Goal: Task Accomplishment & Management: Manage account settings

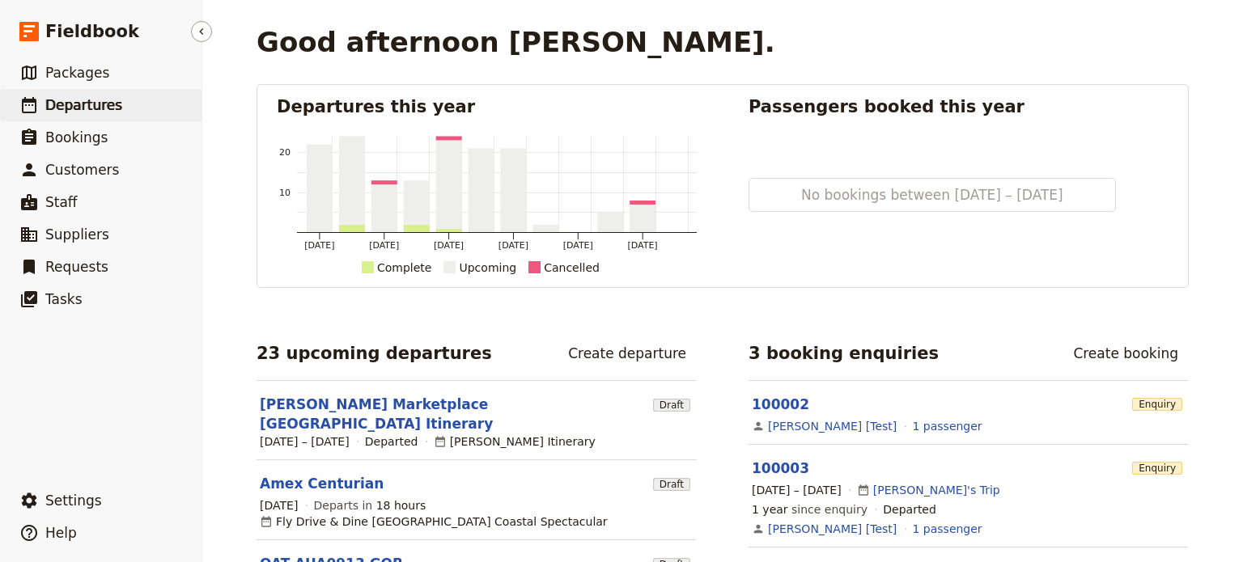
click at [61, 111] on span "Departures" at bounding box center [83, 105] width 77 height 16
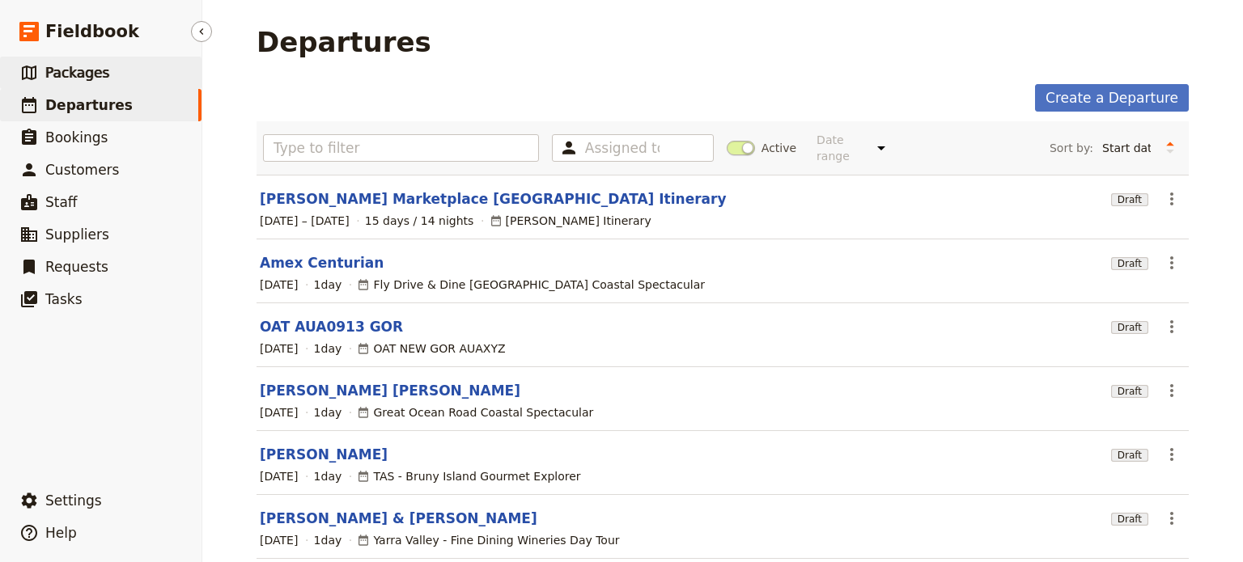
click at [120, 77] on link "​ Packages" at bounding box center [100, 73] width 201 height 32
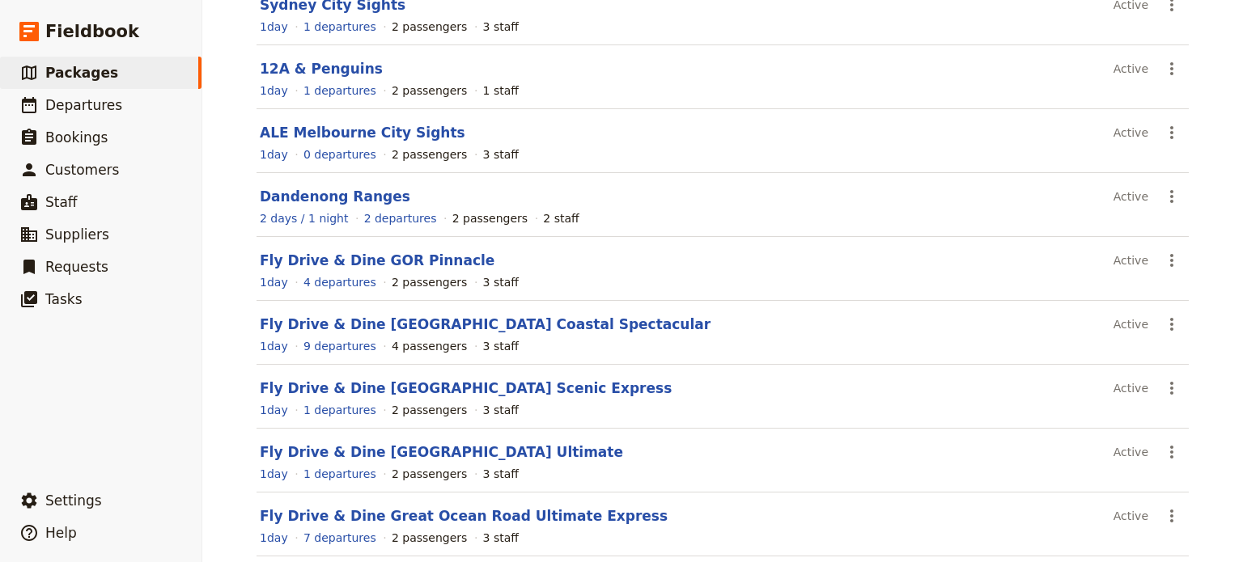
scroll to position [316, 0]
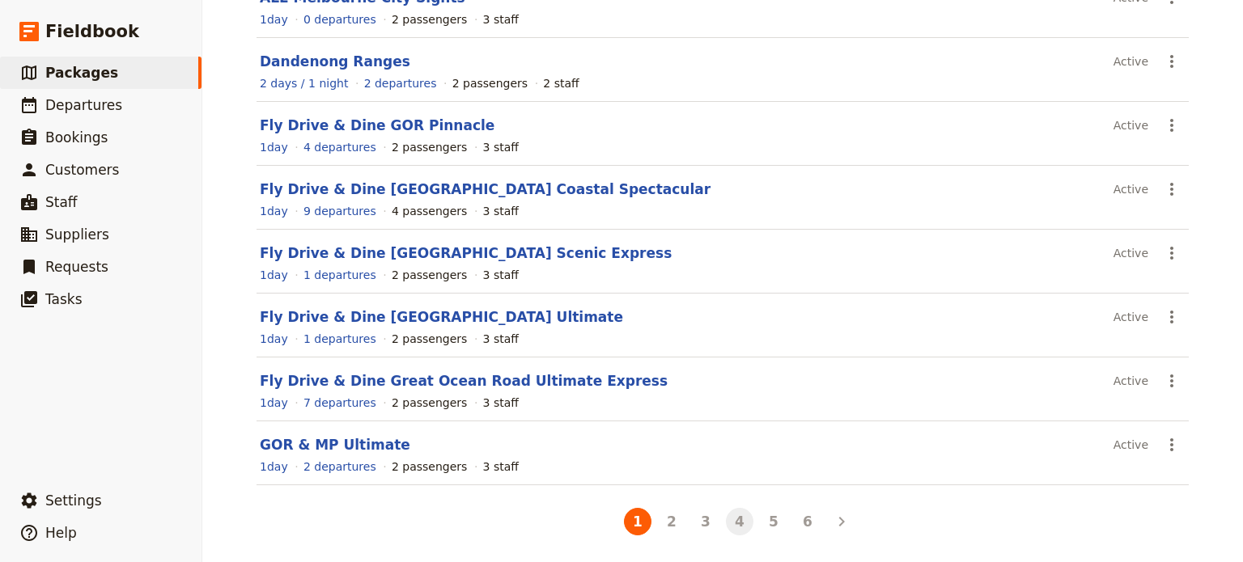
click at [729, 520] on button "4" at bounding box center [740, 522] width 28 height 28
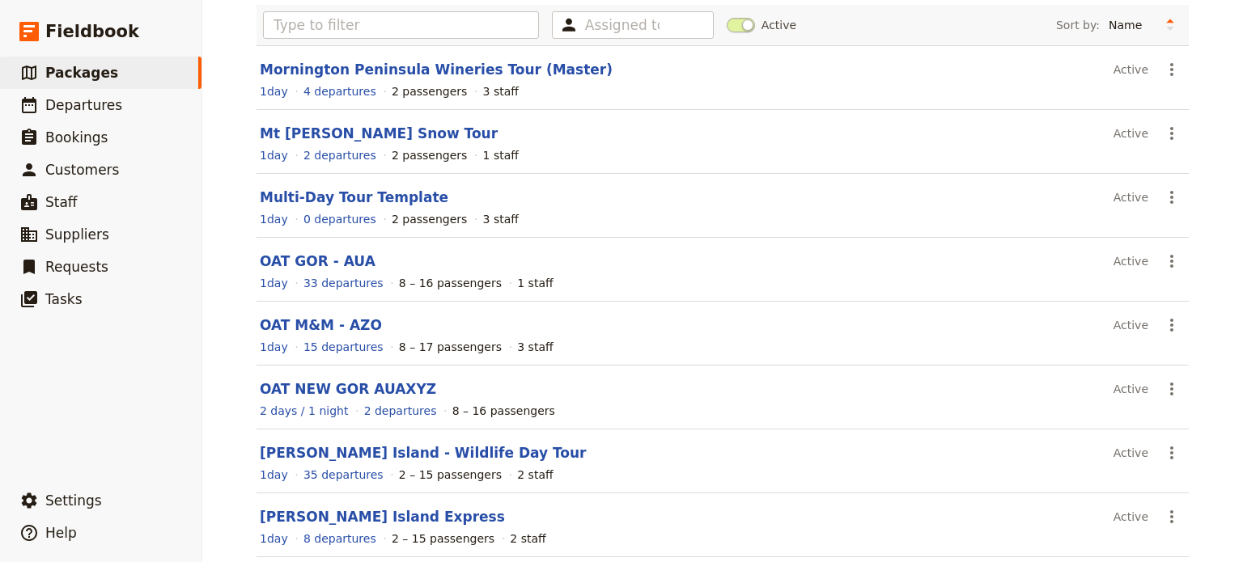
scroll to position [243, 0]
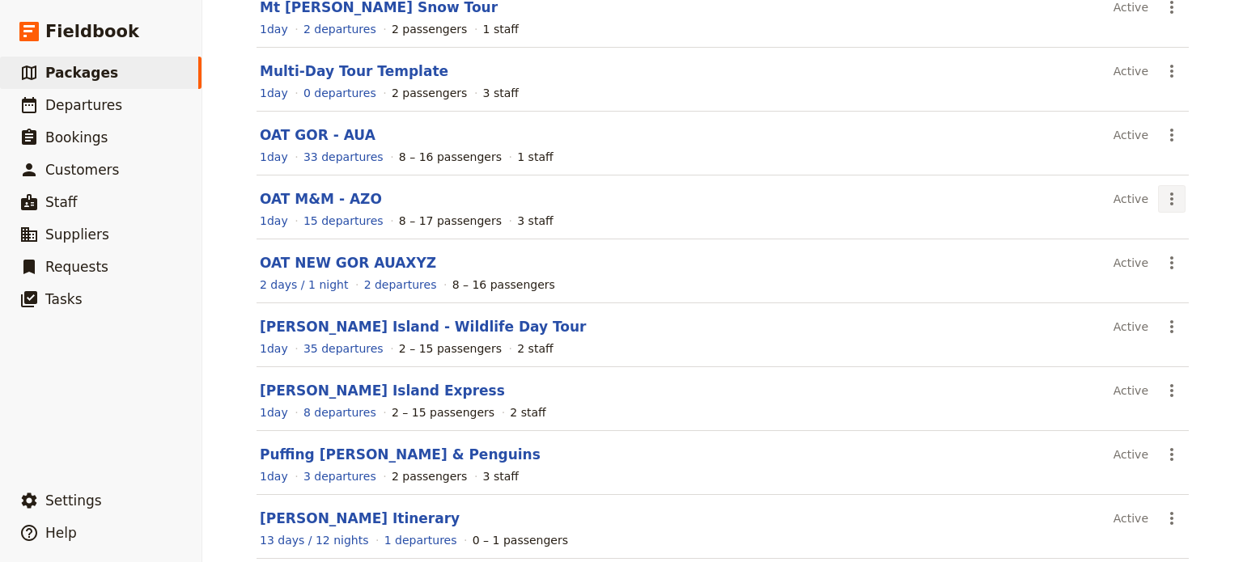
click at [1170, 198] on icon "Actions" at bounding box center [1171, 199] width 3 height 13
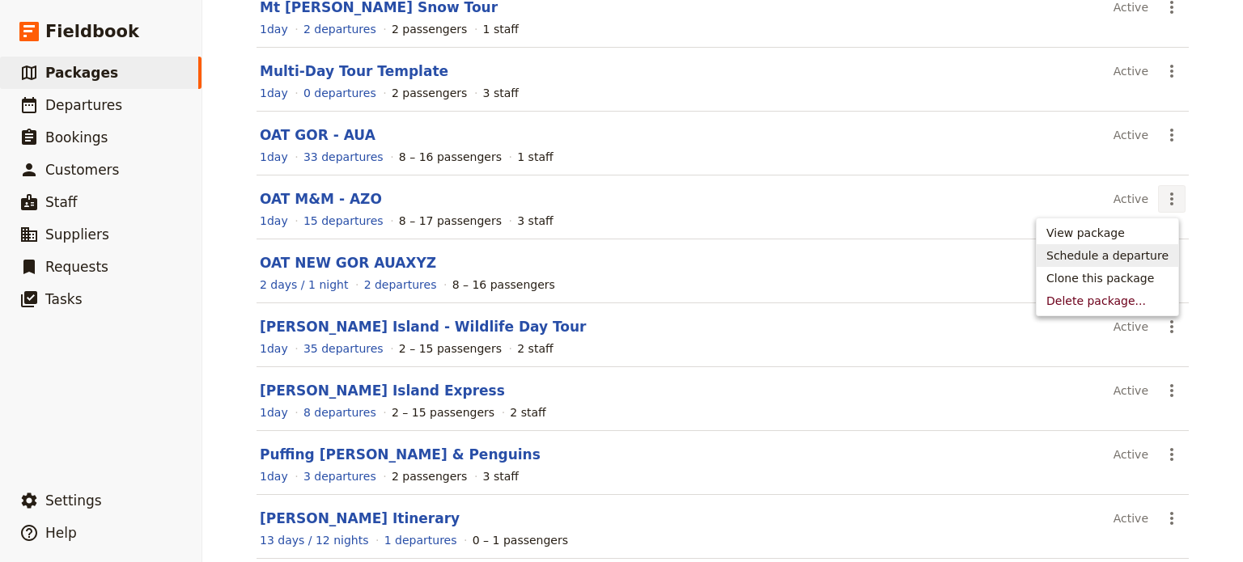
click at [1143, 263] on span "Schedule a departure" at bounding box center [1107, 256] width 122 height 16
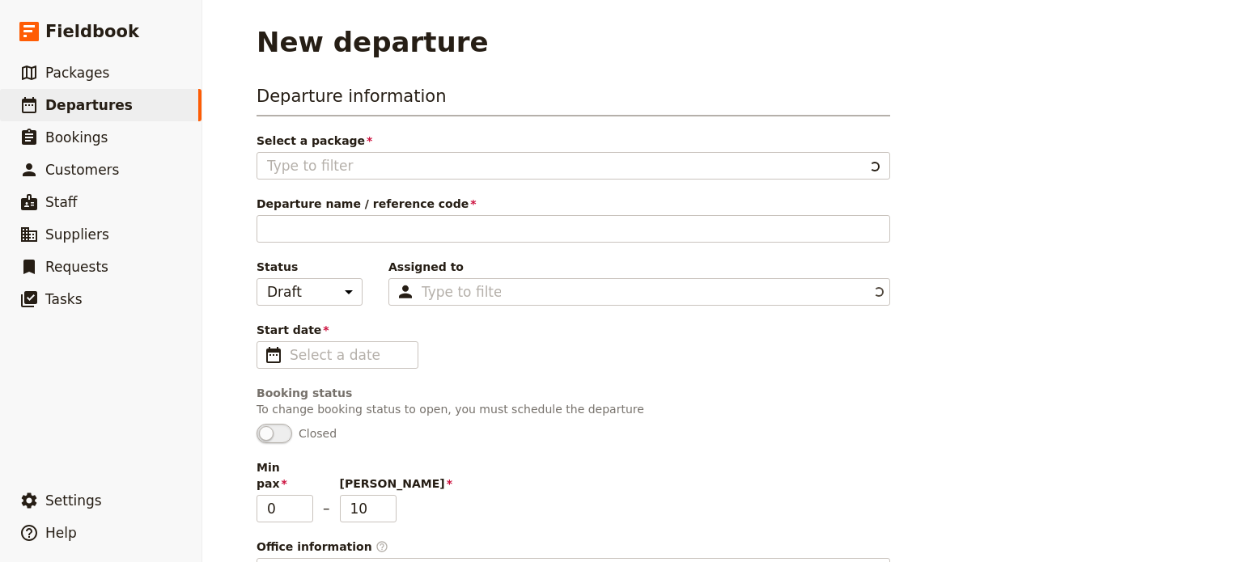
type input "OAT M&M - AZO"
type input "8"
type input "17"
type textarea "SETTING UP A PACKAGE Instructions for setting up a package 1. Adding Package In…"
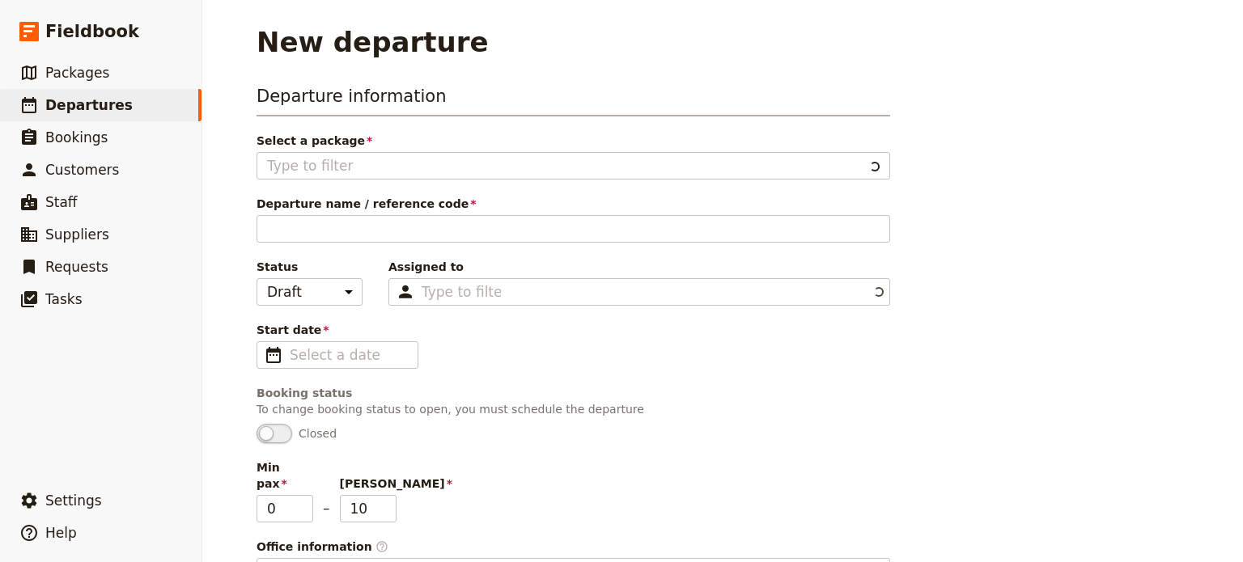
type input "OAT Marsupials and Mountains"
type textarea "Head east from [GEOGRAPHIC_DATA] to [GEOGRAPHIC_DATA] for a guided walk to see …"
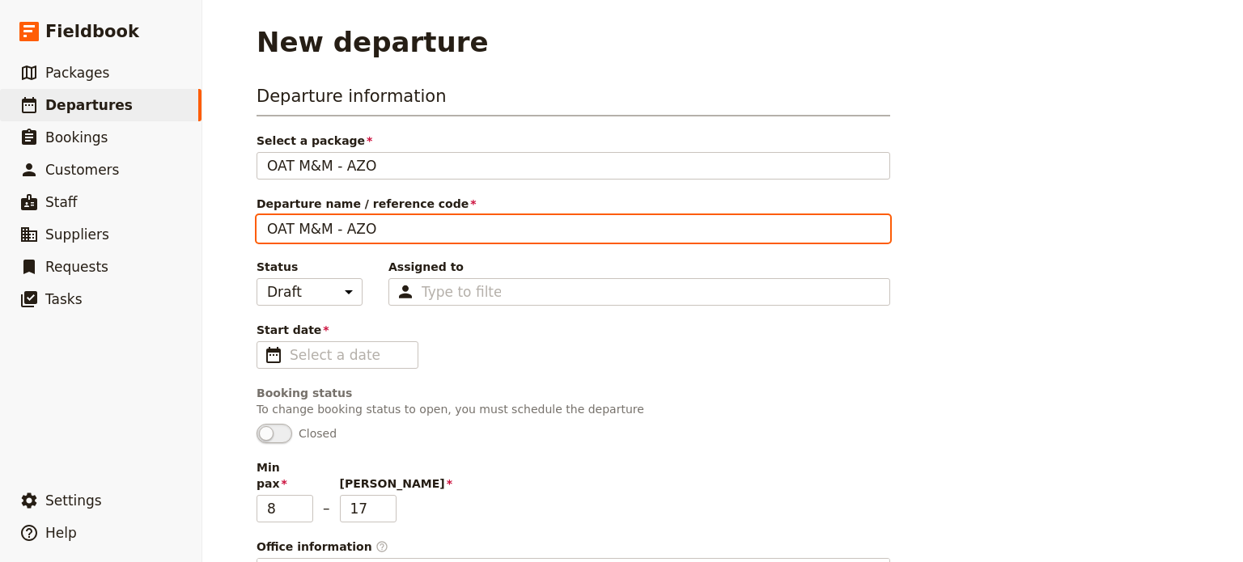
drag, startPoint x: 421, startPoint y: 234, endPoint x: 342, endPoint y: 235, distance: 78.5
click at [342, 235] on input "OAT M&M - AZO" at bounding box center [574, 229] width 634 height 28
click at [287, 231] on input "OAT M&M - AZO" at bounding box center [574, 229] width 634 height 28
click at [439, 234] on input "OAT M&M - AZO" at bounding box center [574, 229] width 634 height 28
drag, startPoint x: 383, startPoint y: 234, endPoint x: 371, endPoint y: 242, distance: 13.9
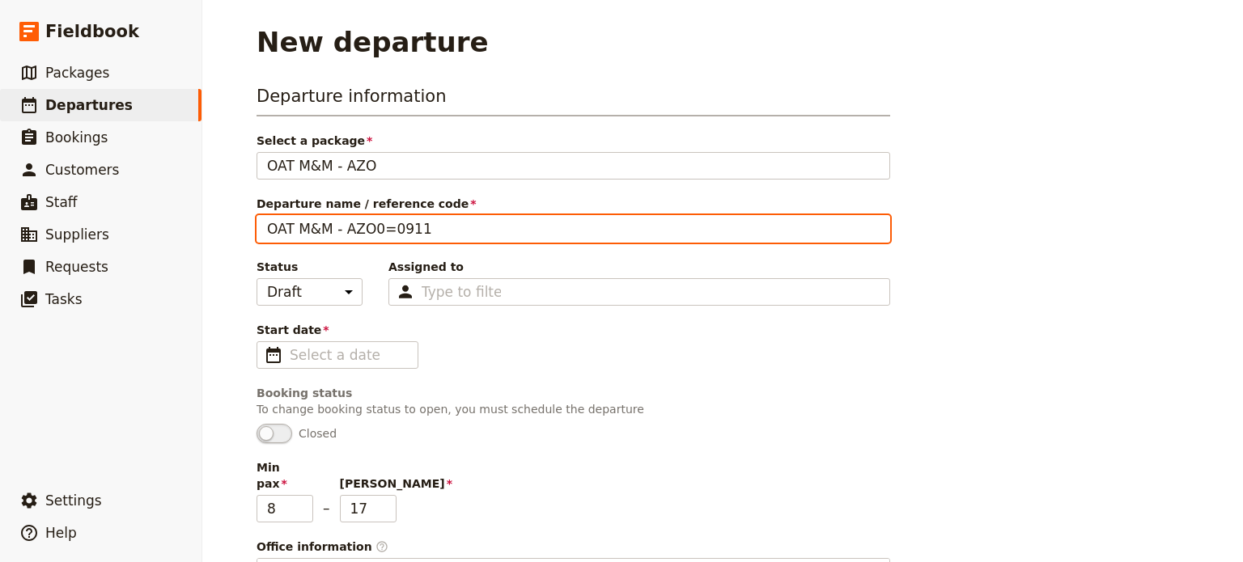
click at [371, 242] on div "Departure information Select a package OAT M&M - AZO OAT M&M - AZO Departure na…" at bounding box center [574, 518] width 634 height 869
type input "OAT M&M - AZO/0911"
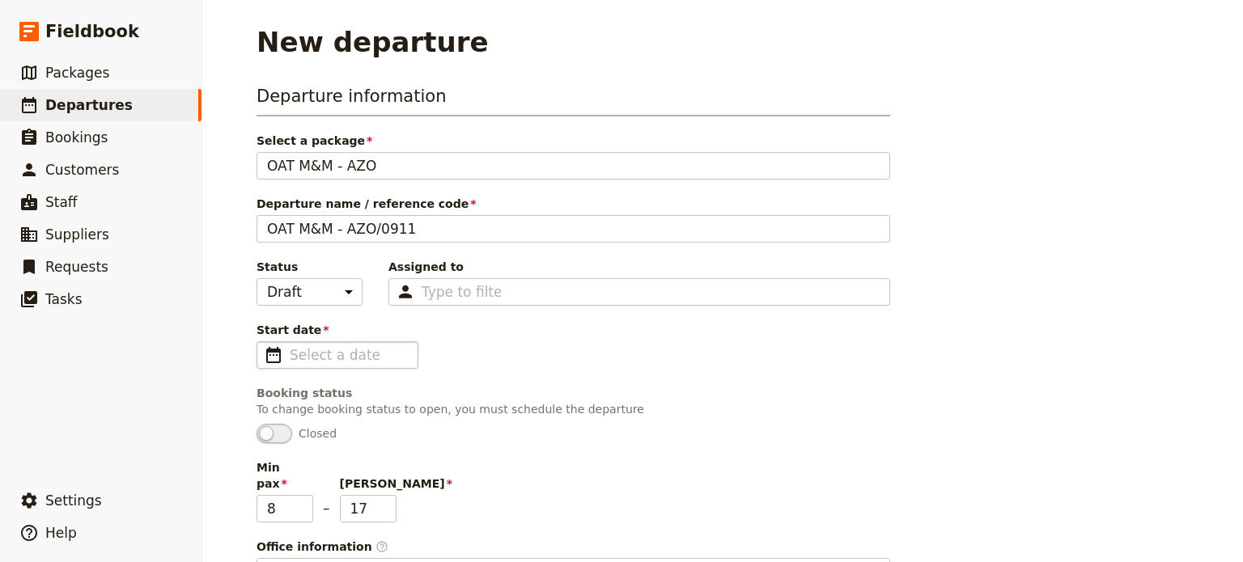
click at [264, 356] on span "​" at bounding box center [273, 355] width 19 height 19
click at [290, 356] on input "Start date ​" at bounding box center [349, 355] width 118 height 19
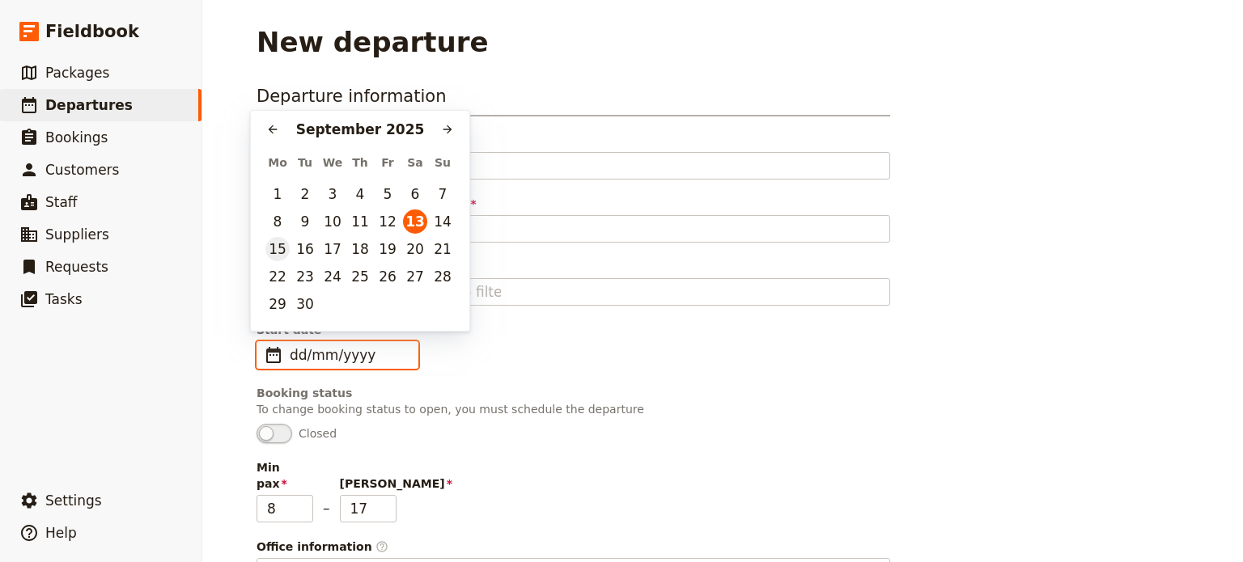
click at [275, 251] on button "15" at bounding box center [277, 249] width 24 height 24
type input "[DATE]"
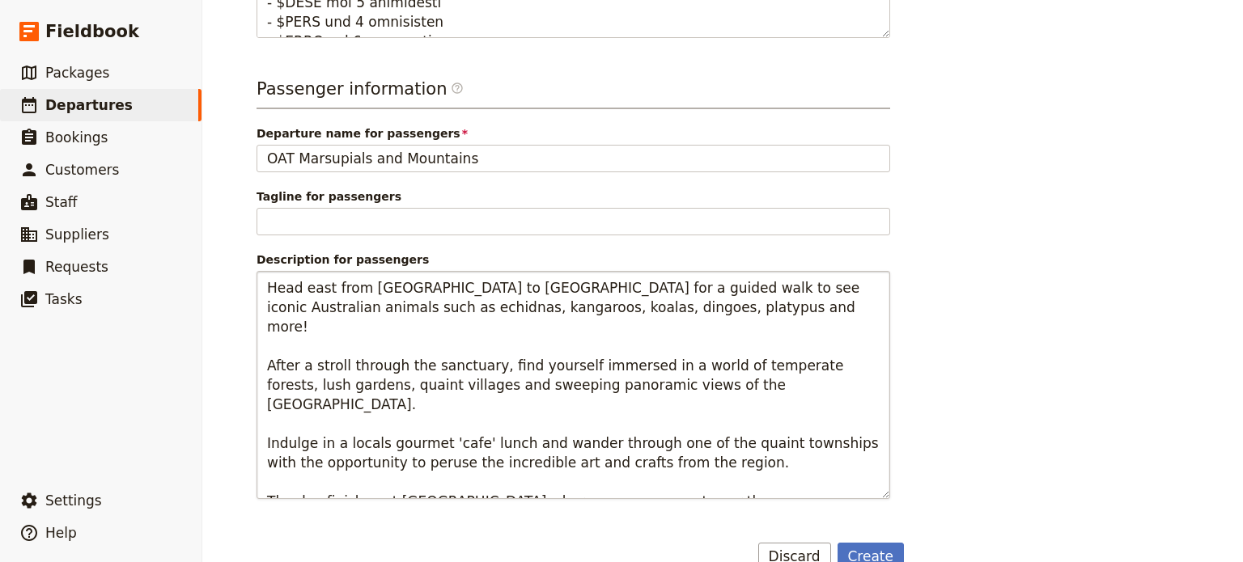
scroll to position [929, 0]
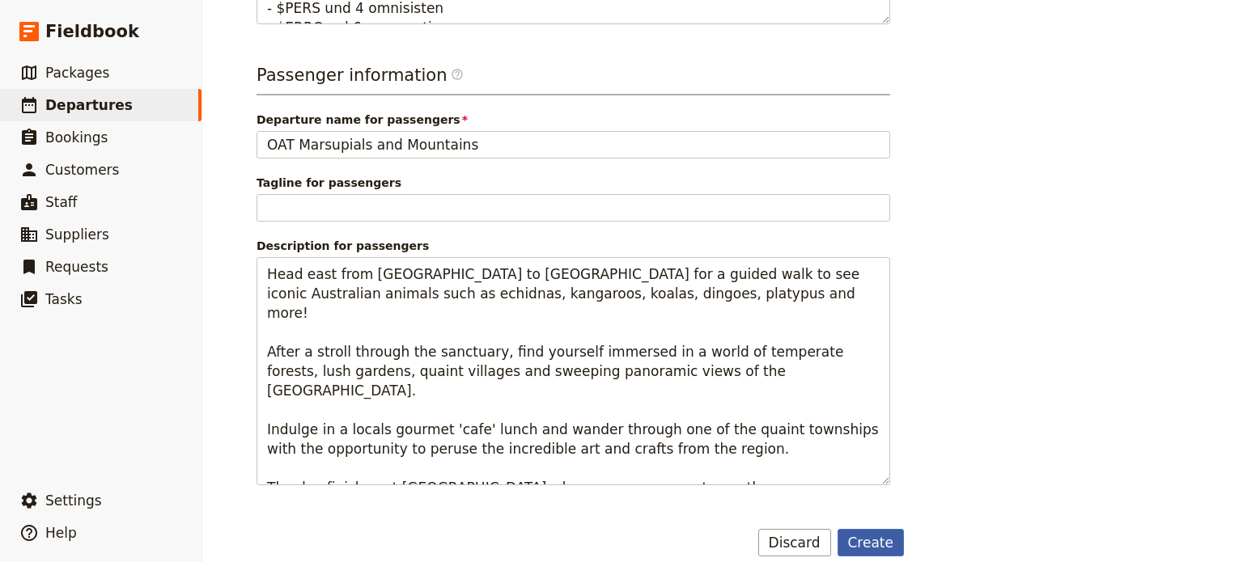
click at [864, 529] on button "Create" at bounding box center [870, 543] width 67 height 28
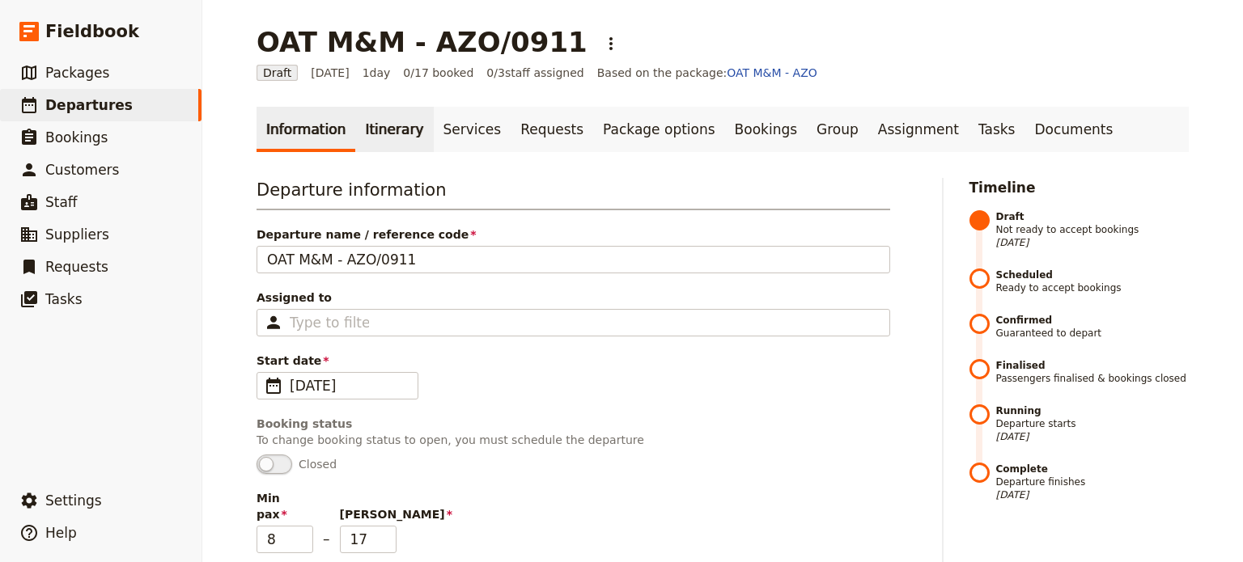
click at [395, 127] on link "Itinerary" at bounding box center [394, 129] width 78 height 45
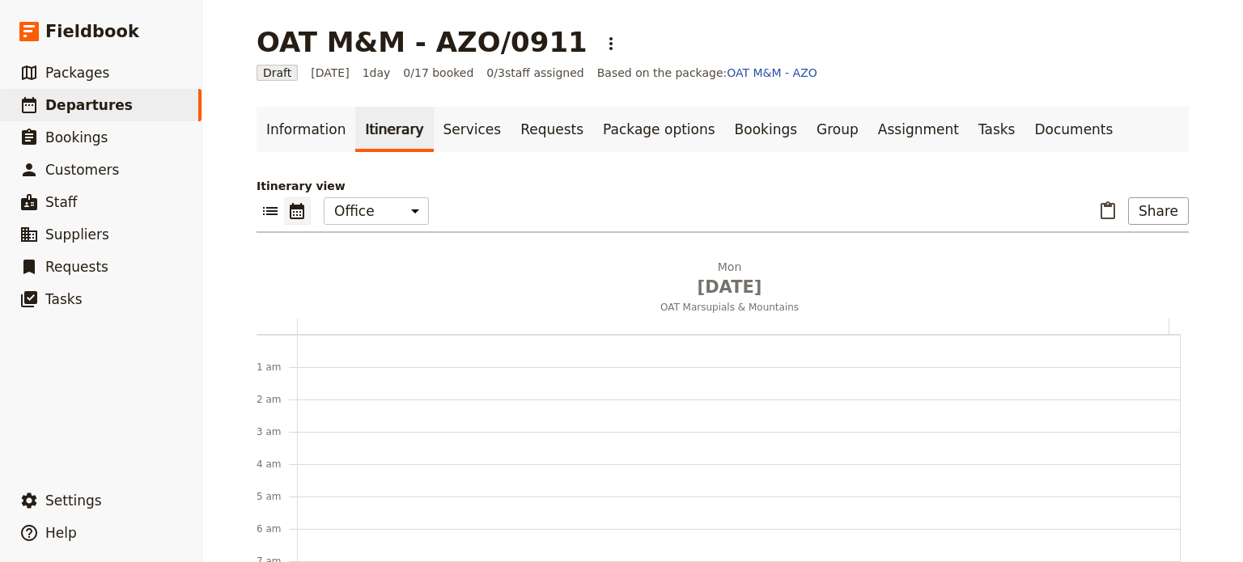
scroll to position [210, 0]
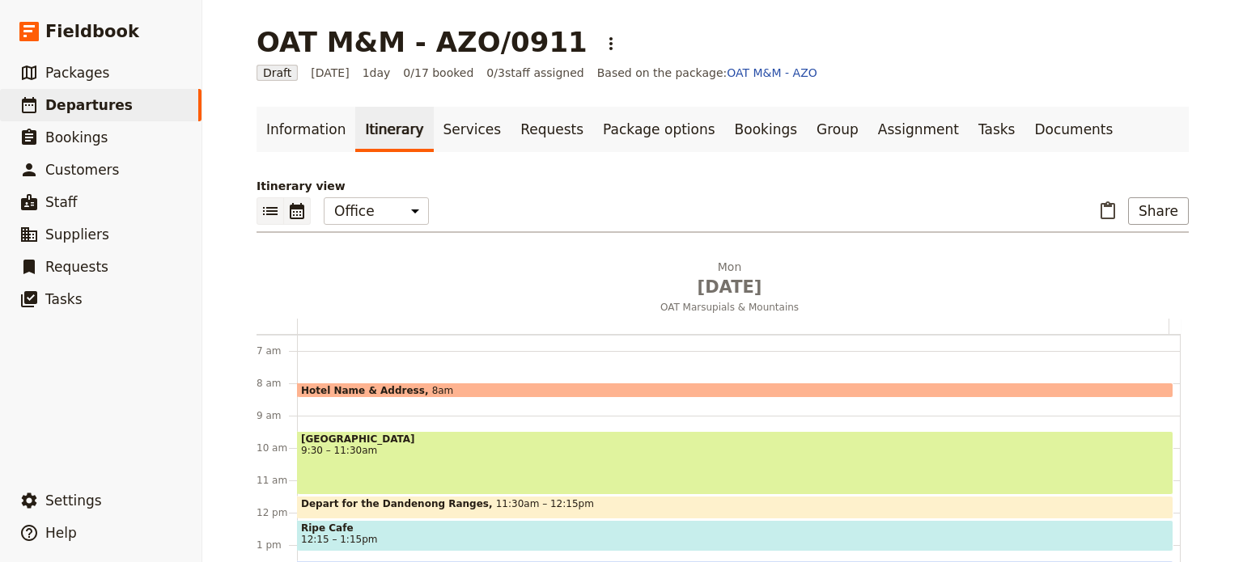
click at [269, 206] on icon "List view" at bounding box center [270, 210] width 19 height 19
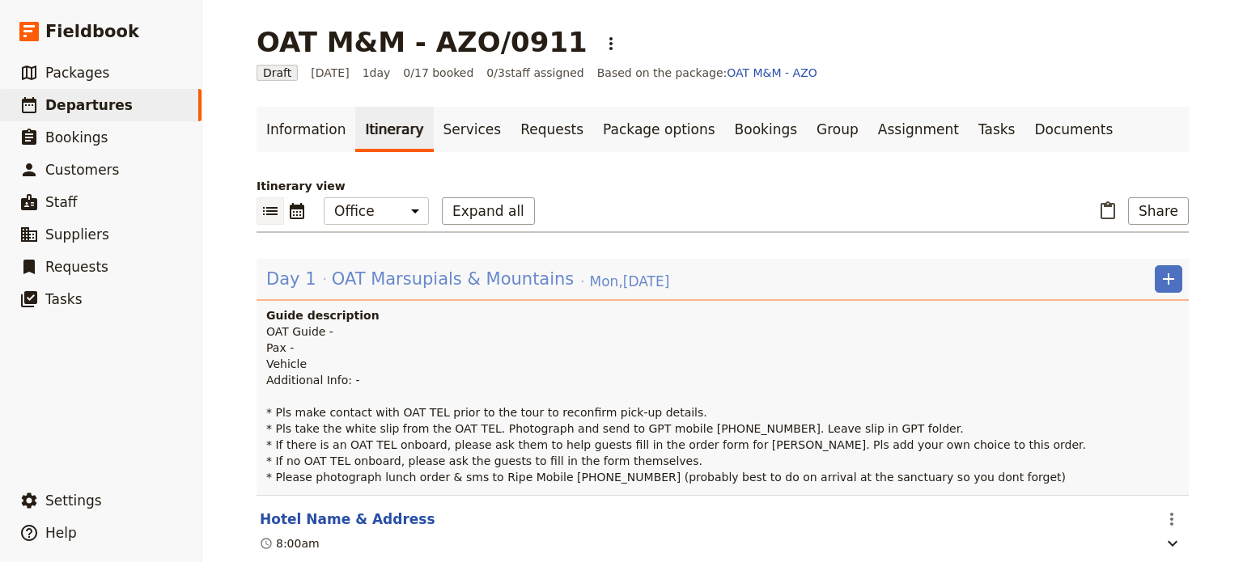
click at [355, 282] on span "OAT Marsupials & Mountains" at bounding box center [453, 279] width 243 height 24
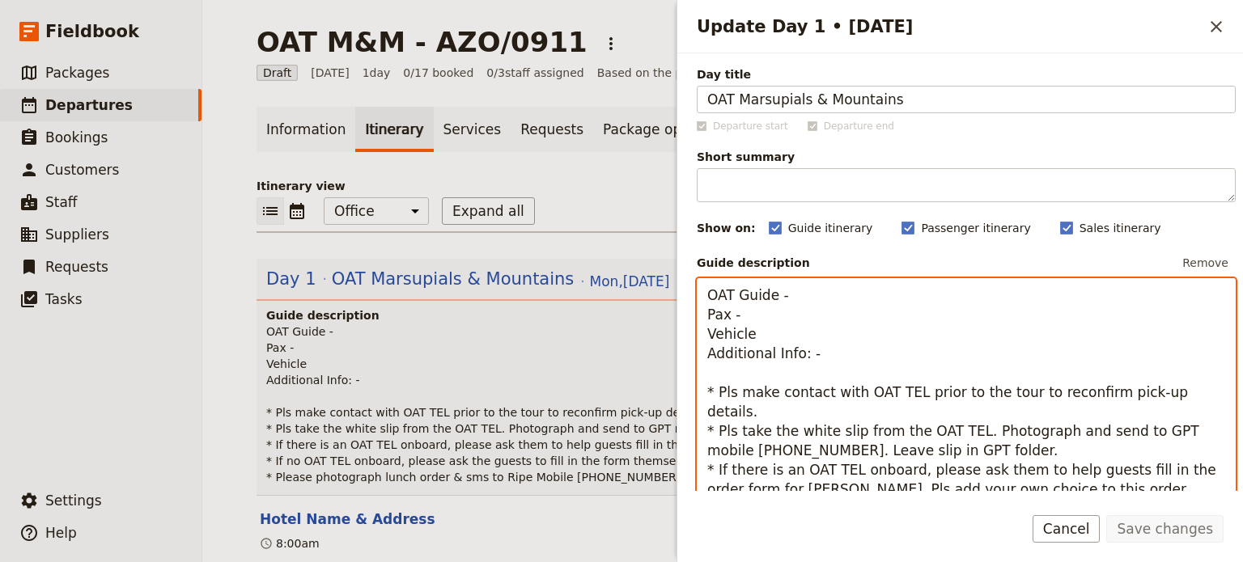
click at [818, 295] on textarea "OAT Guide - Pax - Vehicle Additional Info: - * Pls make contact with OAT TEL pr…" at bounding box center [966, 411] width 539 height 267
click at [914, 299] on textarea "OAT Guide - [PERSON_NAME] ax - Vehicle Additional Info: - * Pls make contact wi…" at bounding box center [966, 411] width 539 height 267
drag, startPoint x: 721, startPoint y: 313, endPoint x: 706, endPoint y: 313, distance: 14.6
click at [706, 313] on textarea "OAT Guide - [PERSON_NAME] - 0457 693 236 ax - Vehicle Additional Info: - * Pls …" at bounding box center [966, 411] width 539 height 267
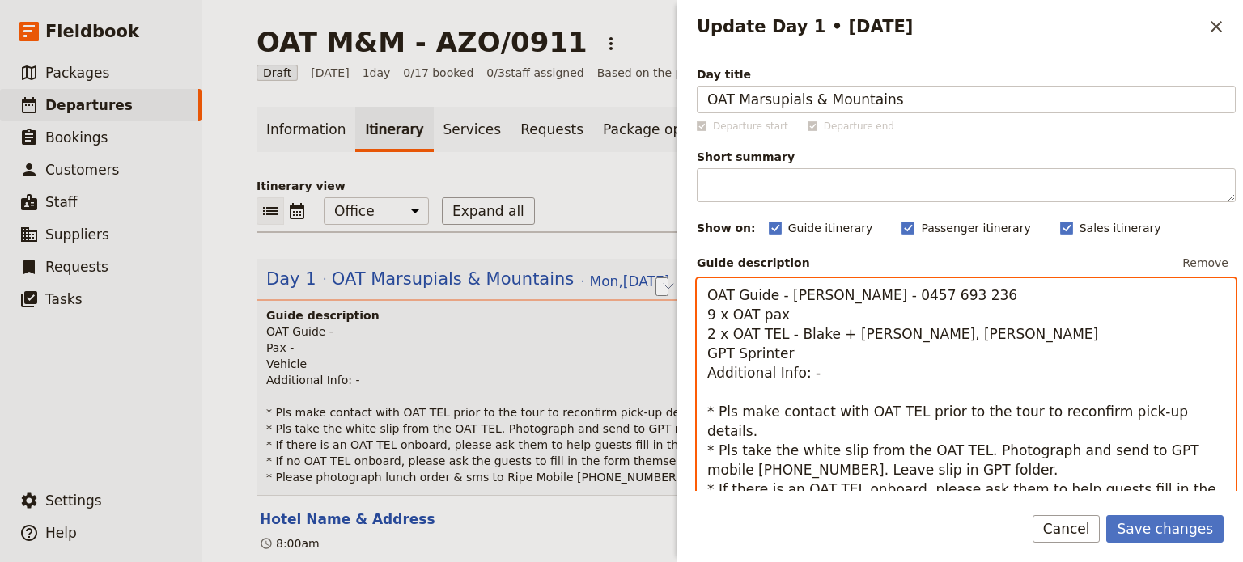
drag, startPoint x: 863, startPoint y: 368, endPoint x: 685, endPoint y: 371, distance: 178.0
click at [690, 375] on div "Day title OAT Marsupials & Mountains Departure start Departure end Short summar…" at bounding box center [960, 272] width 566 height 438
click at [751, 388] on textarea "OAT Guide - [PERSON_NAME] - 0457 693 236 9 x OAT pax 2 x OAT TEL - Blake + [PER…" at bounding box center [966, 421] width 539 height 286
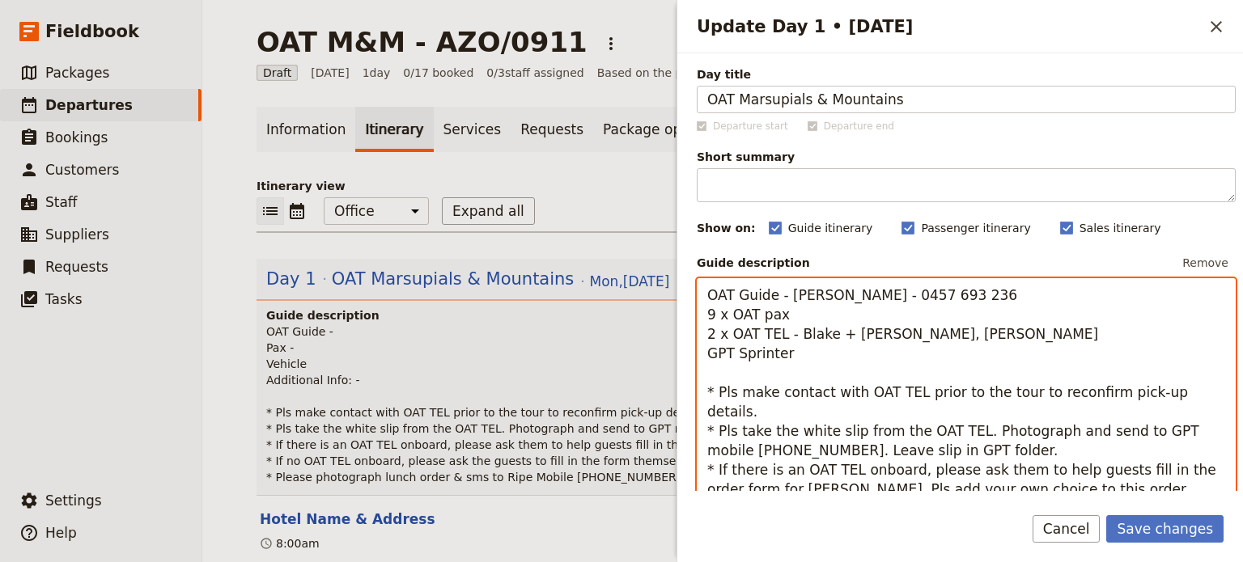
type textarea "OAT Guide - [PERSON_NAME] - 0457 693 236 9 x OAT pax 2 x OAT TEL - Blake + [PER…"
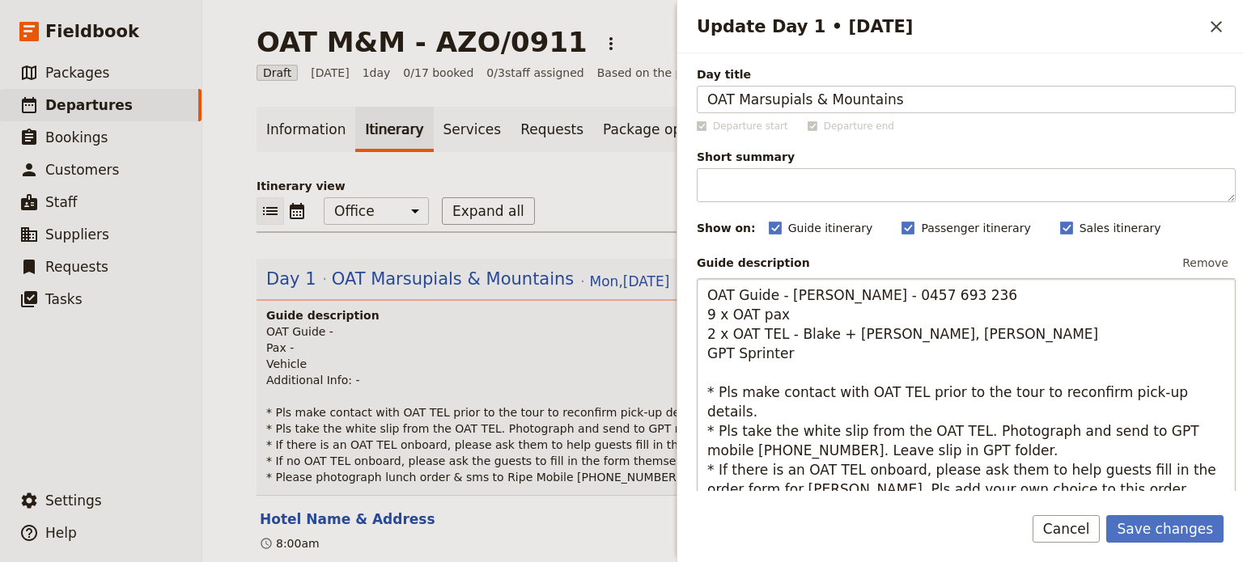
drag, startPoint x: 1168, startPoint y: 527, endPoint x: 1109, endPoint y: 391, distance: 148.2
click at [1168, 526] on button "Save changes" at bounding box center [1164, 529] width 117 height 28
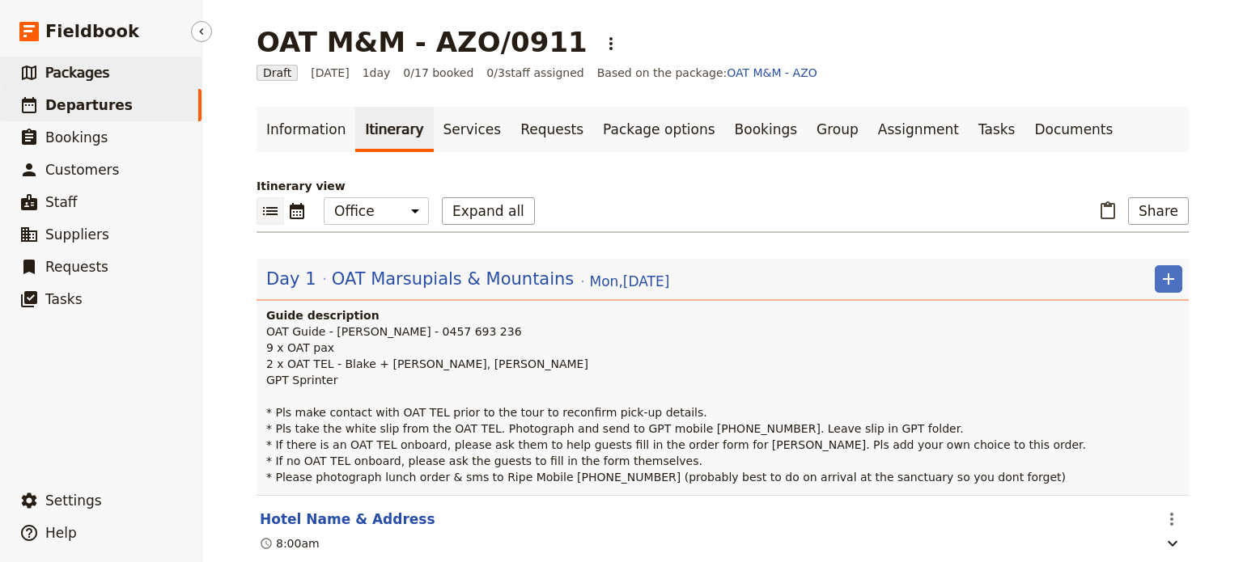
click at [91, 81] on span "Packages" at bounding box center [77, 73] width 64 height 16
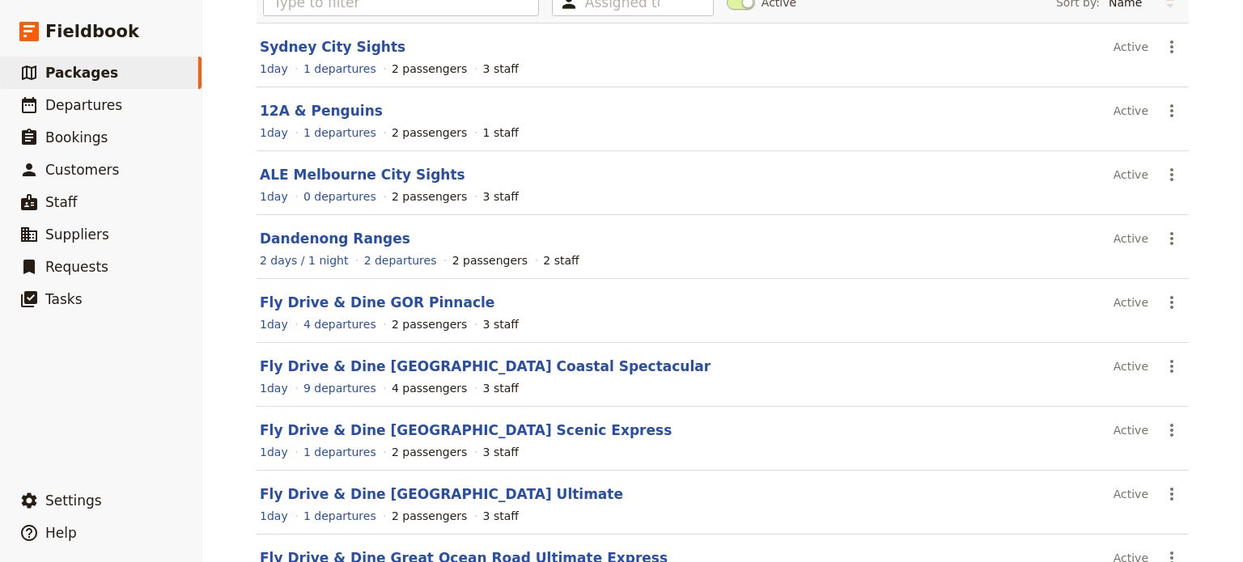
scroll to position [316, 0]
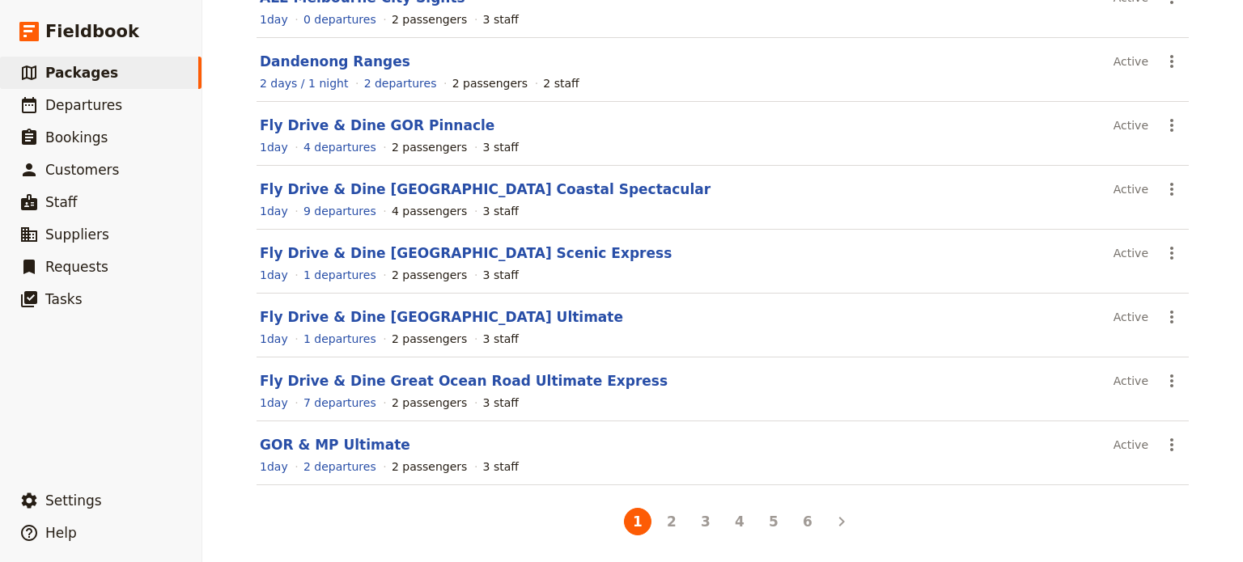
click at [668, 517] on button "2" at bounding box center [672, 522] width 28 height 28
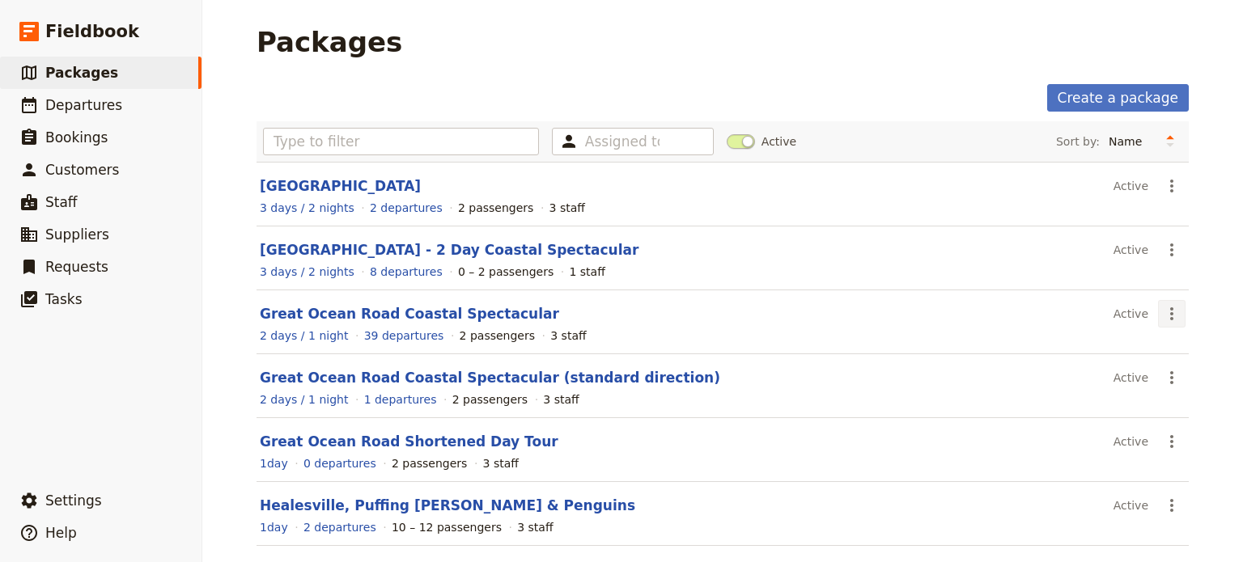
click at [1168, 313] on icon "Actions" at bounding box center [1171, 313] width 19 height 19
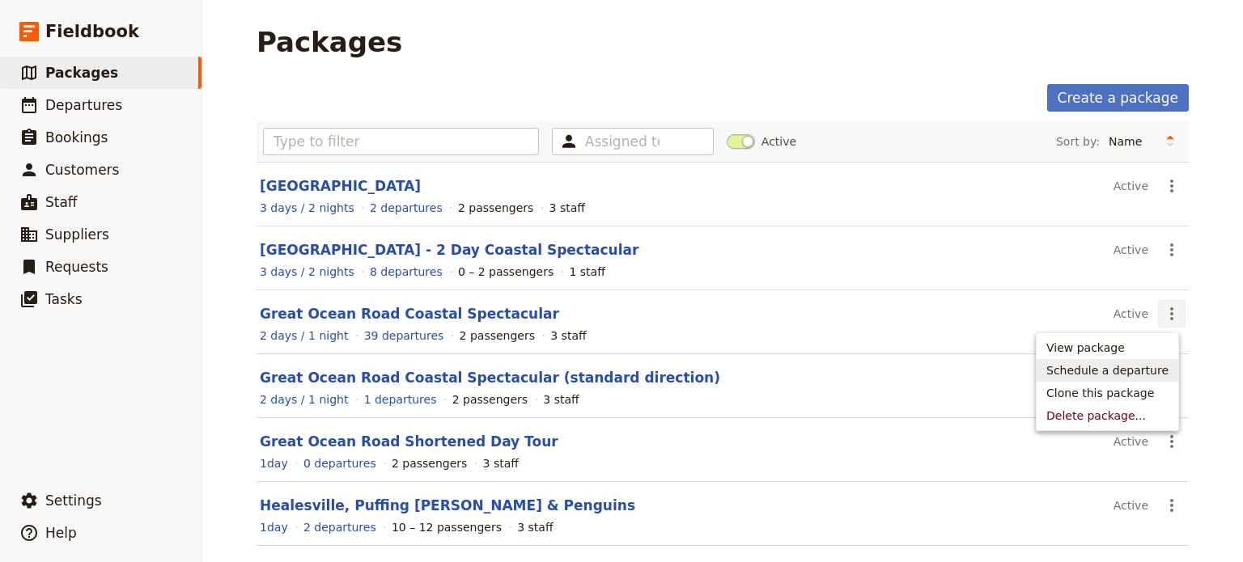
click at [1137, 379] on link "Schedule a departure" at bounding box center [1108, 370] width 142 height 23
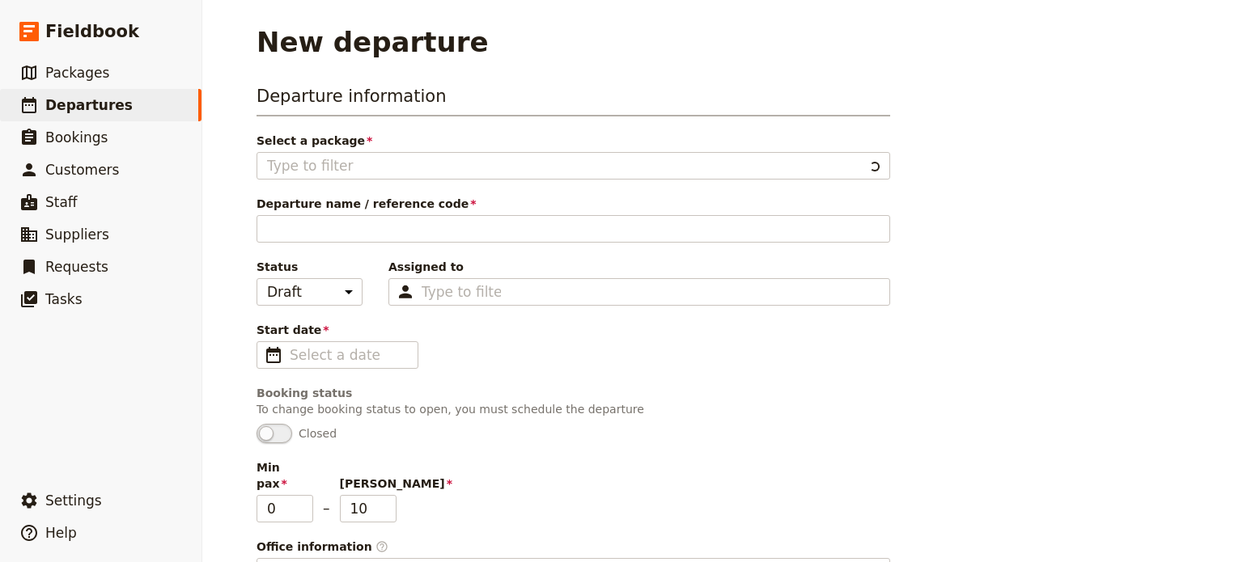
type input "Great Ocean Road Coastal Spectacular"
type textarea "SETUP INSTRUCTIONS Group Size: [ ] Change Min and [PERSON_NAME] in Information …"
type input "Great Ocean Road Coastal Spectacular"
type textarea "The [GEOGRAPHIC_DATA] is one of Australia's most breathtaking coastal drives, s…"
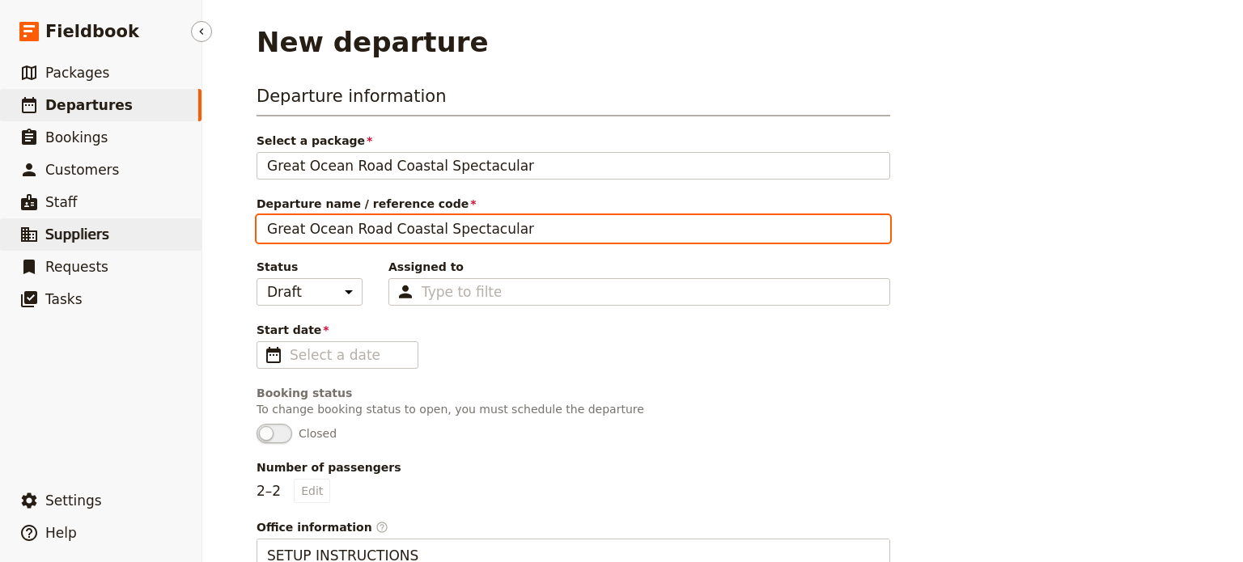
drag, startPoint x: 508, startPoint y: 226, endPoint x: 106, endPoint y: 219, distance: 402.2
click at [106, 219] on div "Fieldbook ​ ​ Fieldbook ​ ​ Packages ​ Departures ​ Bookings ​ Customers ​ Staf…" at bounding box center [621, 281] width 1243 height 562
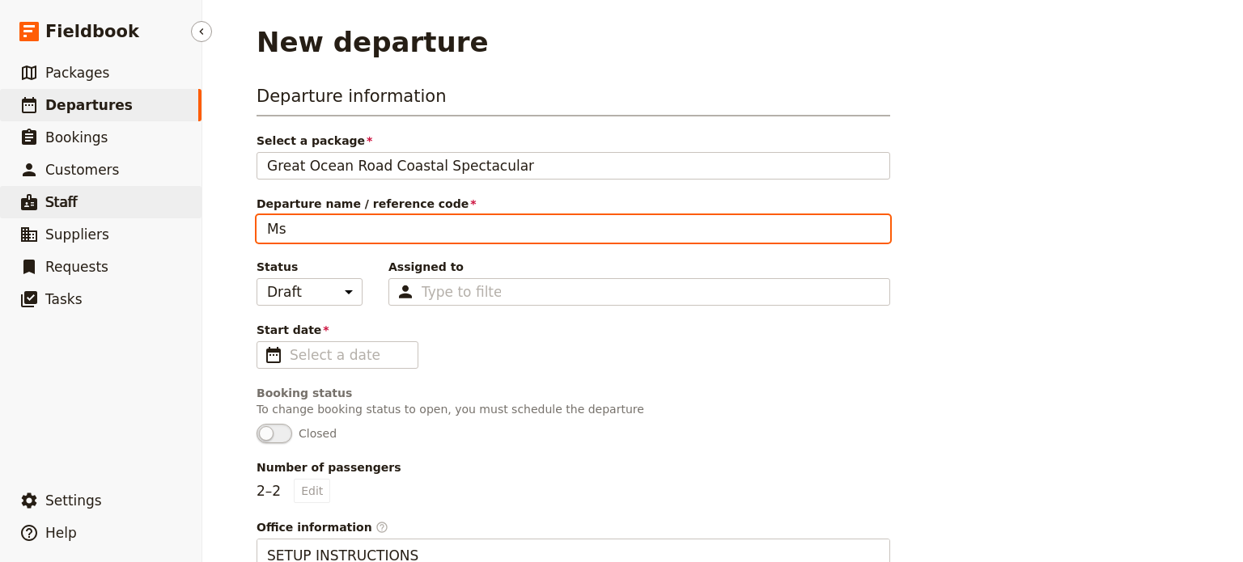
type input "M"
type input "Great Ocean Road Coastal Spectacular"
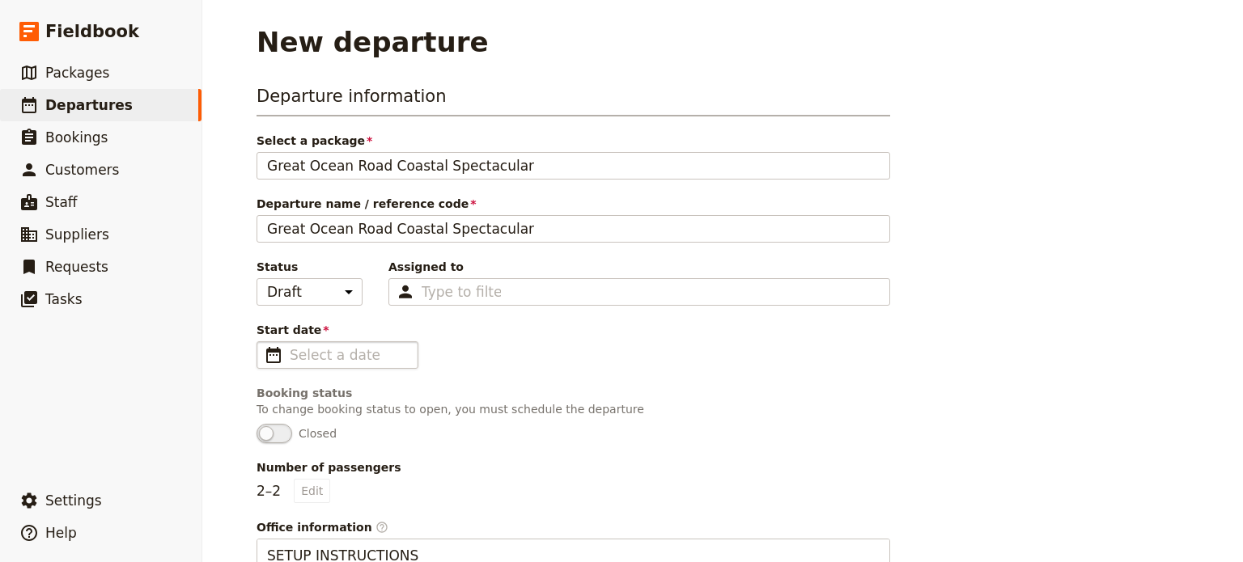
click at [267, 346] on span "​" at bounding box center [273, 355] width 19 height 19
click at [290, 346] on input "Start date ​" at bounding box center [349, 355] width 118 height 19
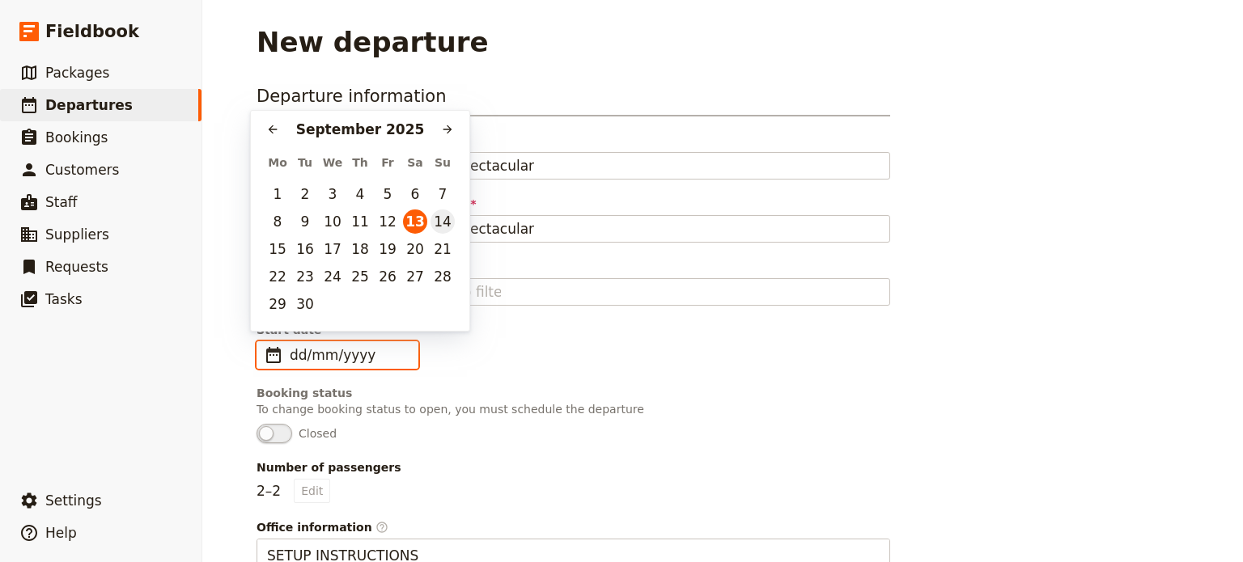
click at [441, 219] on button "14" at bounding box center [442, 222] width 24 height 24
type input "[DATE]"
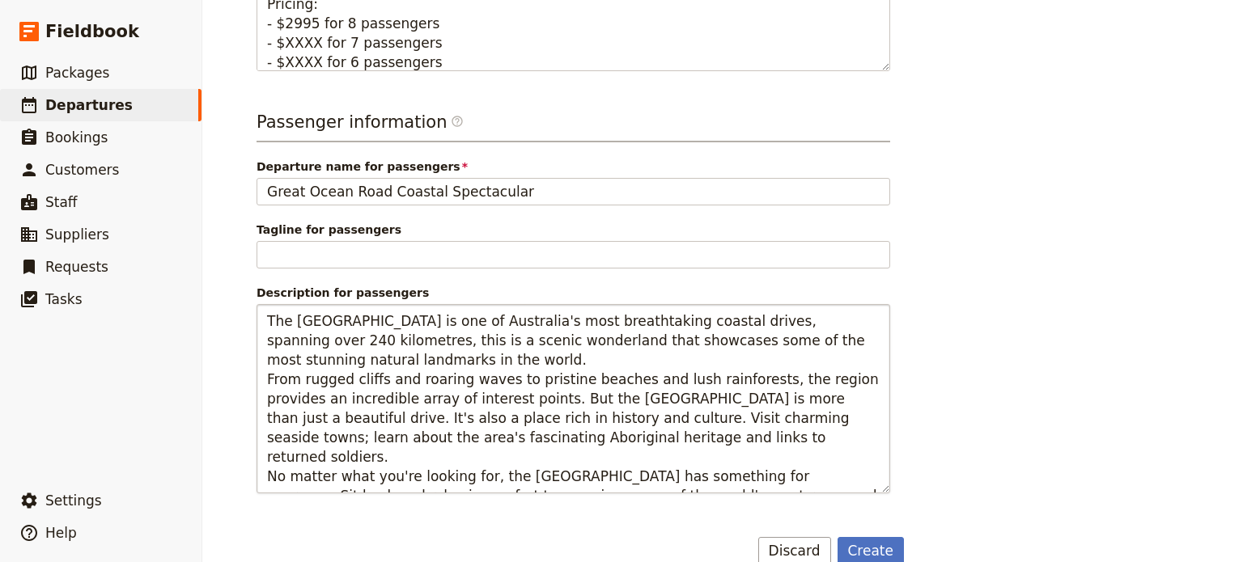
scroll to position [887, 0]
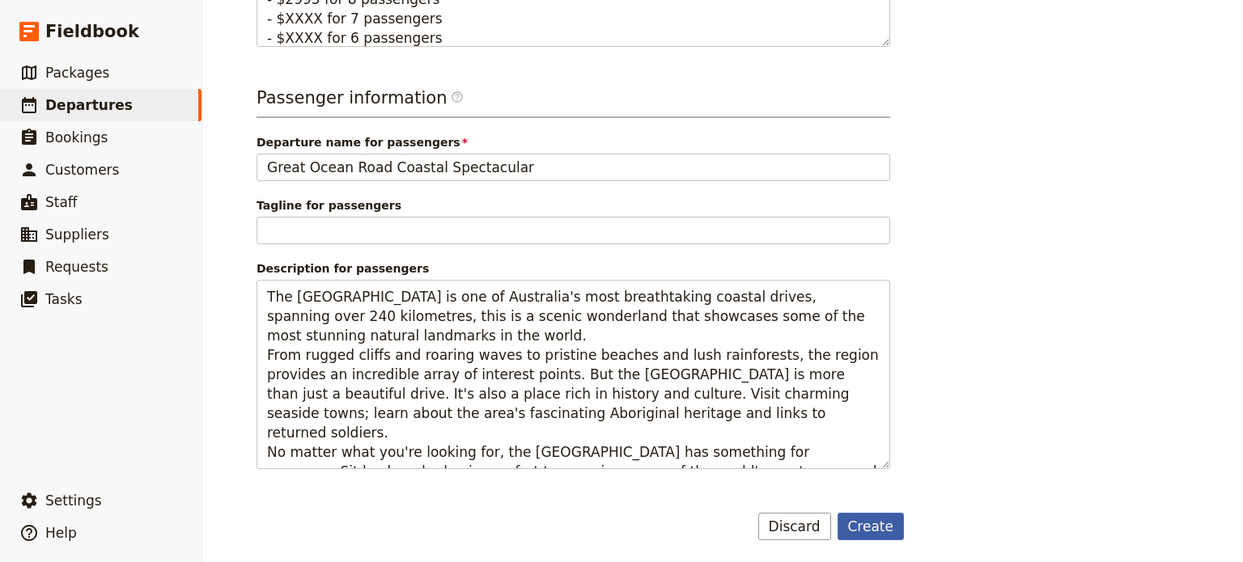
click at [885, 517] on button "Create" at bounding box center [870, 527] width 67 height 28
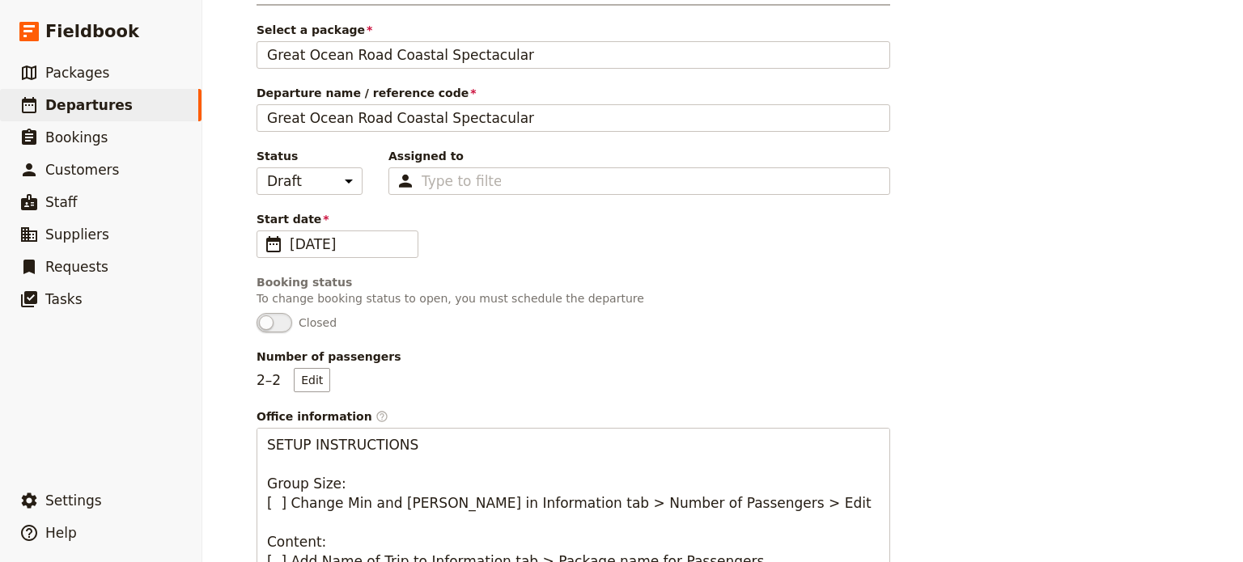
scroll to position [0, 0]
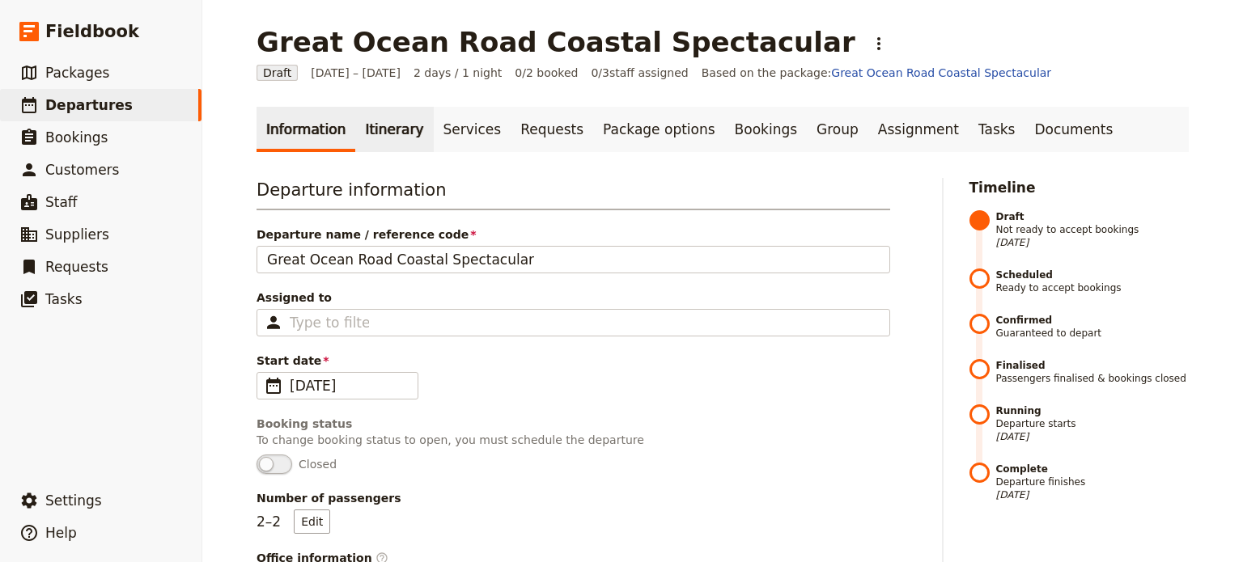
click at [379, 117] on link "Itinerary" at bounding box center [394, 129] width 78 height 45
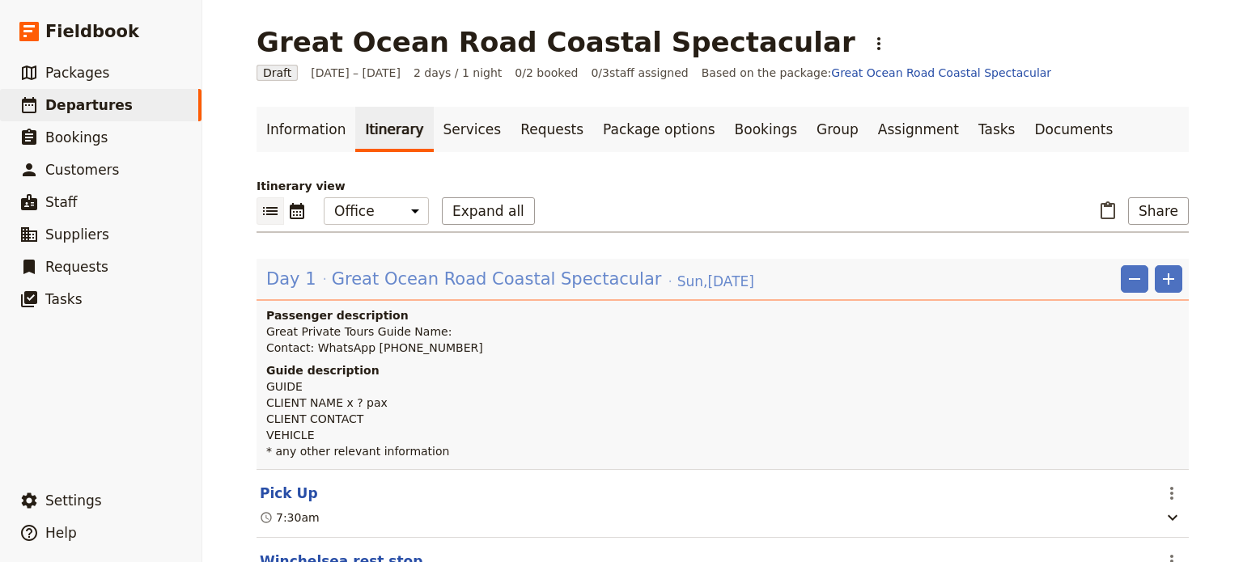
click at [397, 274] on span "Great Ocean Road Coastal Spectacular" at bounding box center [497, 279] width 330 height 24
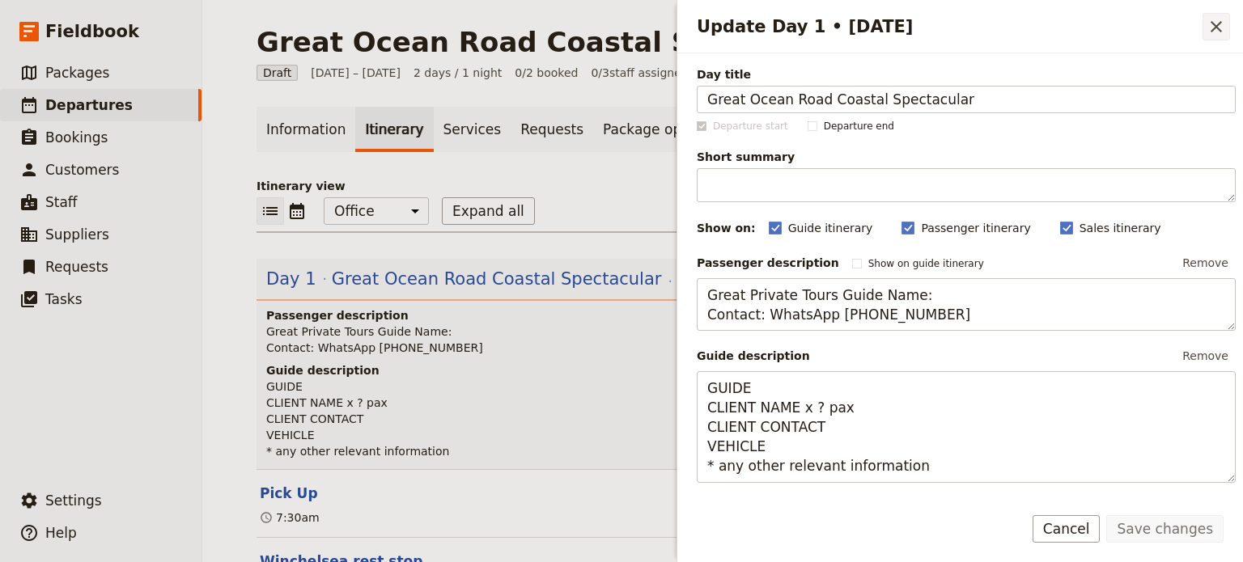
click at [1223, 30] on icon "Close drawer" at bounding box center [1215, 26] width 19 height 19
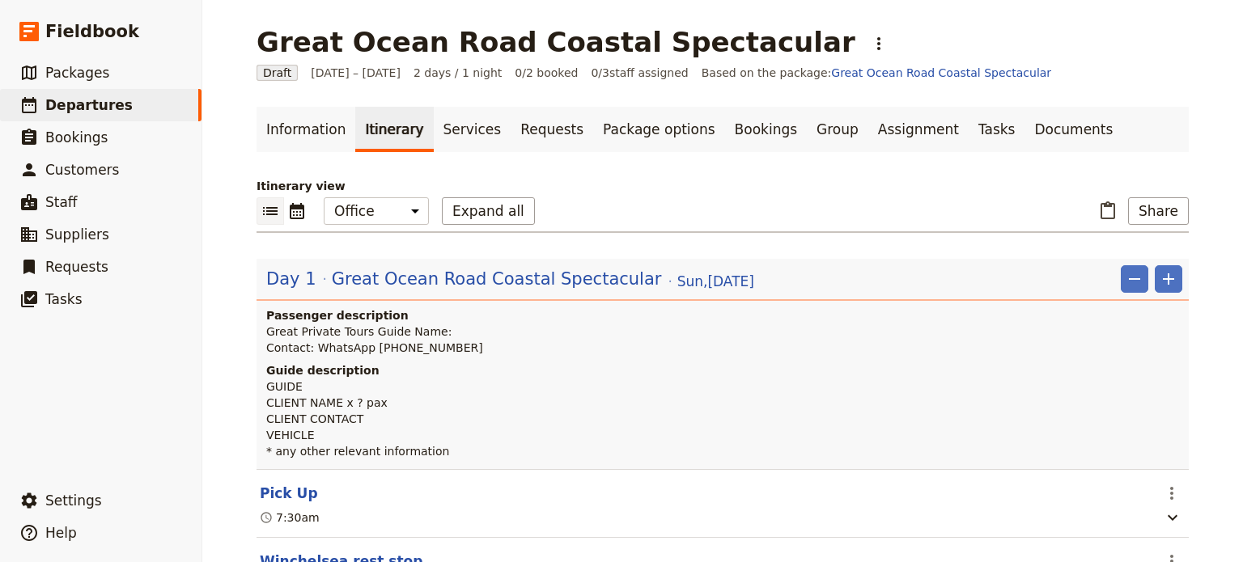
drag, startPoint x: 462, startPoint y: 336, endPoint x: 451, endPoint y: 331, distance: 12.3
click at [460, 336] on p "Great Private Tours Guide Name: Contact: WhatsApp [PHONE_NUMBER]" at bounding box center [724, 340] width 916 height 32
click at [459, 281] on span "Great Ocean Road Coastal Spectacular" at bounding box center [497, 279] width 330 height 24
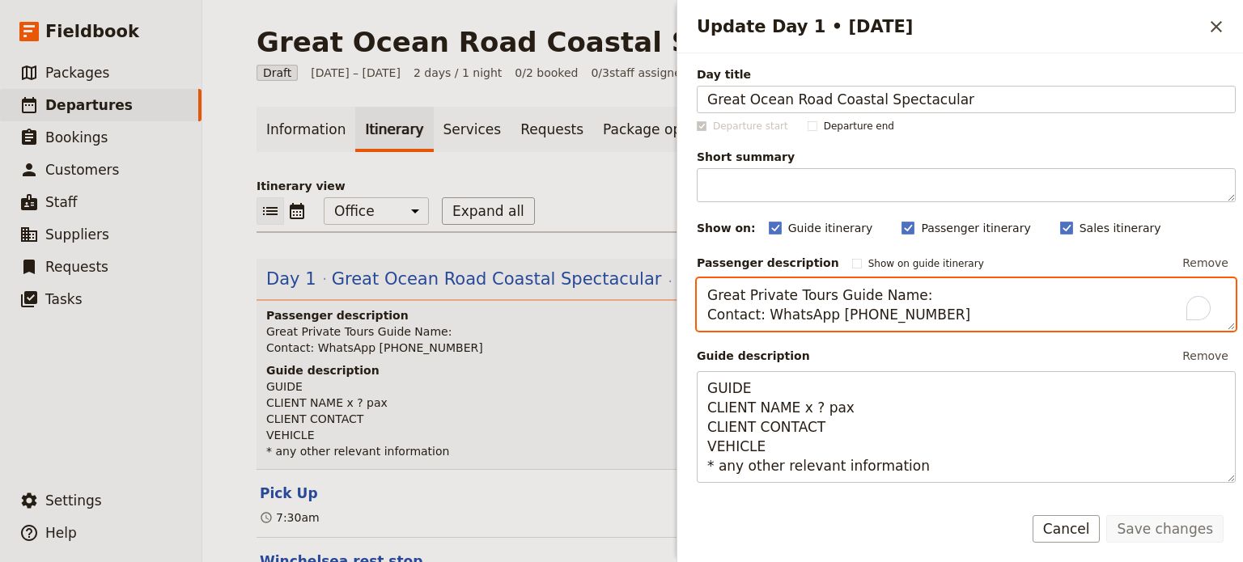
drag, startPoint x: 924, startPoint y: 291, endPoint x: 864, endPoint y: 291, distance: 59.9
click at [864, 291] on textarea "Great Private Tours Guide Name: Contact: WhatsApp [PHONE_NUMBER]" at bounding box center [966, 304] width 539 height 53
drag, startPoint x: 764, startPoint y: 313, endPoint x: 635, endPoint y: 313, distance: 128.7
click at [635, 313] on div "[GEOGRAPHIC_DATA] Coastal Spectacular ​ Draft [DATE] – [DATE] 2 days / 1 night …" at bounding box center [722, 281] width 1041 height 562
drag, startPoint x: 890, startPoint y: 310, endPoint x: 811, endPoint y: 319, distance: 79.8
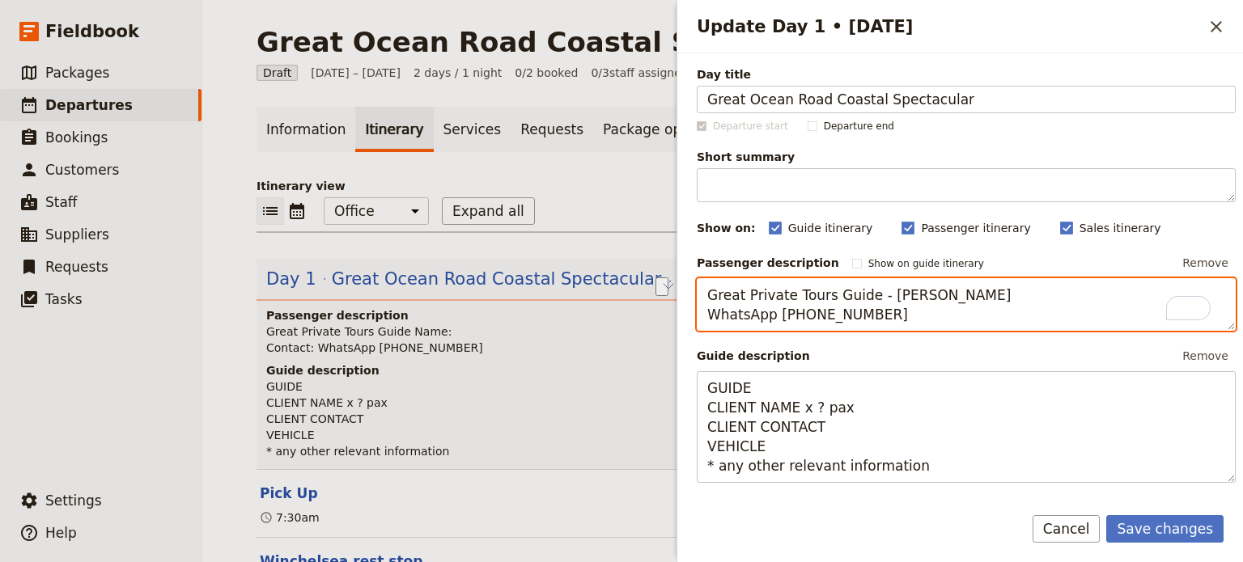
click at [811, 319] on textarea "Great Private Tours Guide - [PERSON_NAME] WhatsApp [PHONE_NUMBER]" at bounding box center [966, 304] width 539 height 53
type textarea "Great Private Tours Guide - [PERSON_NAME] WhatsApp [PHONE_NUMBER]"
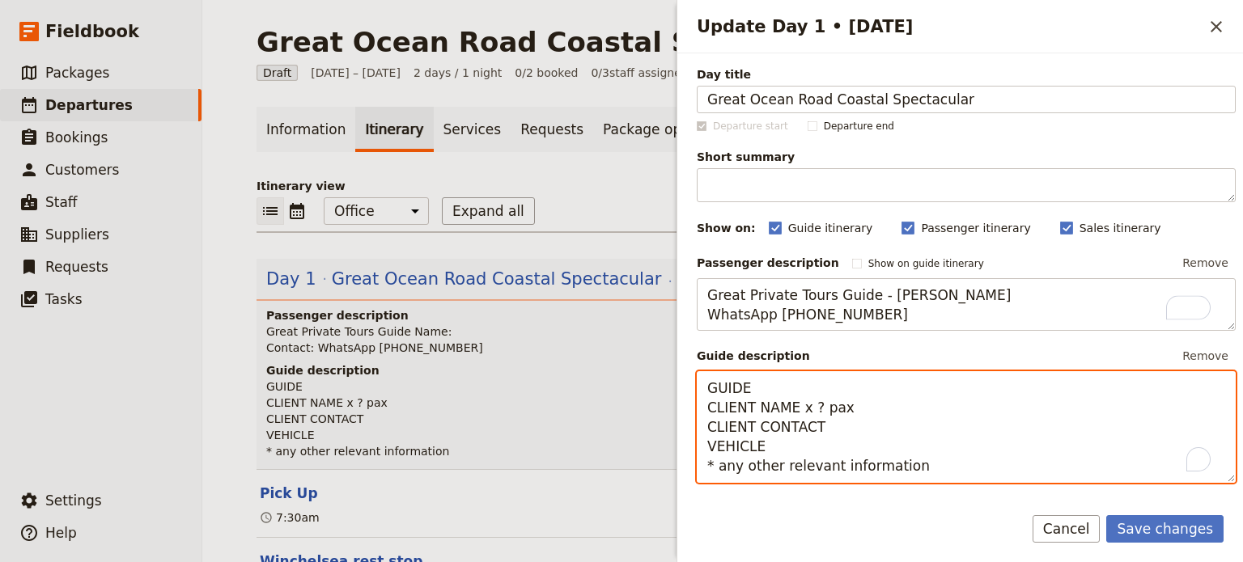
drag, startPoint x: 804, startPoint y: 384, endPoint x: 688, endPoint y: 382, distance: 116.5
click at [688, 382] on div "Day title Great Ocean Road Coastal Spectacular Departure start Departure end Sh…" at bounding box center [960, 272] width 566 height 438
drag, startPoint x: 792, startPoint y: 407, endPoint x: 612, endPoint y: 405, distance: 180.4
click at [612, 405] on div "[GEOGRAPHIC_DATA] Coastal Spectacular ​ Draft [DATE] – [DATE] 2 days / 1 night …" at bounding box center [722, 281] width 1041 height 562
drag, startPoint x: 835, startPoint y: 435, endPoint x: 680, endPoint y: 424, distance: 155.7
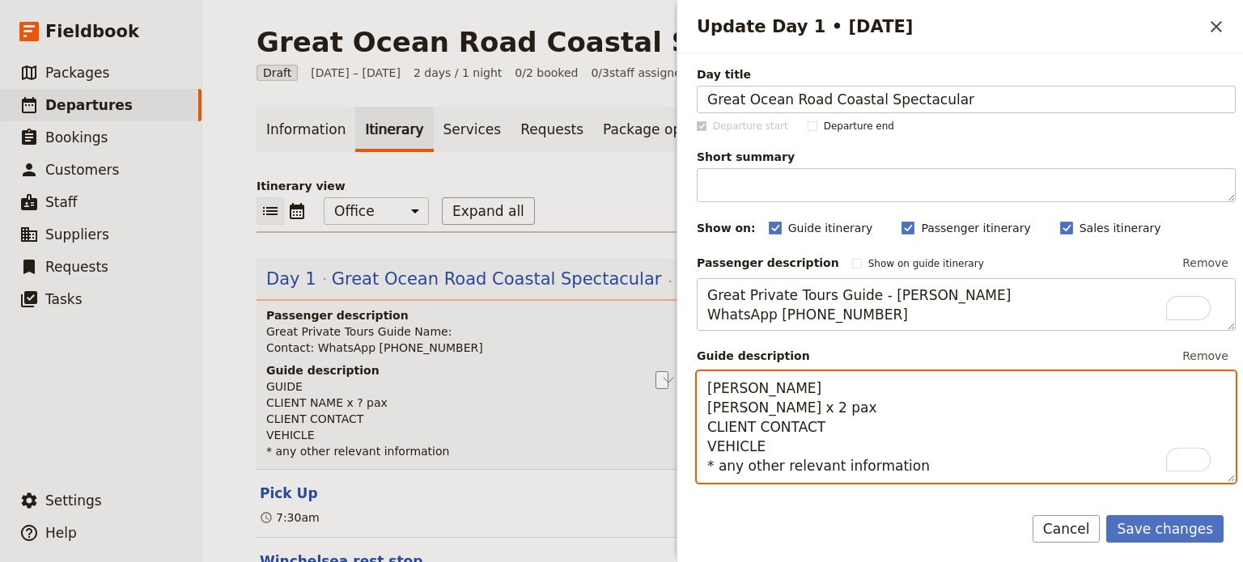
click at [680, 424] on div "Update Day 1 • [DATE] ​ Day title Great Ocean Road Coastal Spectacular Departur…" at bounding box center [959, 281] width 566 height 562
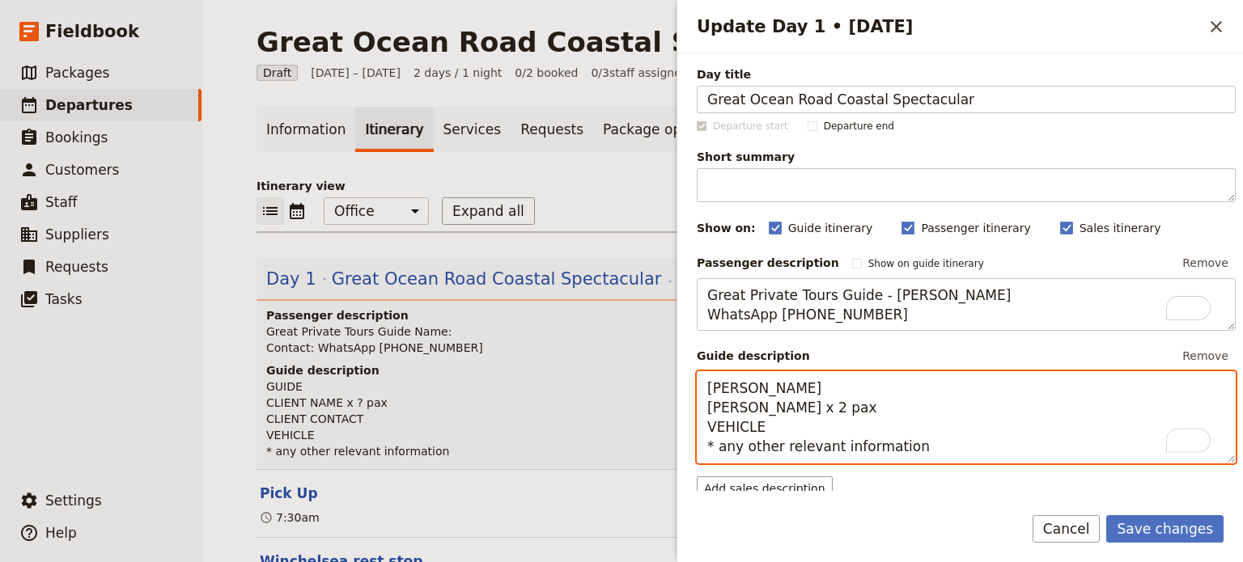
drag, startPoint x: 772, startPoint y: 421, endPoint x: 712, endPoint y: 433, distance: 61.1
click at [712, 433] on textarea "[PERSON_NAME] [PERSON_NAME] x 2 pax VEHICLE * any other relevant information" at bounding box center [966, 417] width 539 height 92
drag, startPoint x: 927, startPoint y: 447, endPoint x: 718, endPoint y: 446, distance: 209.6
click at [718, 446] on textarea "[PERSON_NAME] [PERSON_NAME] x 2 pax V250 * any other relevant information" at bounding box center [966, 417] width 539 height 92
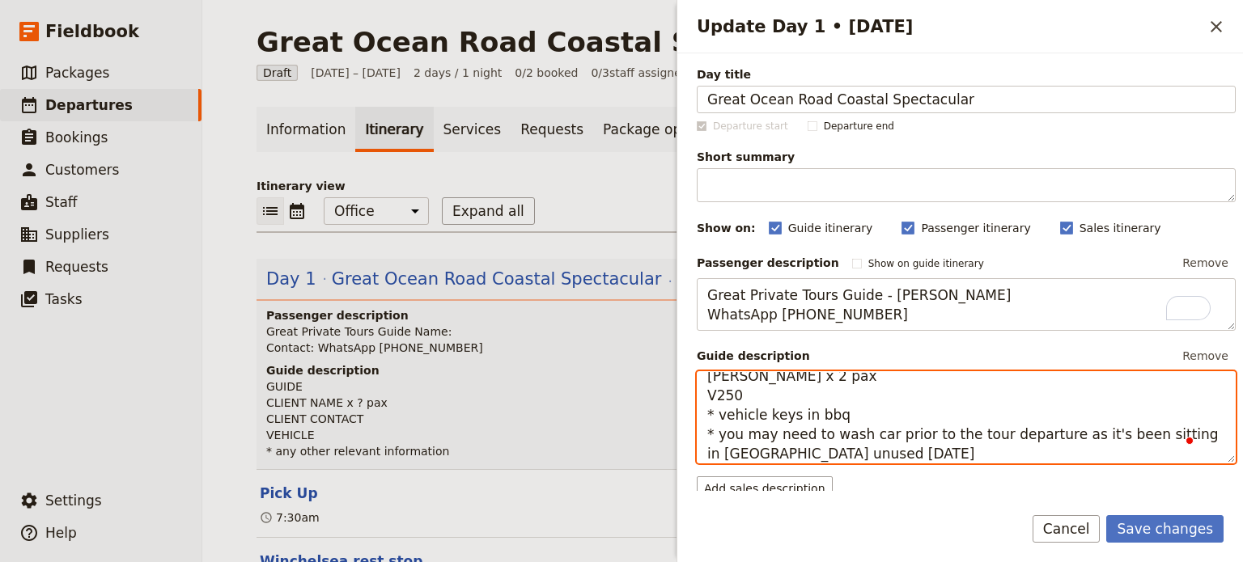
scroll to position [39, 0]
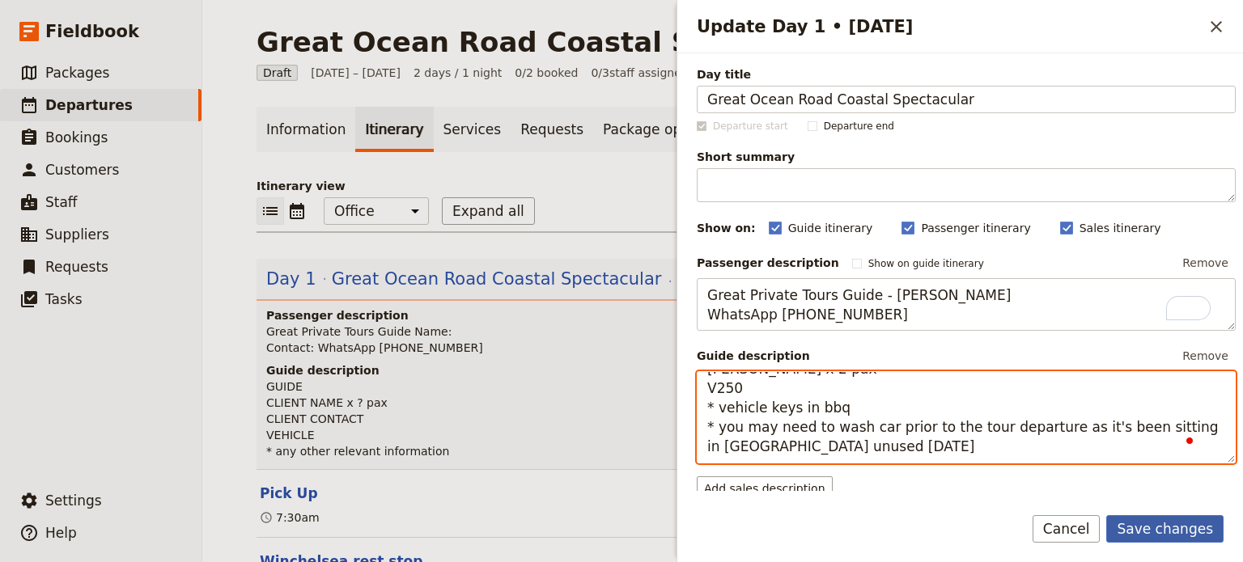
type textarea "[PERSON_NAME] [PERSON_NAME] x 2 pax V250 * vehicle keys in bbq * you may need t…"
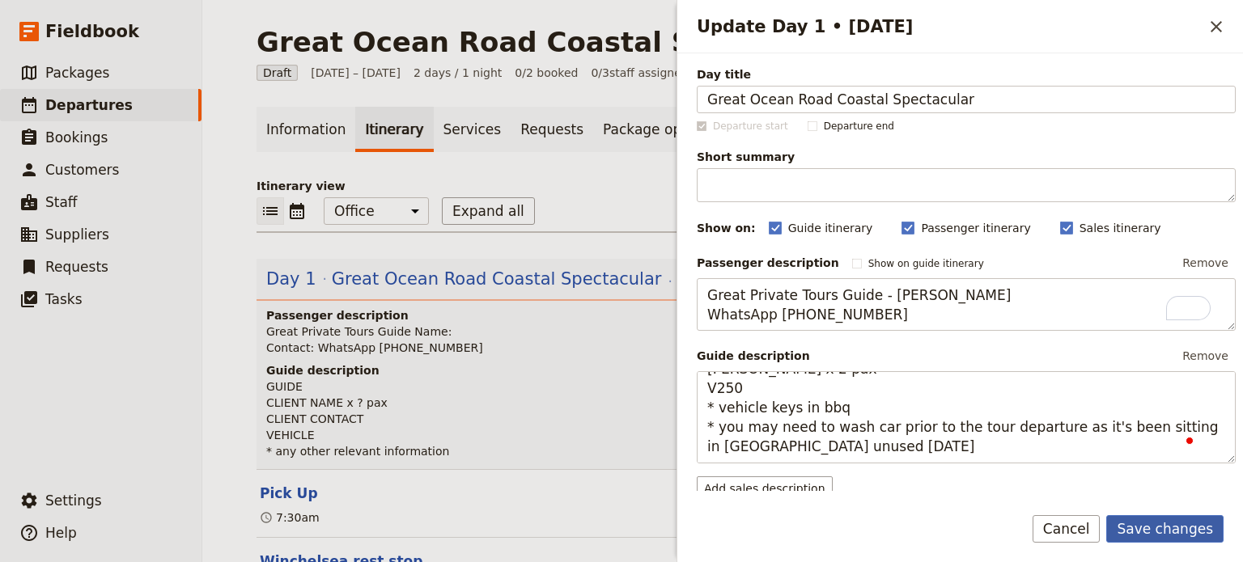
click at [1188, 529] on button "Save changes" at bounding box center [1164, 529] width 117 height 28
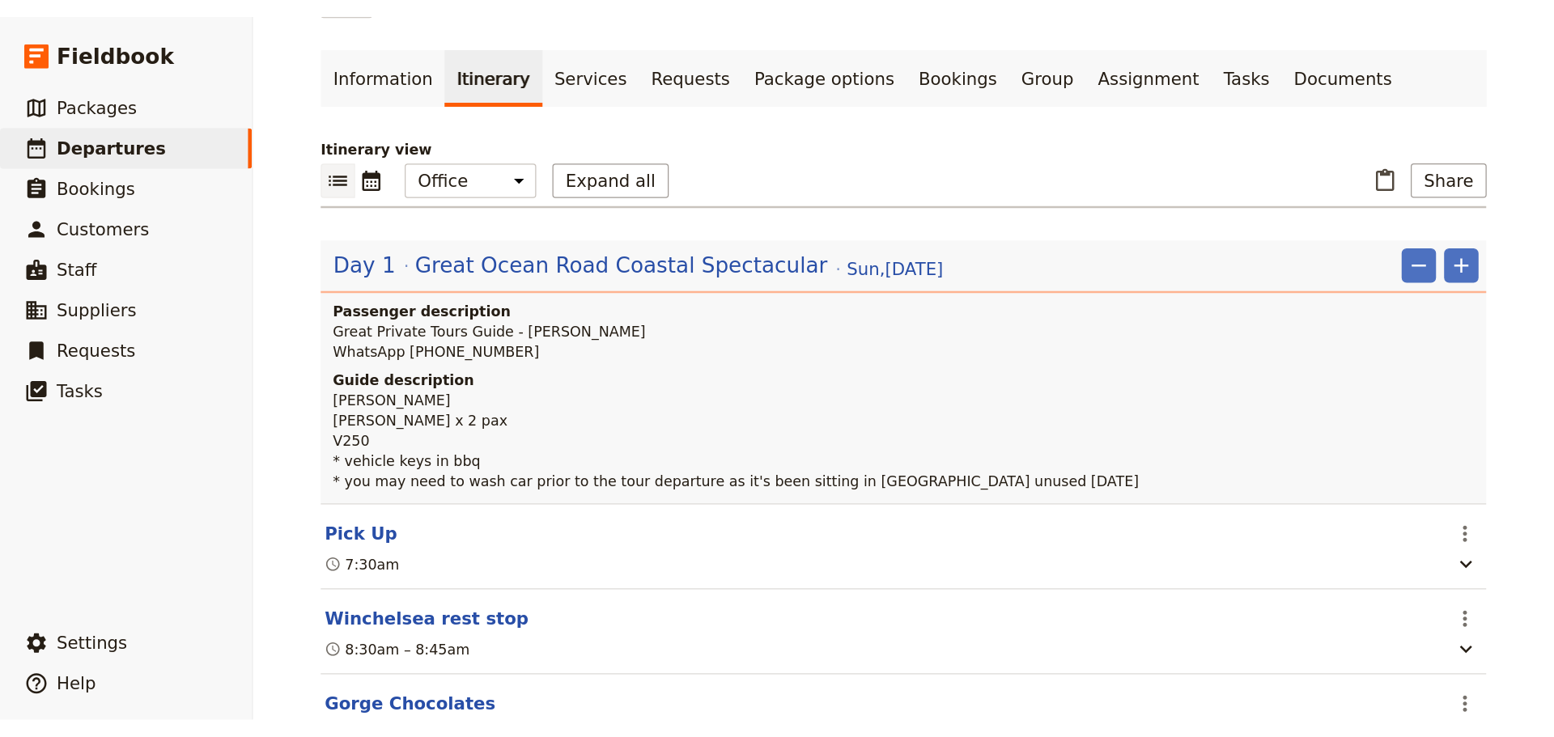
scroll to position [243, 0]
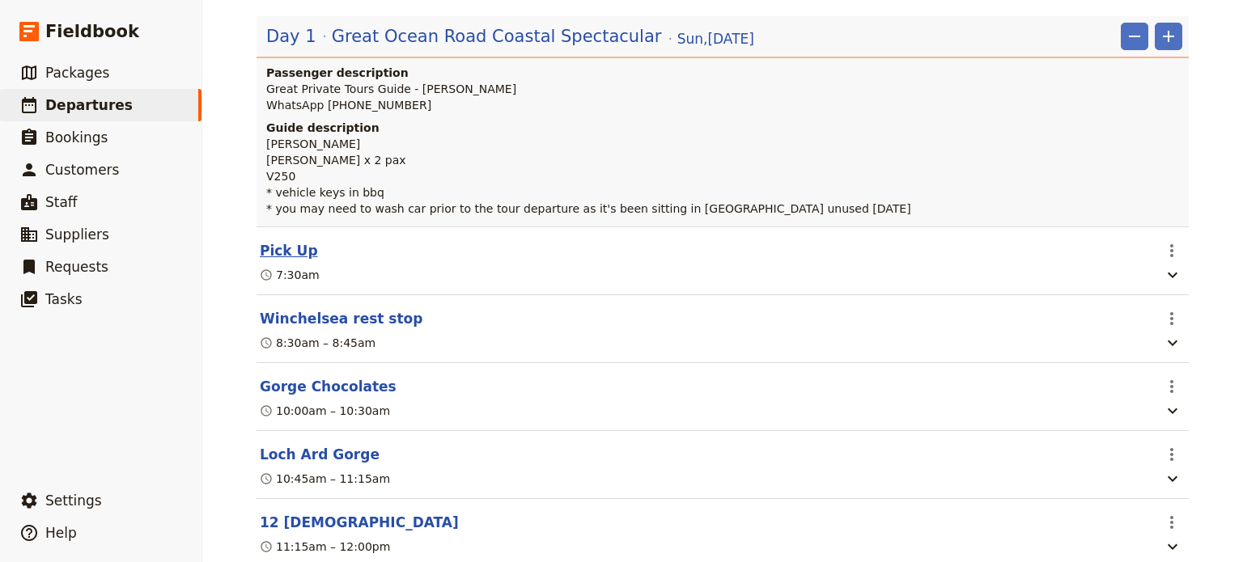
click at [282, 249] on button "Pick Up" at bounding box center [289, 250] width 58 height 19
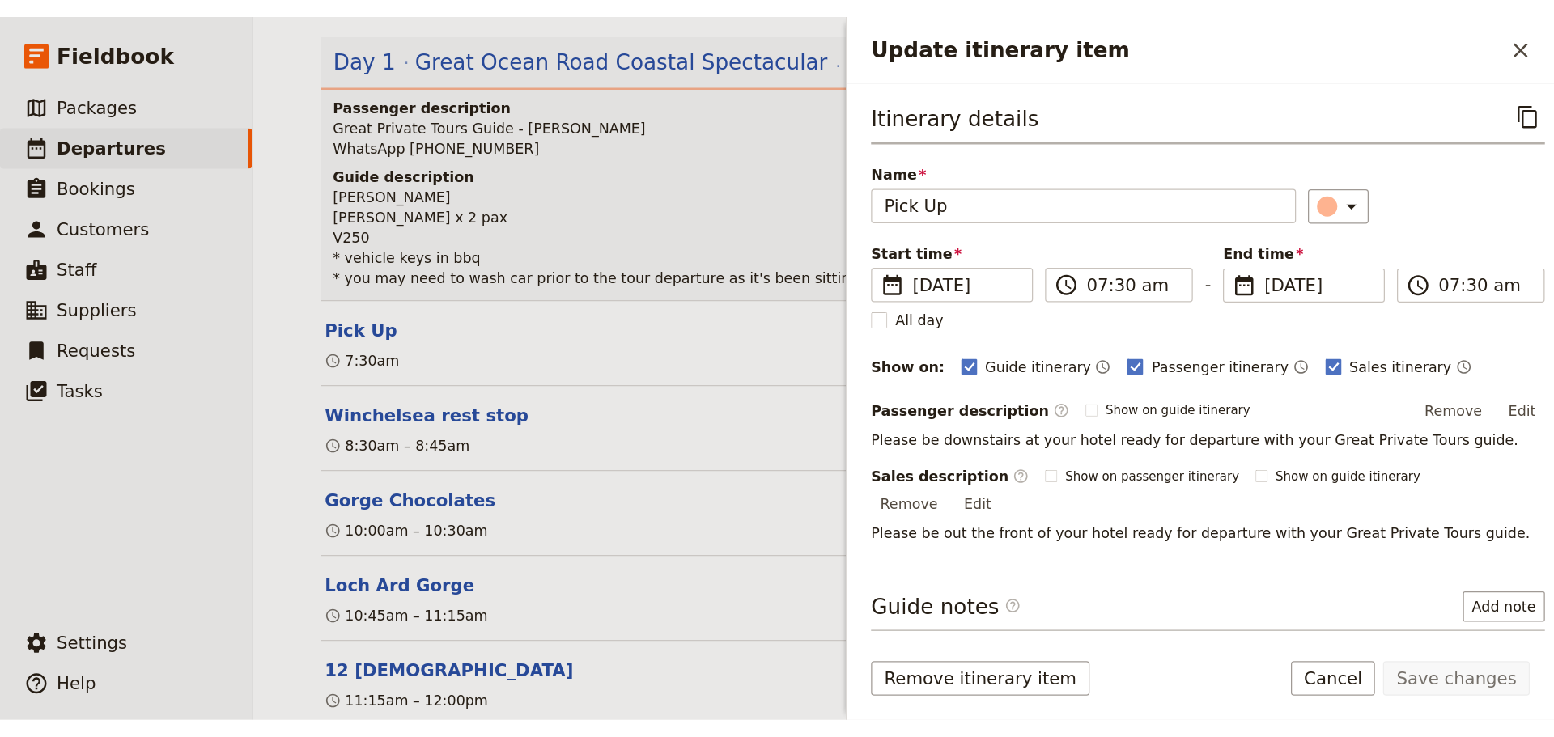
scroll to position [251, 0]
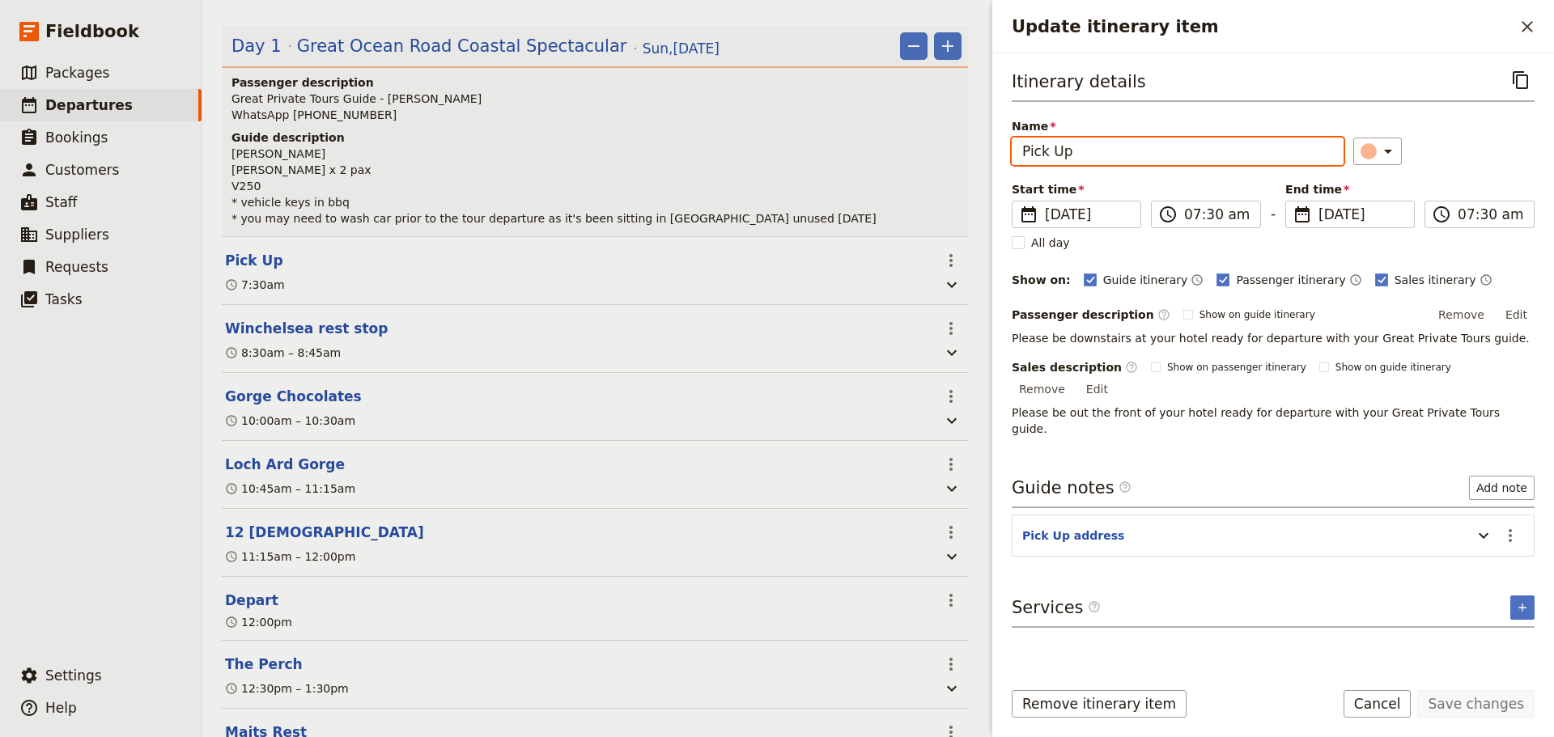
drag, startPoint x: 1088, startPoint y: 155, endPoint x: 882, endPoint y: 134, distance: 207.4
click at [891, 141] on div "Great Ocean Road Coastal Spectacular ​ Draft [DATE] – [DATE] 2 days / 1 night 0…" at bounding box center [877, 368] width 1351 height 737
type input "Ritz Carlton [GEOGRAPHIC_DATA]"
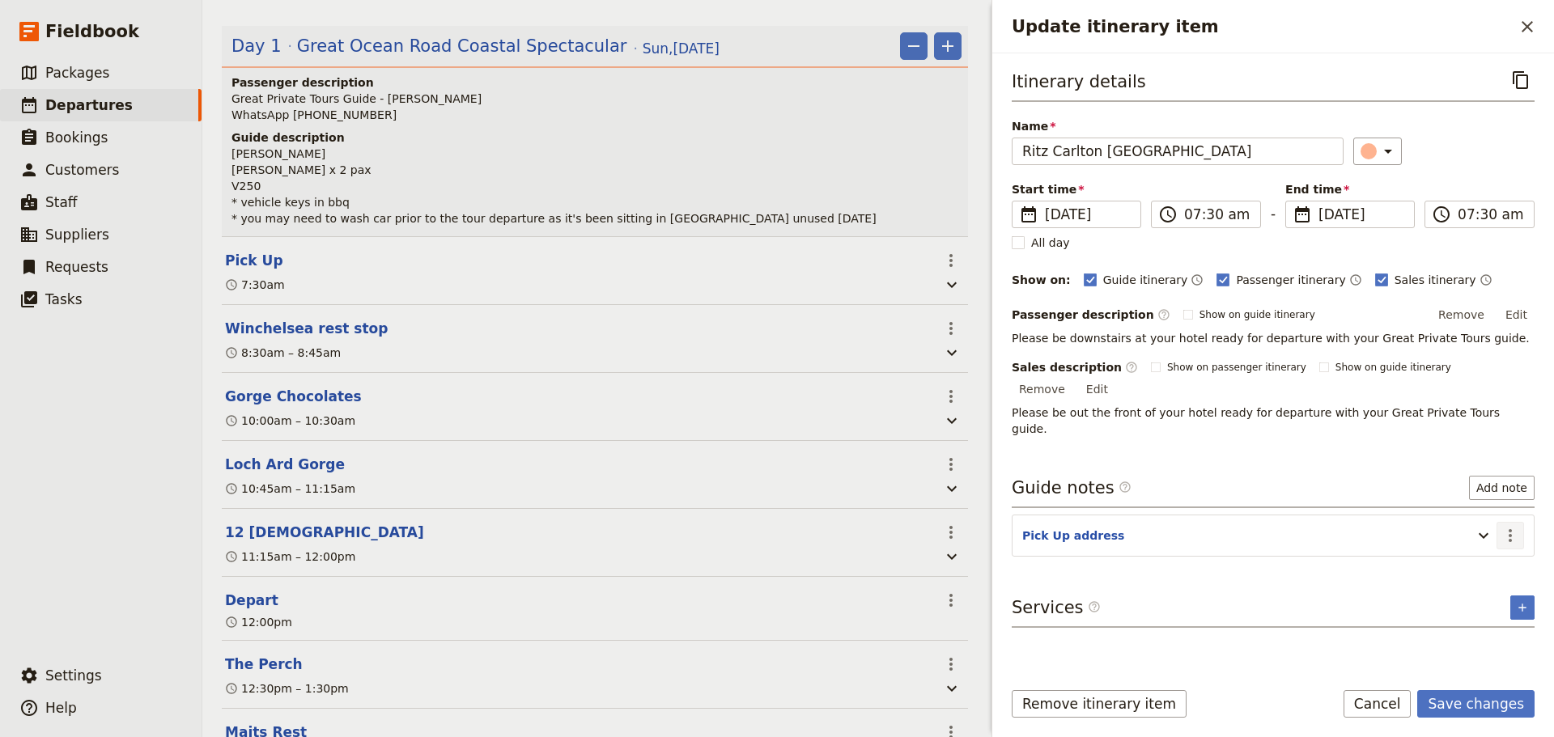
click at [1242, 526] on icon "Actions" at bounding box center [1509, 535] width 19 height 19
click at [1242, 536] on span "Edit note" at bounding box center [1463, 536] width 51 height 16
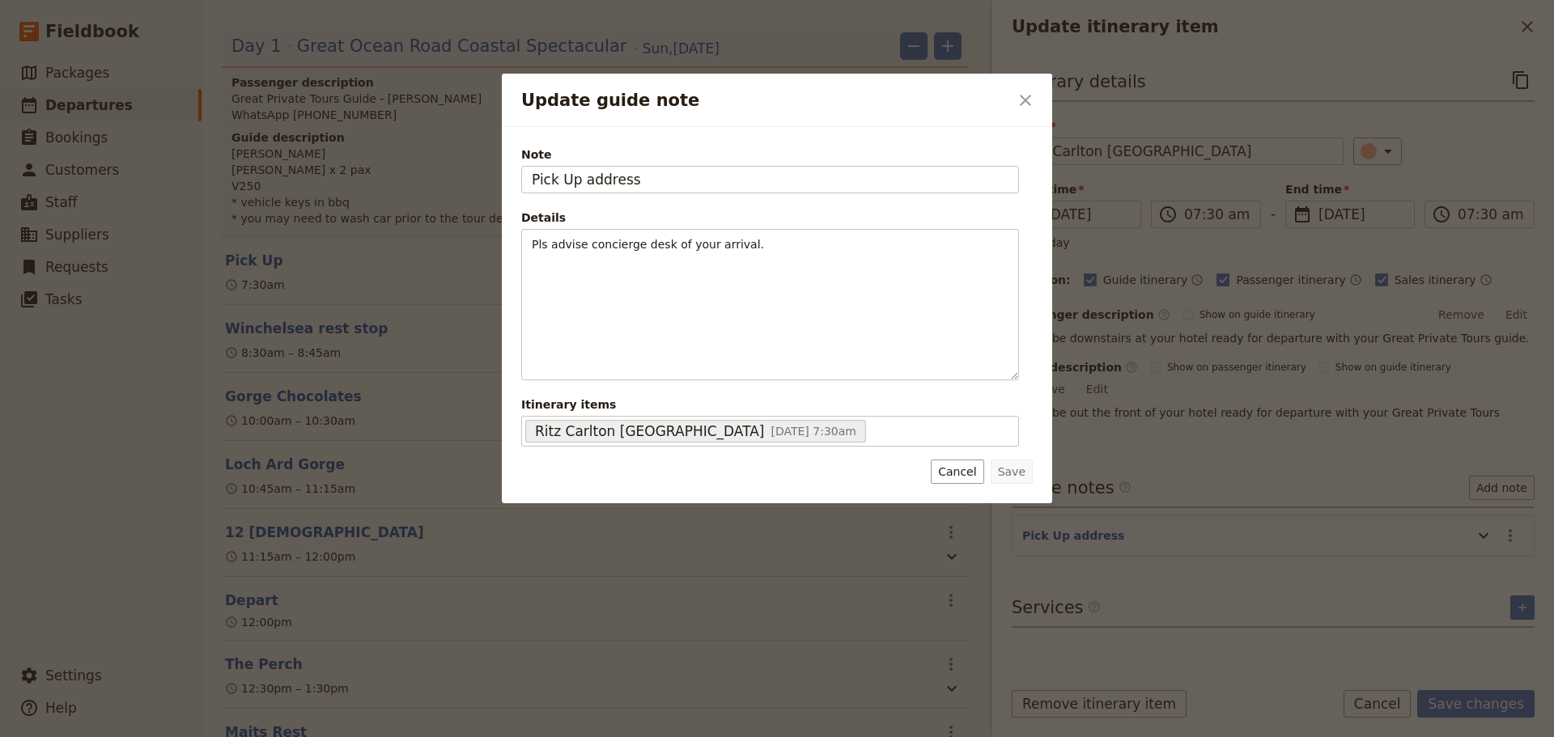
drag, startPoint x: 654, startPoint y: 176, endPoint x: 398, endPoint y: 176, distance: 255.7
click at [398, 562] on div "Update guide note ​ Note Pick Up address Details Pls advise concierge desk of y…" at bounding box center [777, 737] width 1554 height 0
type input "[STREET_ADDRESS]"
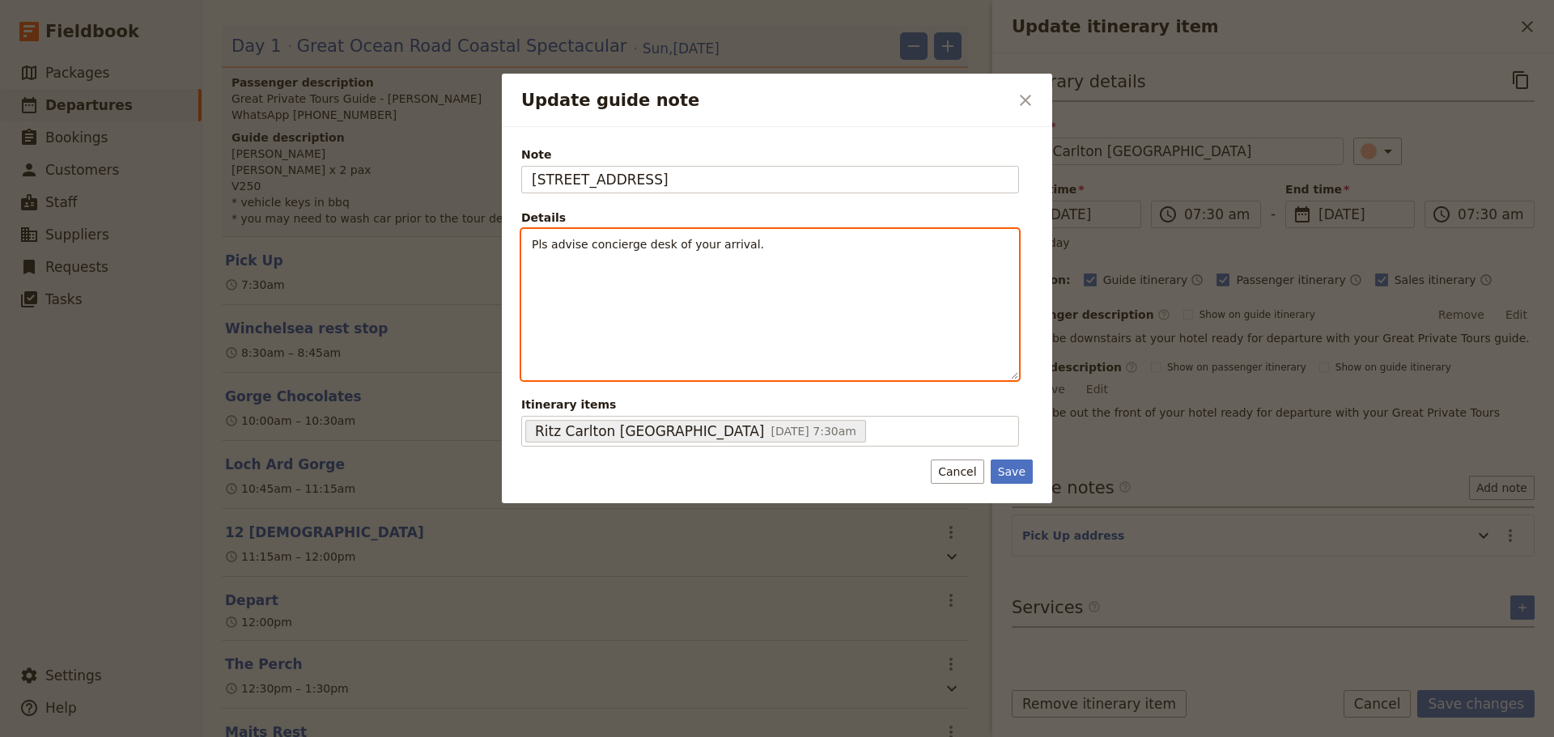
click at [549, 249] on span "Pls advise concierge desk of your arrival." at bounding box center [648, 244] width 232 height 13
click at [748, 246] on span "Pls arrive at least five mins early and advise concierge desk of your arrival." at bounding box center [745, 244] width 427 height 13
click at [967, 247] on p "Pls arrive at least five mins early and advise the concierge desk of your arriv…" at bounding box center [770, 244] width 477 height 16
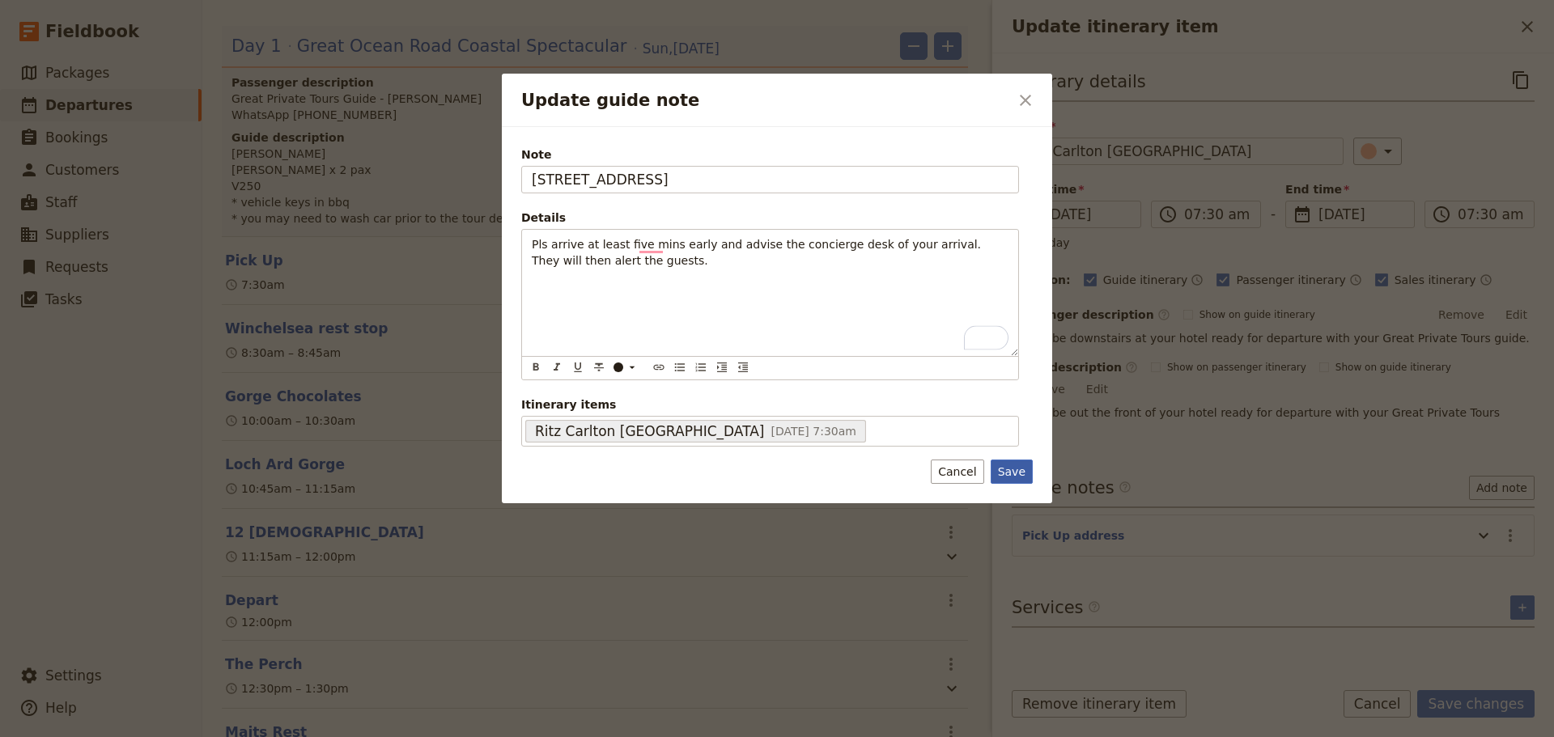
click at [1009, 465] on button "Save" at bounding box center [1011, 472] width 42 height 24
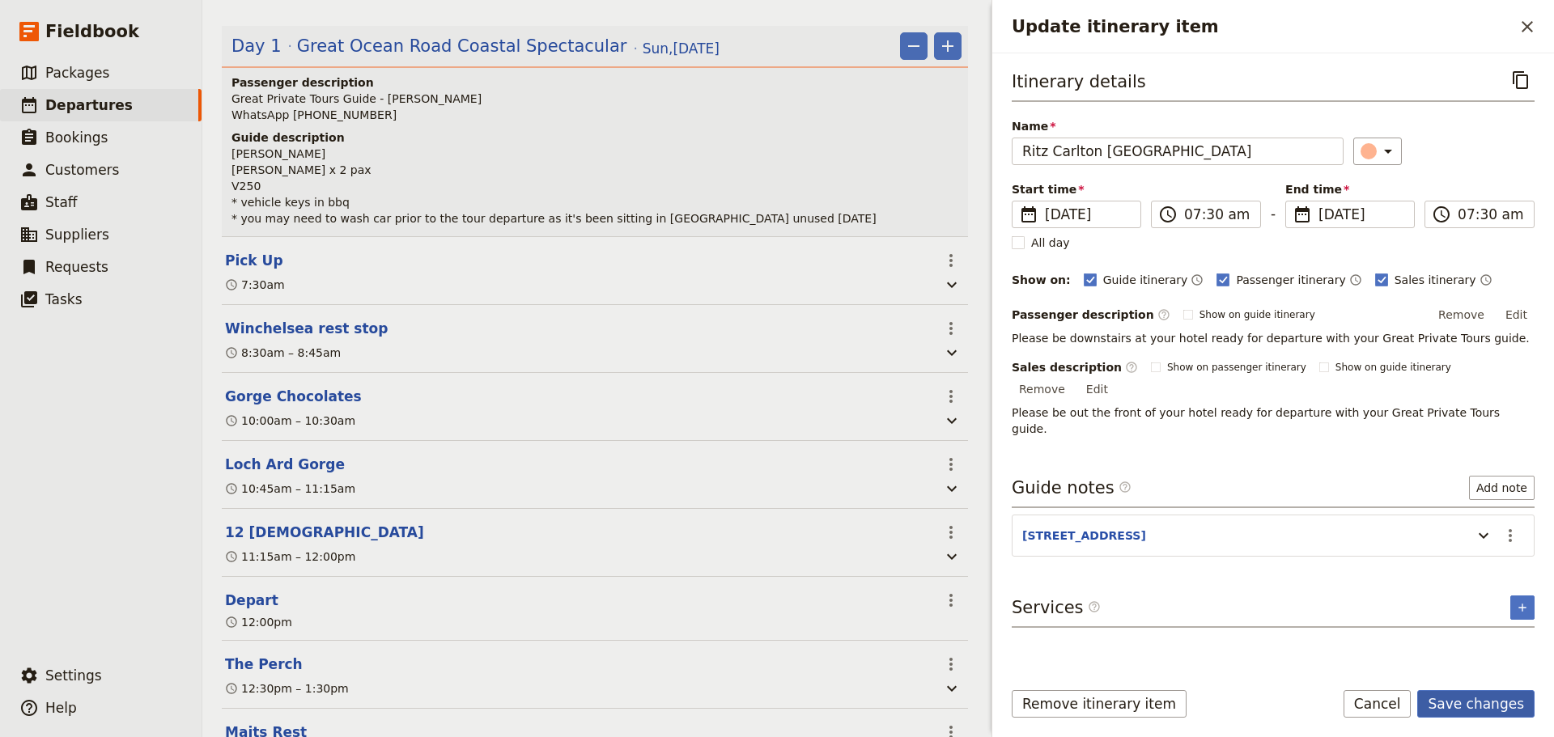
click at [1242, 562] on button "Save changes" at bounding box center [1475, 704] width 117 height 28
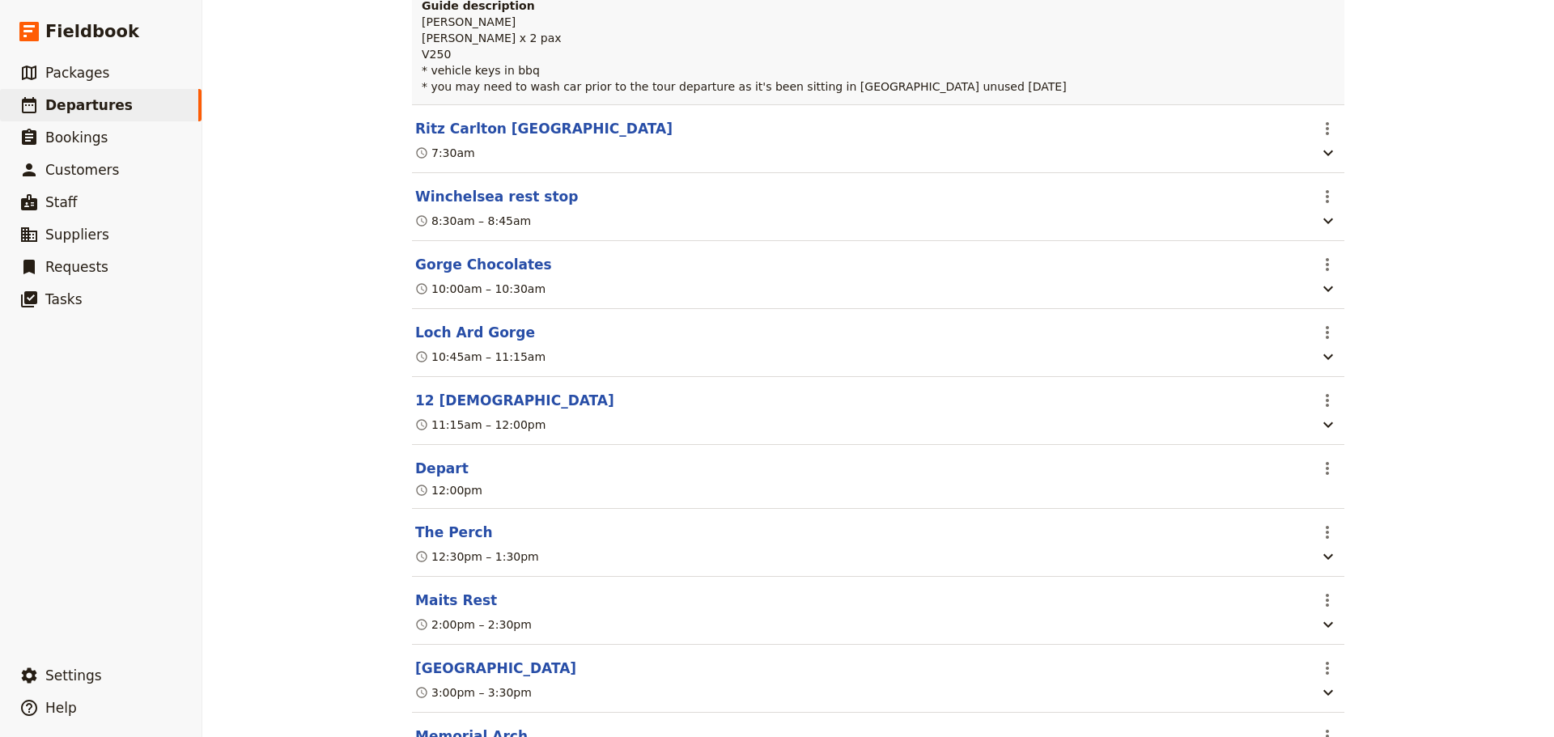
scroll to position [566, 0]
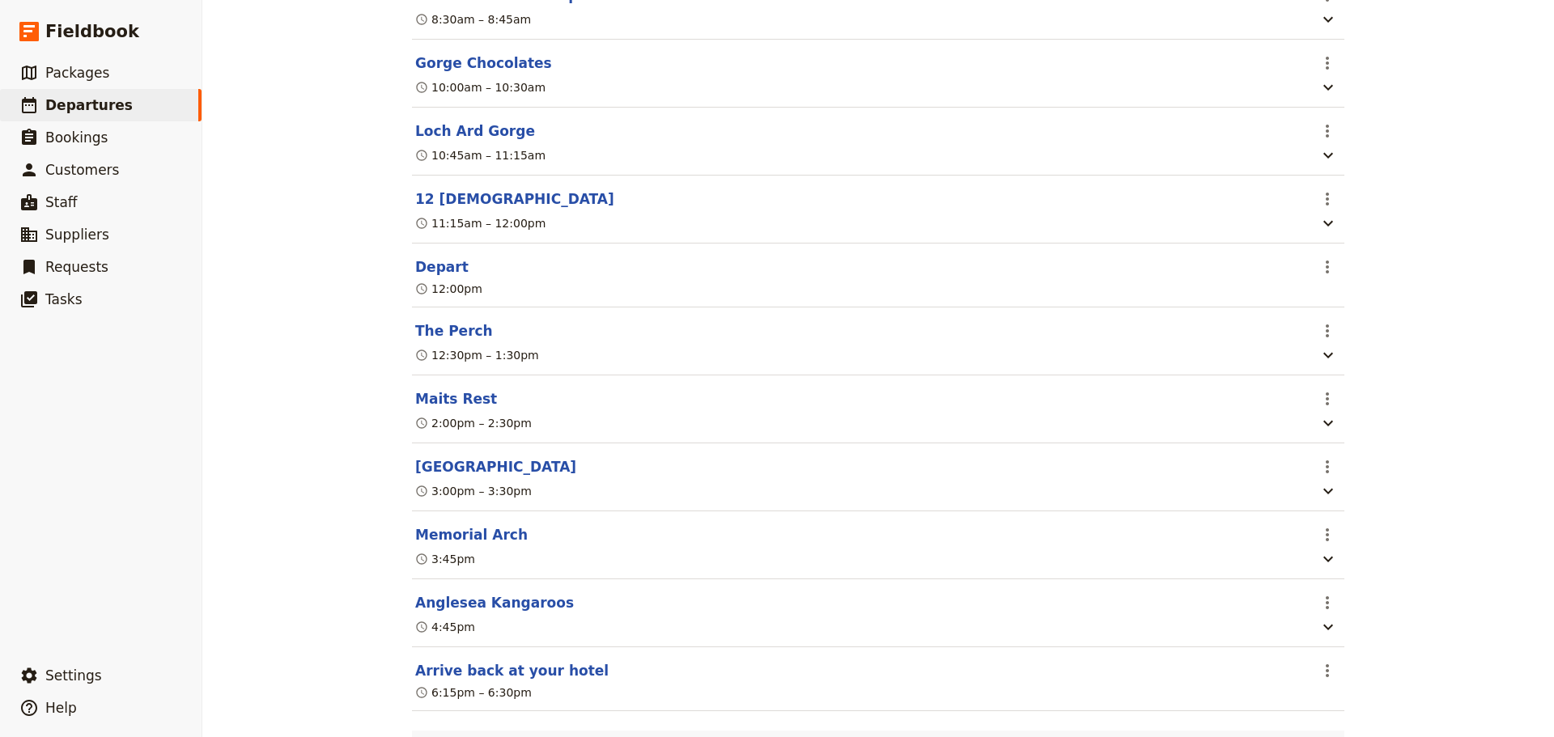
click at [422, 341] on button "The Perch" at bounding box center [454, 330] width 78 height 19
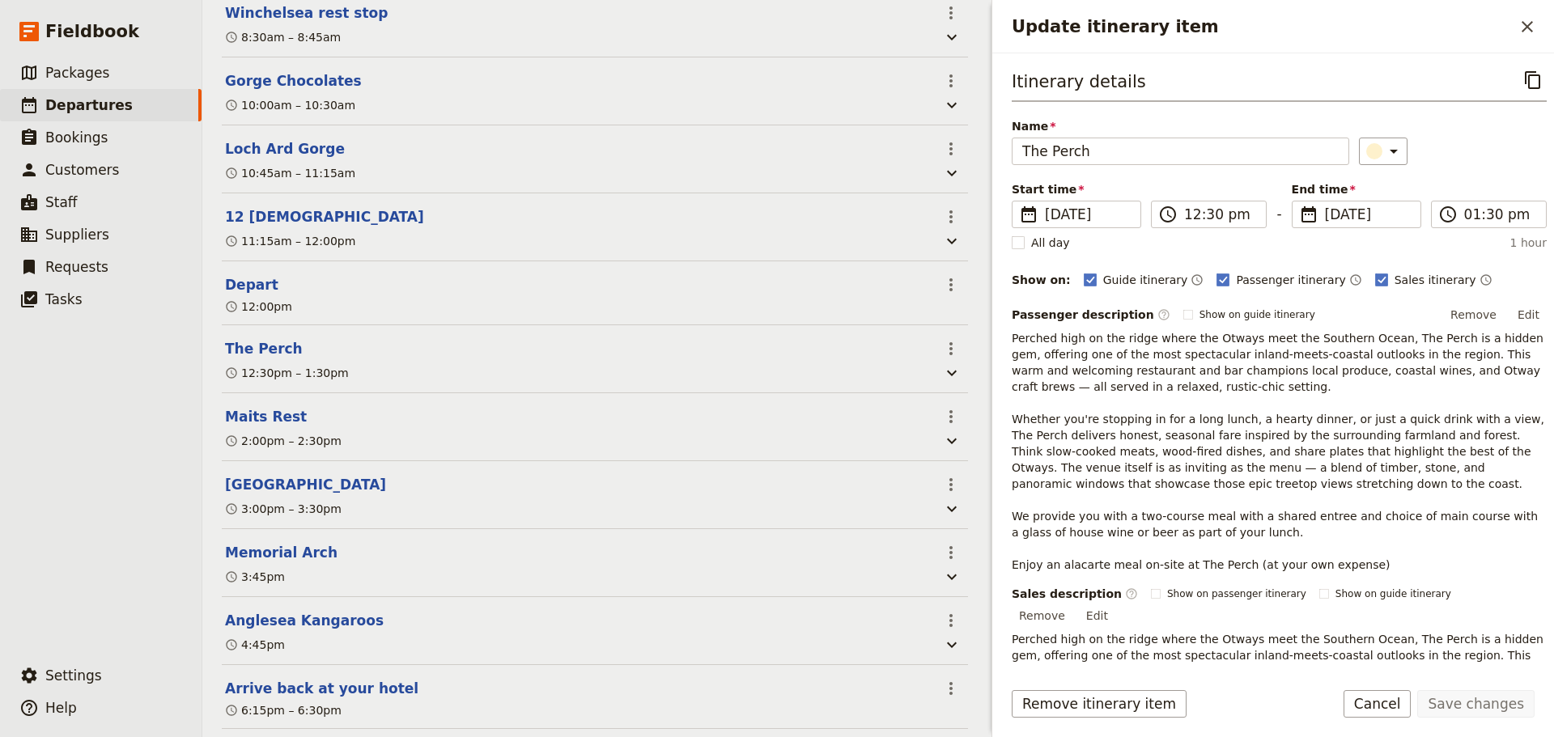
scroll to position [574, 0]
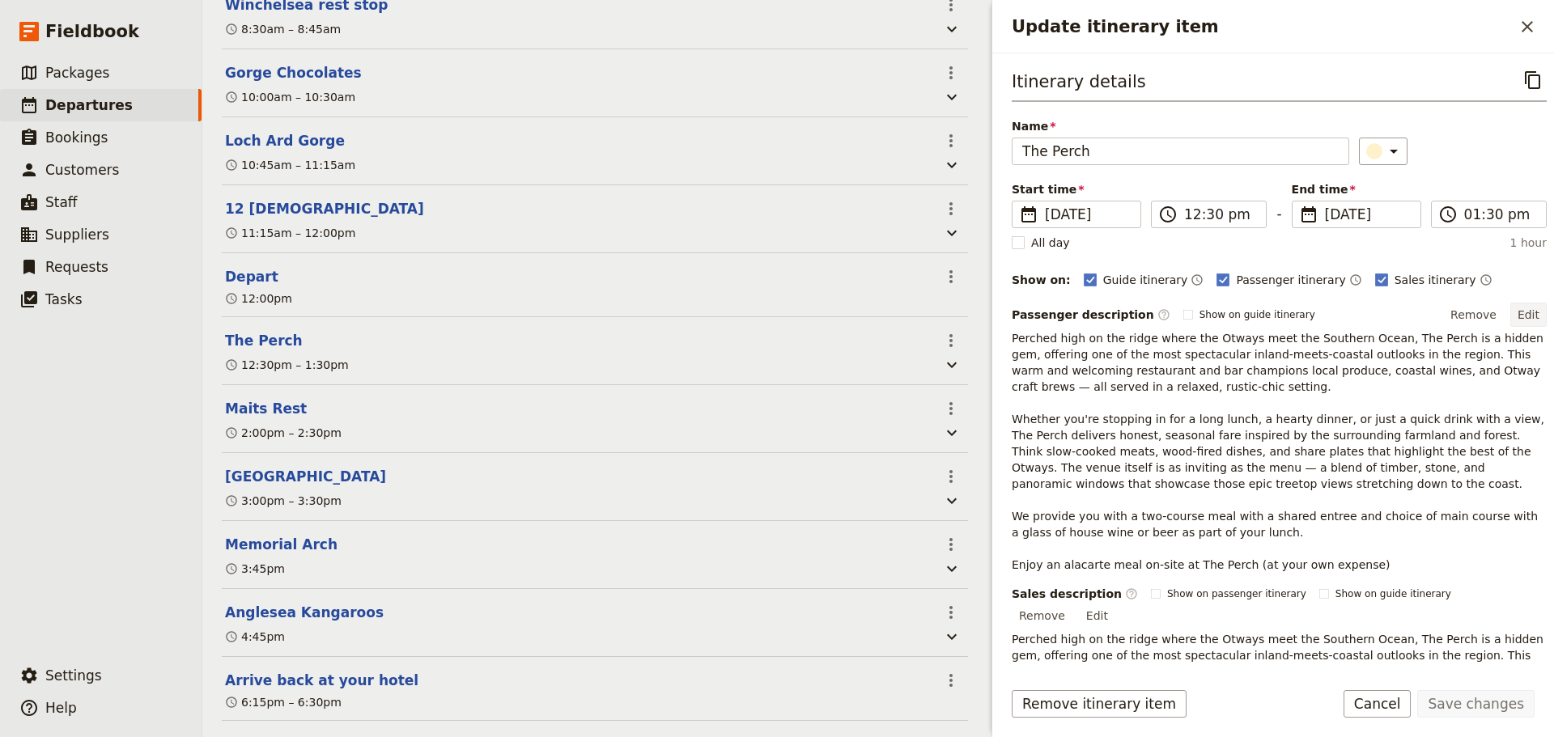
click at [1242, 309] on button "Edit" at bounding box center [1528, 315] width 36 height 24
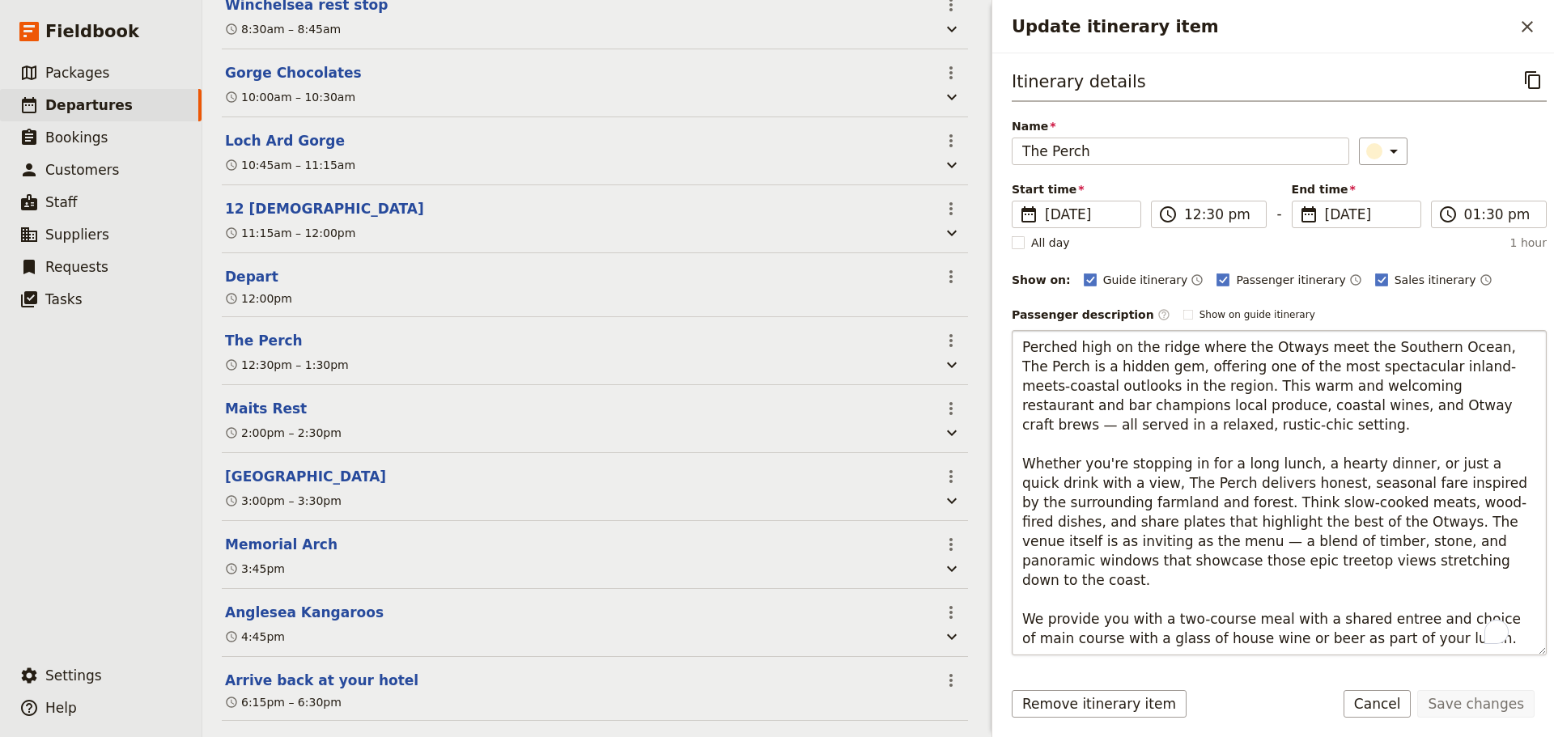
click at [1023, 346] on textarea "Perched high on the ridge where the Otways meet the Southern Ocean, The Perch i…" at bounding box center [1278, 492] width 535 height 325
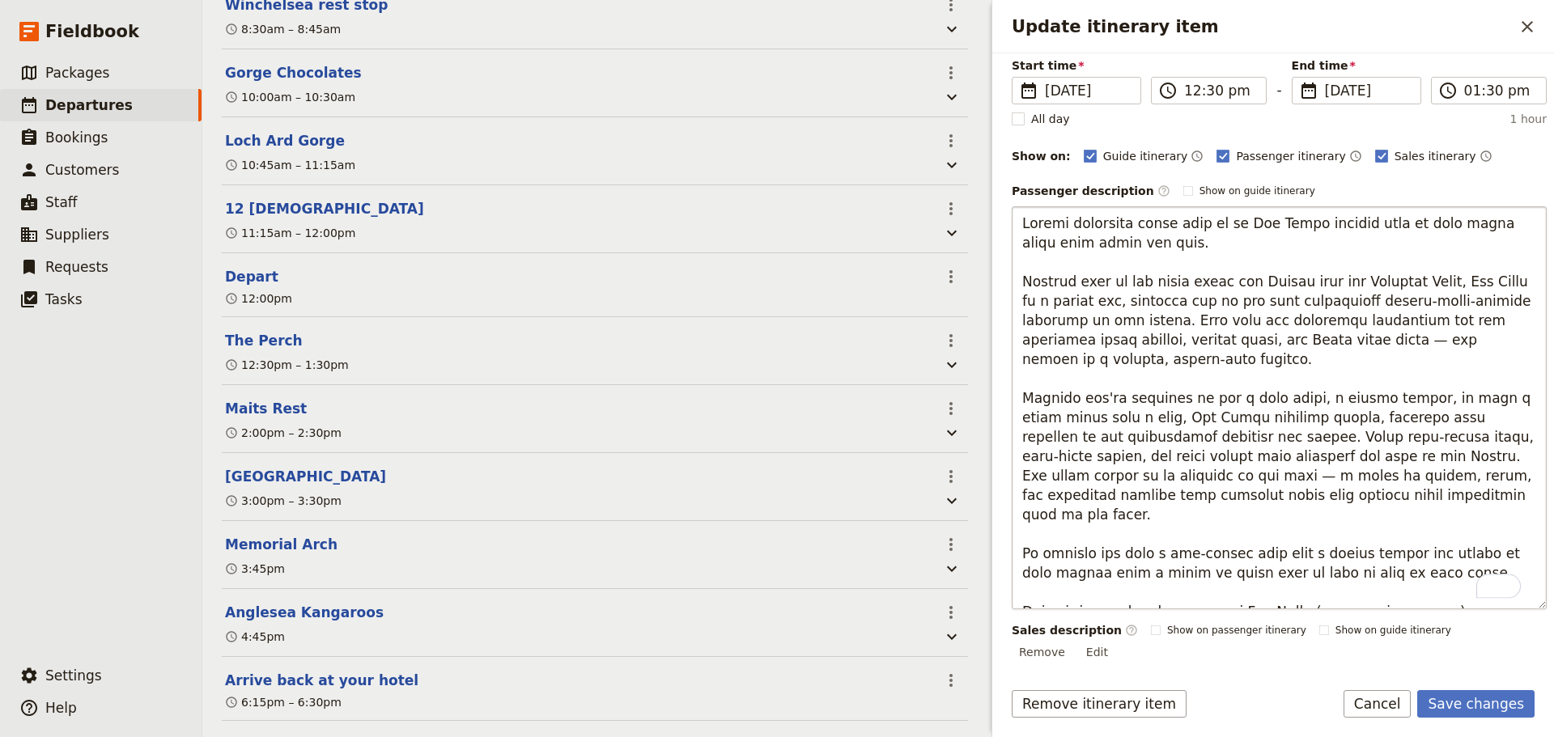
scroll to position [162, 0]
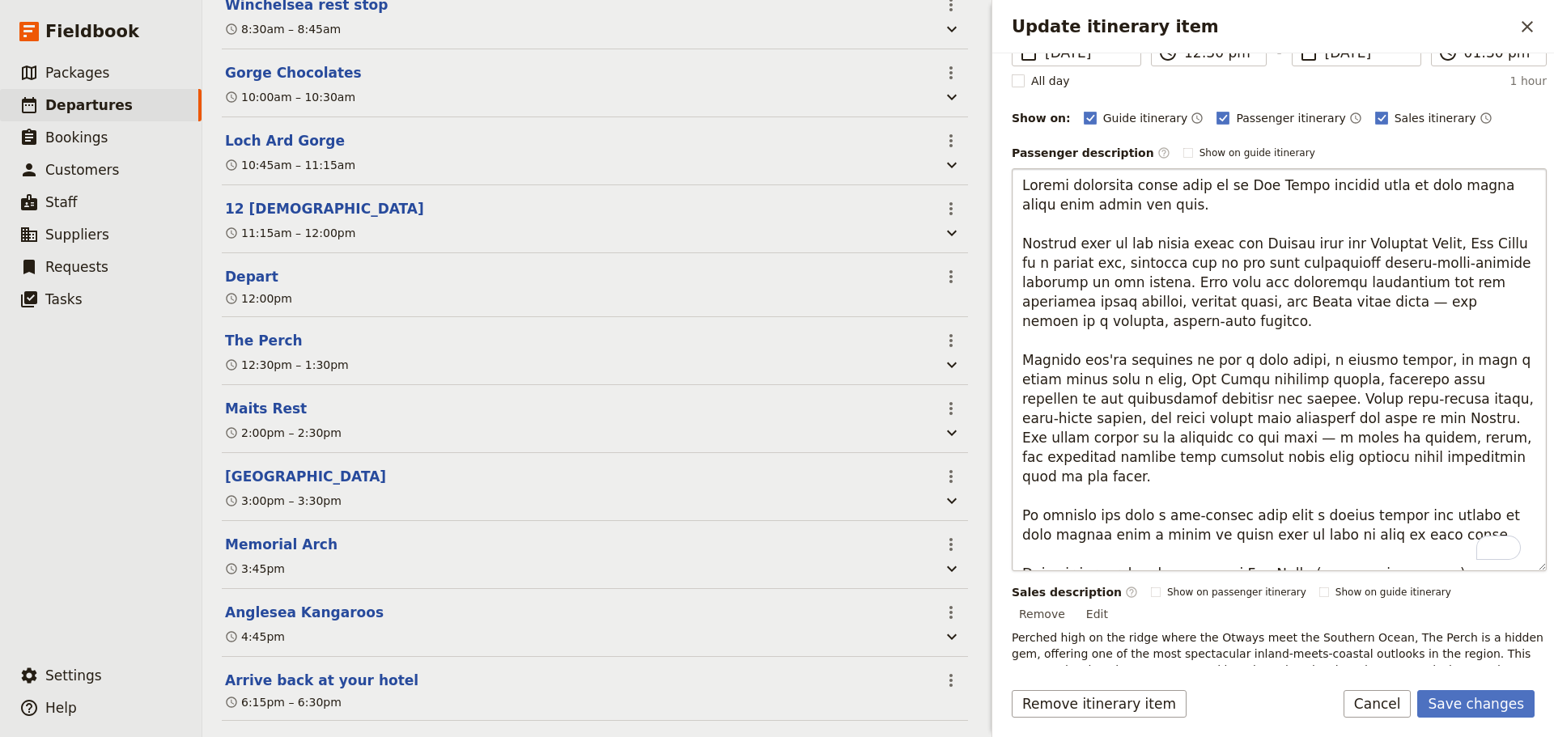
click at [1095, 379] on textarea "To enrich screen reader interactions, please activate Accessibility in Grammarl…" at bounding box center [1278, 369] width 535 height 403
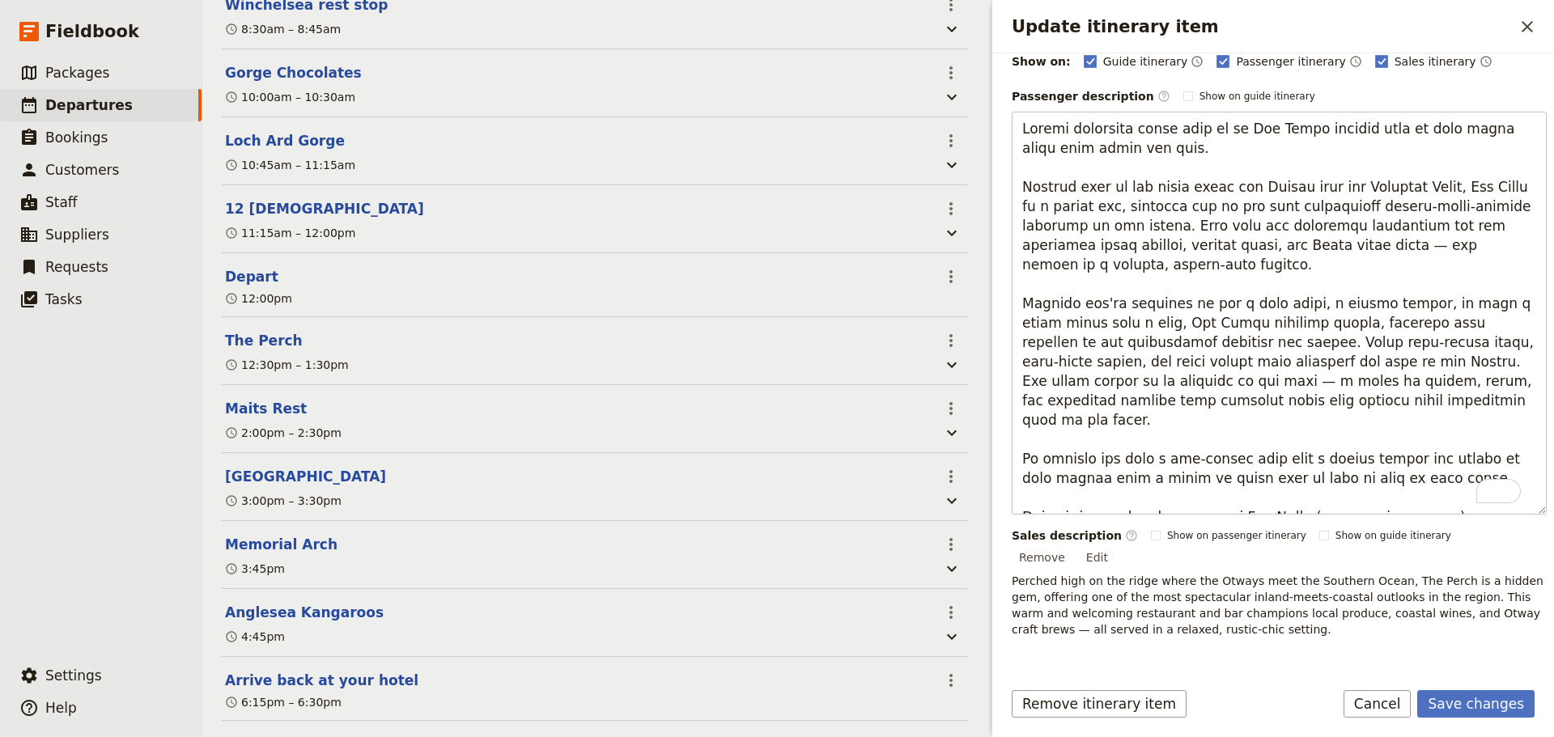
scroll to position [243, 0]
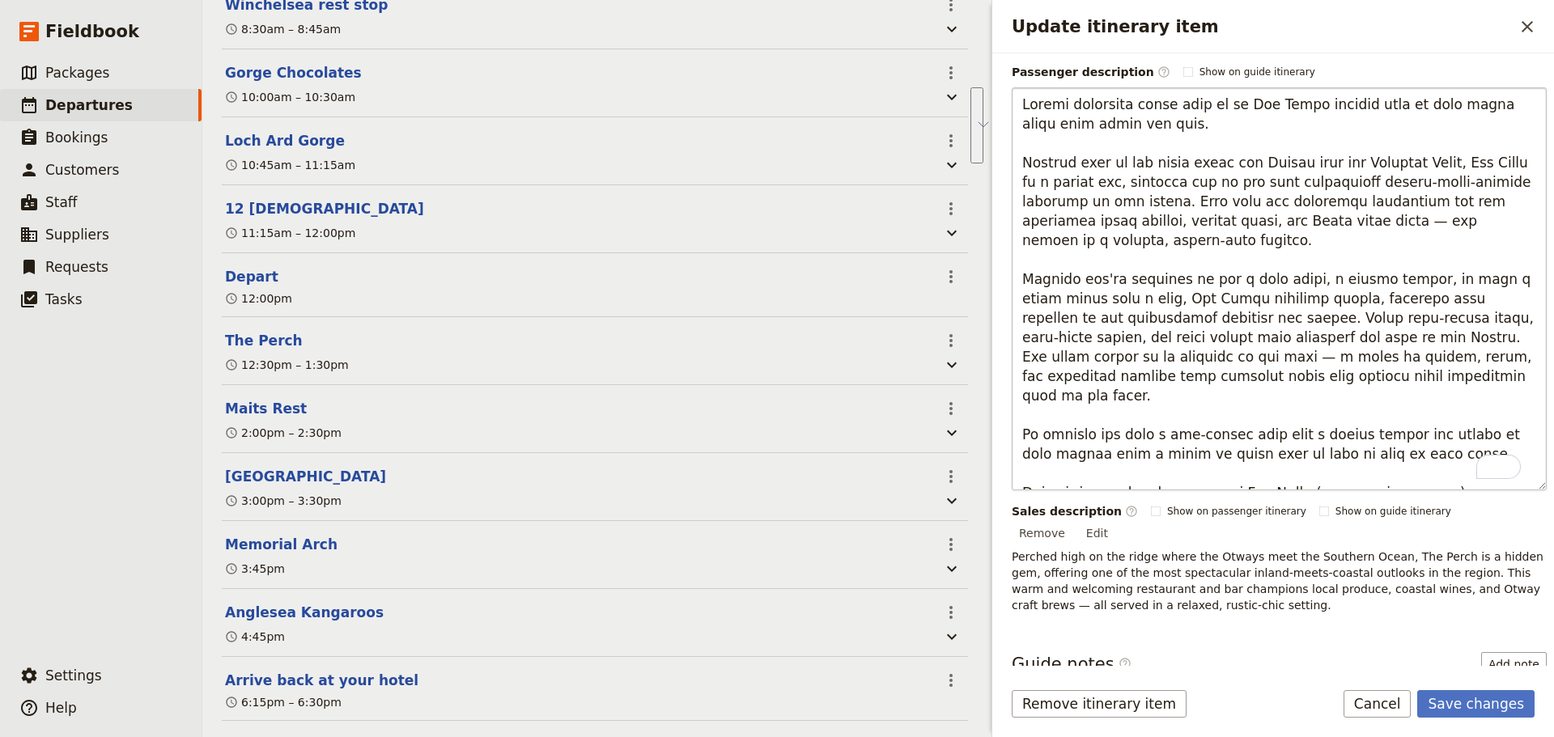
drag, startPoint x: 1426, startPoint y: 479, endPoint x: 1021, endPoint y: 420, distance: 408.9
click at [1021, 420] on textarea "To enrich screen reader interactions, please activate Accessibility in Grammarl…" at bounding box center [1278, 288] width 535 height 403
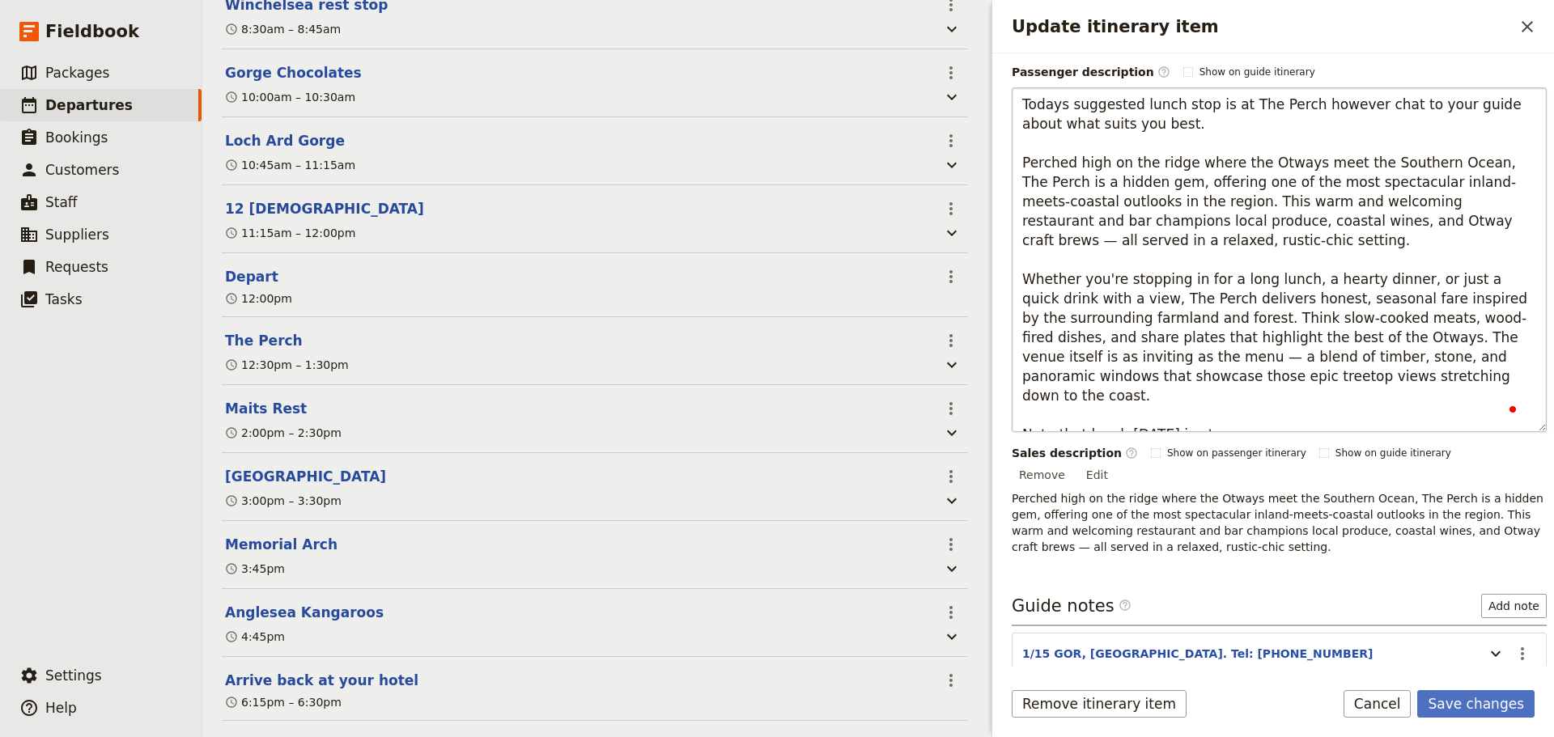
type textarea "Todays suggested lunch stop is at The Perch however chat to your guide about wh…"
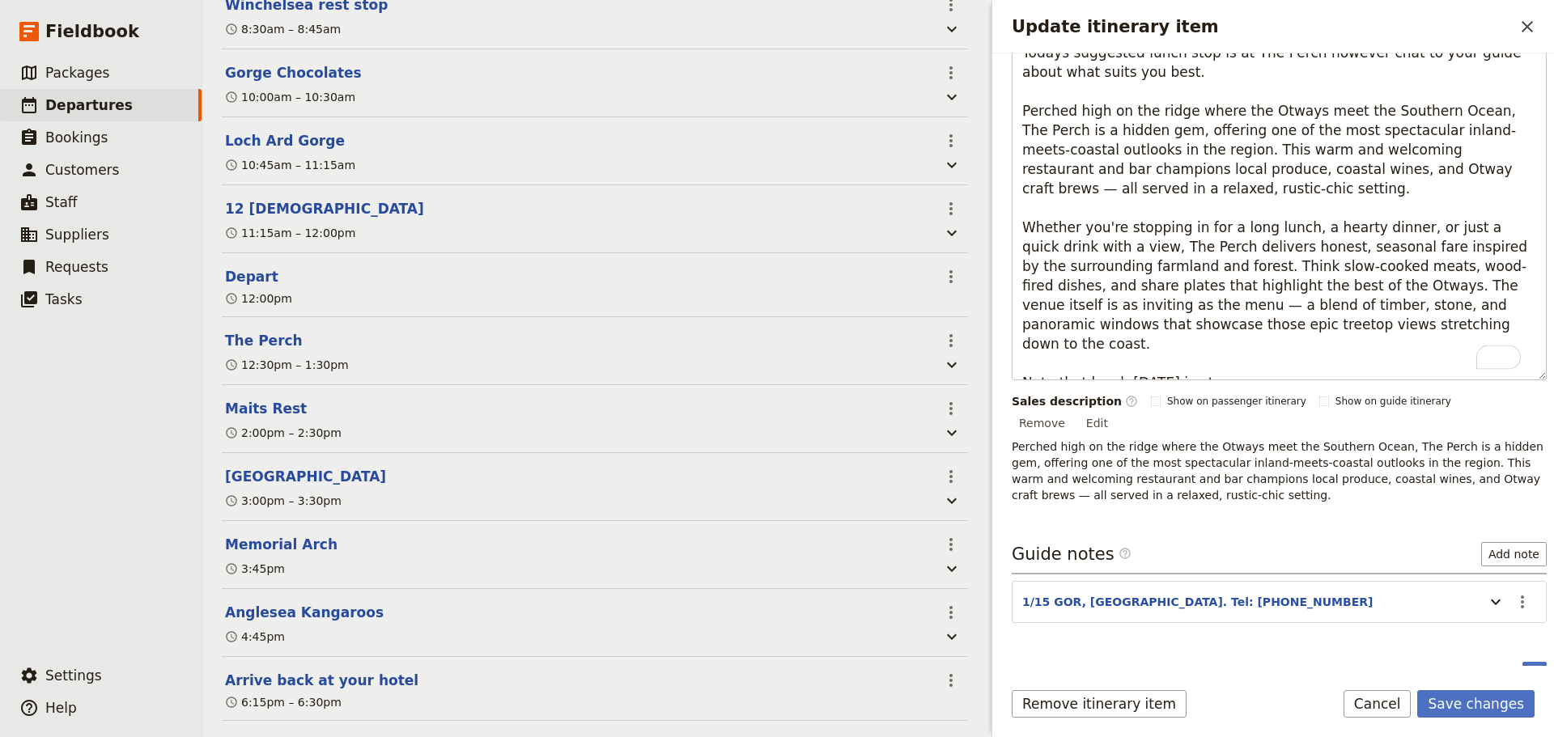
scroll to position [317, 0]
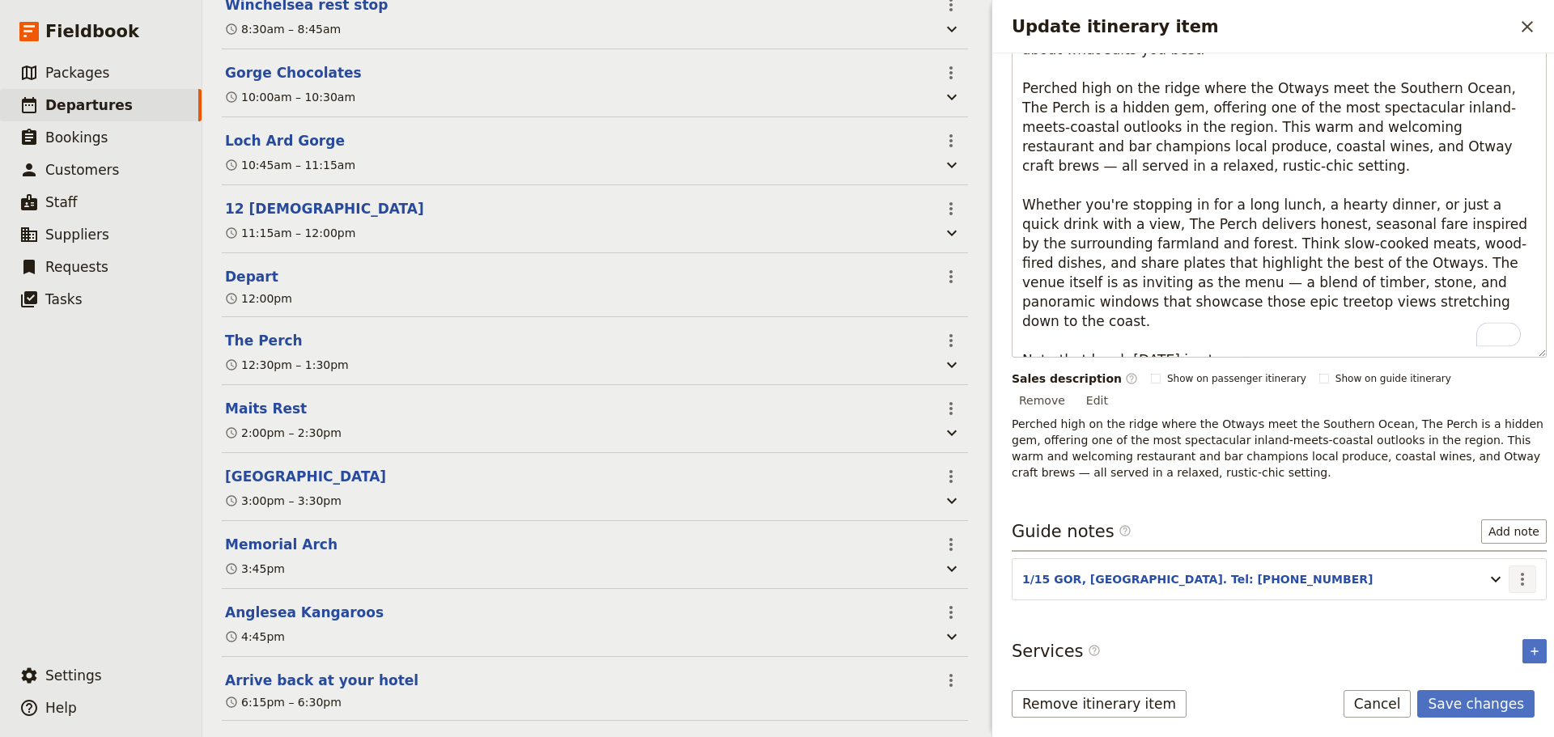
click at [1242, 562] on icon "Actions" at bounding box center [1521, 579] width 19 height 19
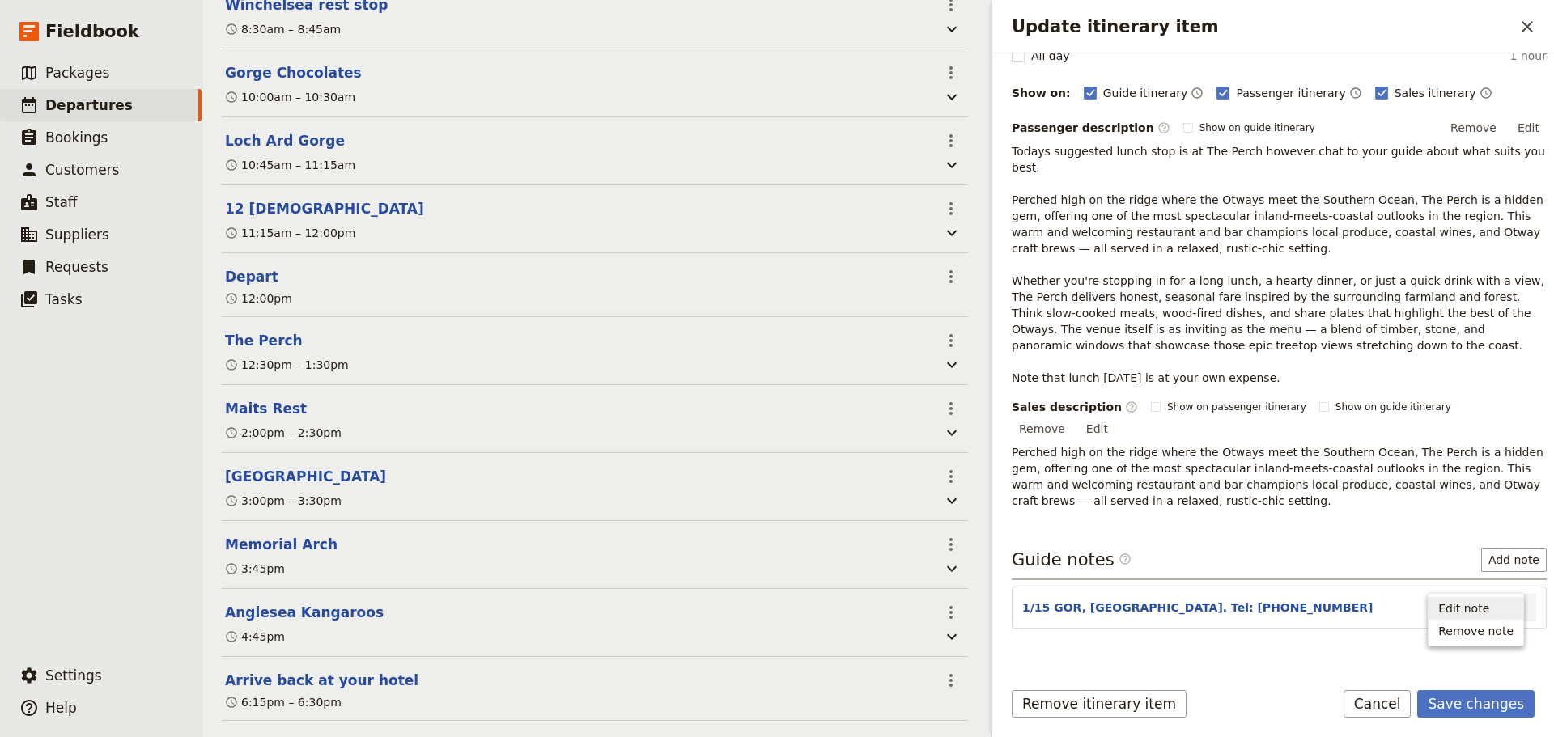
click at [1242, 562] on span "Edit note" at bounding box center [1475, 608] width 75 height 16
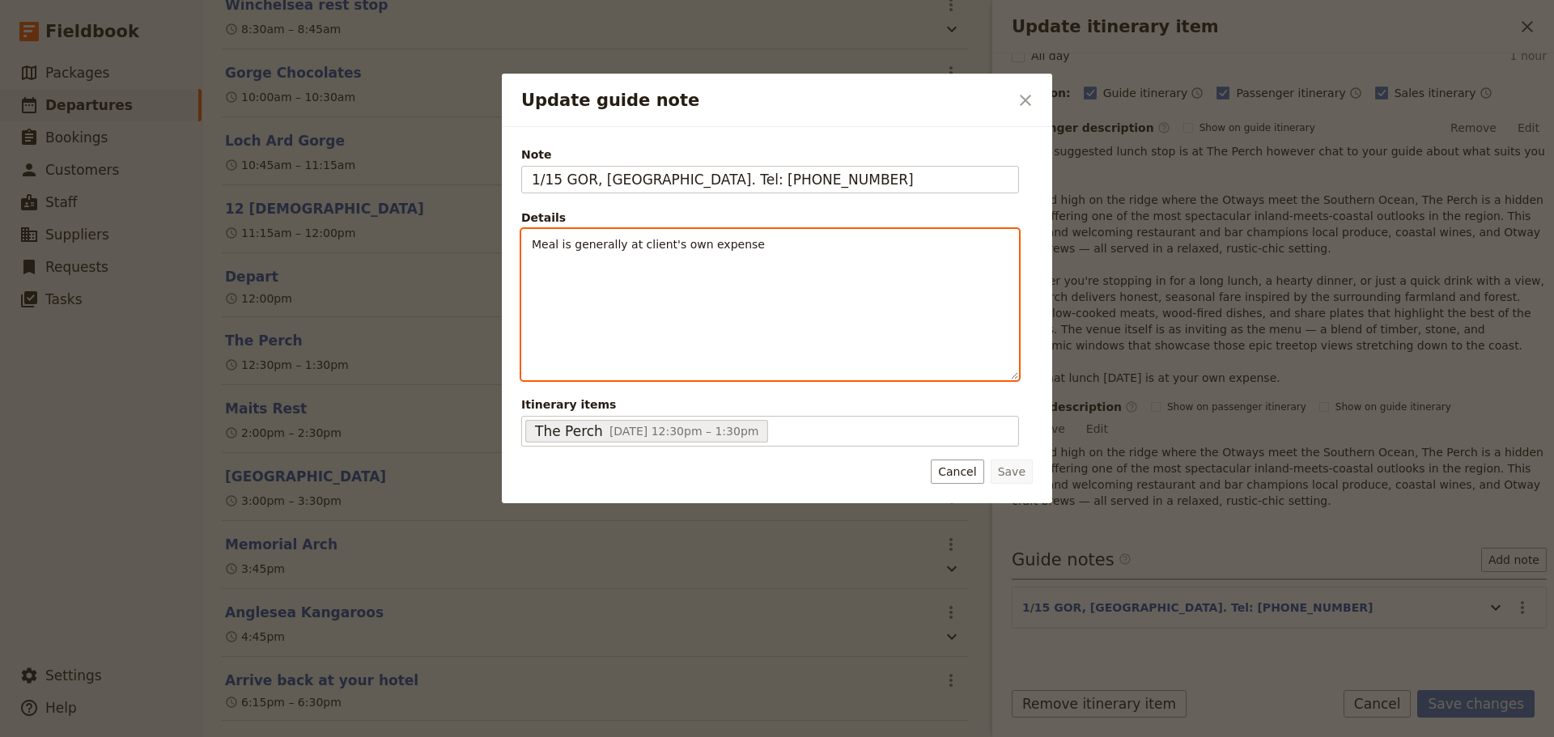
click at [597, 242] on span "Meal is generally at client's own expense" at bounding box center [648, 244] width 233 height 13
click at [752, 242] on p "Meal is at client's own expense" at bounding box center [770, 244] width 477 height 16
click at [700, 368] on icon "Numbered list" at bounding box center [700, 367] width 13 height 13
click at [677, 368] on icon "Bulleted list" at bounding box center [679, 367] width 13 height 13
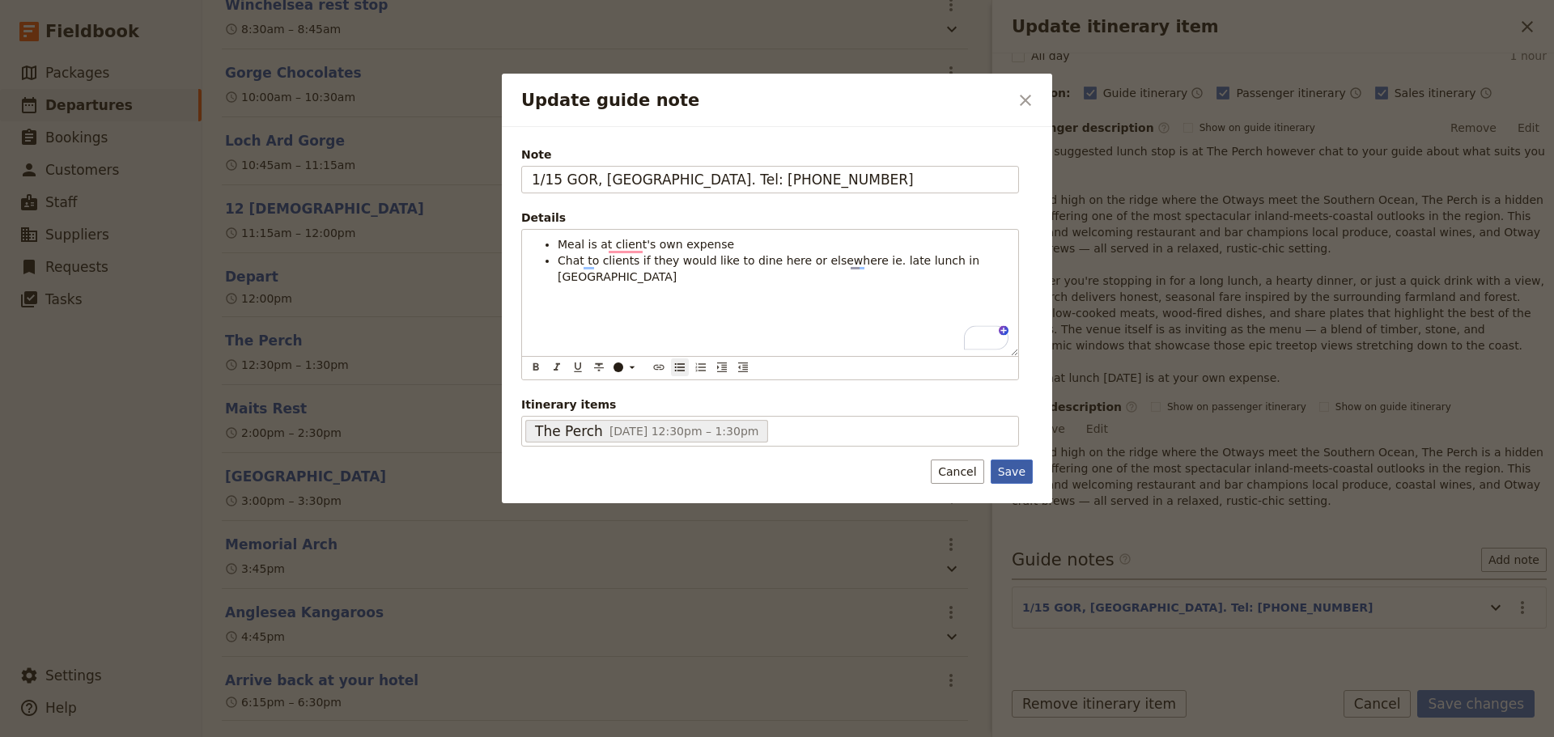
click at [1011, 474] on button "Save" at bounding box center [1011, 472] width 42 height 24
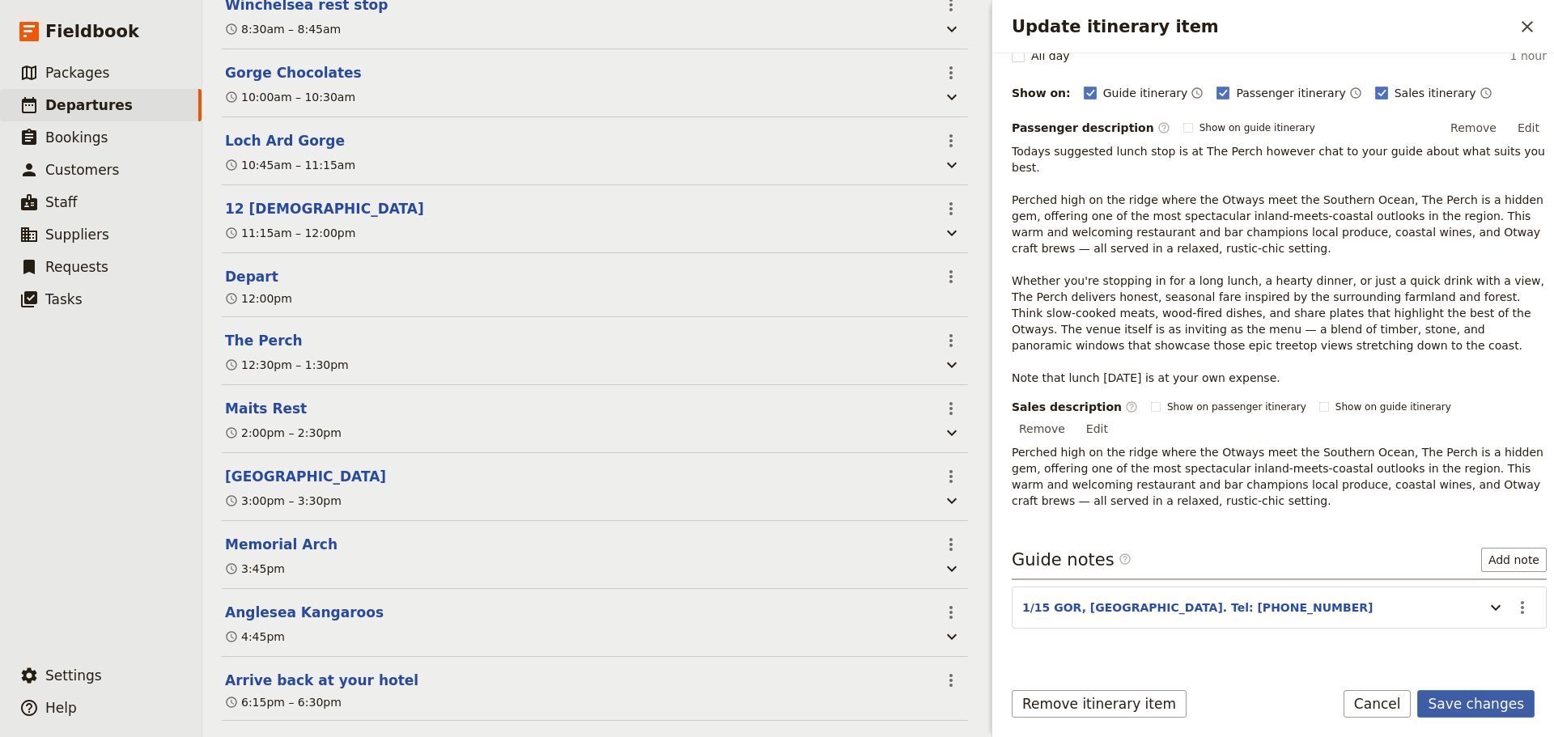
click at [1242, 562] on button "Save changes" at bounding box center [1475, 704] width 117 height 28
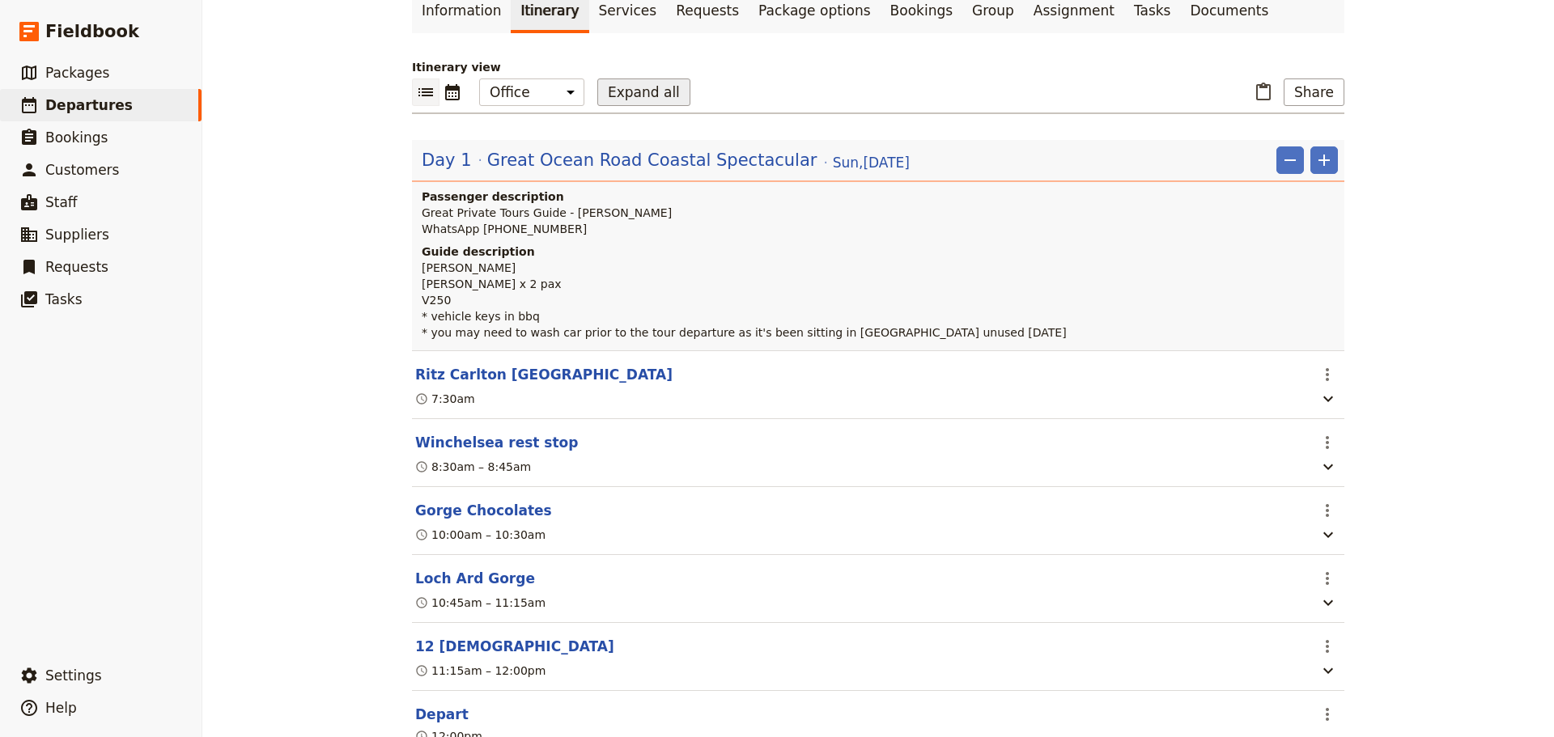
scroll to position [0, 0]
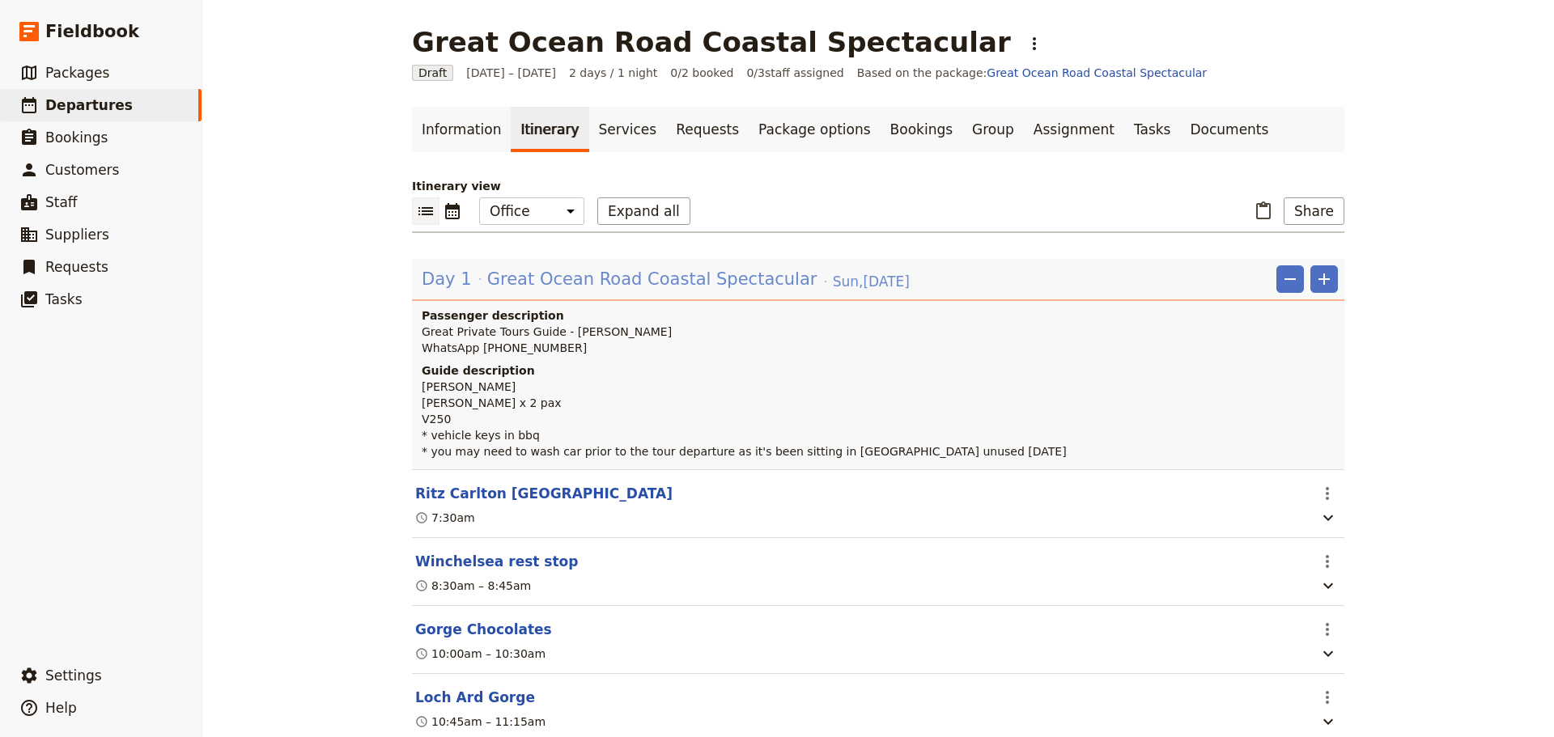
drag, startPoint x: 522, startPoint y: 281, endPoint x: 530, endPoint y: 282, distance: 8.1
click at [521, 282] on span "Great Ocean Road Coastal Spectacular" at bounding box center [652, 279] width 330 height 24
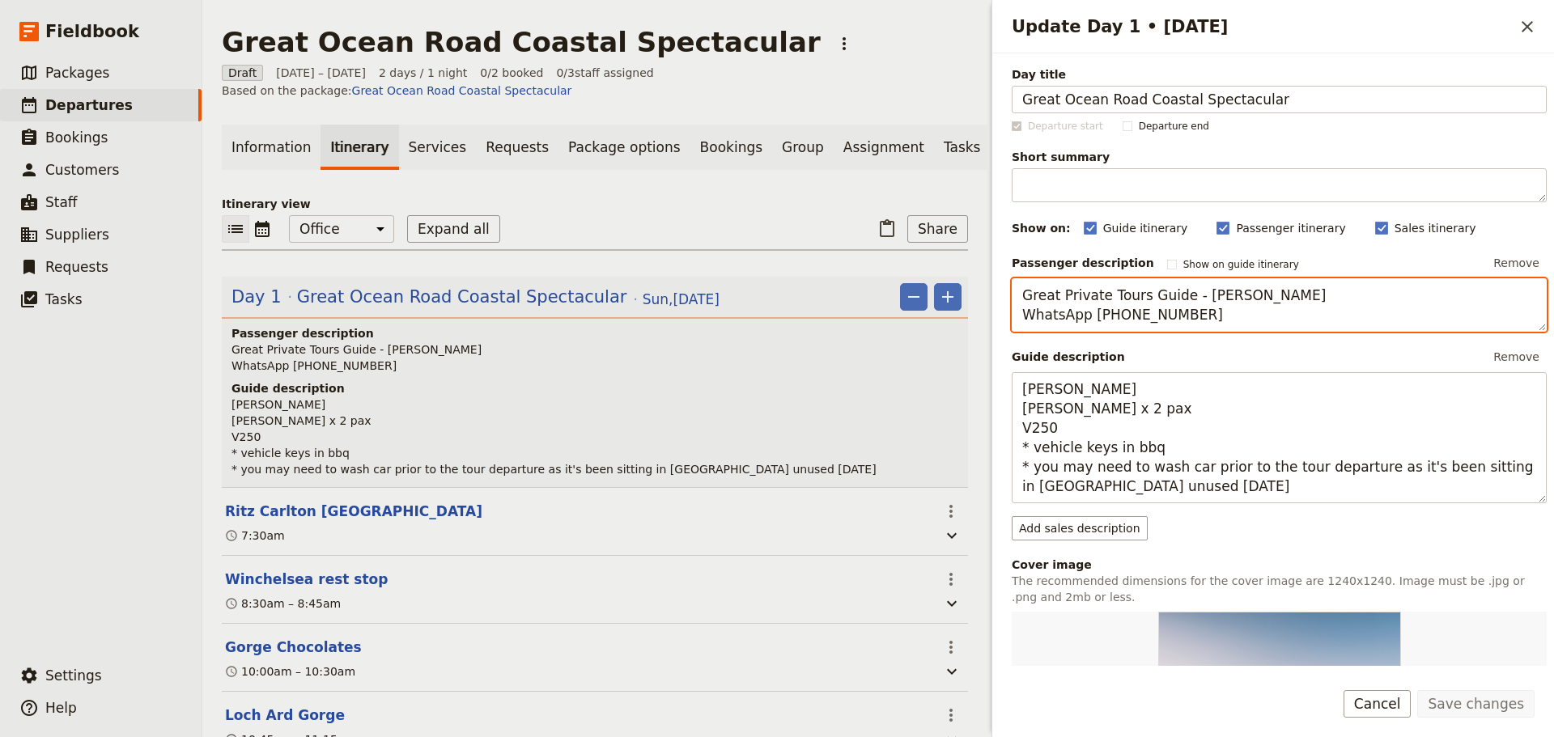
click at [1242, 309] on textarea "Great Private Tours Guide - [PERSON_NAME] WhatsApp [PHONE_NUMBER]" at bounding box center [1278, 304] width 535 height 53
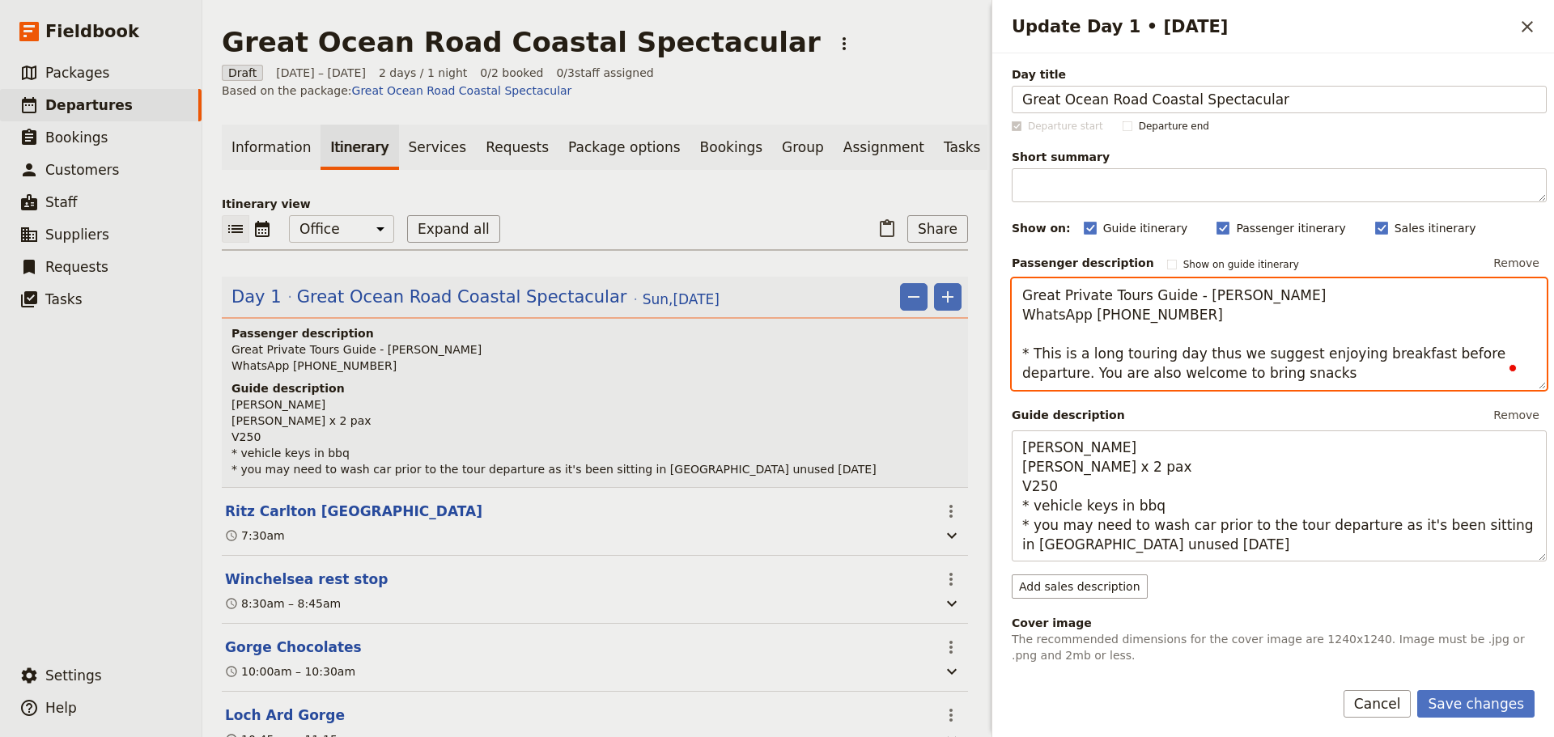
type textarea "Great Private Tours Guide - [PERSON_NAME] WhatsApp [PHONE_NUMBER] * This is a l…"
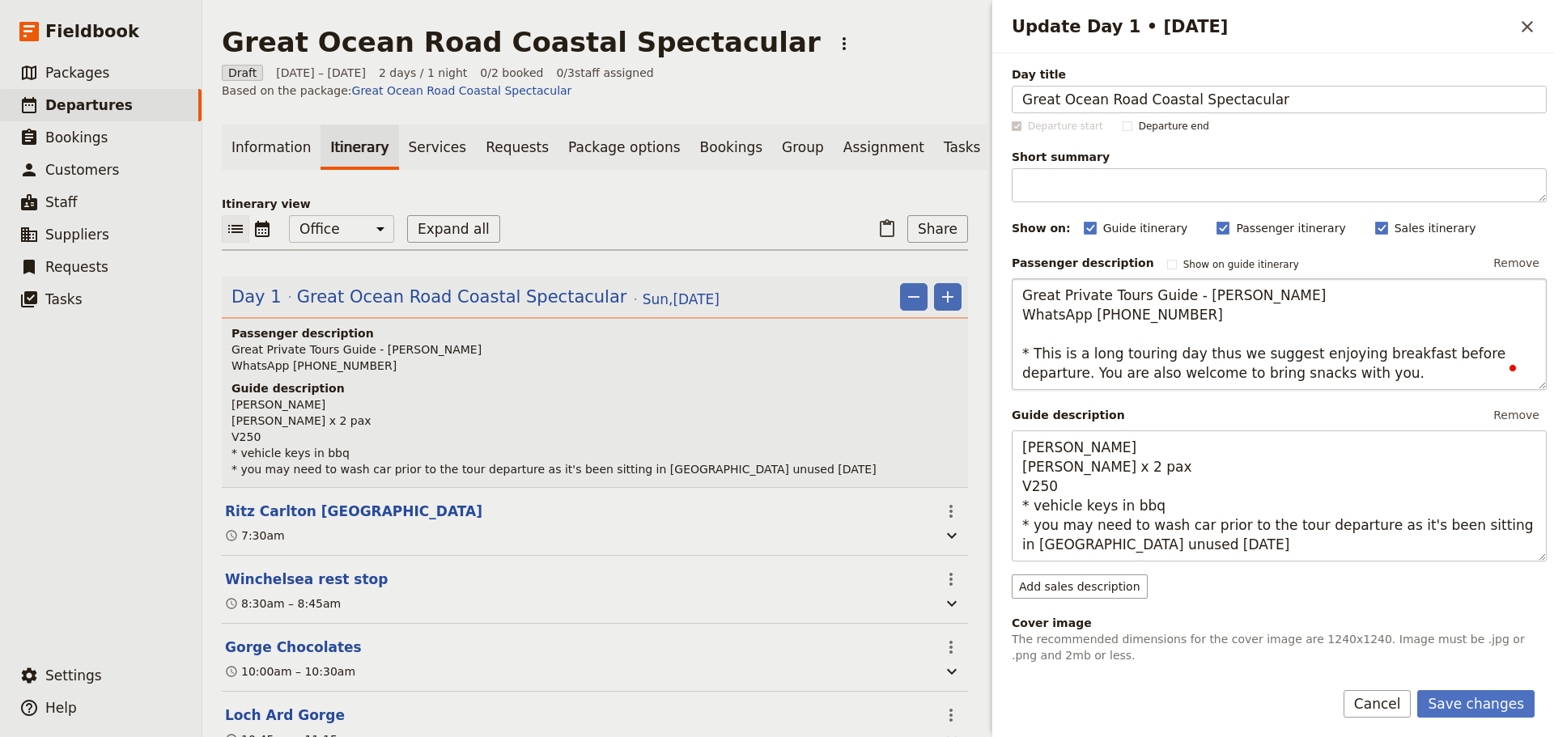
click at [1018, 370] on textarea "Great Private Tours Guide - Fiona Hennessey WhatsApp +61 414 830 270 * This is …" at bounding box center [1278, 334] width 535 height 112
click at [1364, 377] on textarea "Great Private Tours Guide - Fiona Hennessey WhatsApp +61 414 830 270 * This is …" at bounding box center [1278, 334] width 535 height 112
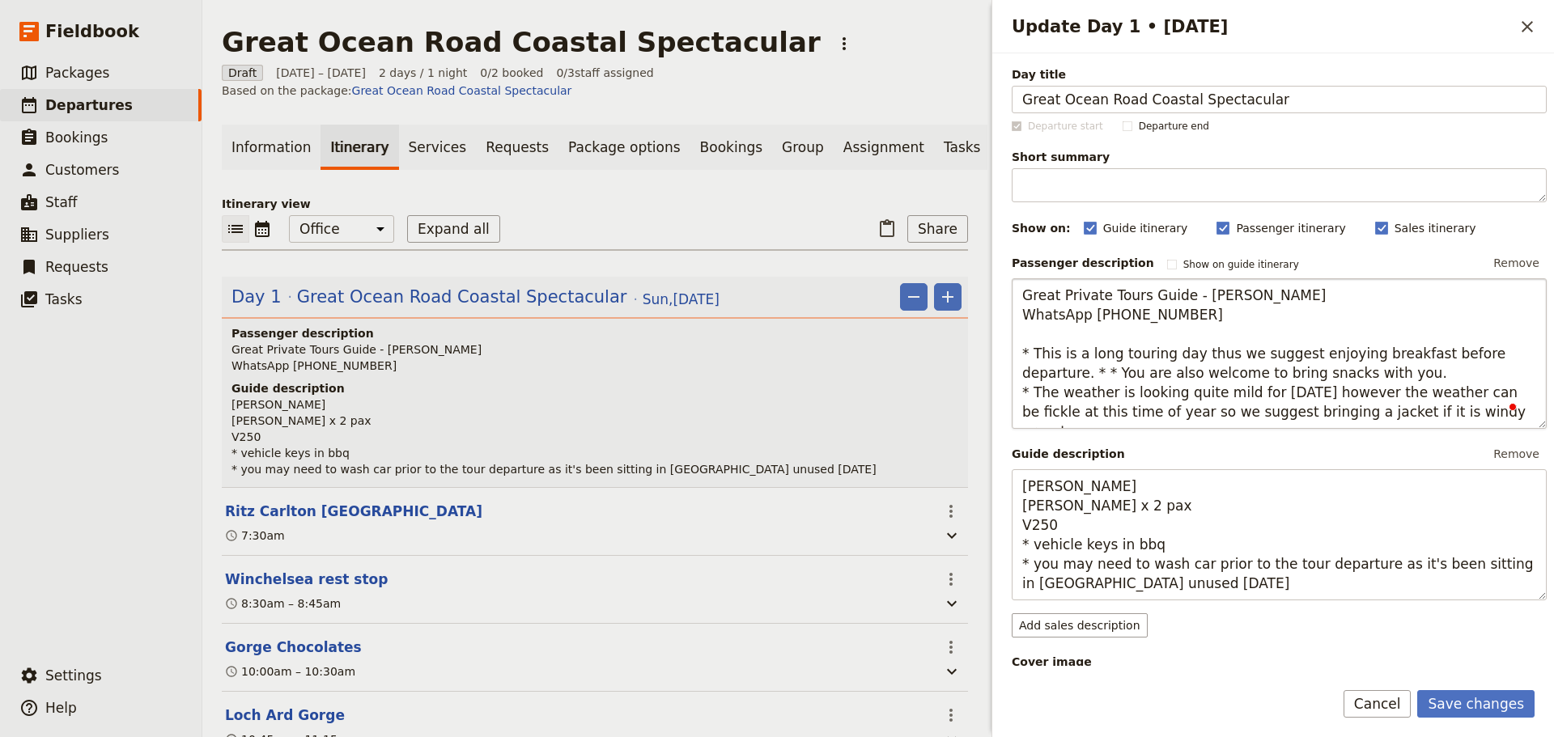
scroll to position [81, 0]
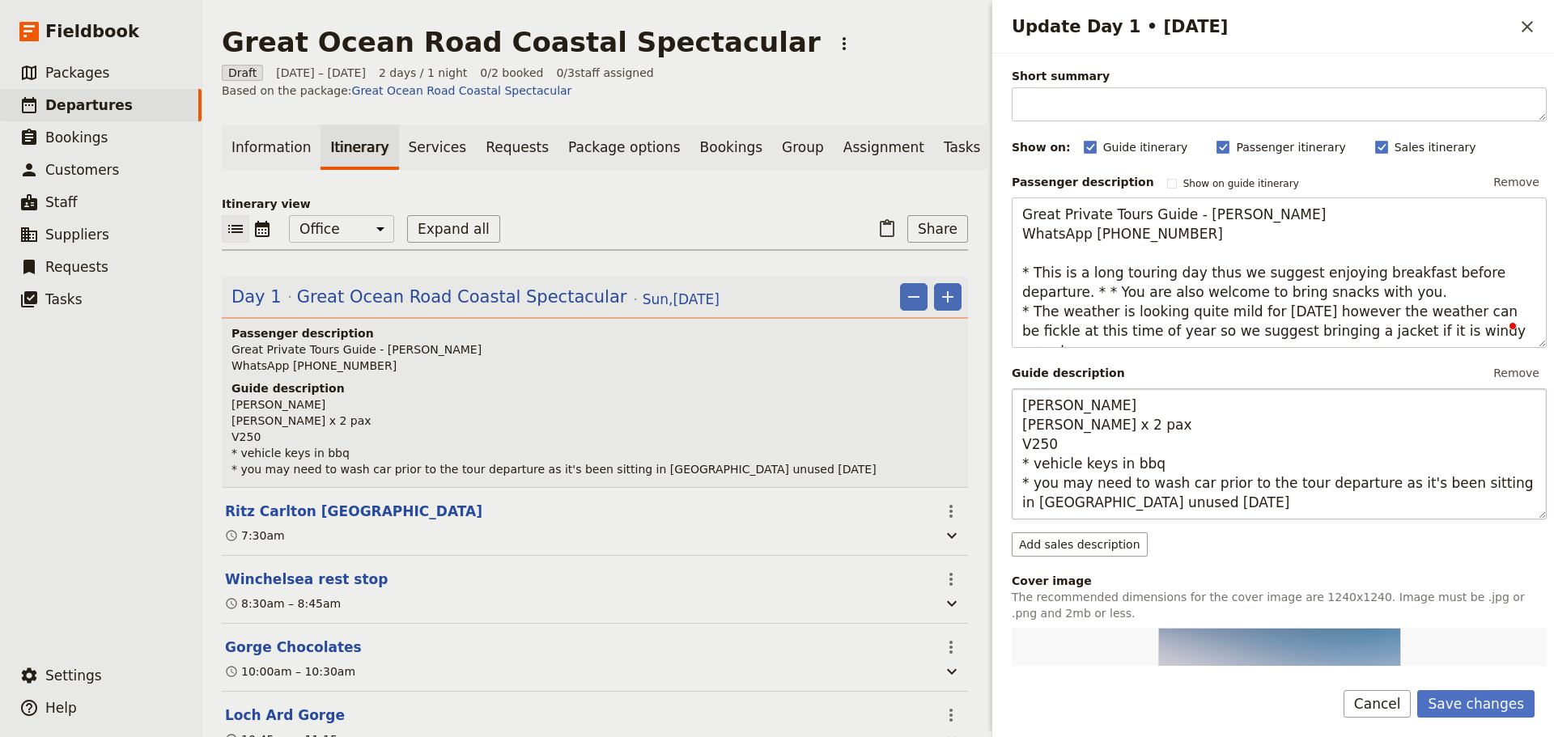
type textarea "Great Private Tours Guide - Fiona Hennessey WhatsApp +61 414 830 270 * This is …"
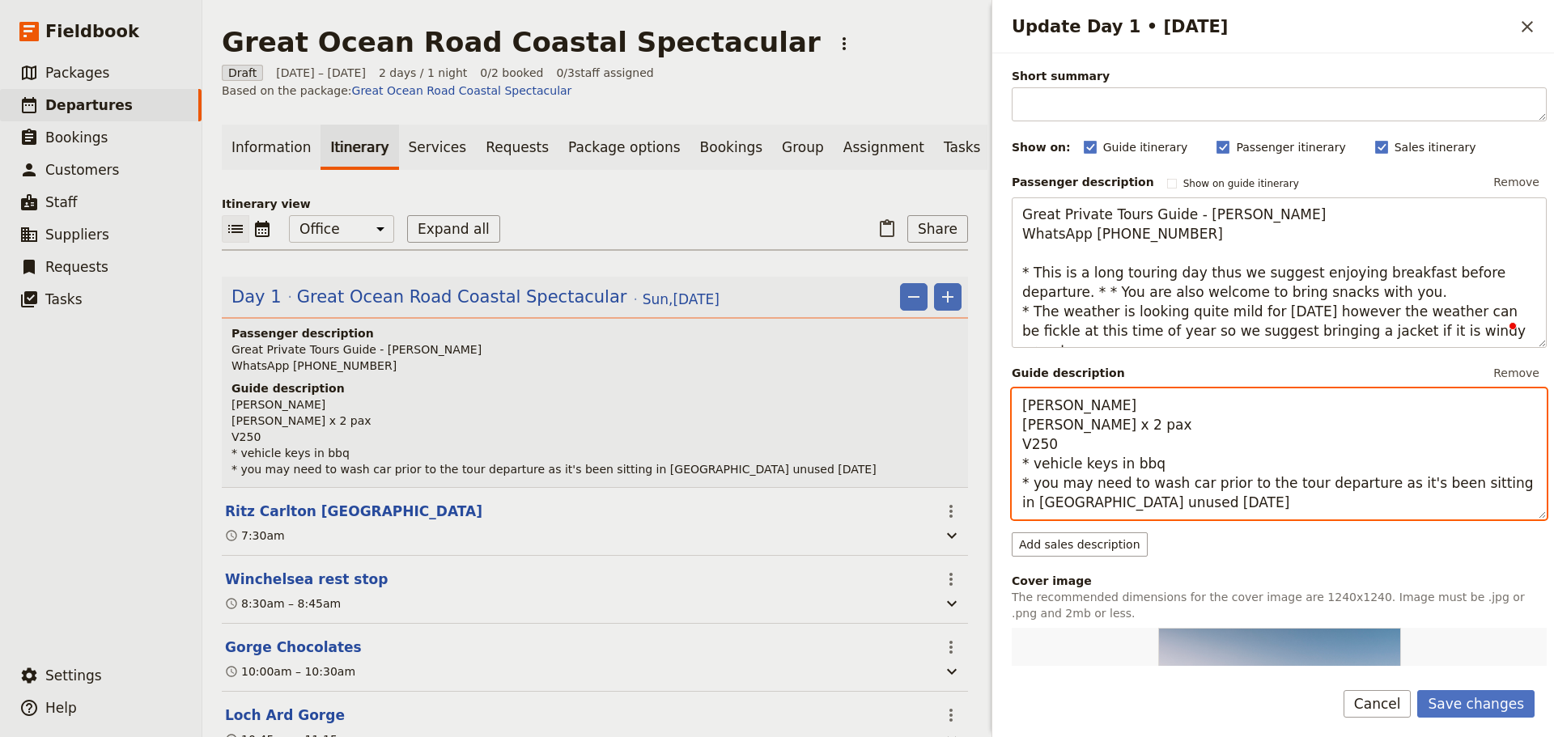
click at [1067, 437] on textarea "[PERSON_NAME] [PERSON_NAME] x 2 pax V250 * vehicle keys in bbq * you may need t…" at bounding box center [1278, 453] width 535 height 131
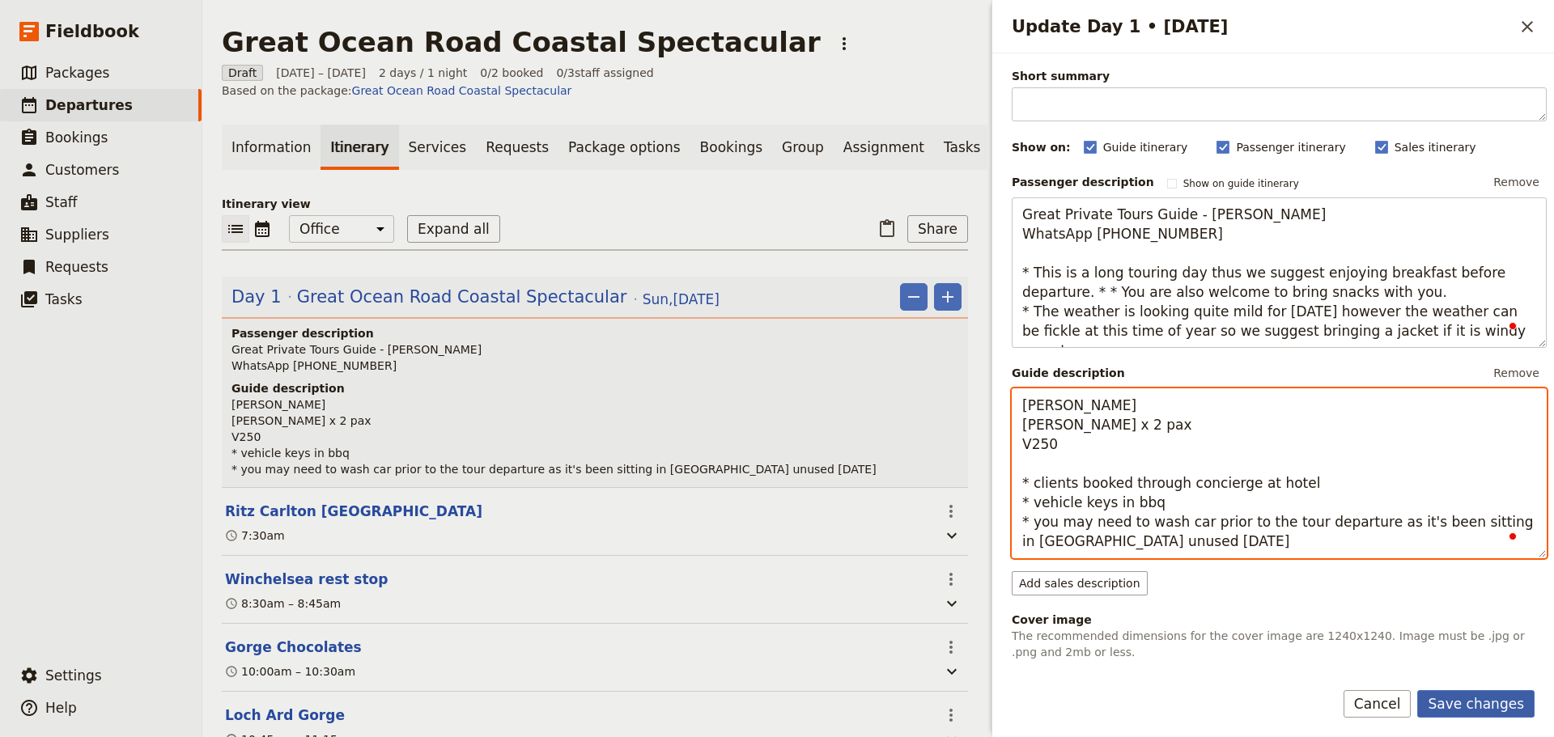
type textarea "Fiona Claudia Rustad x 2 pax V250 * clients booked through concierge at hotel *…"
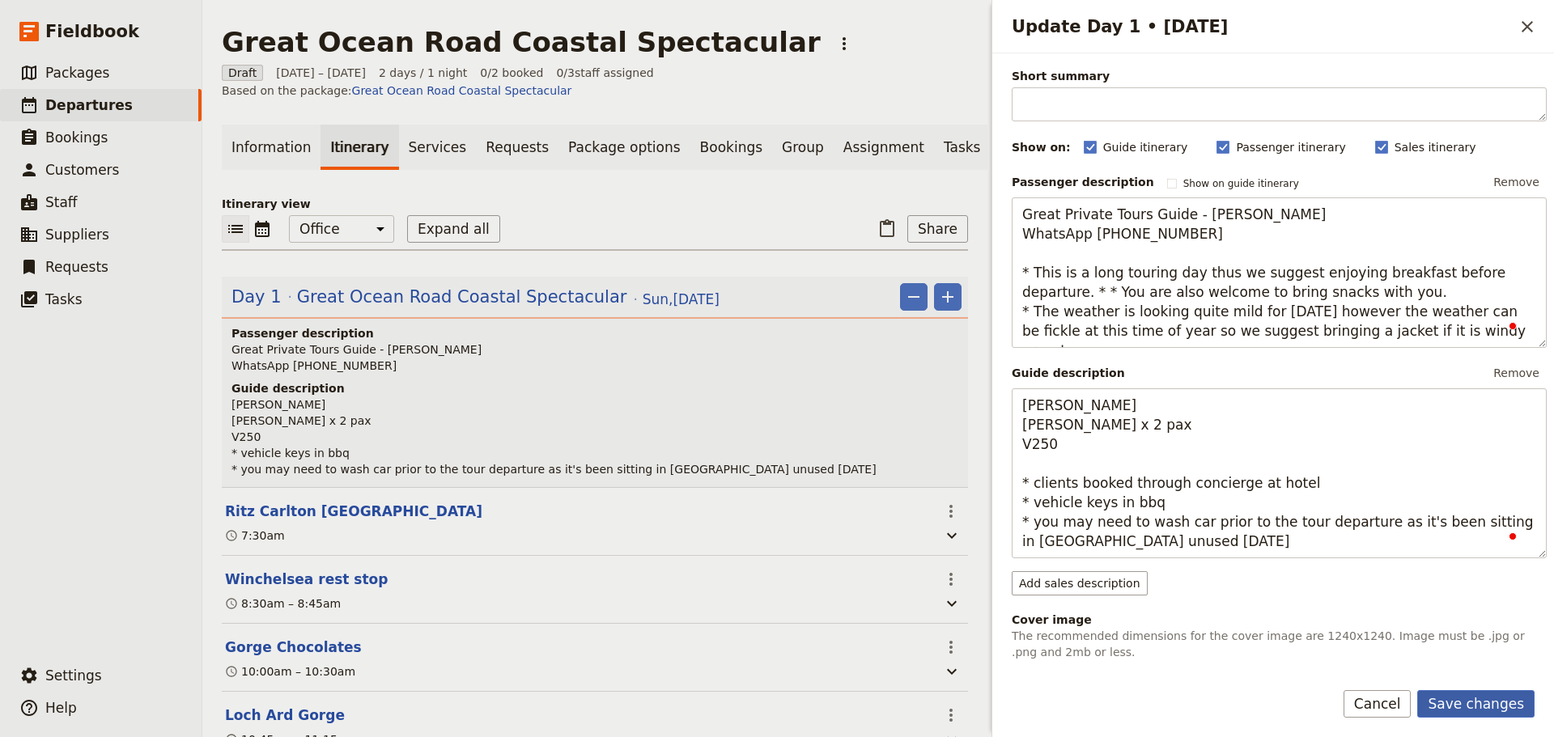
click at [1483, 695] on button "Save changes" at bounding box center [1475, 704] width 117 height 28
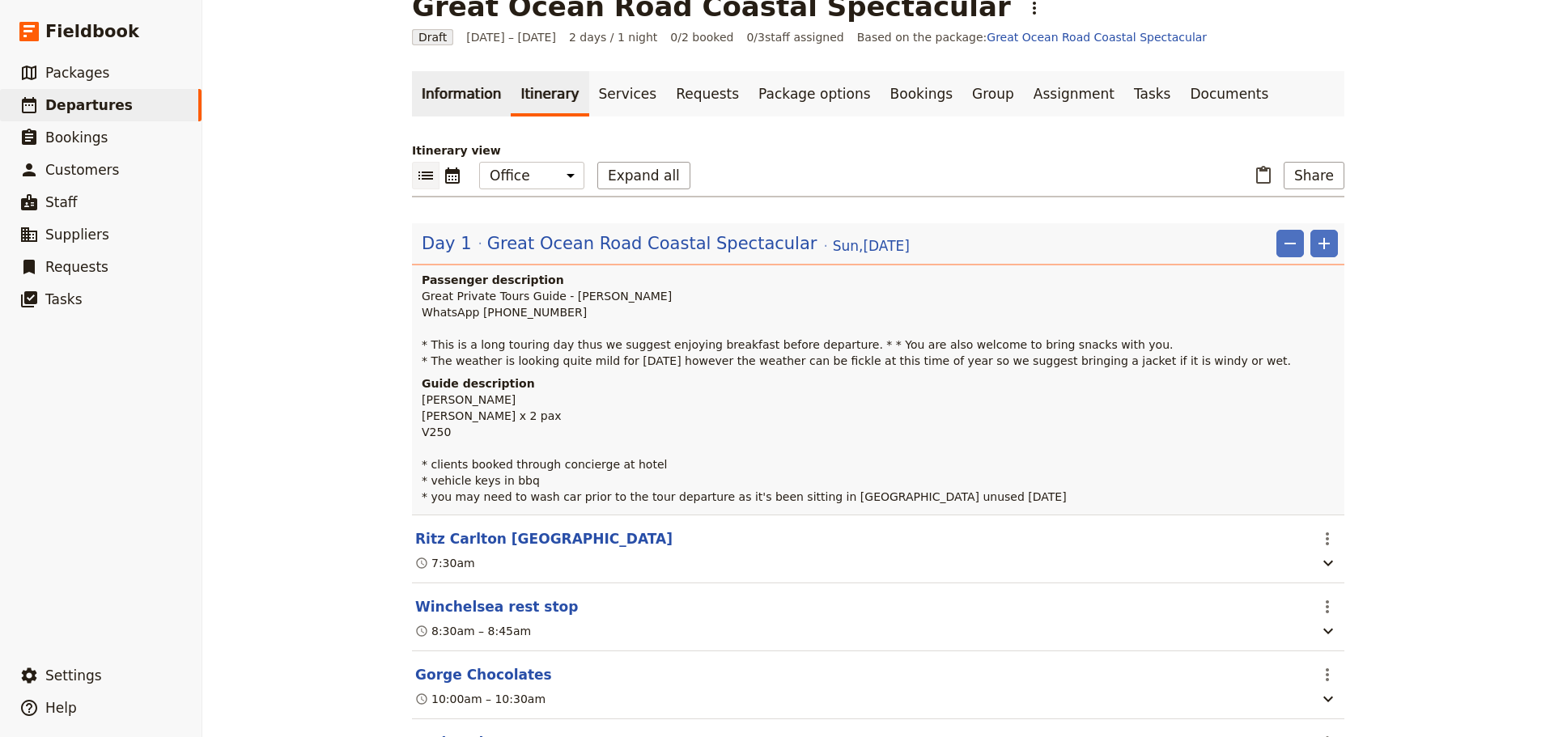
scroll to position [0, 0]
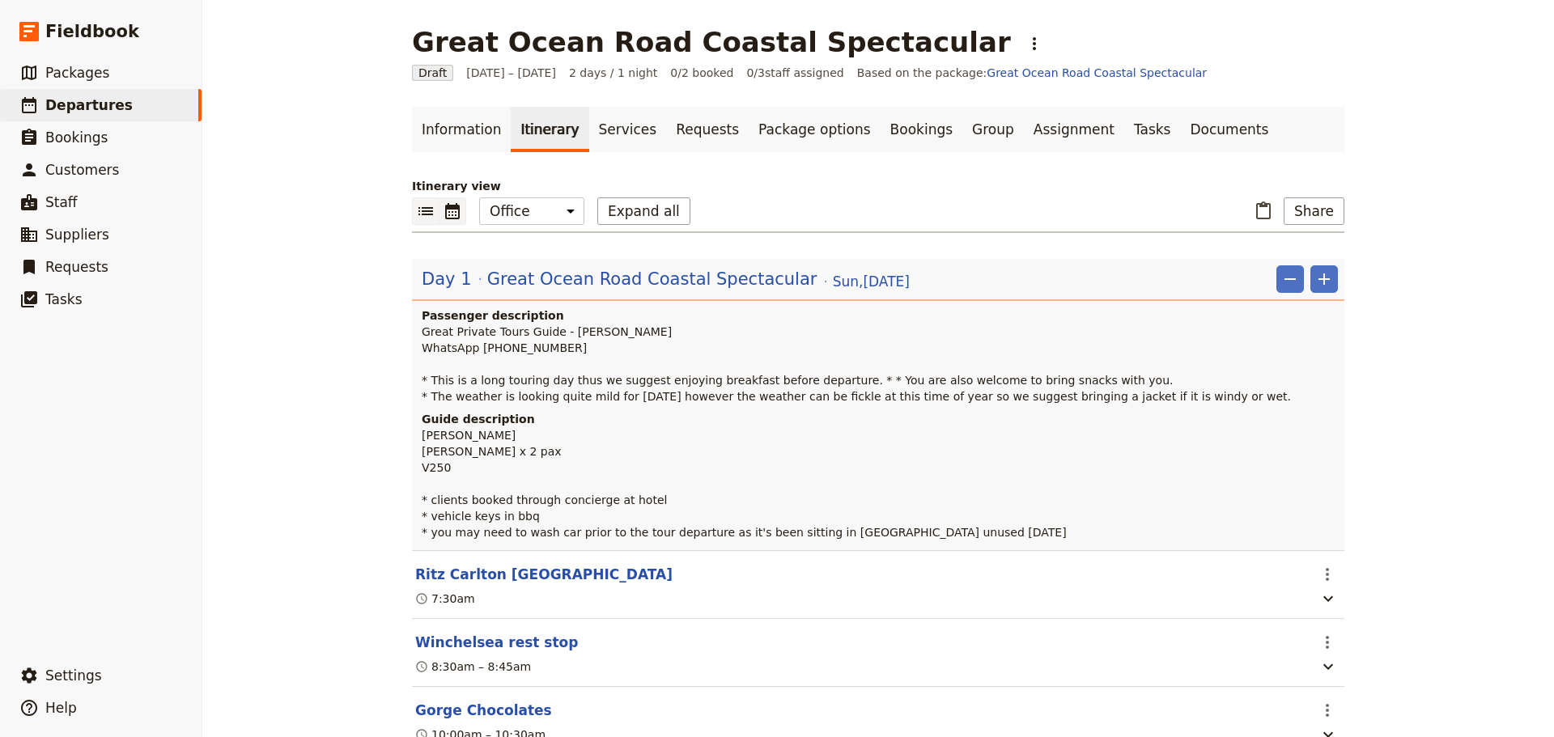
click at [447, 215] on icon "Calendar view" at bounding box center [452, 211] width 15 height 16
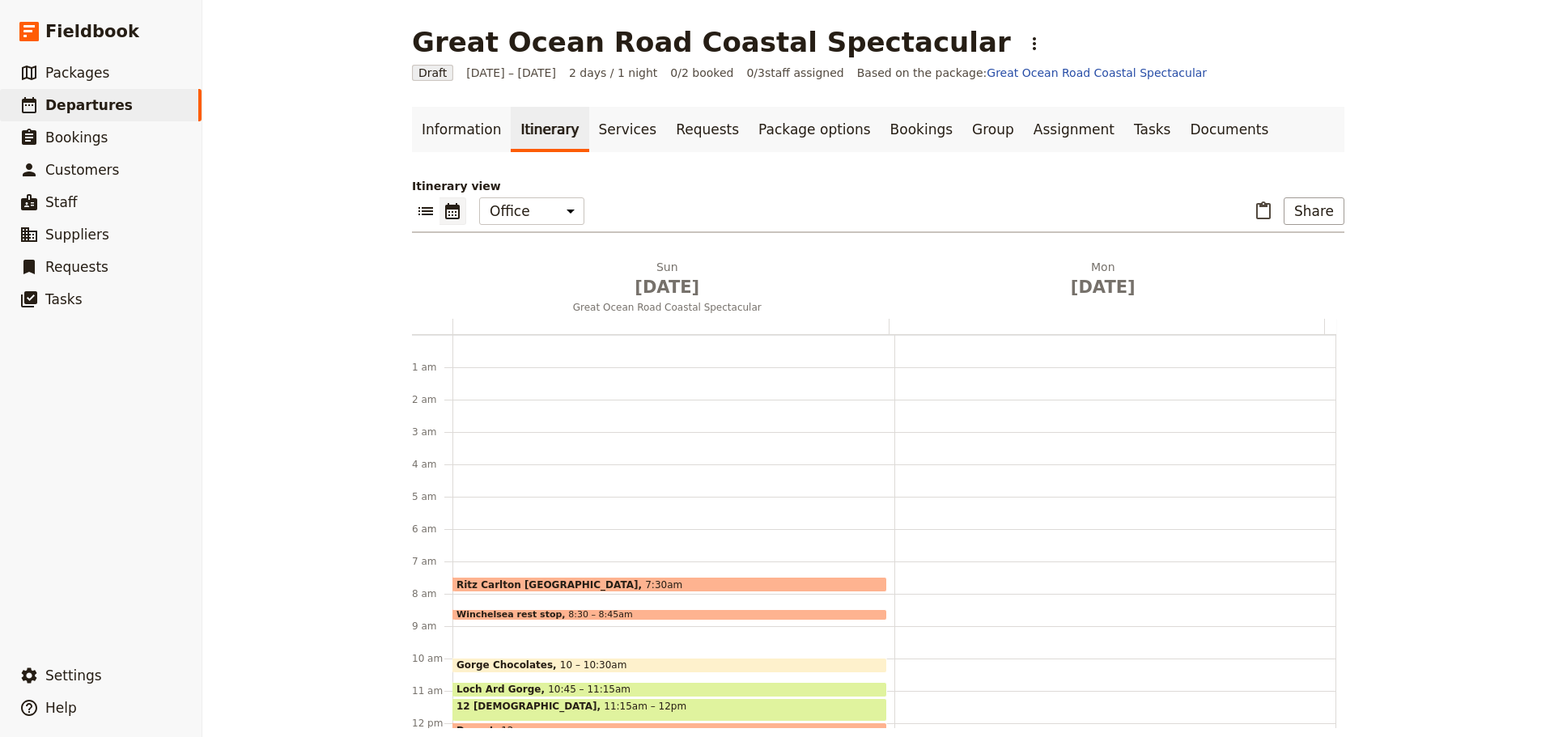
scroll to position [210, 0]
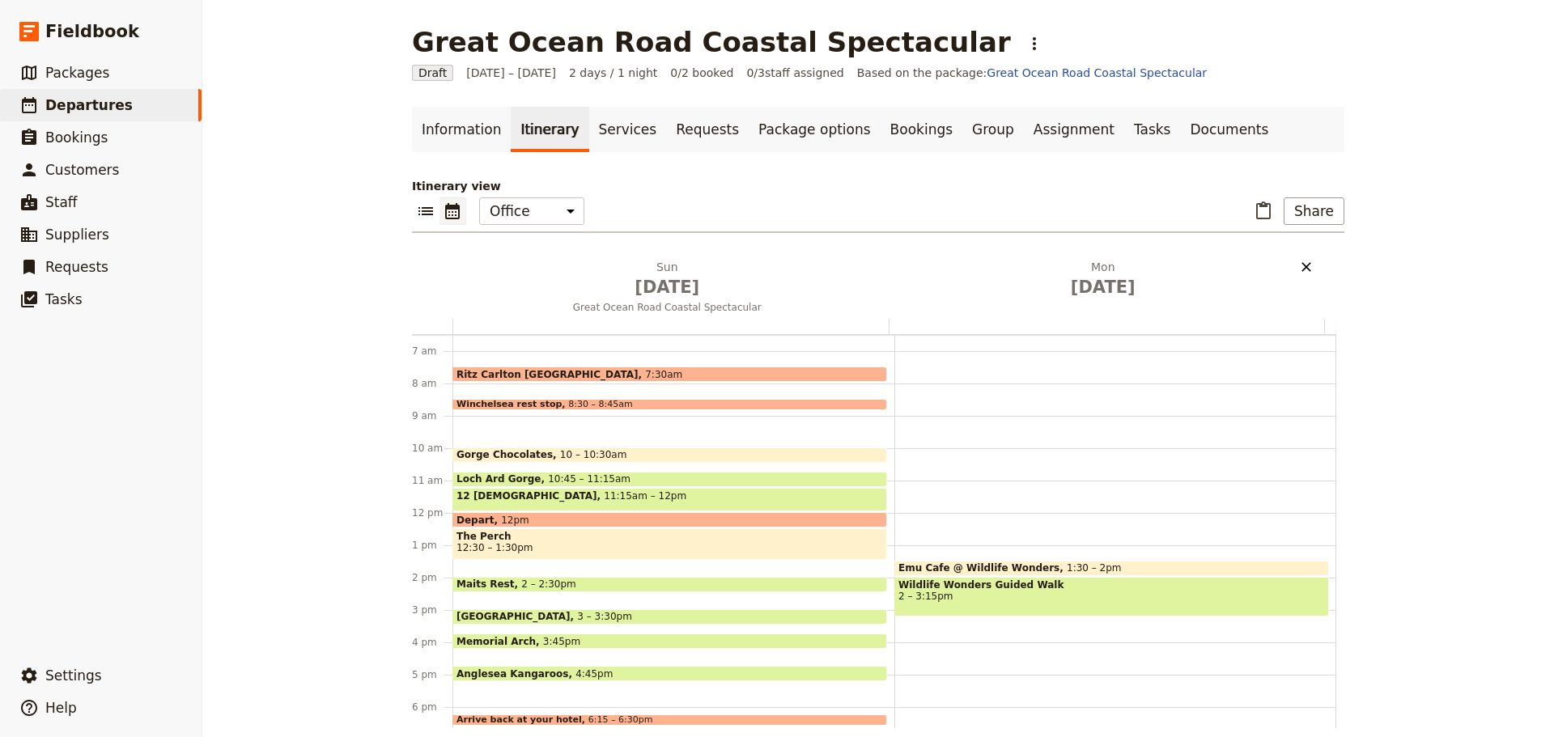
click at [1298, 265] on icon "Delete Mon Sep 15" at bounding box center [1306, 267] width 16 height 16
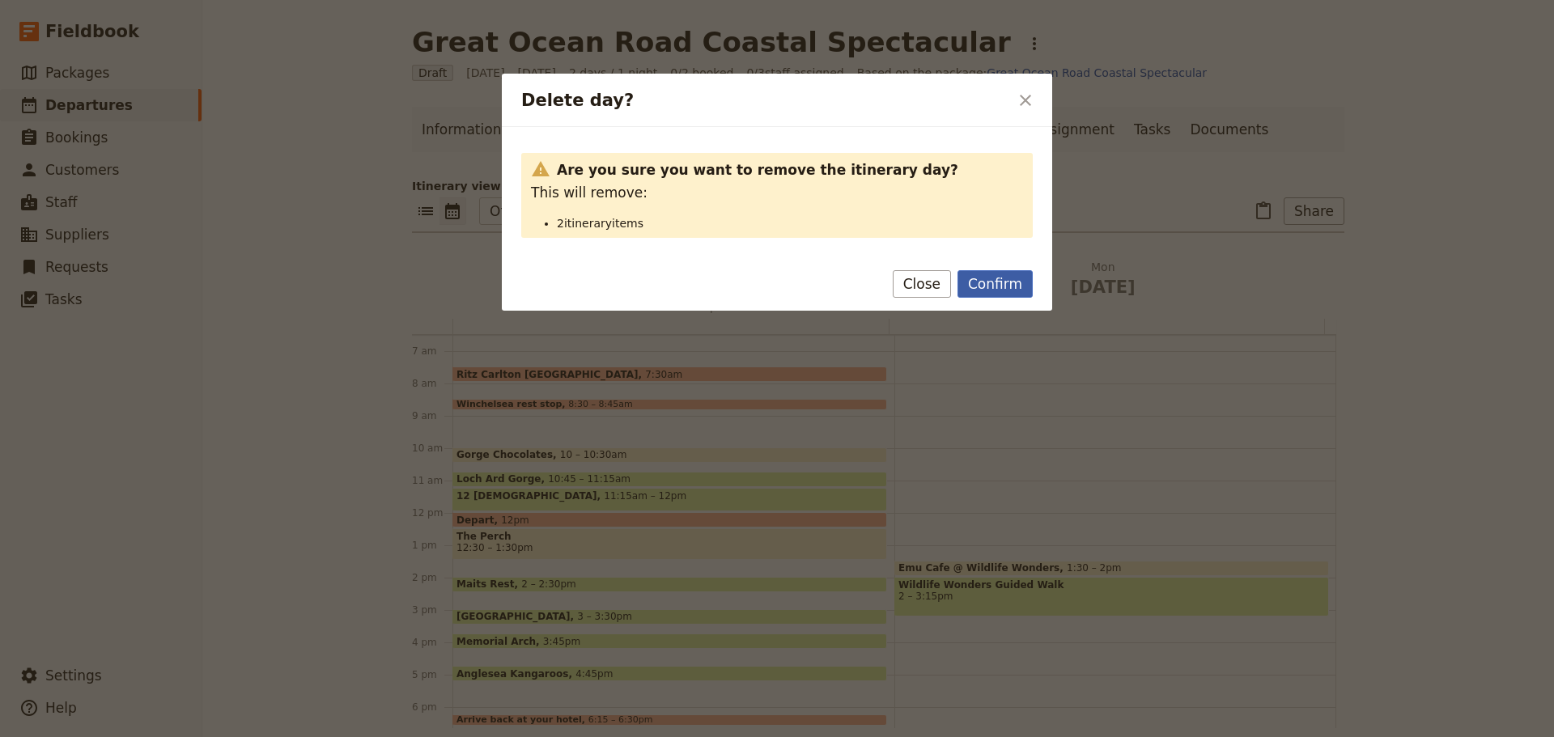
drag, startPoint x: 1004, startPoint y: 300, endPoint x: 1004, endPoint y: 282, distance: 18.6
click at [1004, 298] on div "Confirm Close" at bounding box center [777, 287] width 550 height 47
click at [1004, 286] on button "Confirm" at bounding box center [994, 284] width 75 height 28
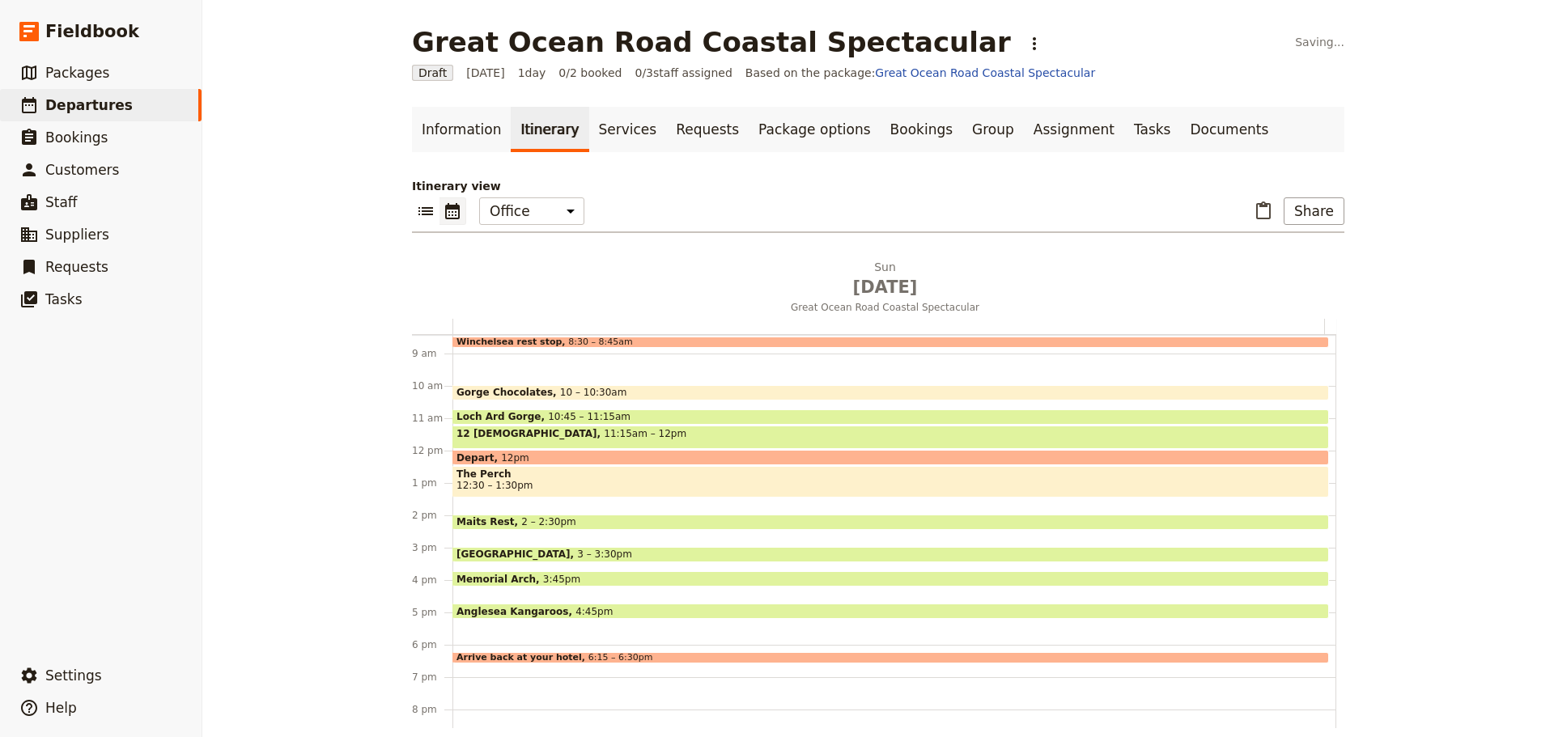
scroll to position [384, 0]
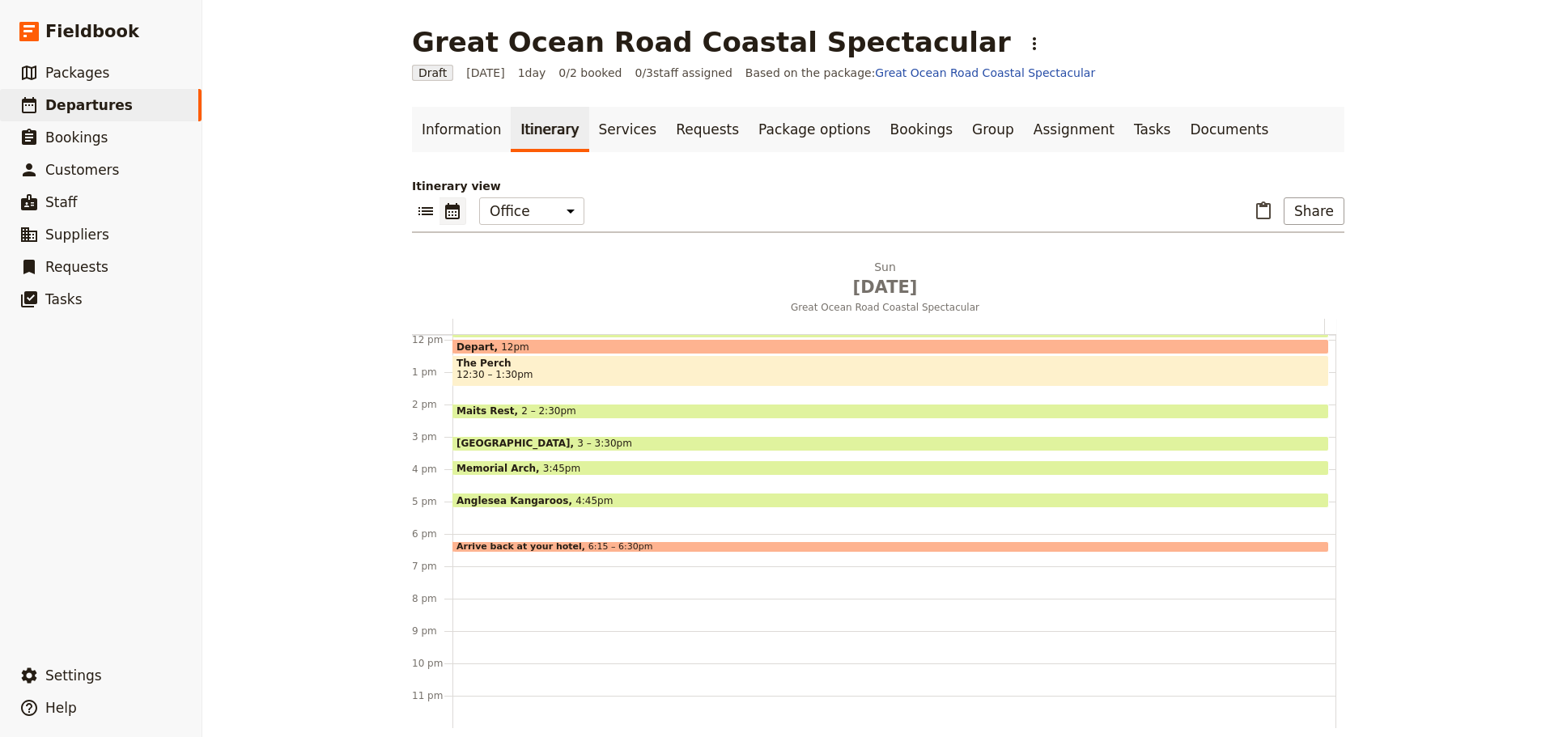
click at [555, 545] on span at bounding box center [890, 548] width 875 height 6
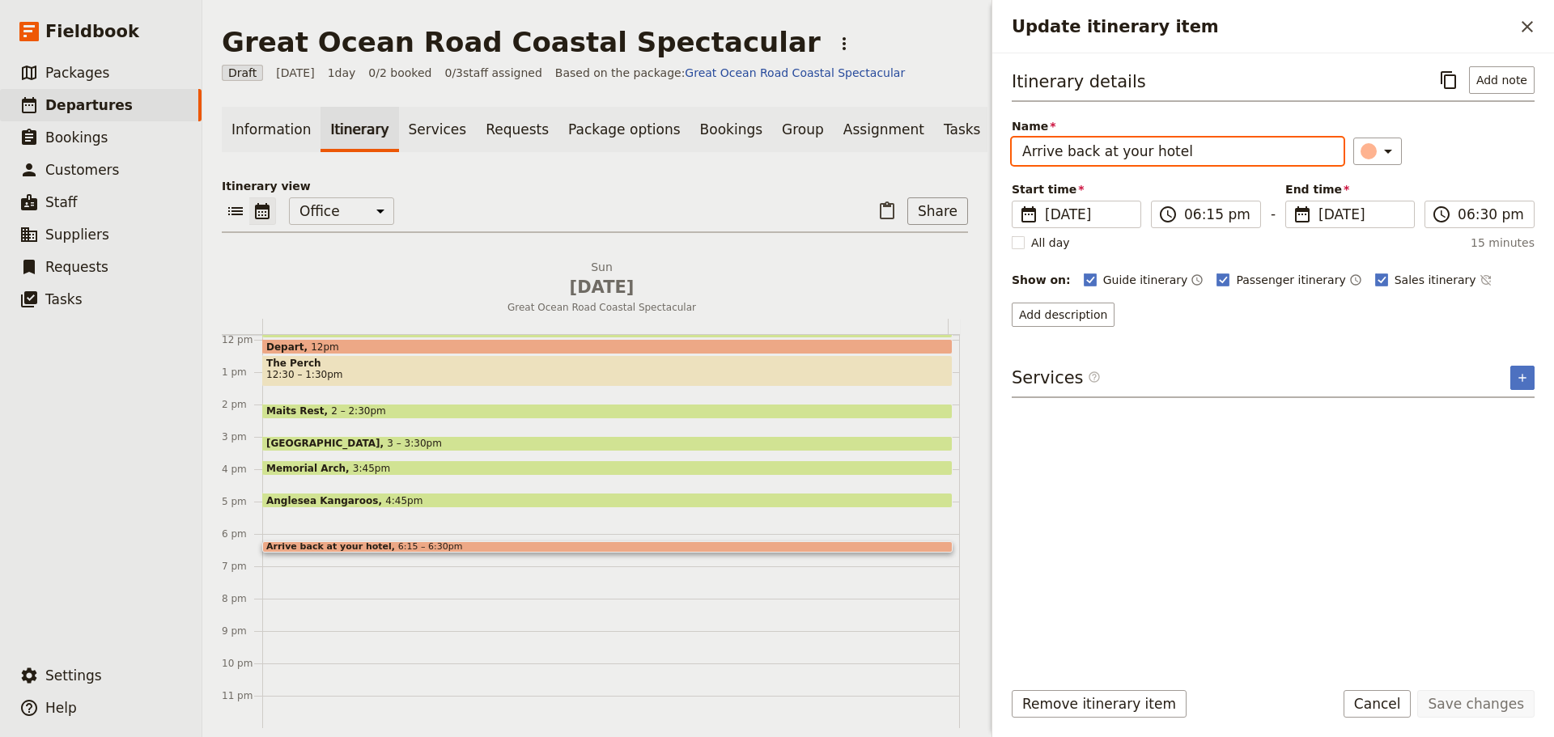
drag, startPoint x: 1208, startPoint y: 150, endPoint x: 980, endPoint y: 157, distance: 228.3
click at [980, 157] on div "Great Ocean Road Coastal Spectacular ​ Draft 14 Sep 2025 1 day 0/2 booked 0 / 3…" at bounding box center [877, 368] width 1351 height 737
type input "Ritz Carlton [GEOGRAPHIC_DATA]"
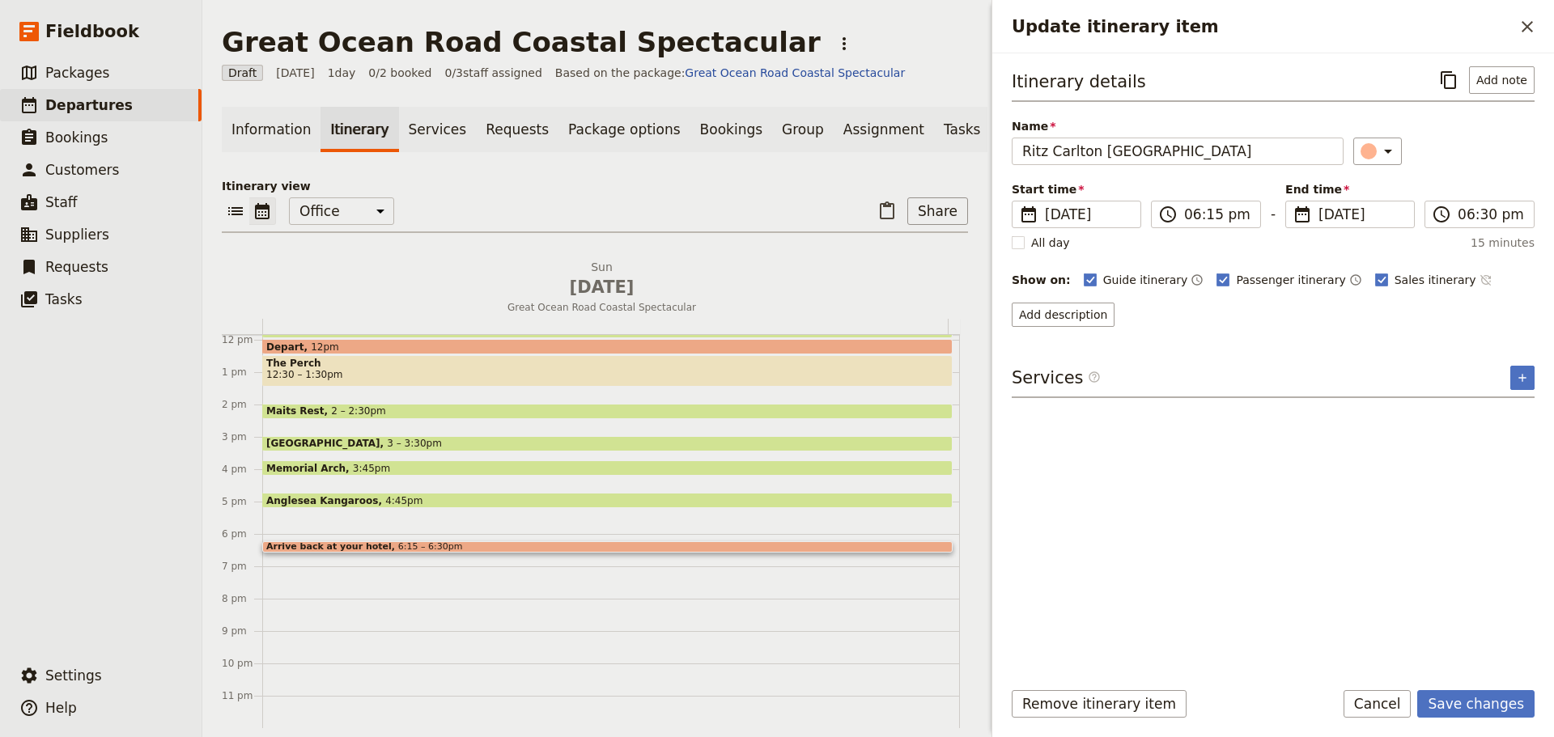
click at [1479, 277] on icon "Time not shown on sales itinerary" at bounding box center [1484, 280] width 11 height 11
click at [1186, 212] on input "06:15 pm" at bounding box center [1217, 214] width 66 height 19
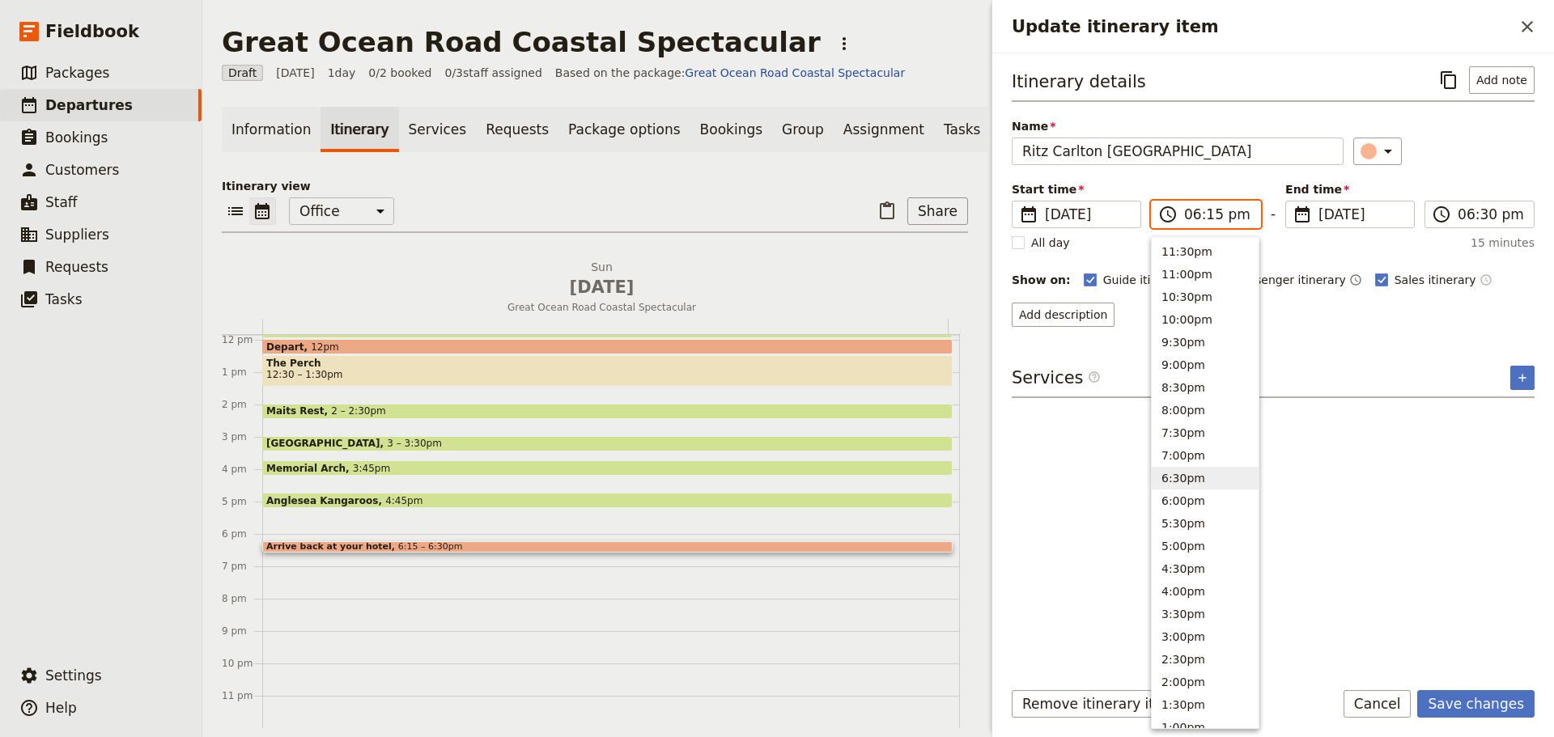
click at [1191, 482] on button "6:30pm" at bounding box center [1204, 478] width 107 height 23
type input "06:30 pm"
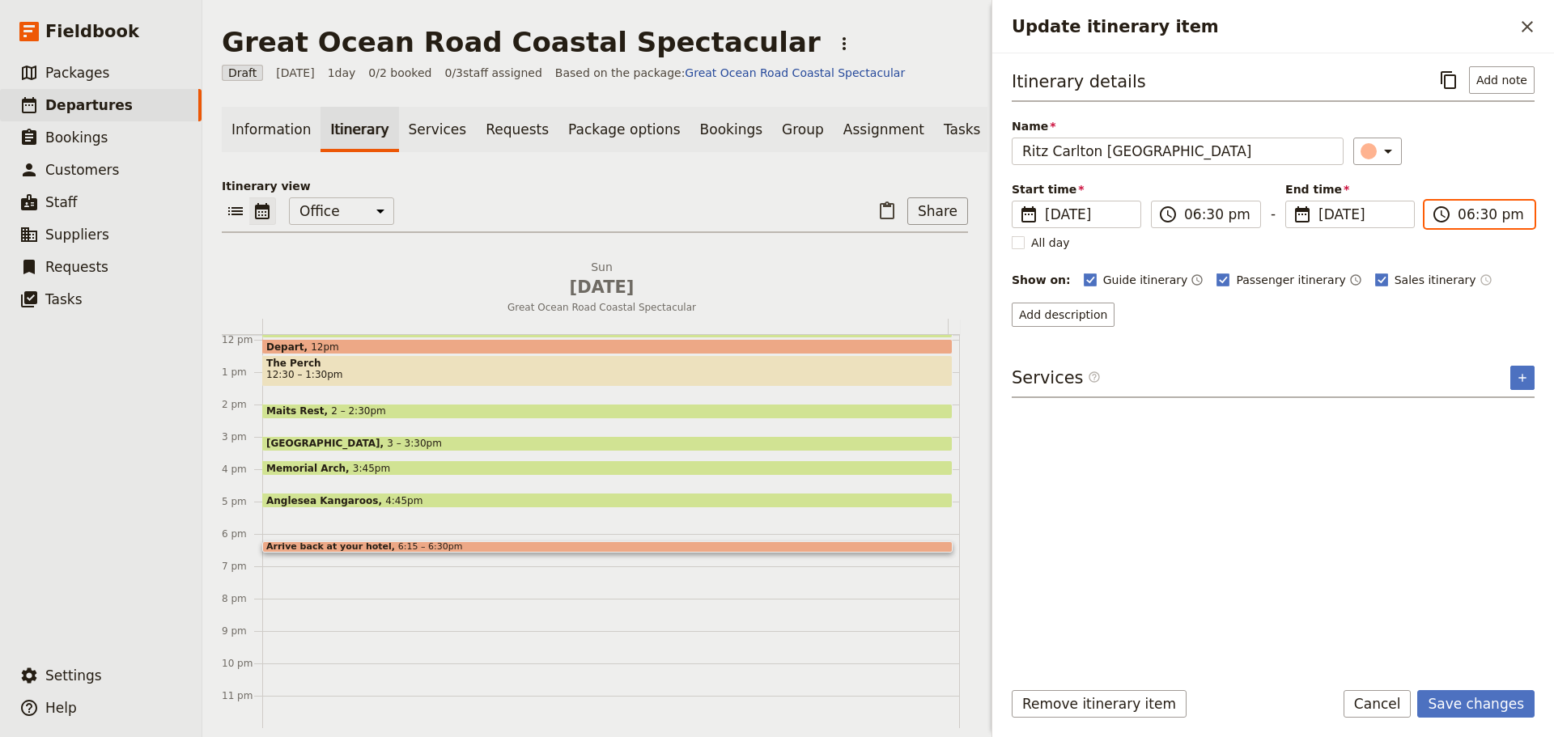
click at [1519, 210] on input "06:30 pm" at bounding box center [1490, 214] width 66 height 19
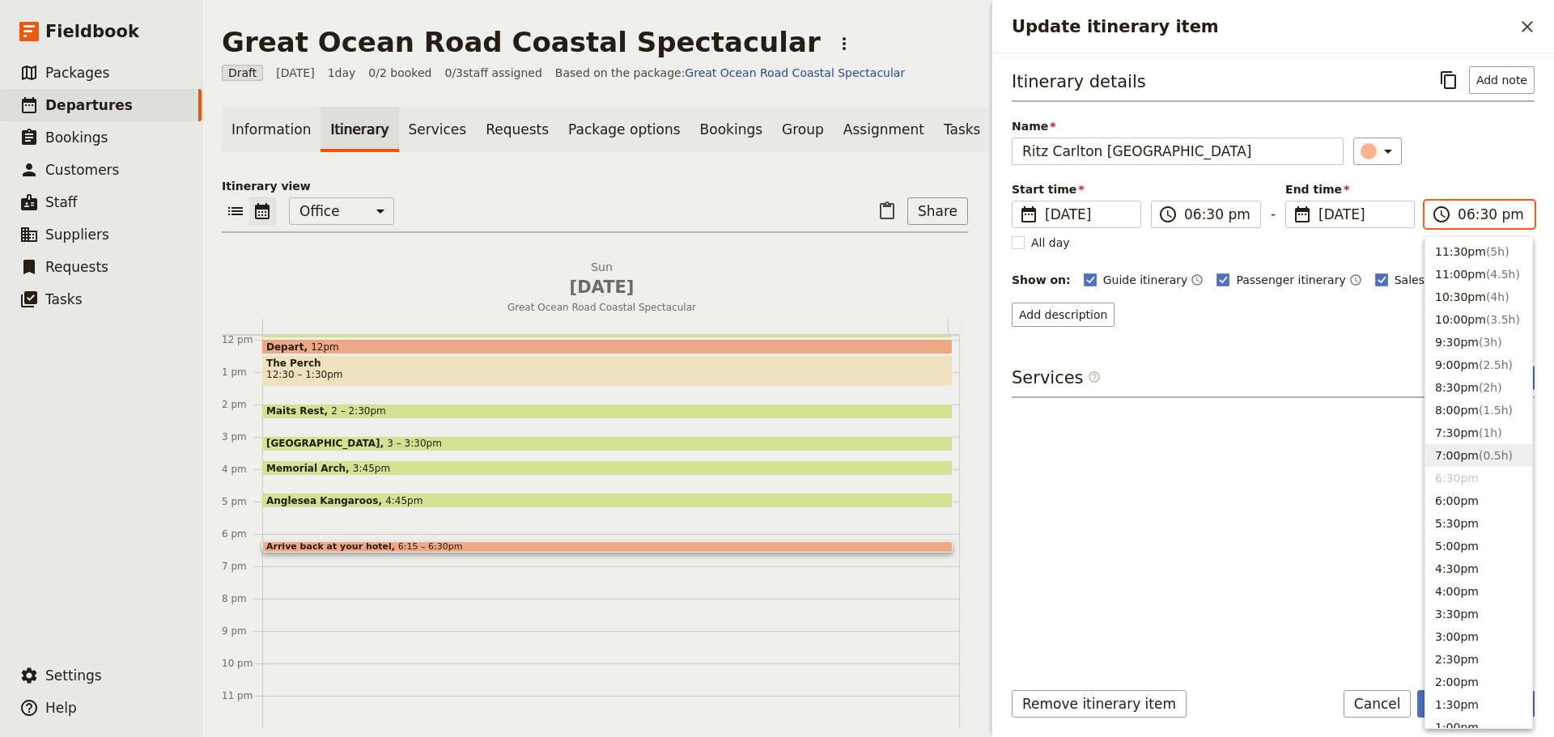
drag, startPoint x: 1491, startPoint y: 451, endPoint x: 1490, endPoint y: 439, distance: 11.4
click at [1491, 449] on span "( 0.5h )" at bounding box center [1495, 455] width 34 height 13
type input "07:00 pm"
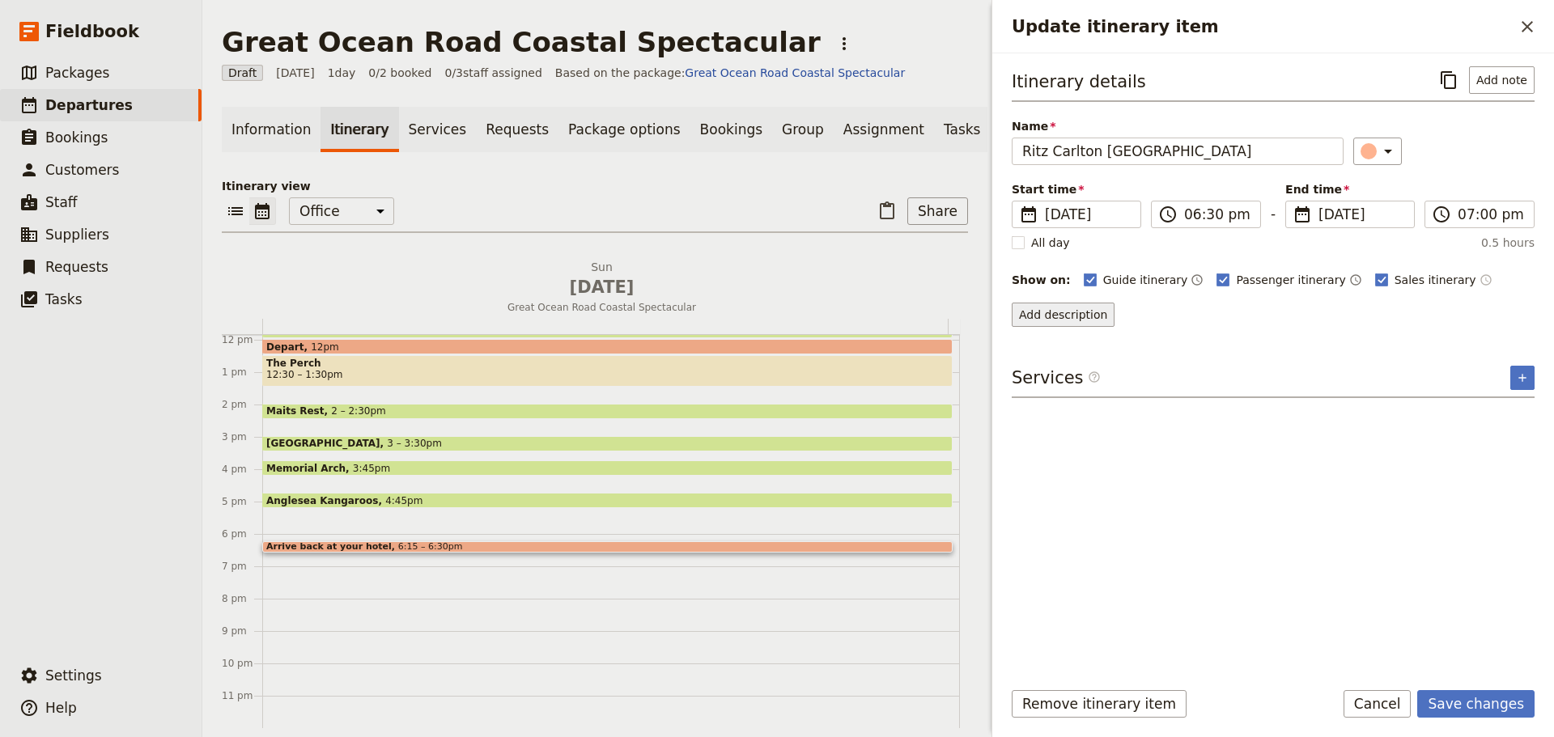
click at [1049, 314] on button "Add description" at bounding box center [1062, 315] width 103 height 24
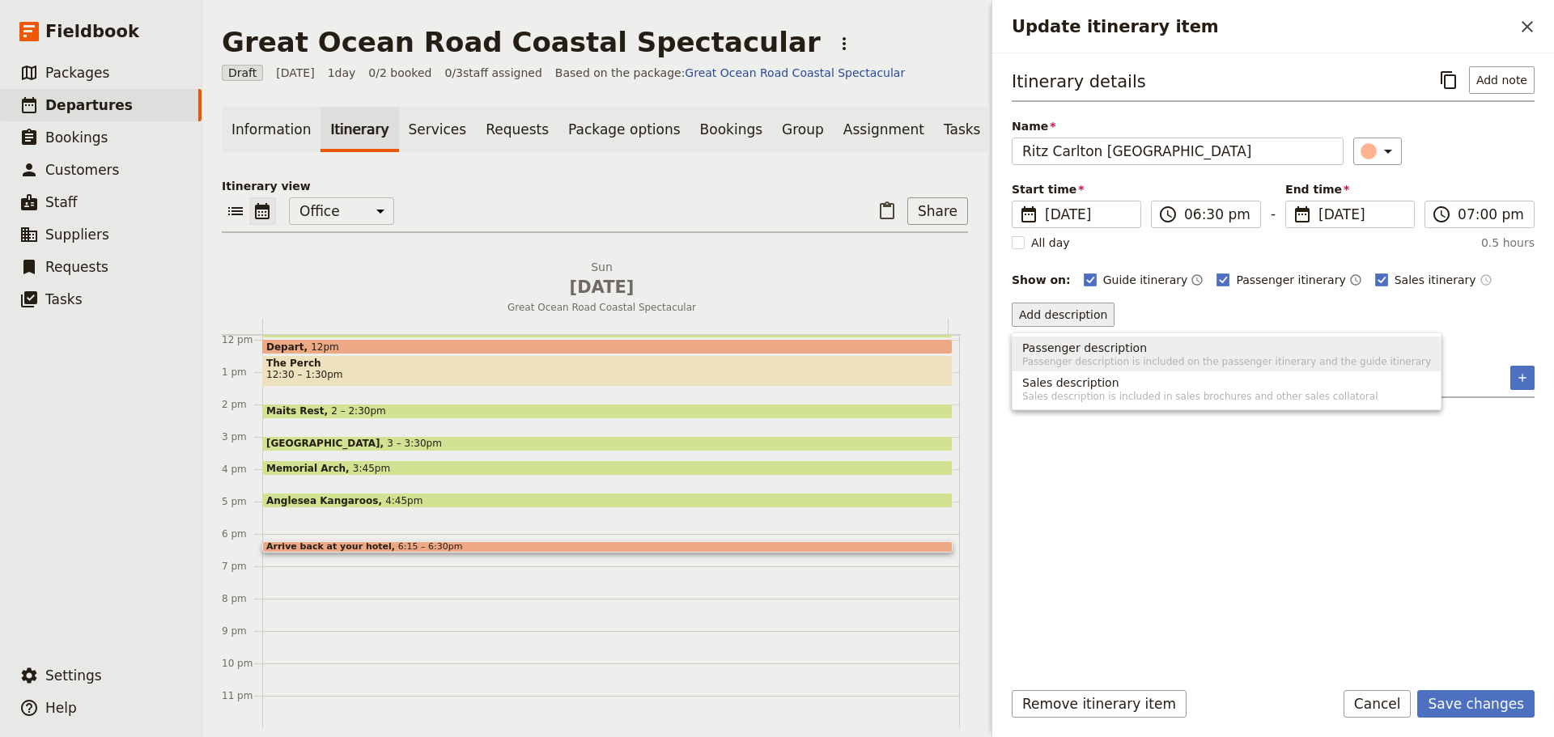
click at [1083, 354] on span "Passenger description" at bounding box center [1084, 348] width 125 height 16
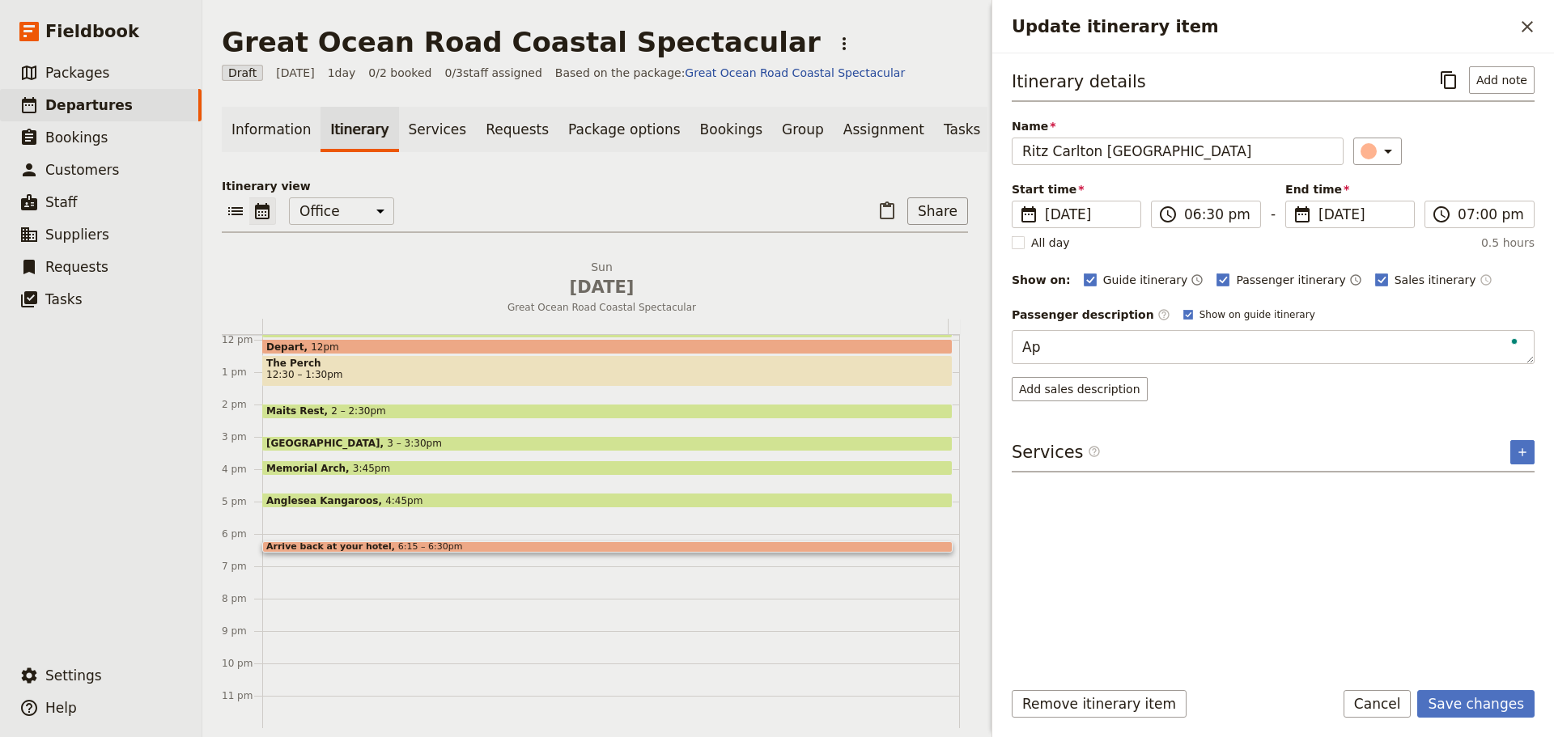
type textarea "A"
type textarea "T"
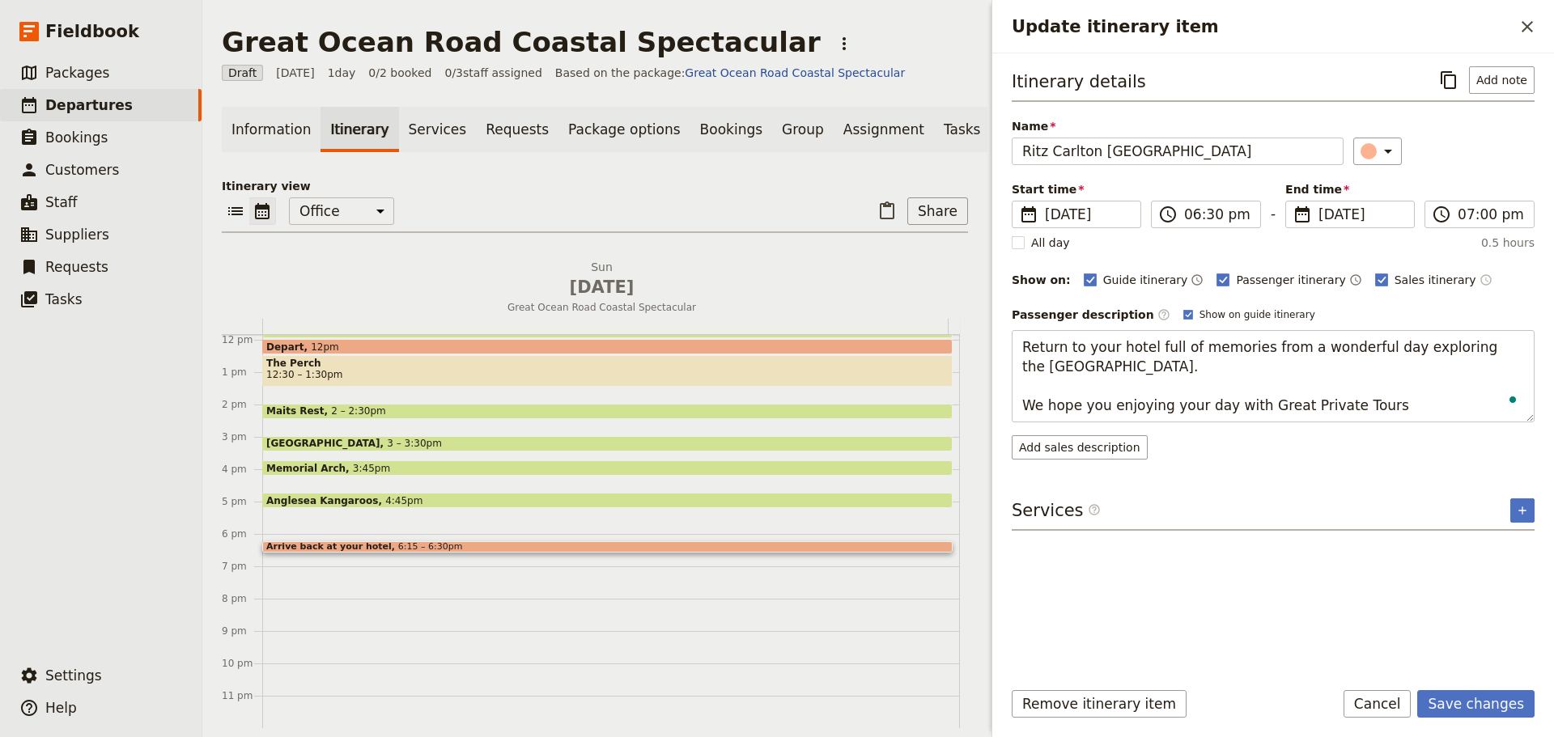
type textarea "Return to your hotel full of memories from a wonderful day exploring the Great …"
click at [1157, 312] on body "Fieldbook ​ ​ Fieldbook ​ ​ Packages ​ Departures ​ Bookings ​ Customers ​ Staf…" at bounding box center [777, 368] width 1554 height 737
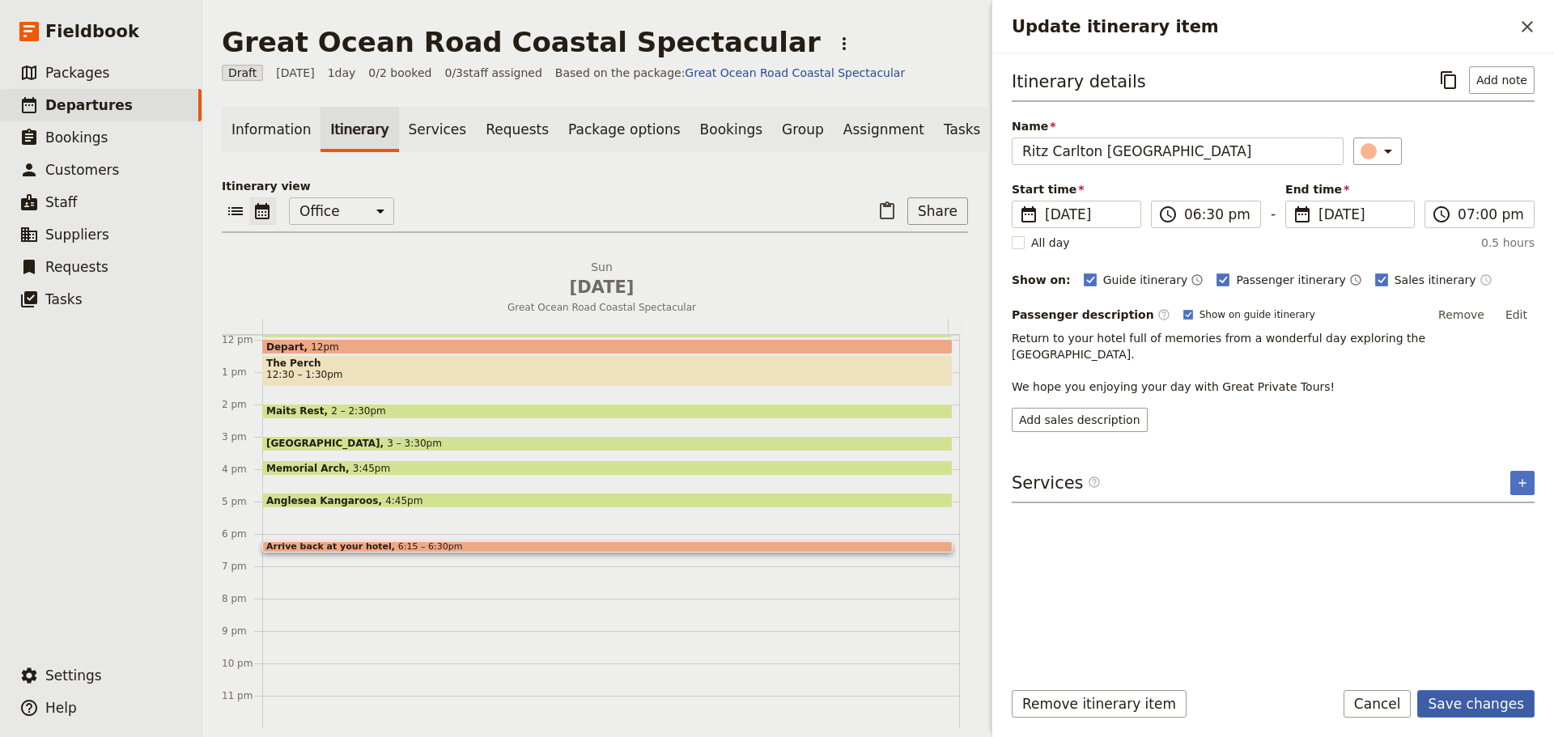
click at [1518, 697] on button "Save changes" at bounding box center [1475, 704] width 117 height 28
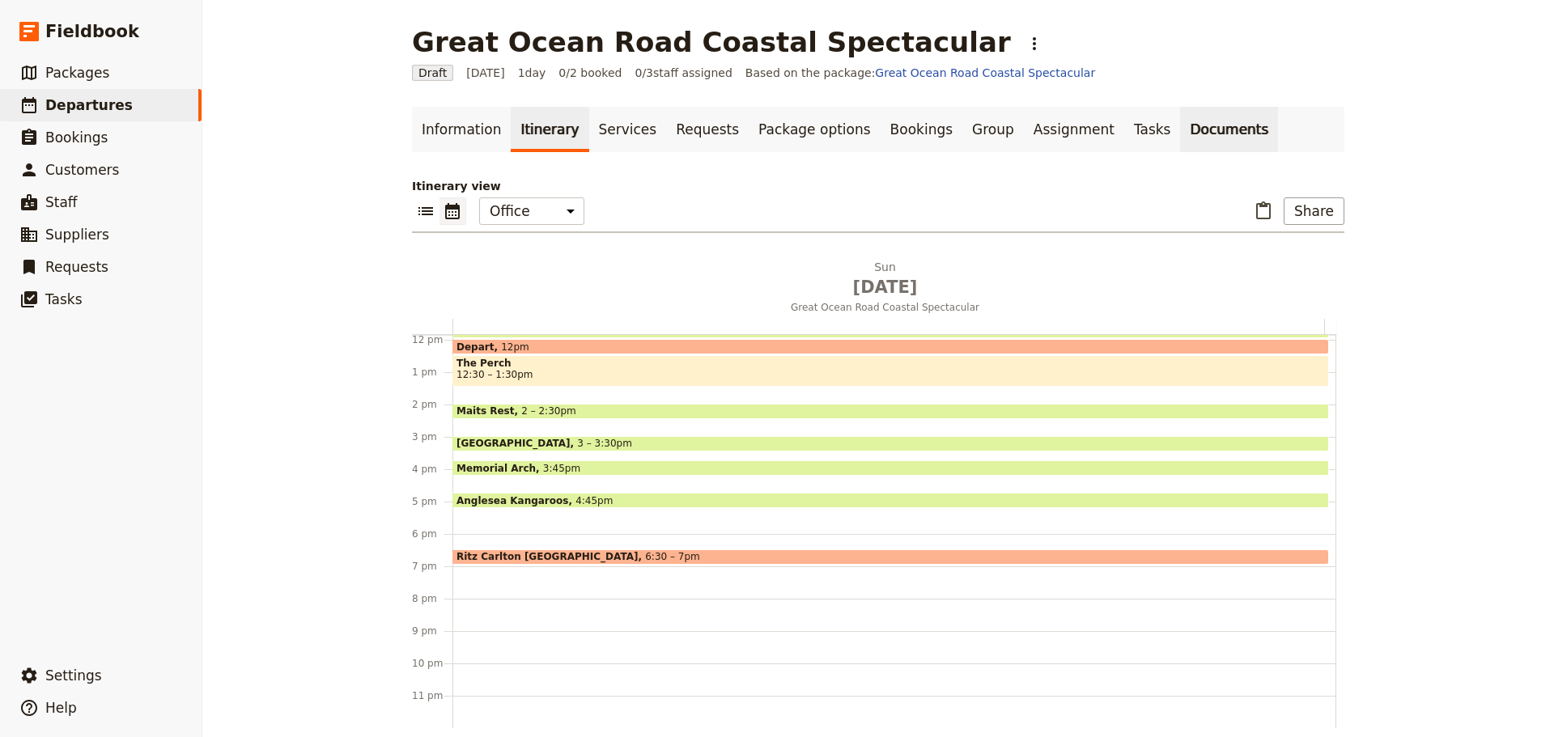
click at [1180, 129] on link "Documents" at bounding box center [1229, 129] width 98 height 45
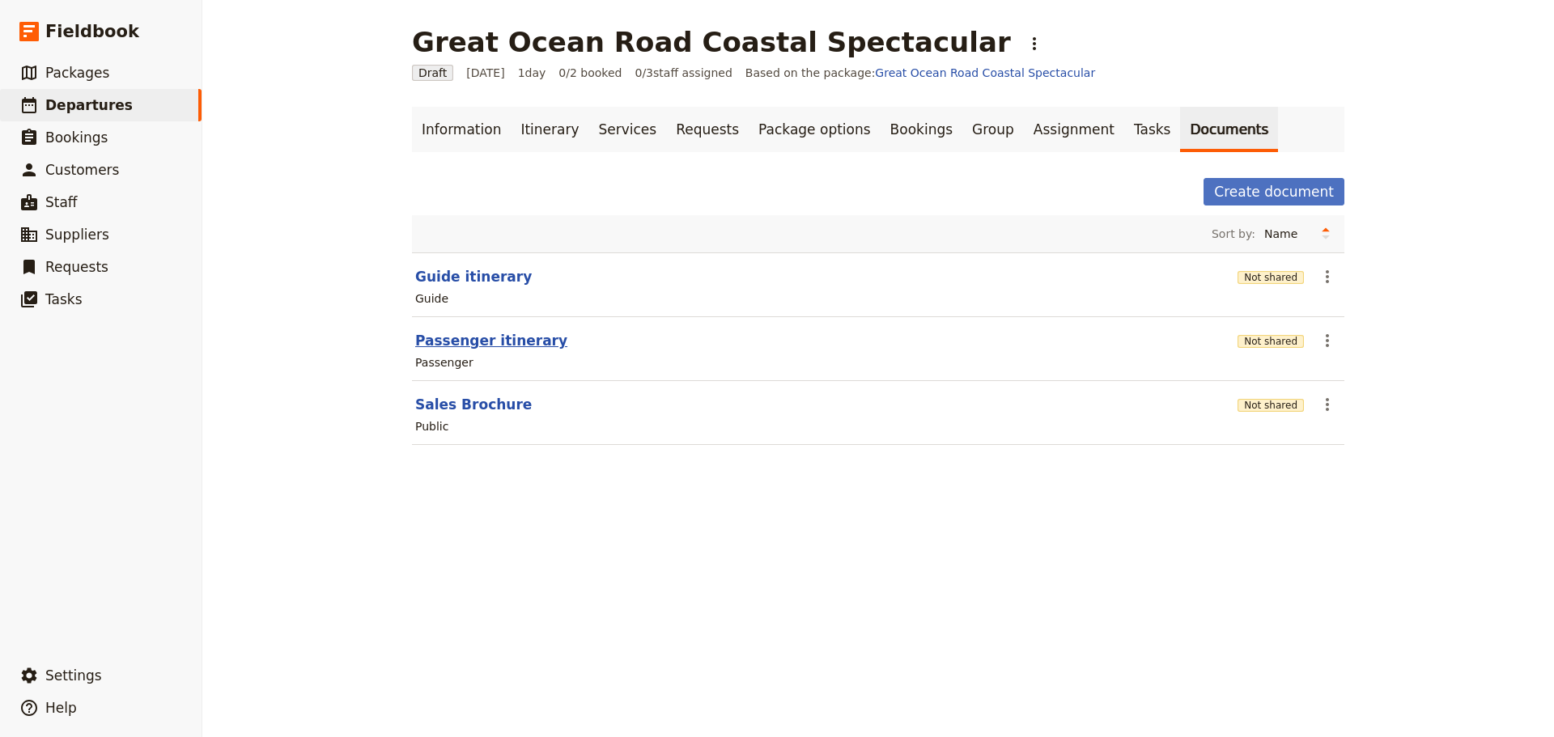
click at [496, 337] on button "Passenger itinerary" at bounding box center [491, 340] width 152 height 19
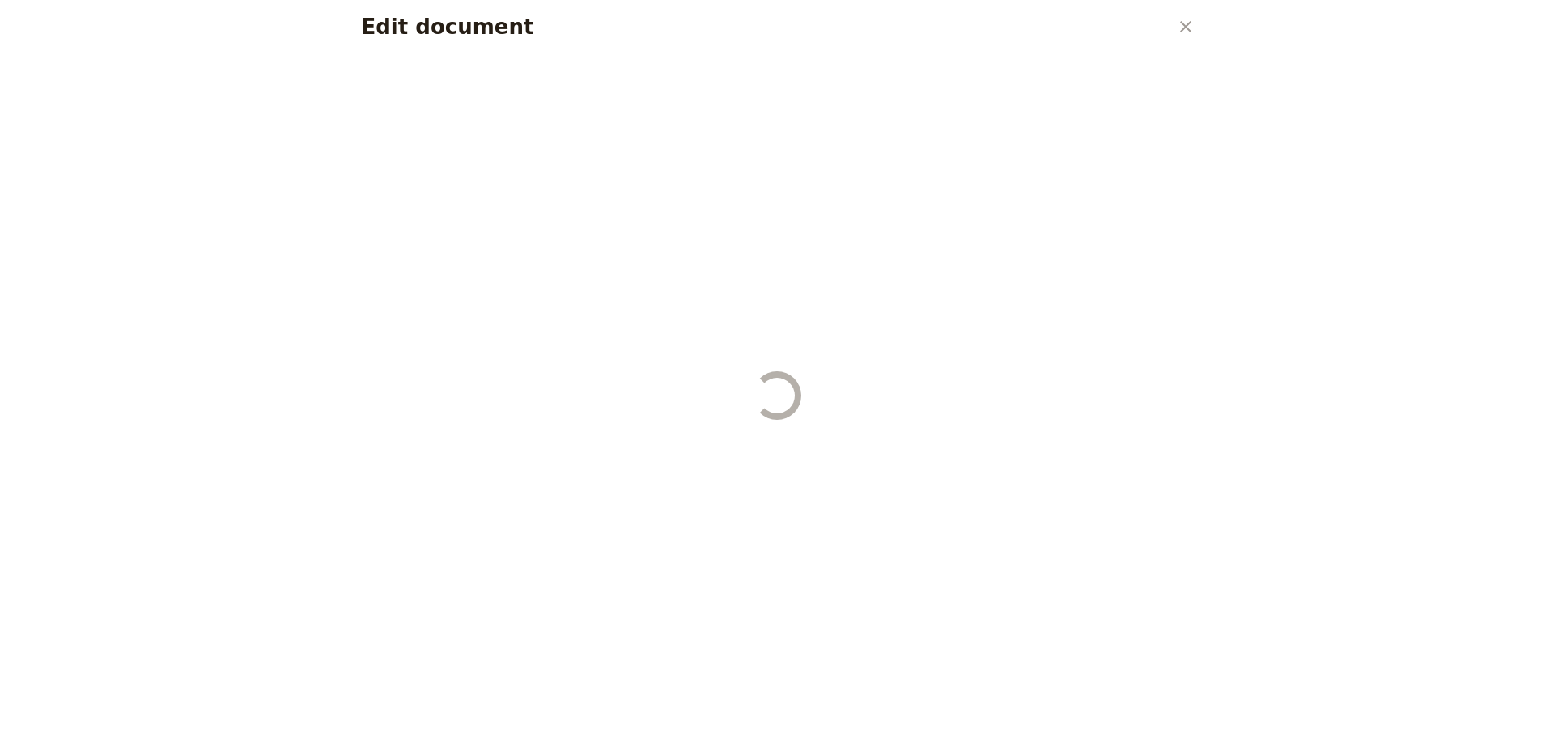
select select "PASSENGER"
select select "DEFAULT"
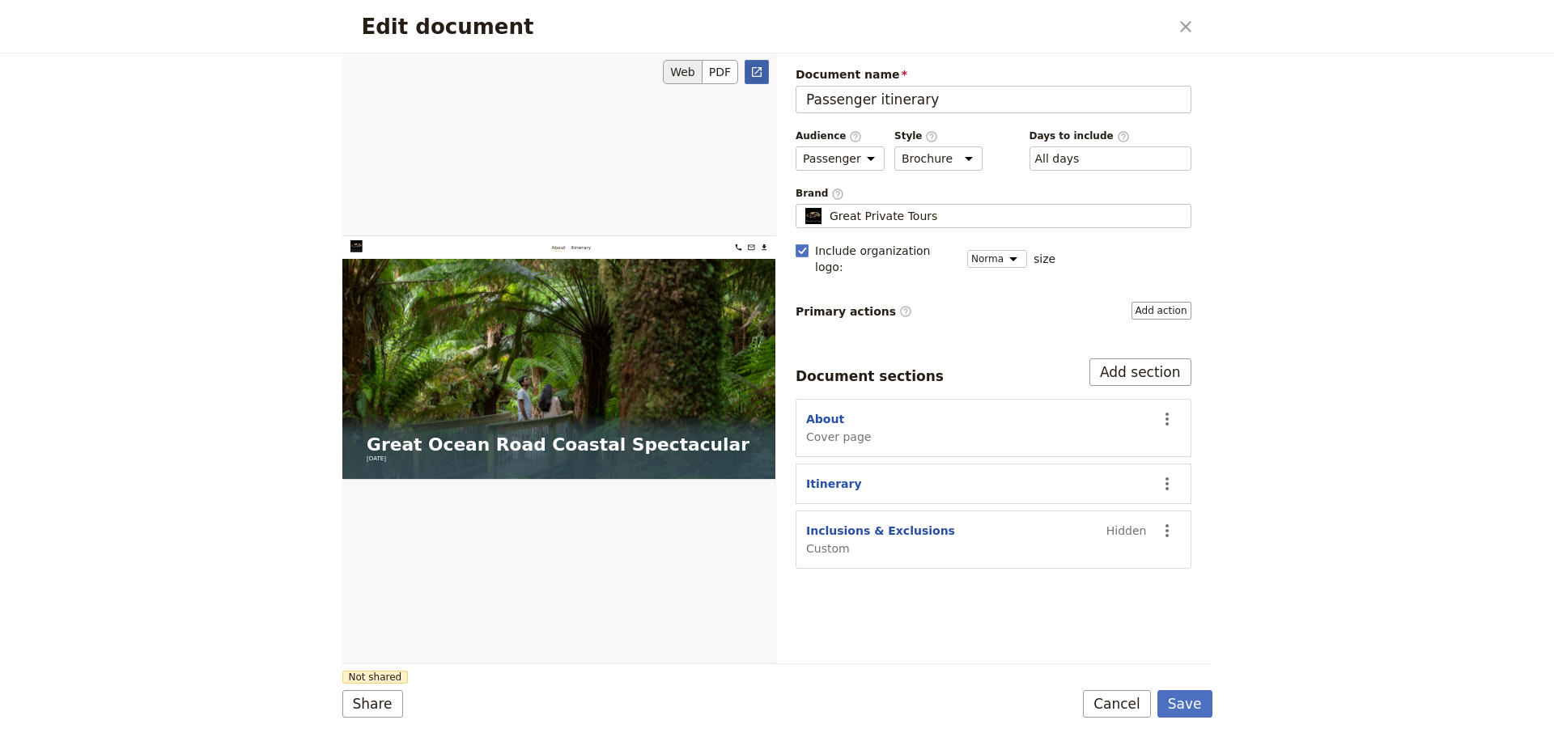
click at [757, 73] on icon "Open full preview" at bounding box center [756, 72] width 13 height 13
click at [1106, 708] on button "Cancel" at bounding box center [1117, 704] width 68 height 28
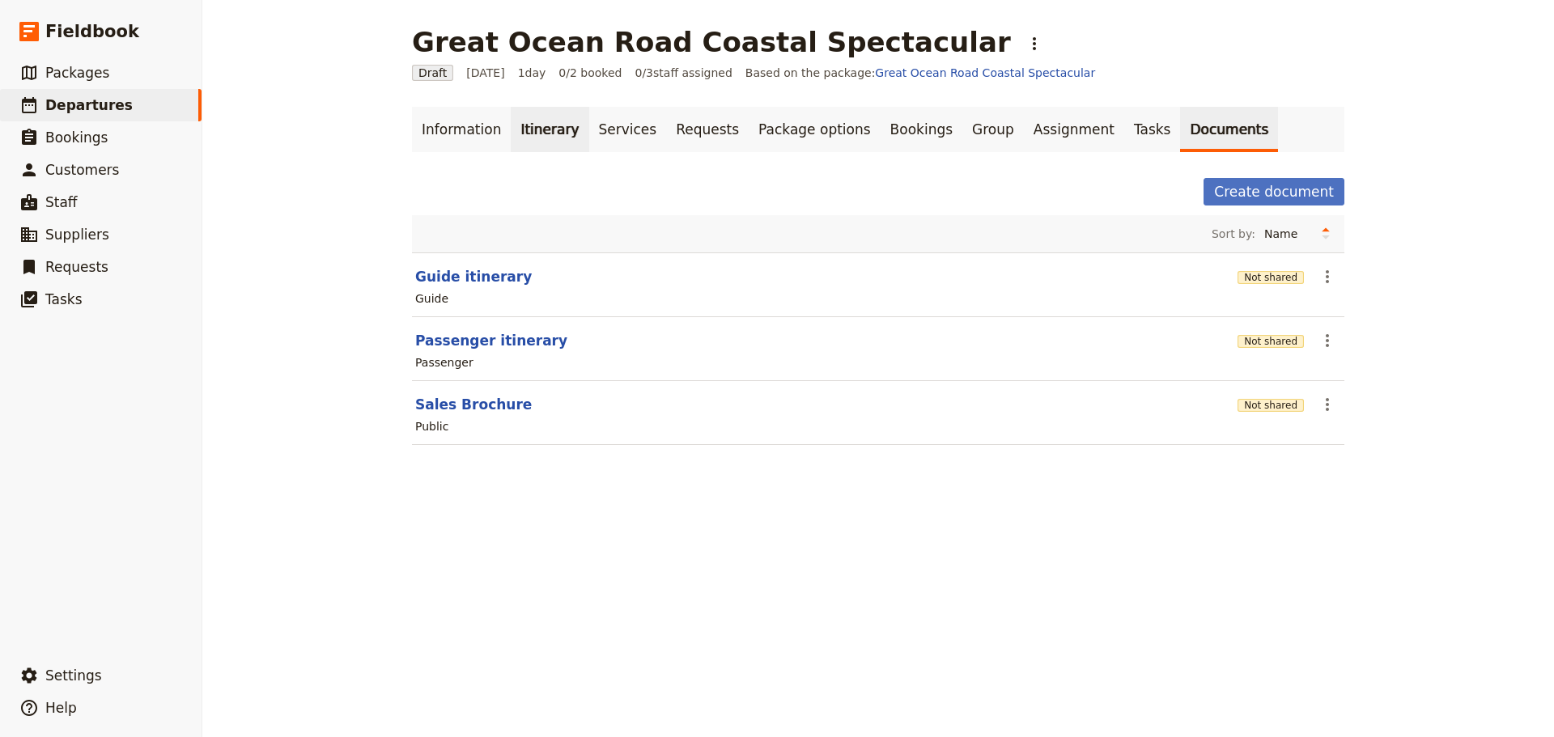
click at [511, 122] on link "Itinerary" at bounding box center [550, 129] width 78 height 45
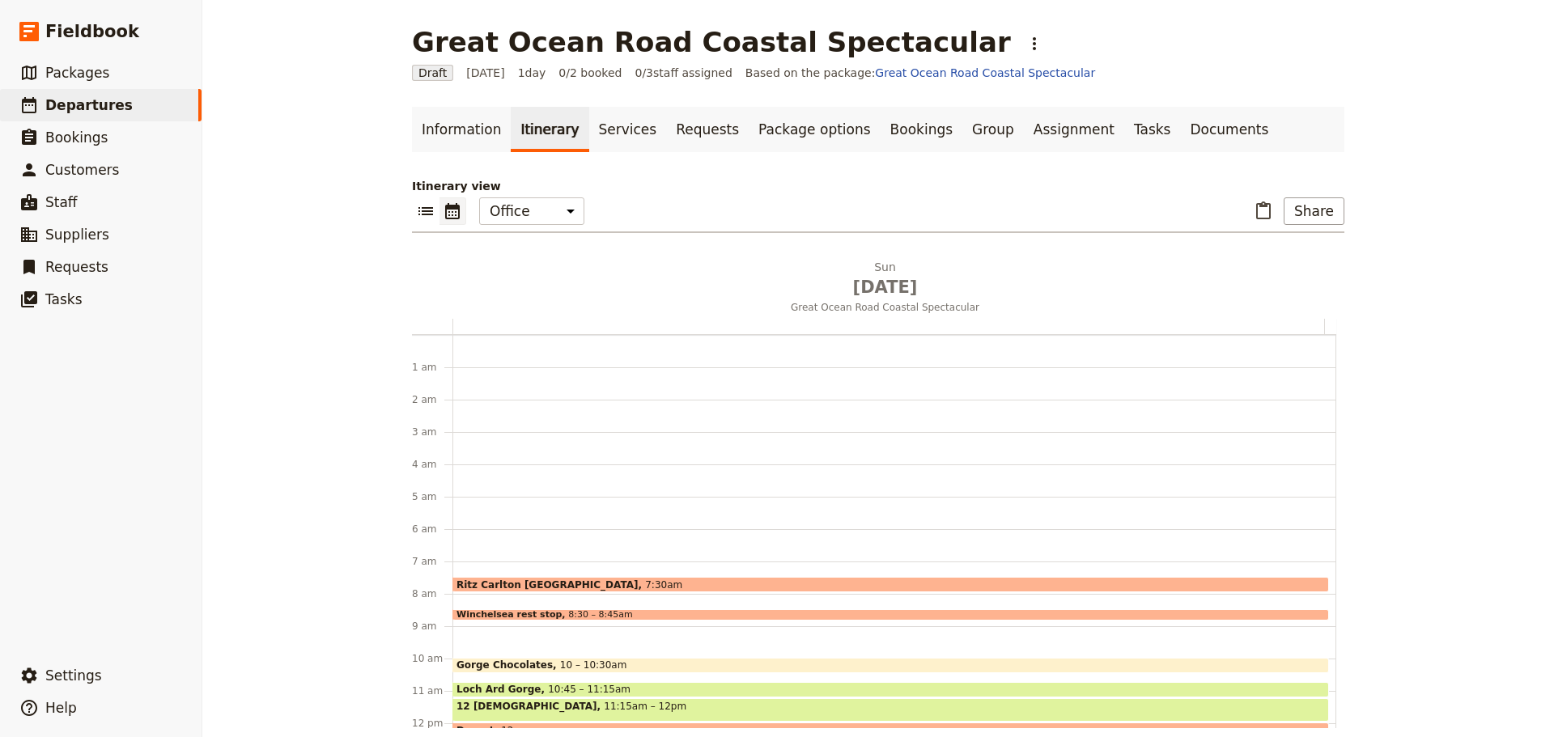
scroll to position [210, 0]
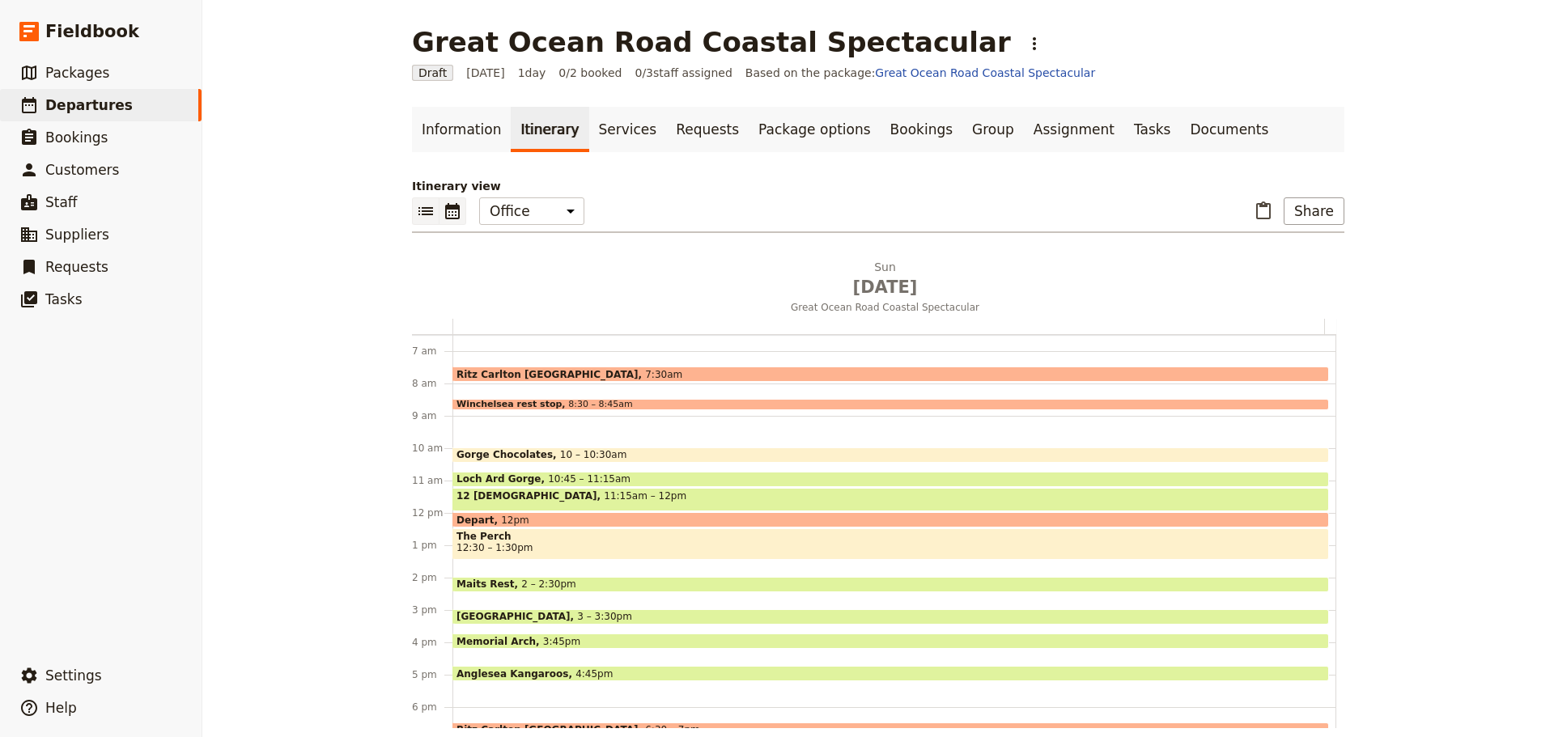
click at [416, 210] on icon "List view" at bounding box center [425, 210] width 19 height 19
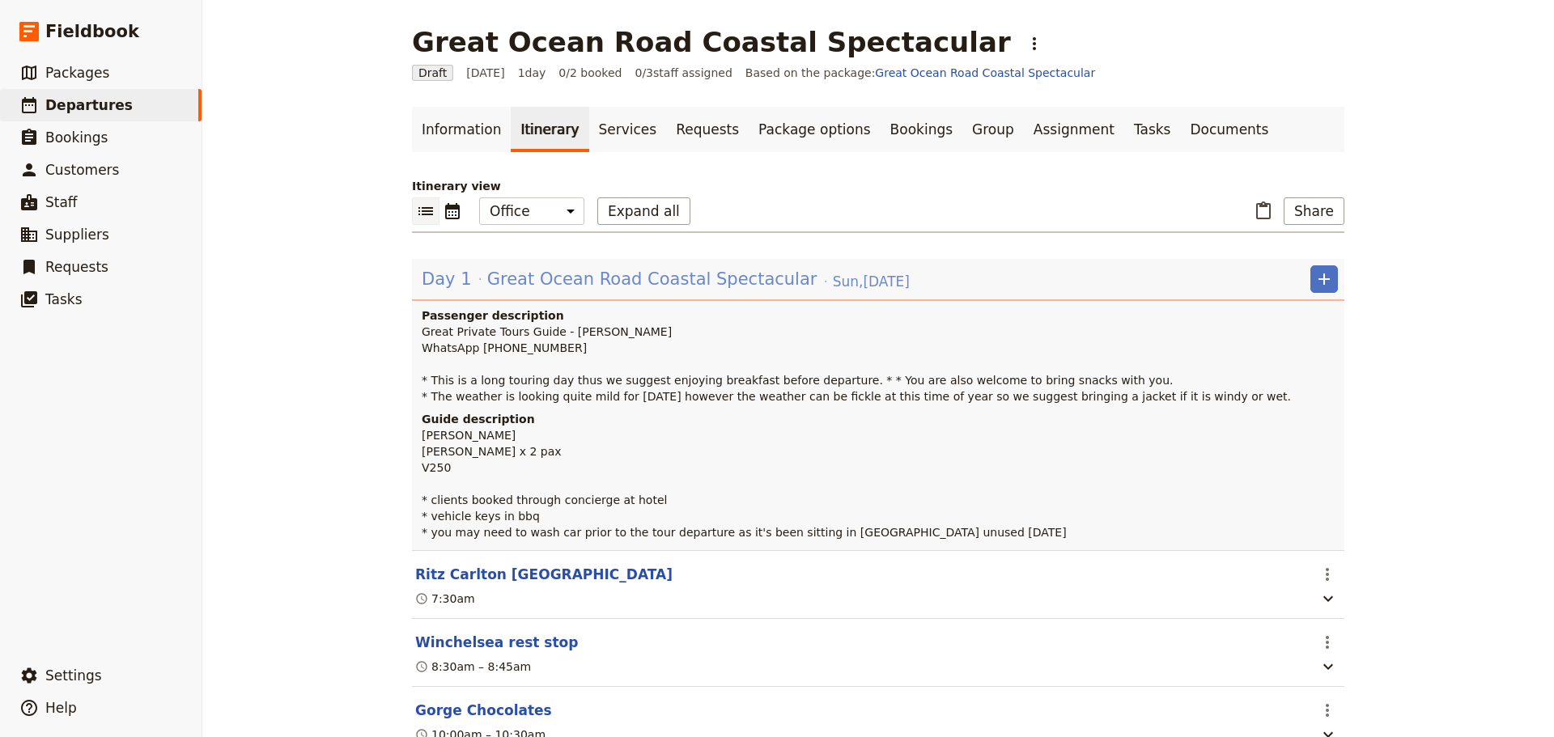
click at [487, 280] on span "Great Ocean Road Coastal Spectacular" at bounding box center [652, 279] width 330 height 24
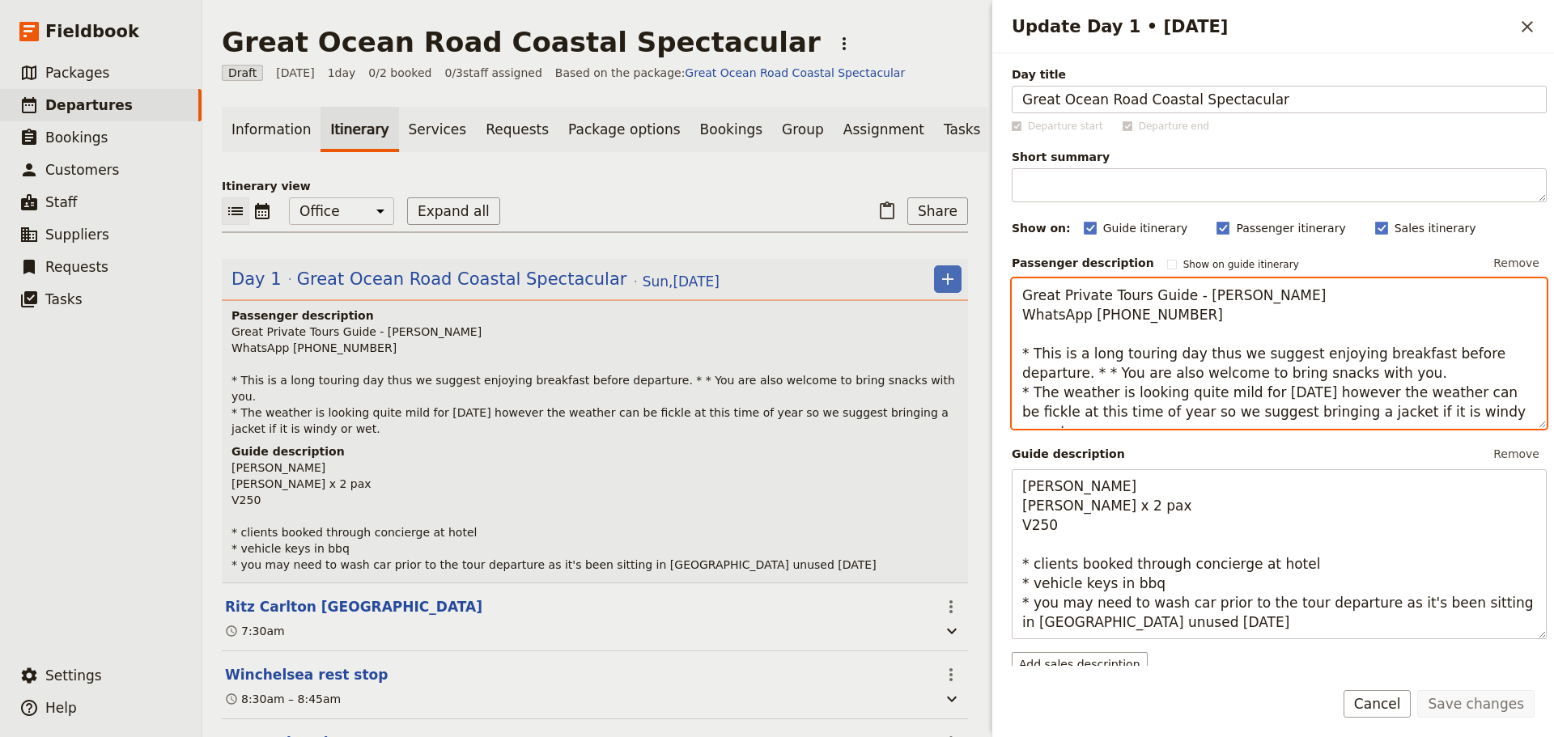
click at [1516, 355] on textarea "Great Private Tours Guide - Fiona Hennessey WhatsApp +61 414 830 270 * This is …" at bounding box center [1278, 353] width 535 height 151
type textarea "Great Private Tours Guide - Fiona Hennessey WhatsApp +61 414 830 270 * This is …"
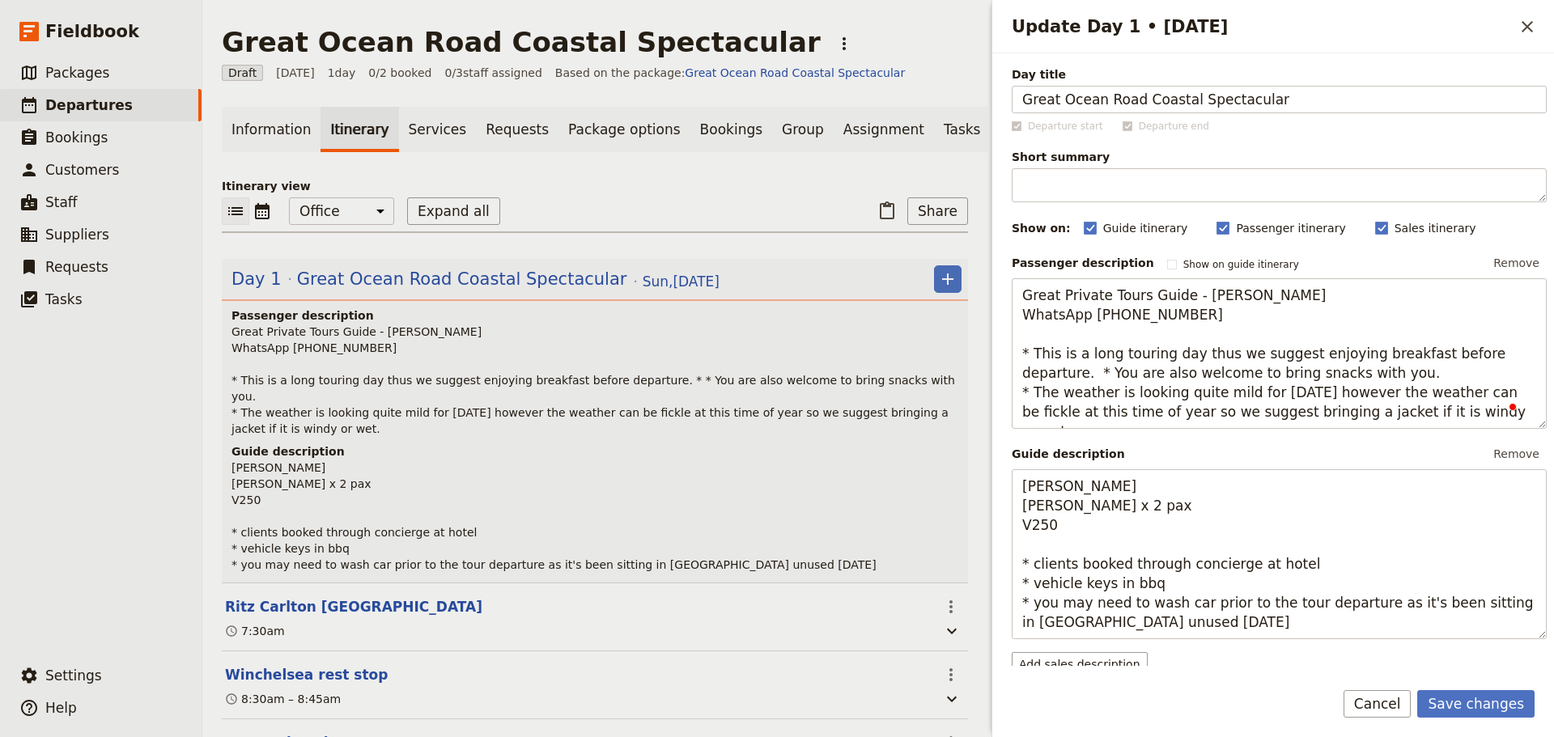
click at [1461, 676] on form "Day title Great Ocean Road Coastal Spectacular Departure start Departure end Sh…" at bounding box center [1273, 395] width 562 height 684
click at [1443, 691] on button "Save changes" at bounding box center [1475, 704] width 117 height 28
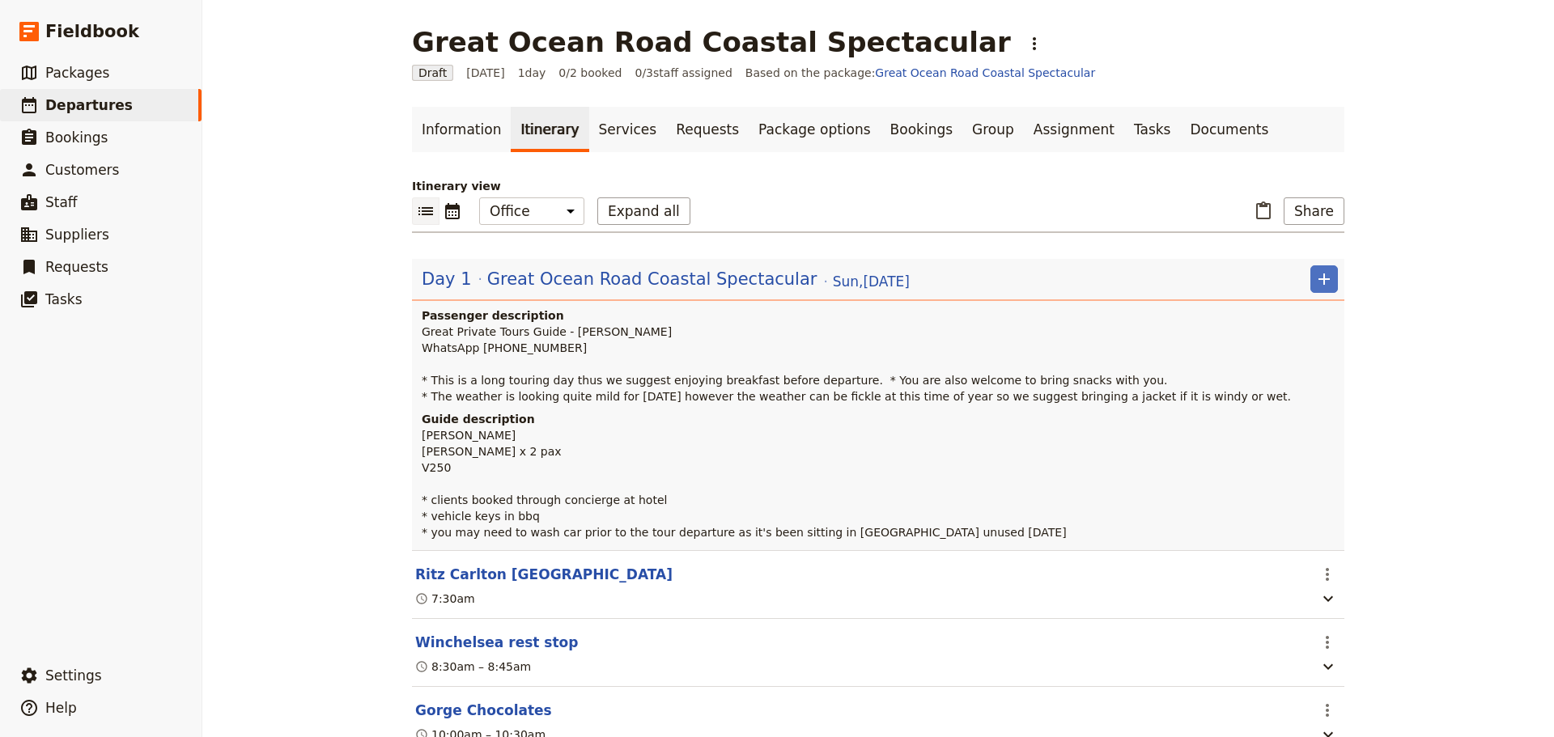
drag, startPoint x: 599, startPoint y: 272, endPoint x: 614, endPoint y: 265, distance: 16.7
click at [598, 272] on span "Great Ocean Road Coastal Spectacular" at bounding box center [652, 279] width 330 height 24
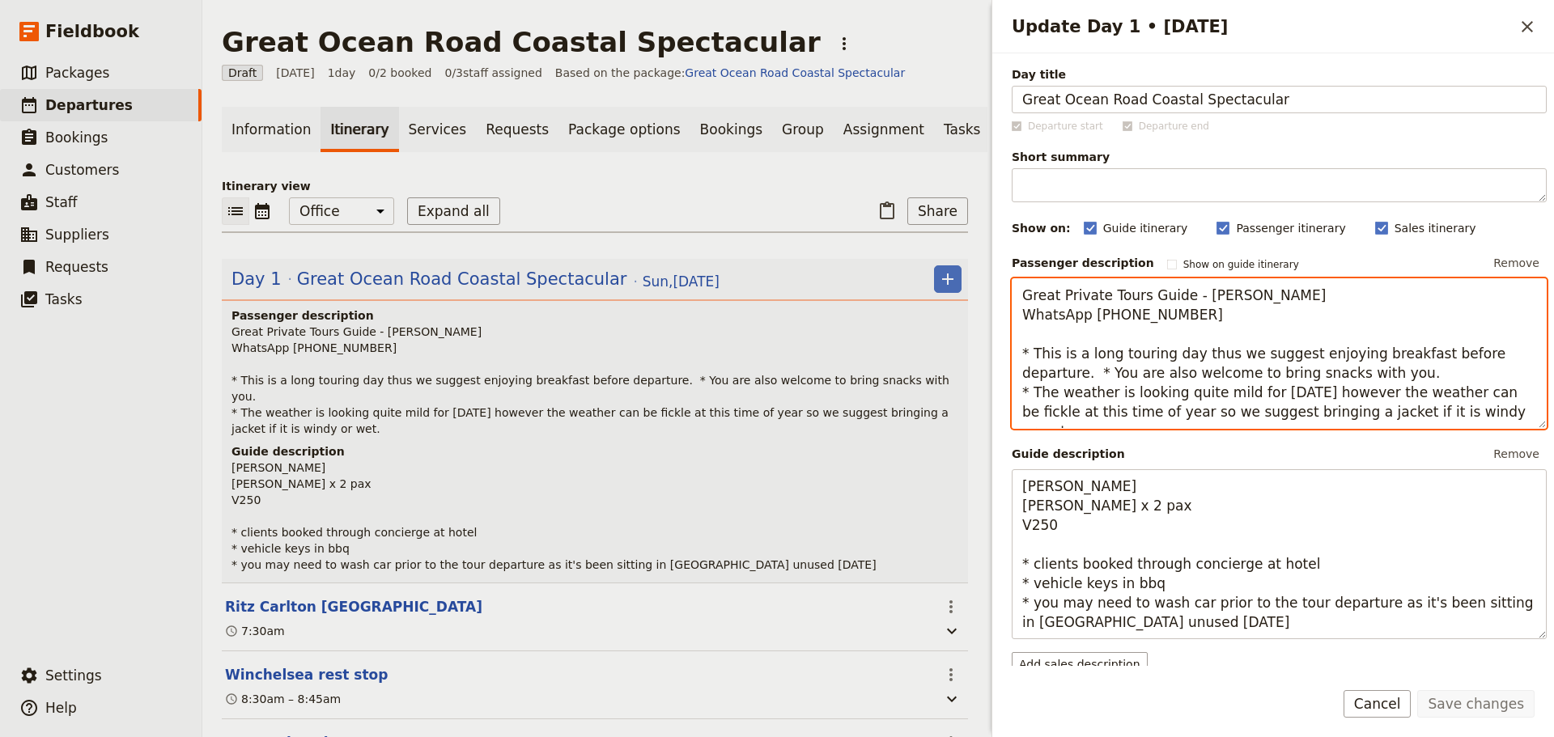
click at [1032, 377] on textarea "Great Private Tours Guide - Fiona Hennessey WhatsApp +61 414 830 270 * This is …" at bounding box center [1278, 353] width 535 height 151
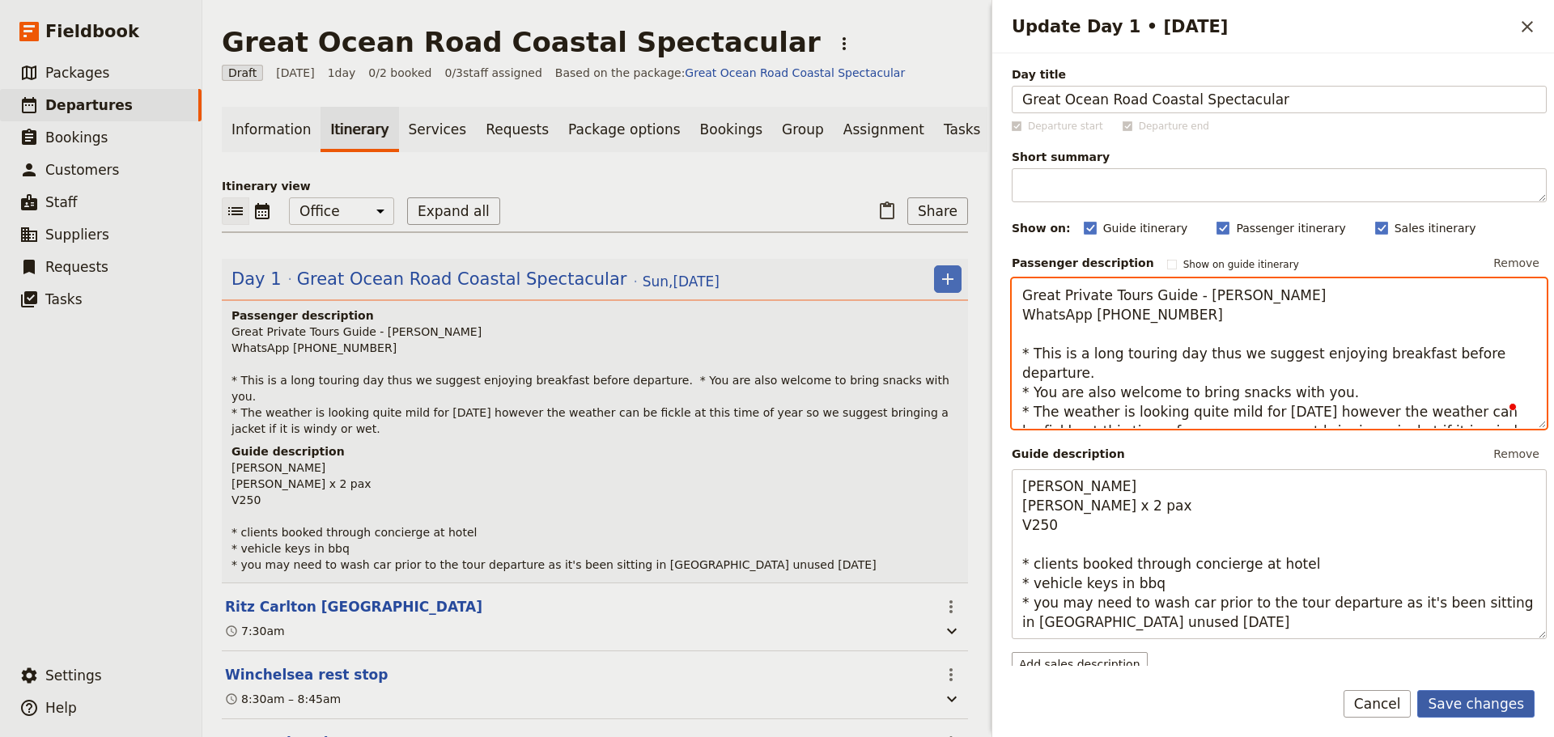
type textarea "Great Private Tours Guide - Fiona Hennessey WhatsApp +61 414 830 270 * This is …"
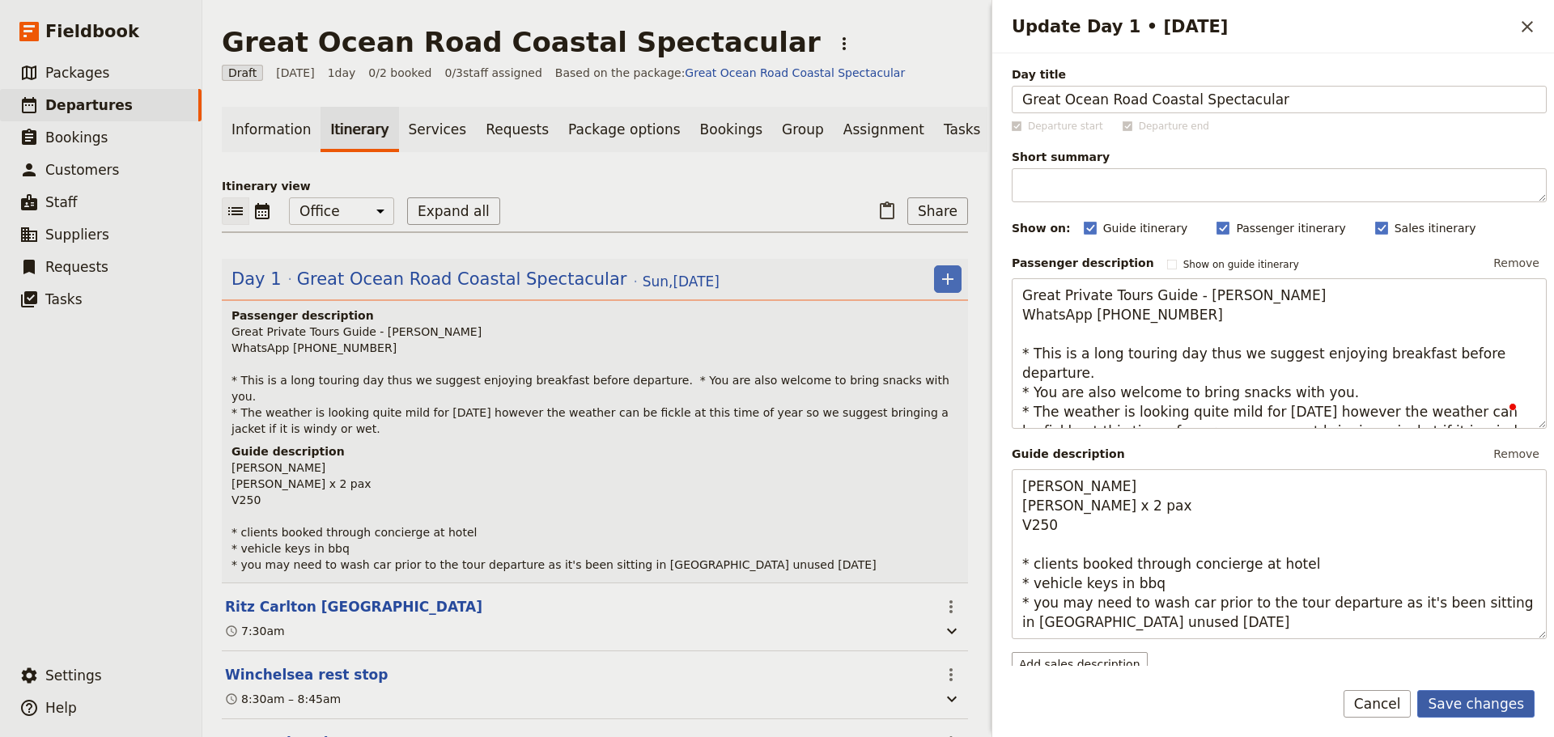
click at [1497, 690] on button "Save changes" at bounding box center [1475, 704] width 117 height 28
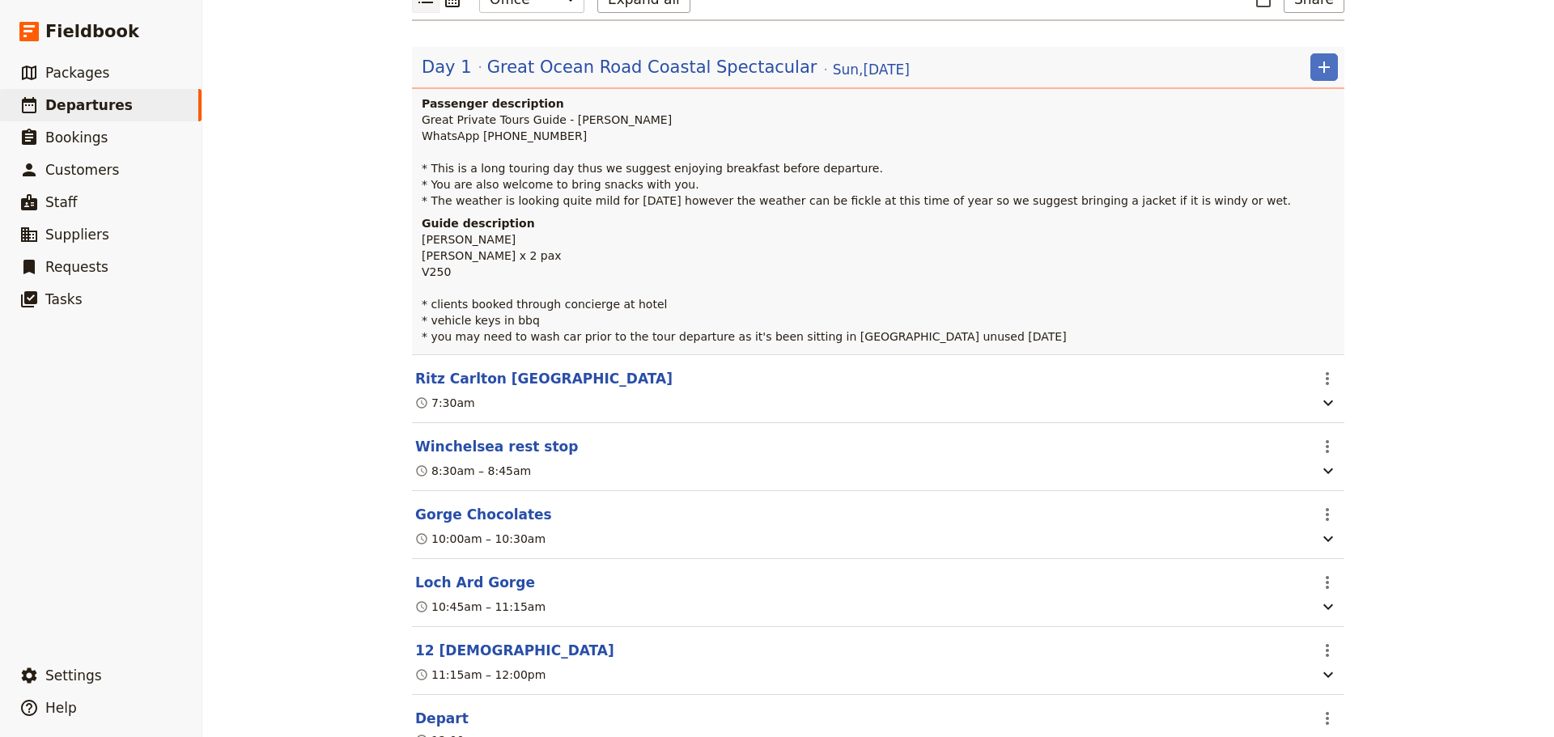
scroll to position [324, 0]
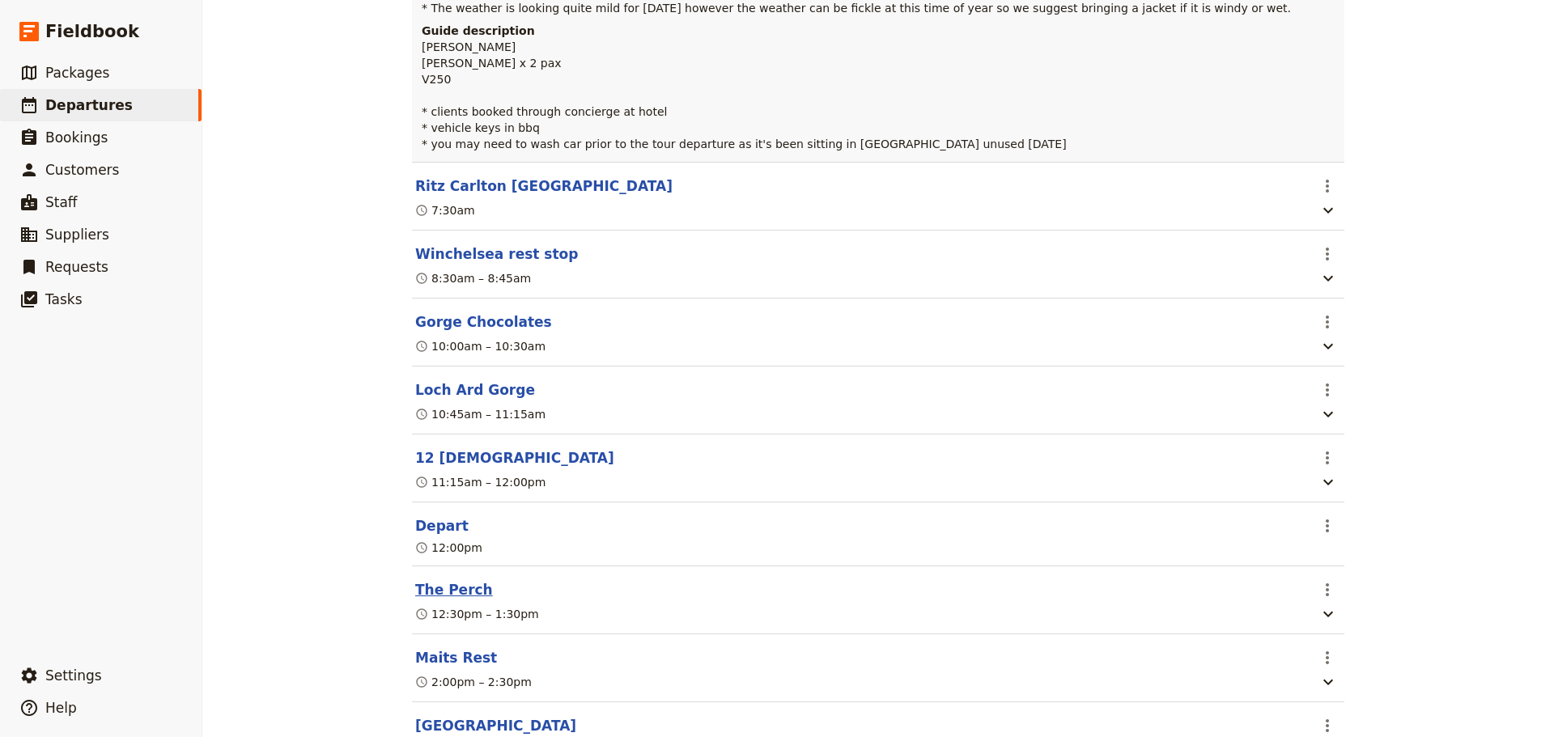
click at [439, 589] on button "The Perch" at bounding box center [454, 589] width 78 height 19
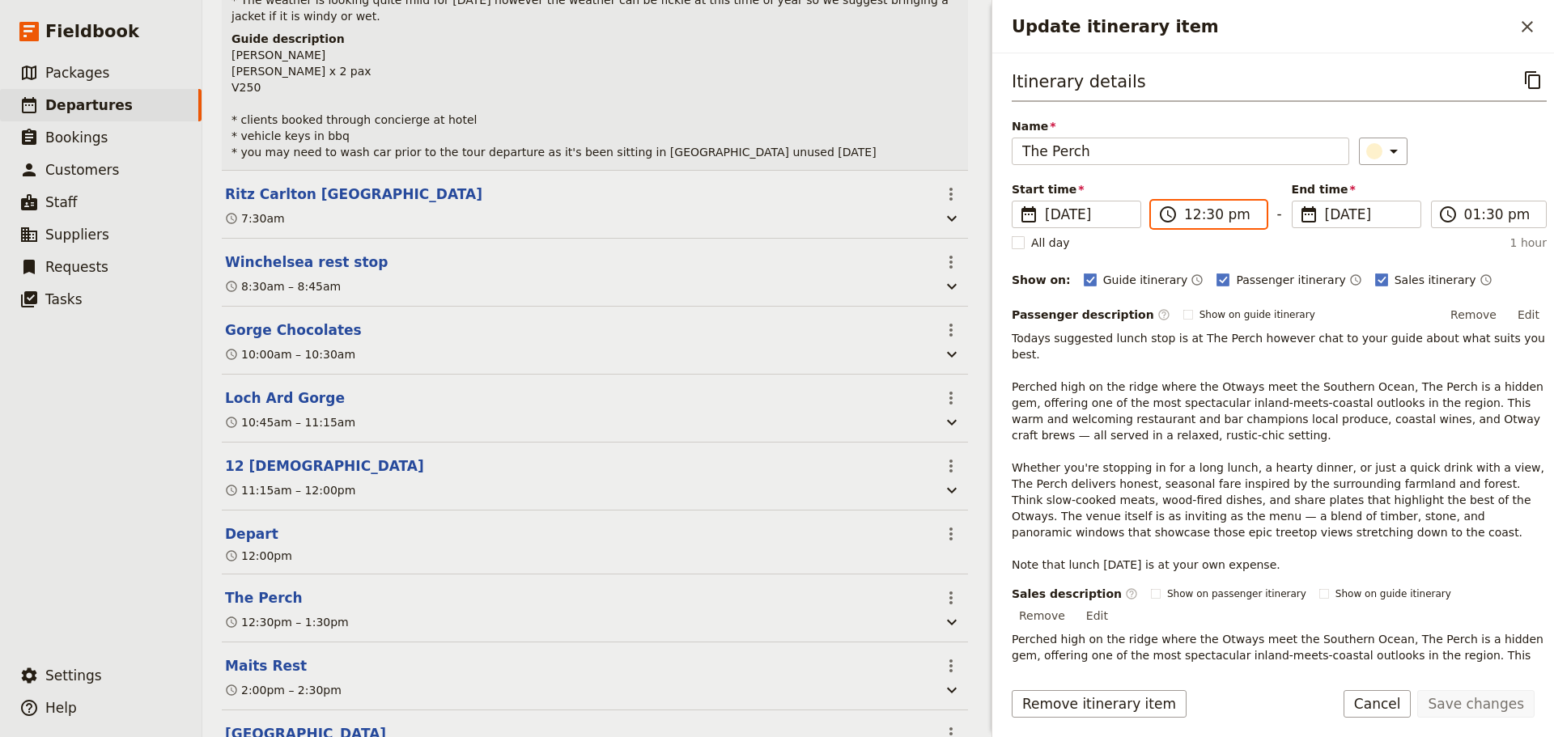
click at [1206, 210] on input "12:30 pm" at bounding box center [1220, 214] width 72 height 19
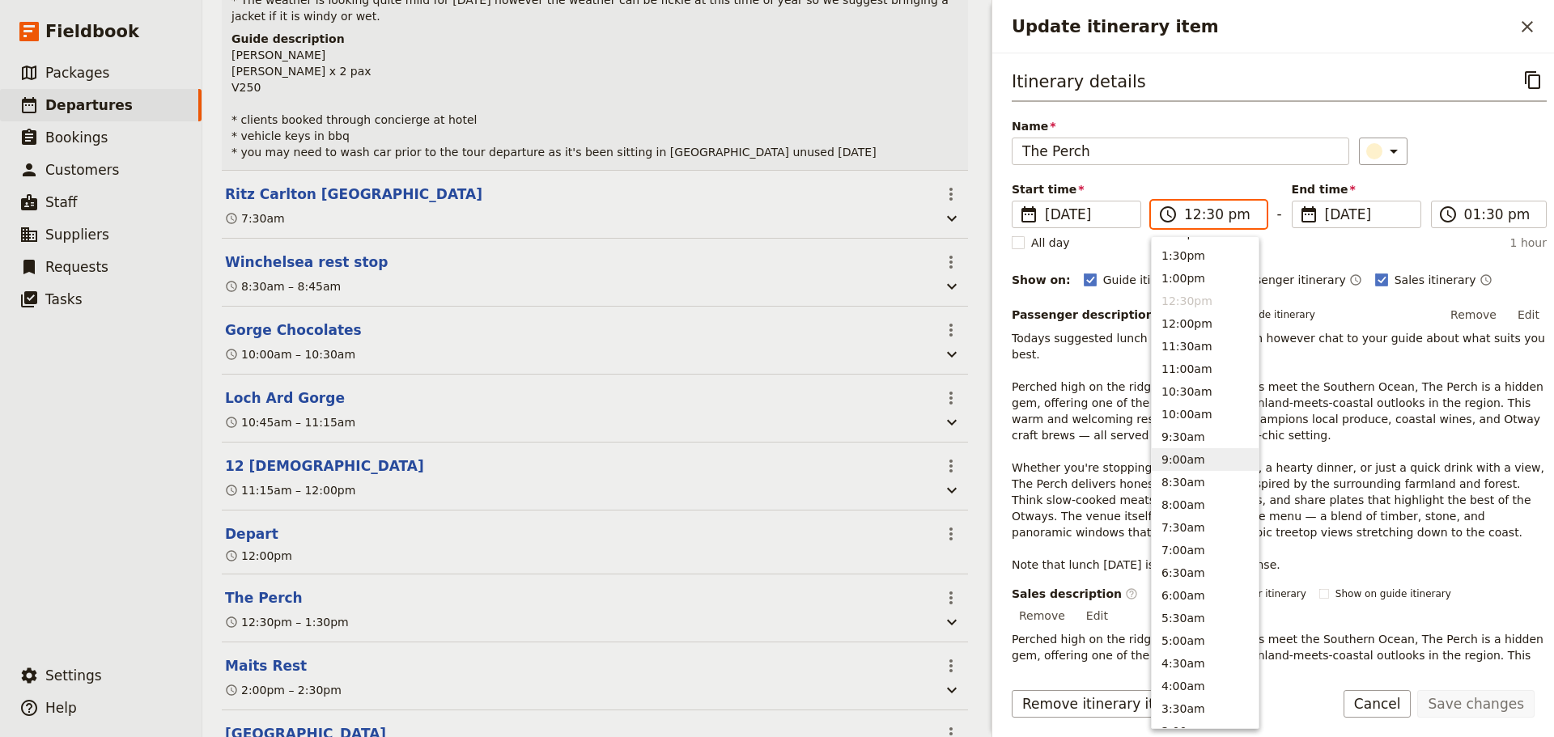
scroll to position [421, 0]
click at [1183, 307] on button "1:00pm" at bounding box center [1204, 306] width 107 height 23
type input "01:00 pm"
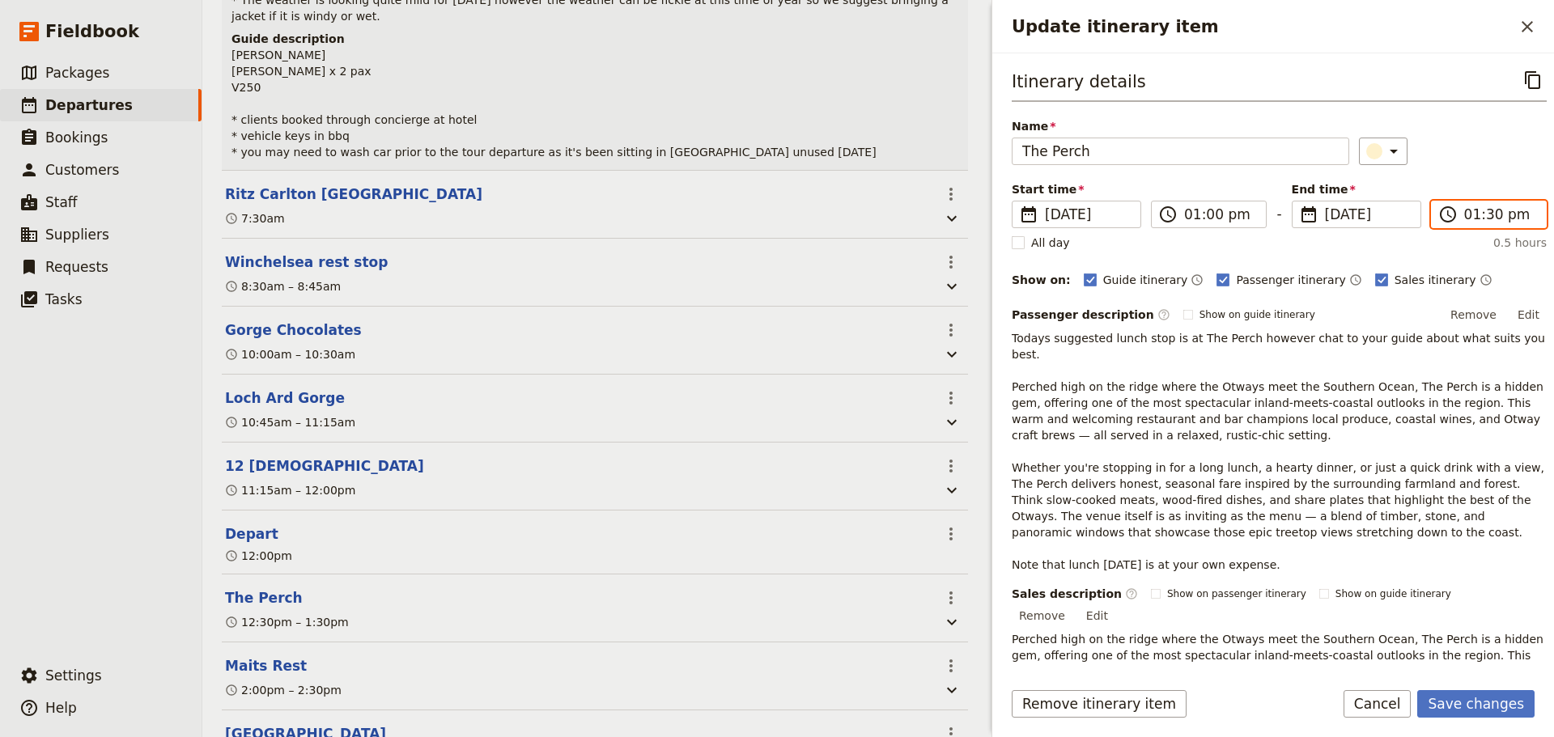
click at [1514, 210] on input "01:30 pm" at bounding box center [1500, 214] width 72 height 19
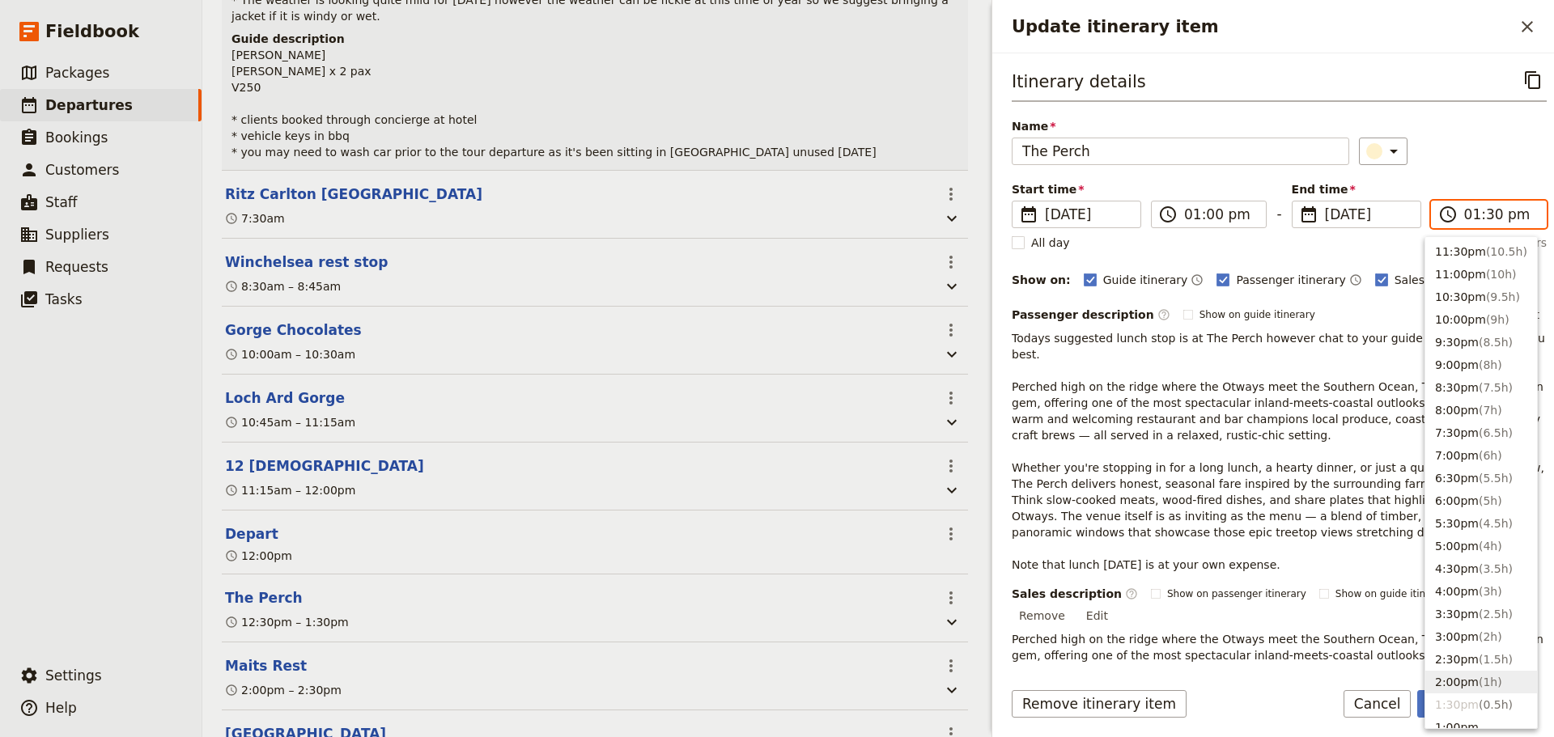
click at [1454, 674] on button "2:00pm ( 1h )" at bounding box center [1481, 682] width 112 height 23
type input "02:00 pm"
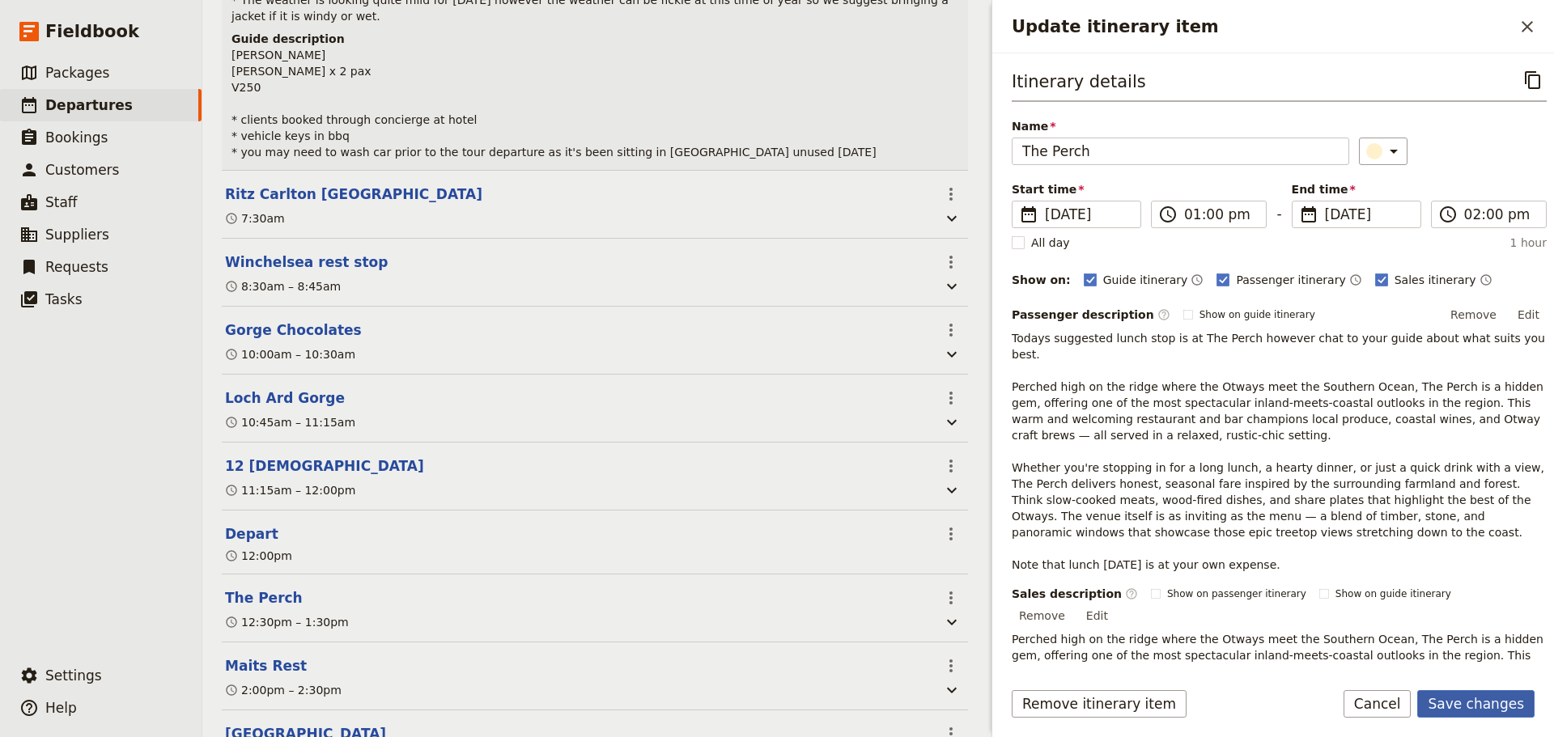
click at [1458, 701] on button "Save changes" at bounding box center [1475, 704] width 117 height 28
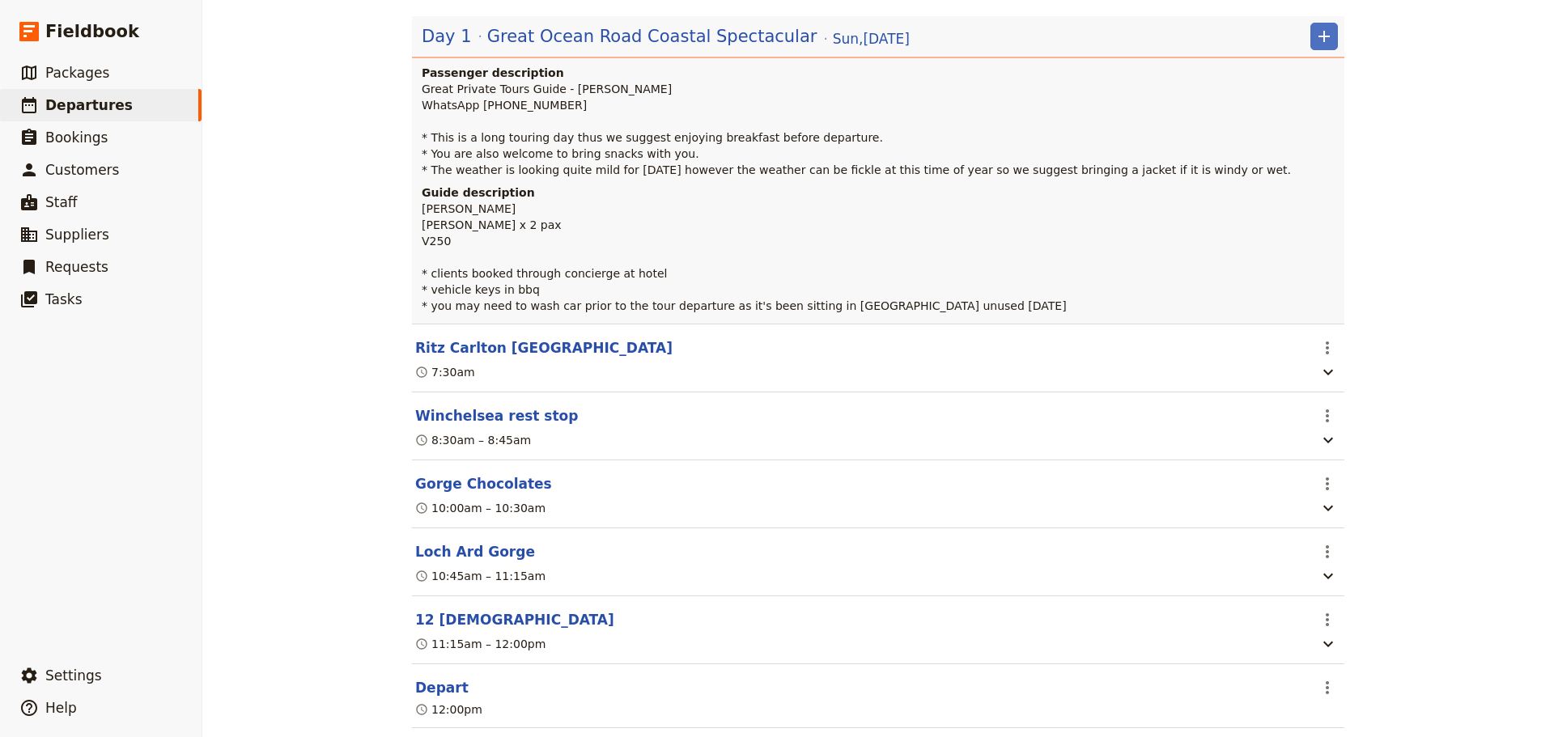
scroll to position [0, 0]
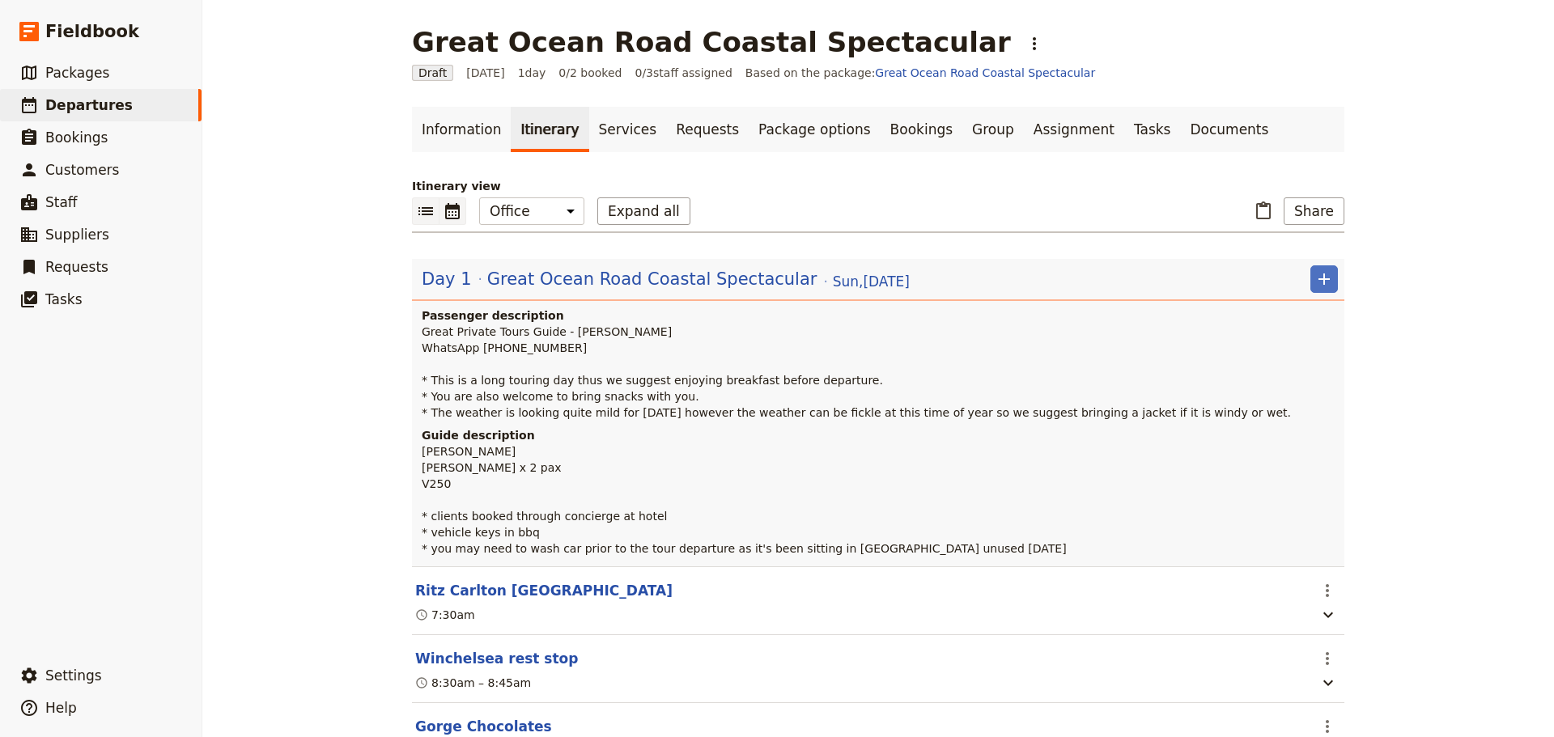
click at [450, 213] on icon "Calendar view" at bounding box center [452, 211] width 15 height 16
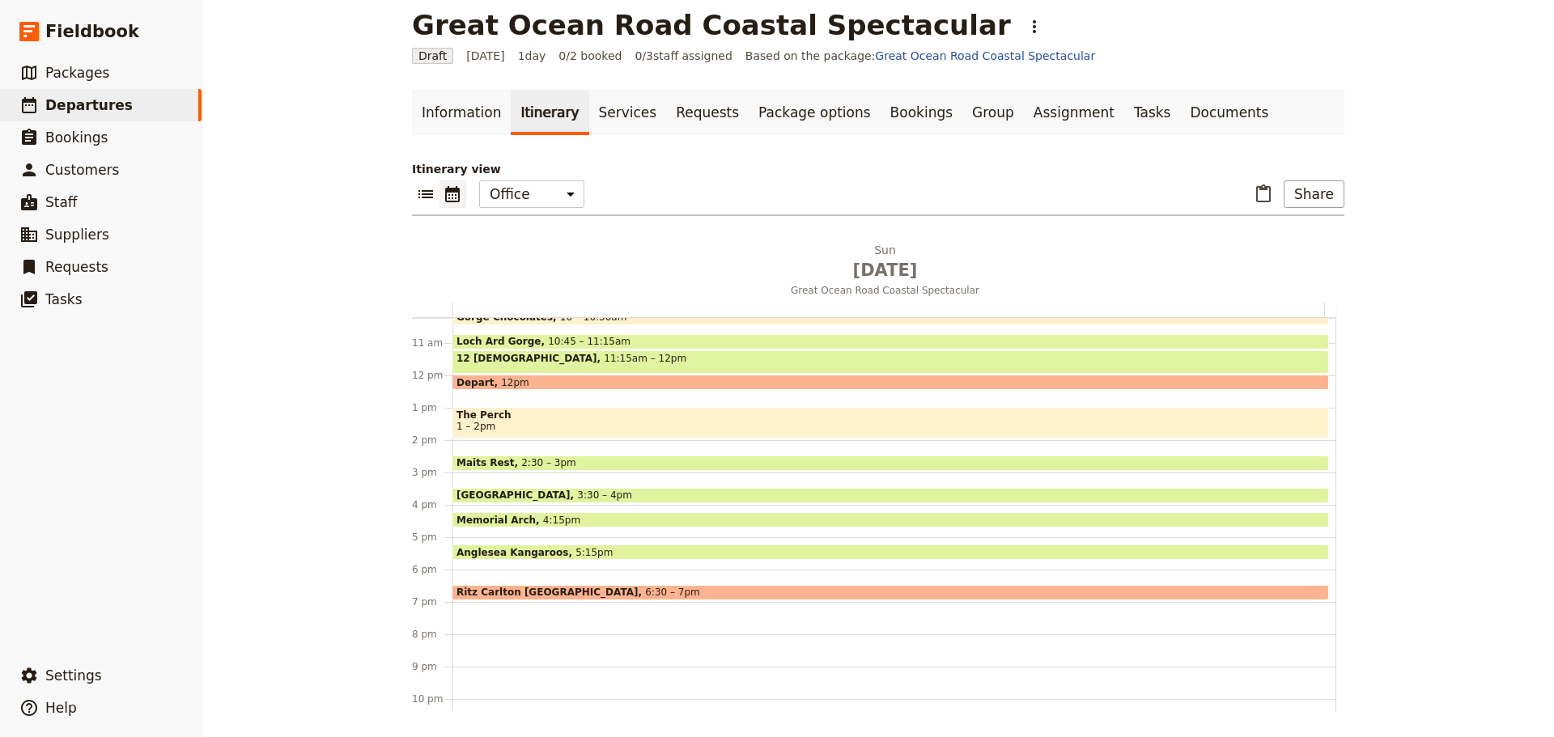
scroll to position [291, 0]
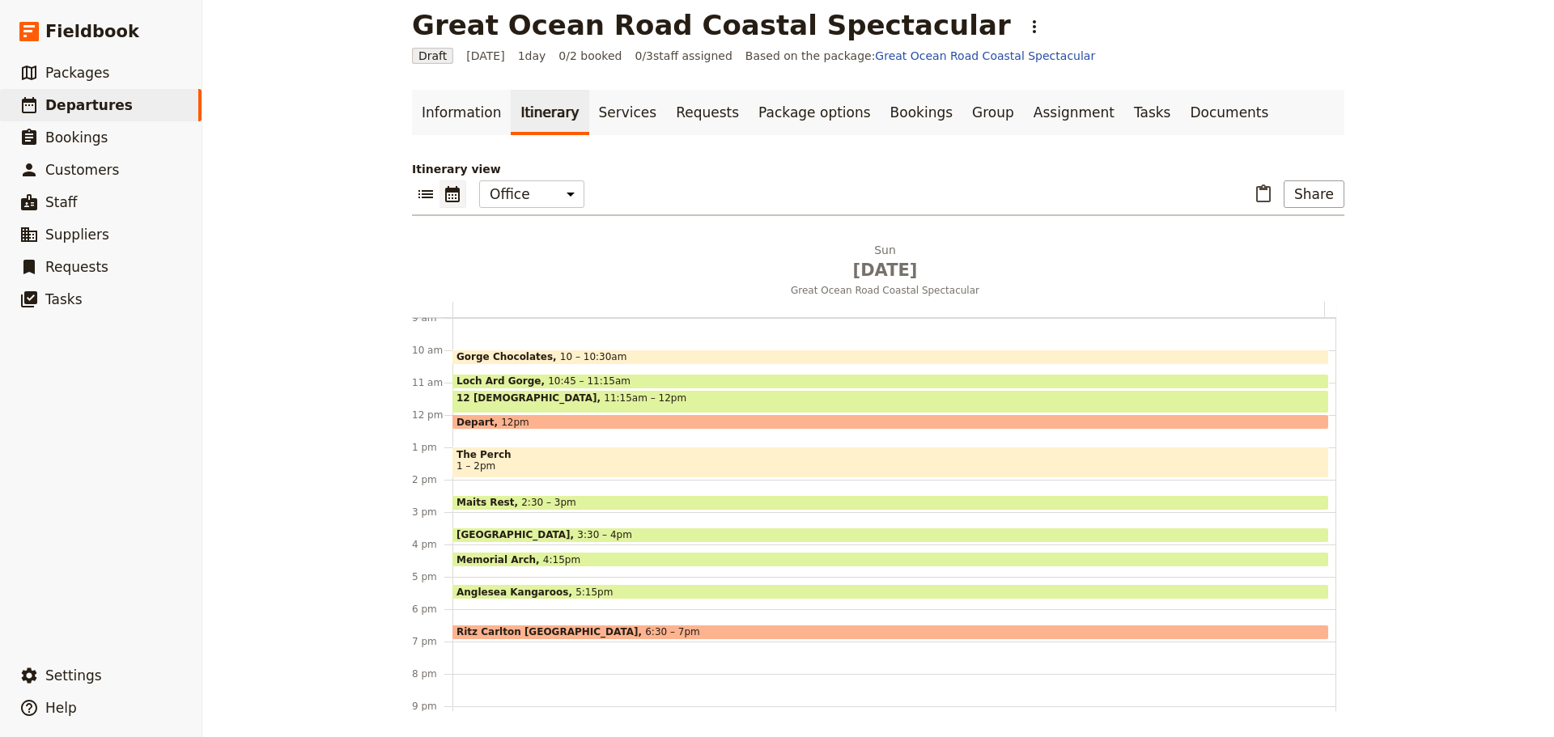
click at [577, 529] on span "3:30 – 4pm" at bounding box center [604, 534] width 55 height 11
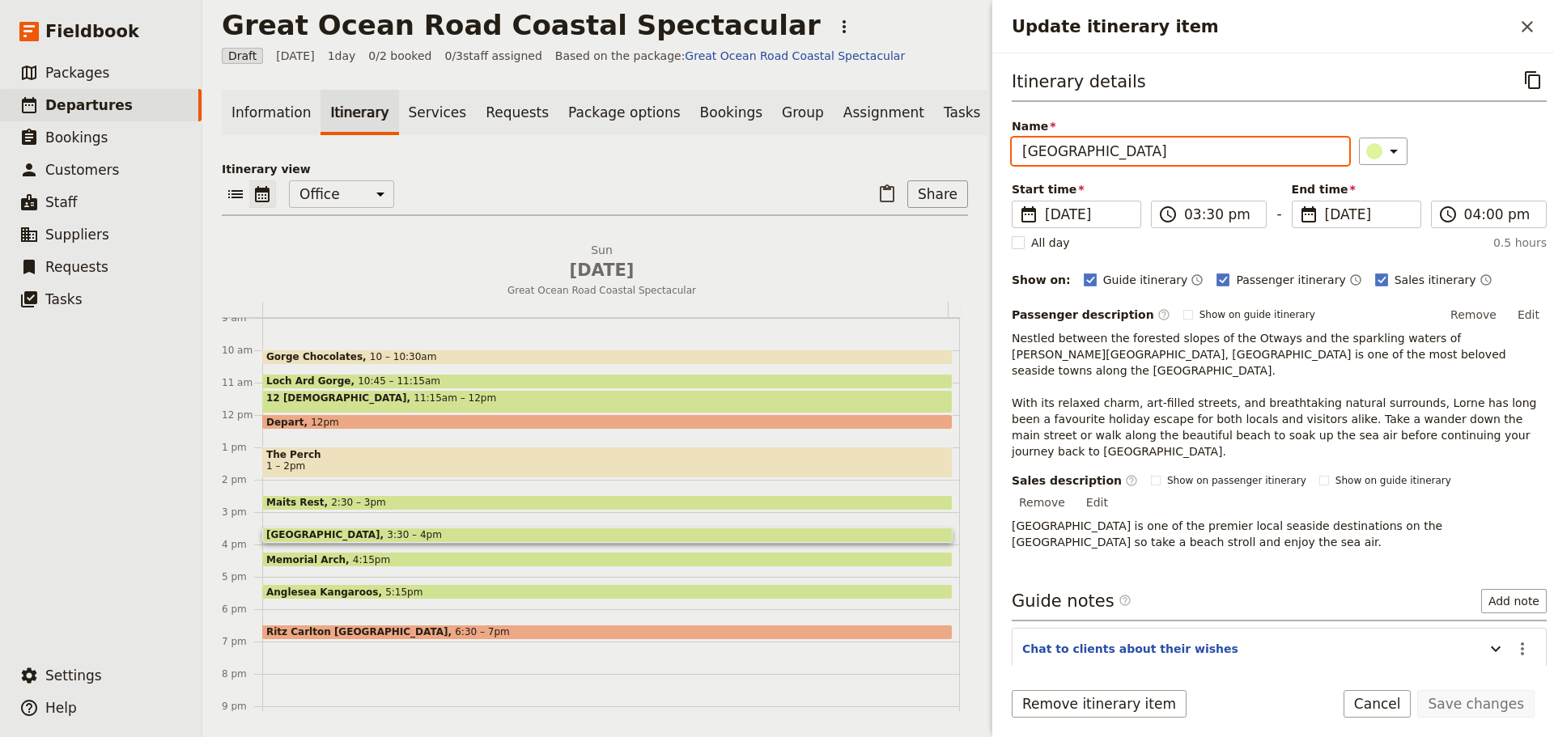
click at [1080, 149] on input "[GEOGRAPHIC_DATA]" at bounding box center [1179, 152] width 337 height 28
type input "Lorne"
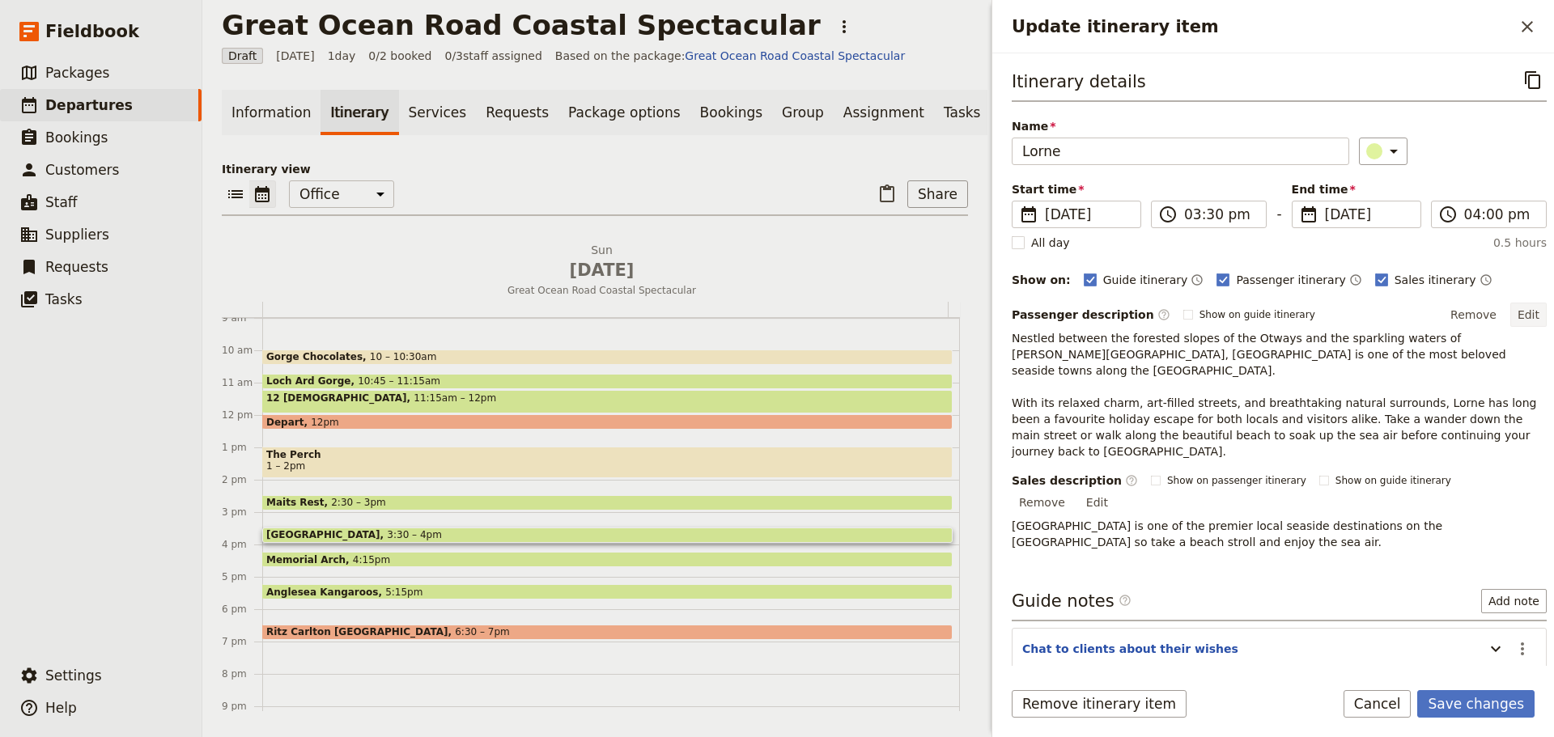
click at [1510, 309] on button "Edit" at bounding box center [1528, 315] width 36 height 24
click at [1478, 698] on button "Save changes" at bounding box center [1475, 704] width 117 height 28
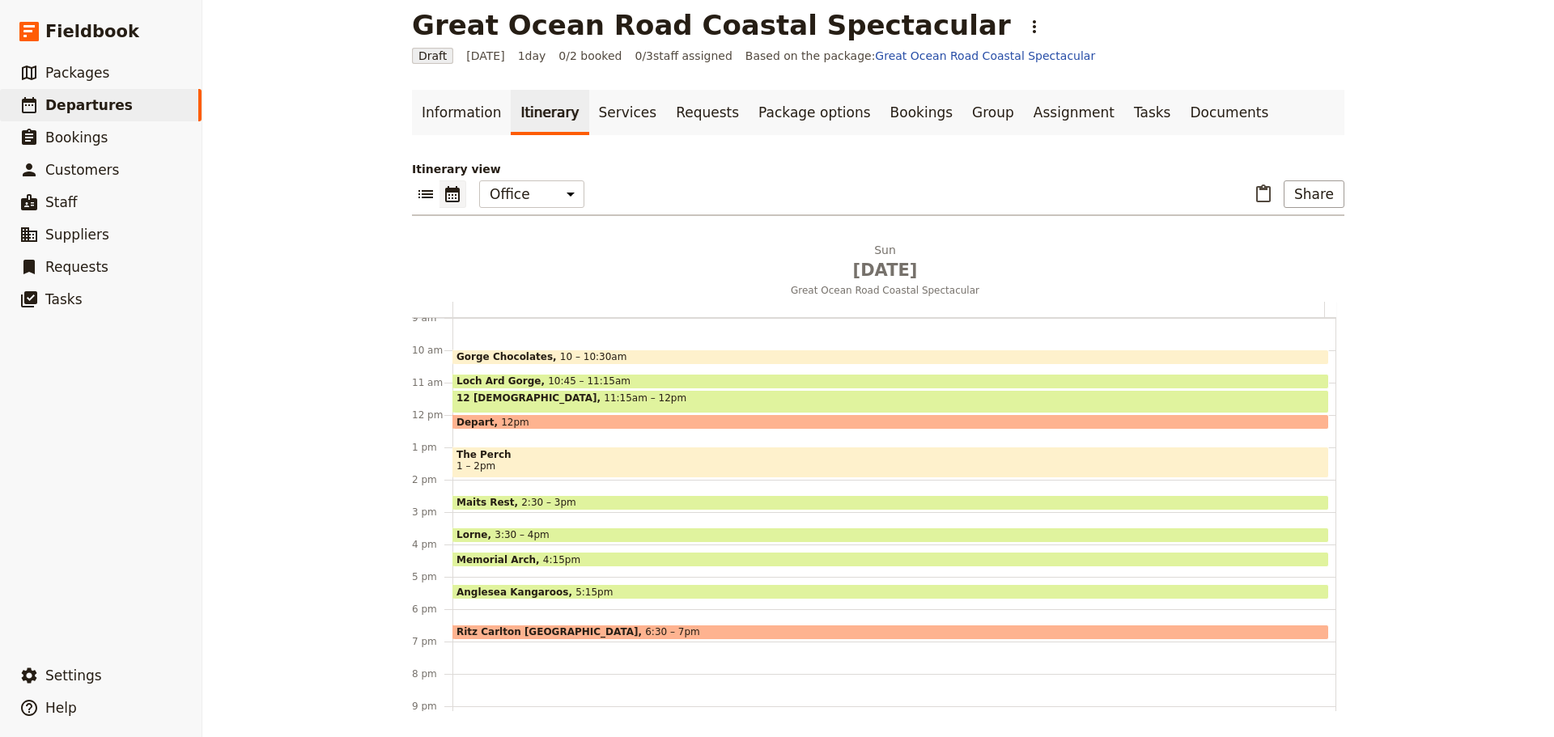
click at [521, 590] on span "Anglesea Kangaroos" at bounding box center [515, 592] width 119 height 11
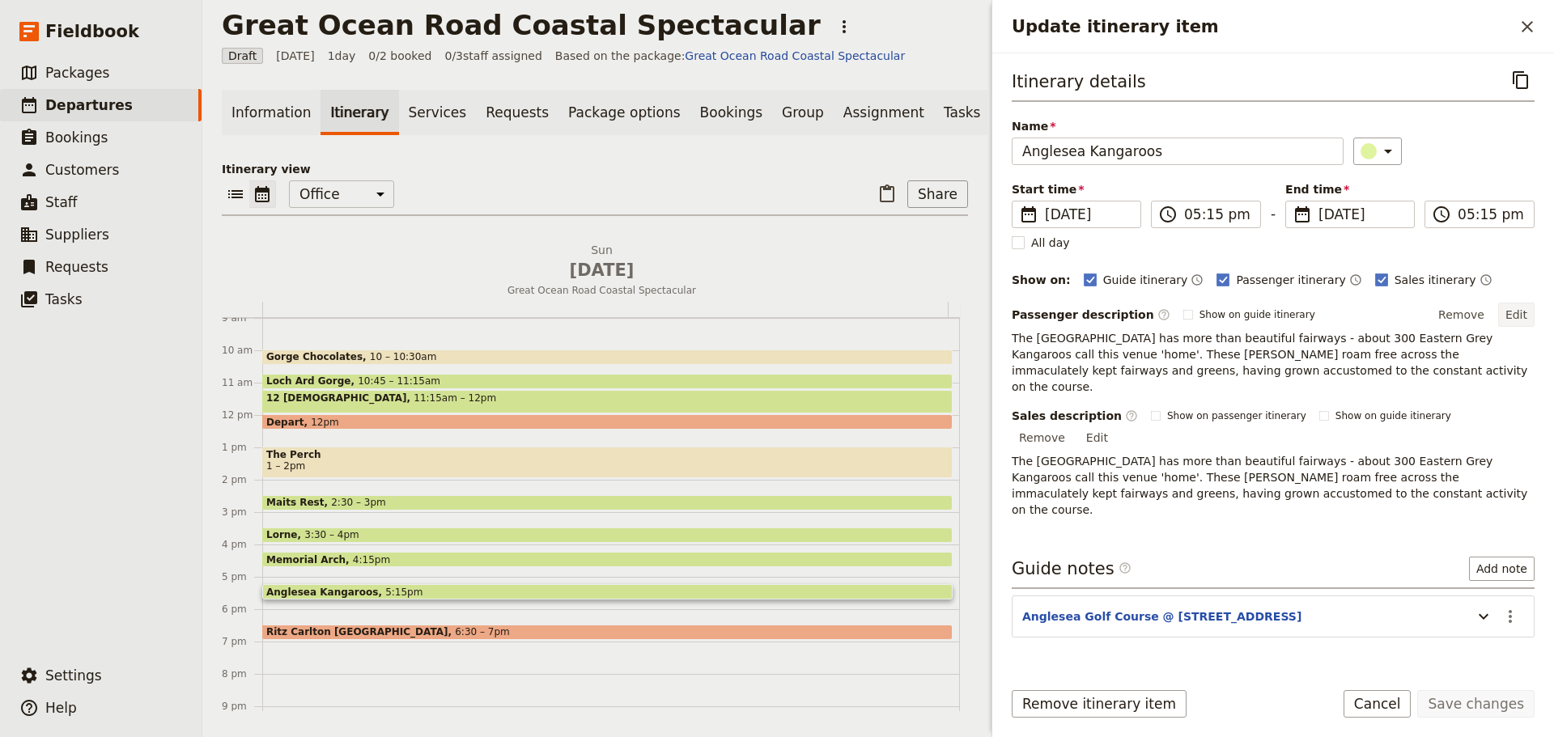
click at [1512, 317] on button "Edit" at bounding box center [1516, 315] width 36 height 24
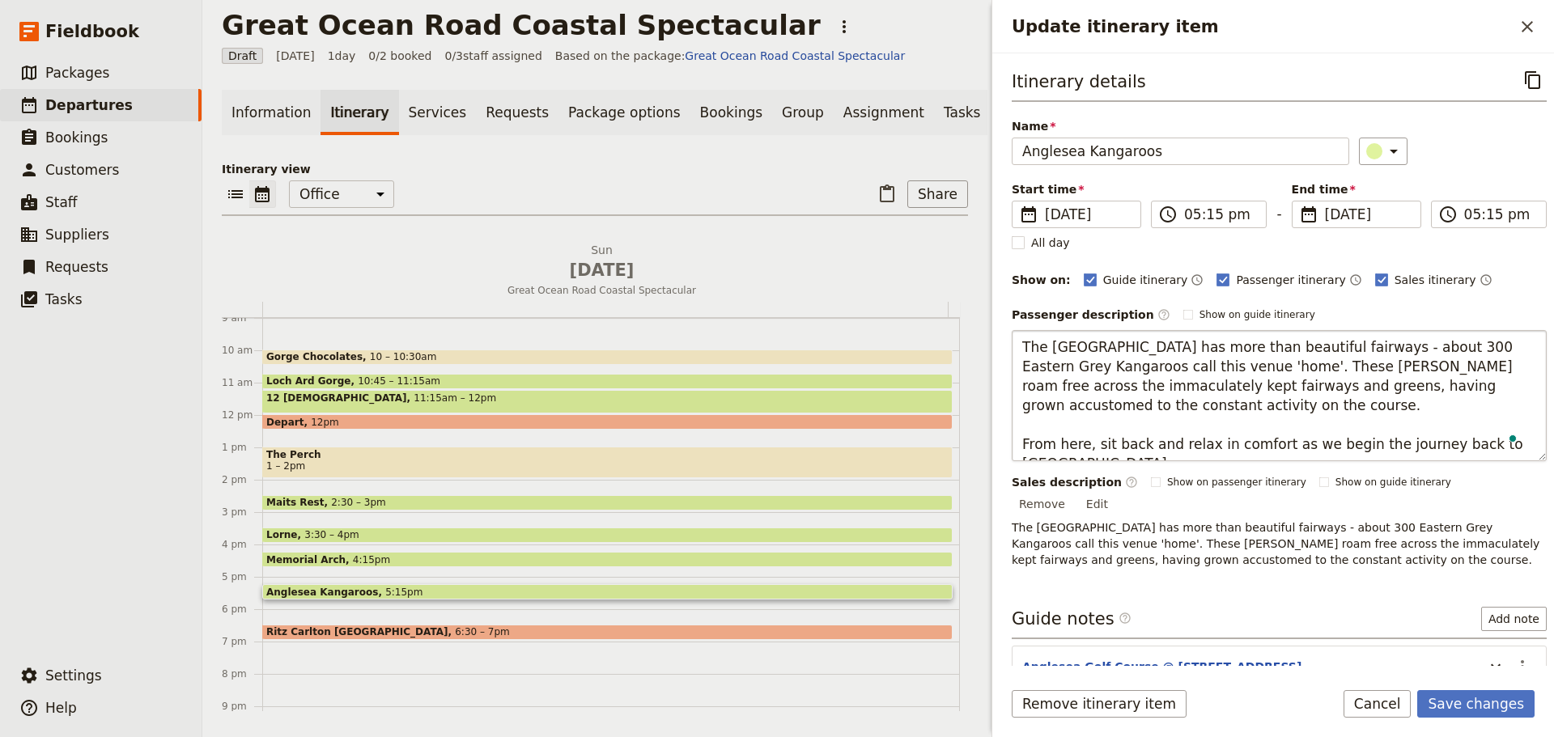
type textarea "The Anglesea Golf Course has more than beautiful fairways - about 300 Eastern G…"
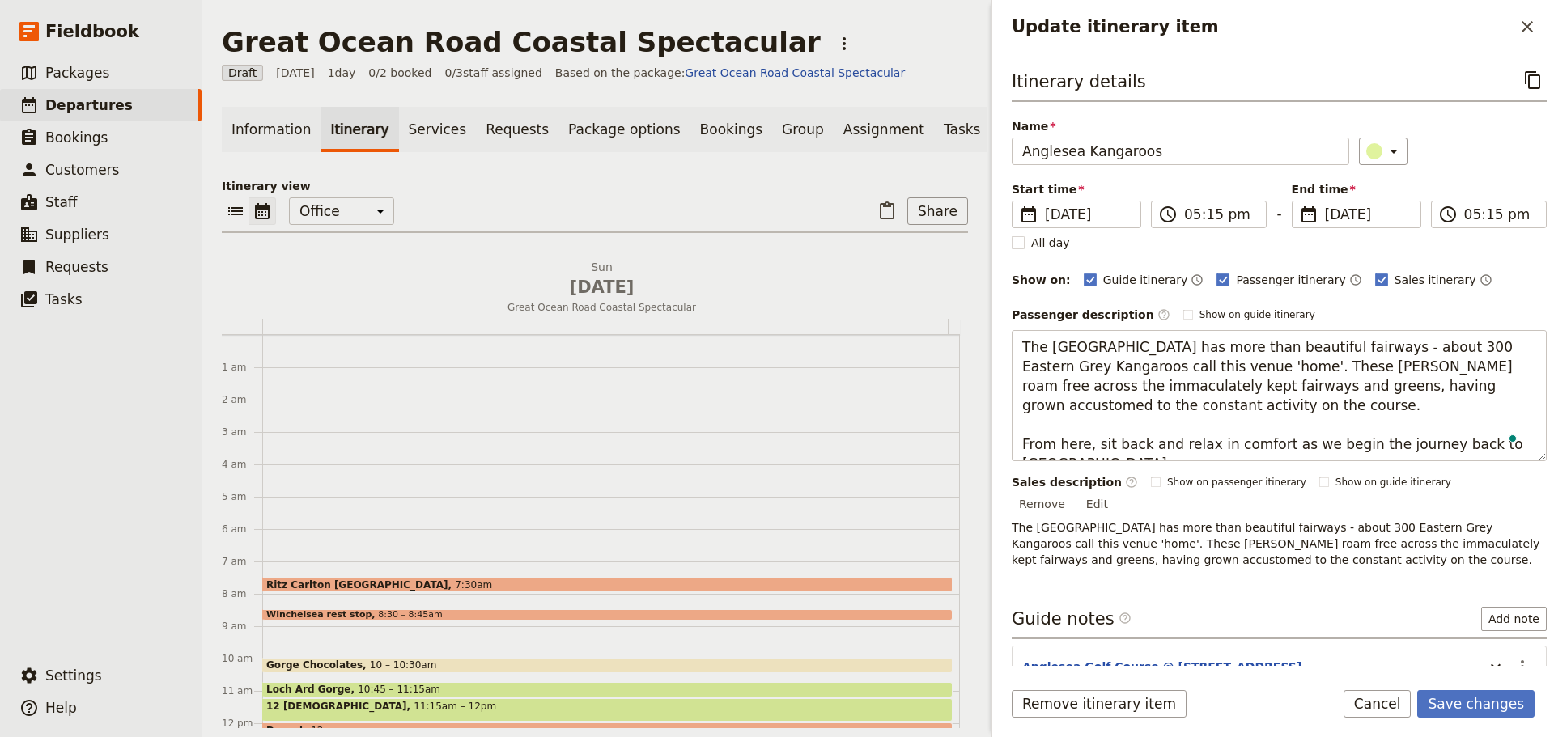
scroll to position [291, 0]
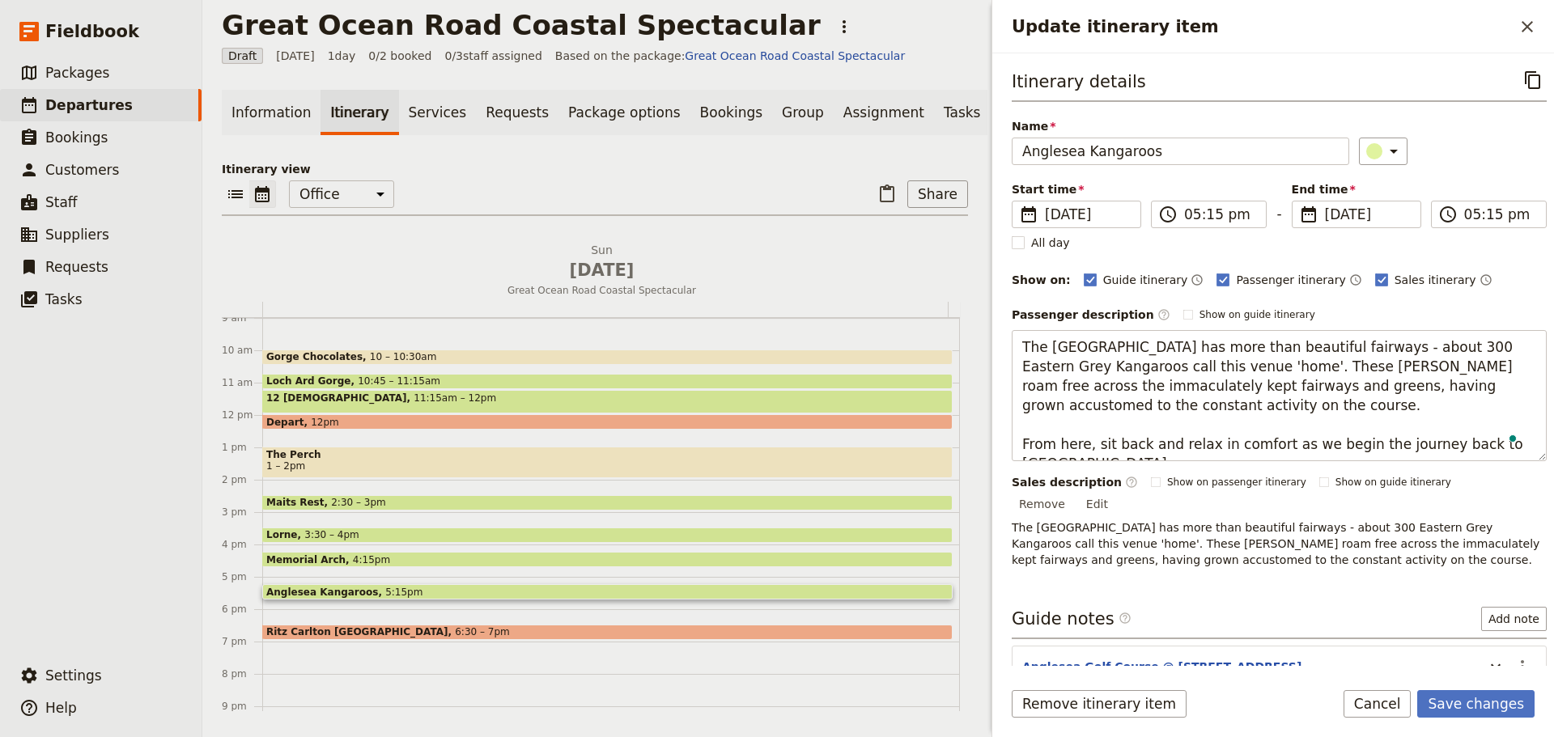
type textarea "The Anglesea Golf Course has more than beautiful fairways - about 300 Eastern G…"
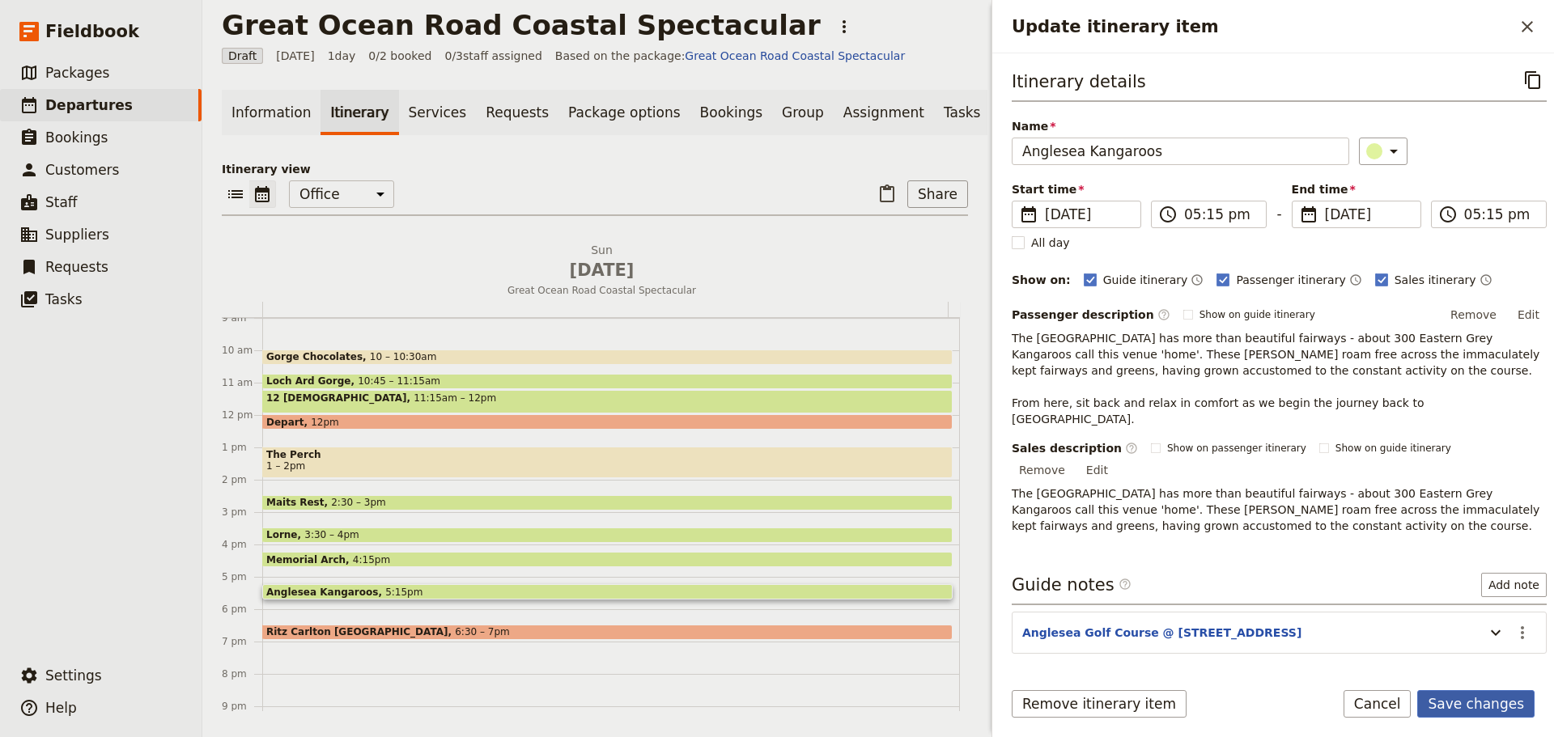
click at [1487, 693] on button "Save changes" at bounding box center [1475, 704] width 117 height 28
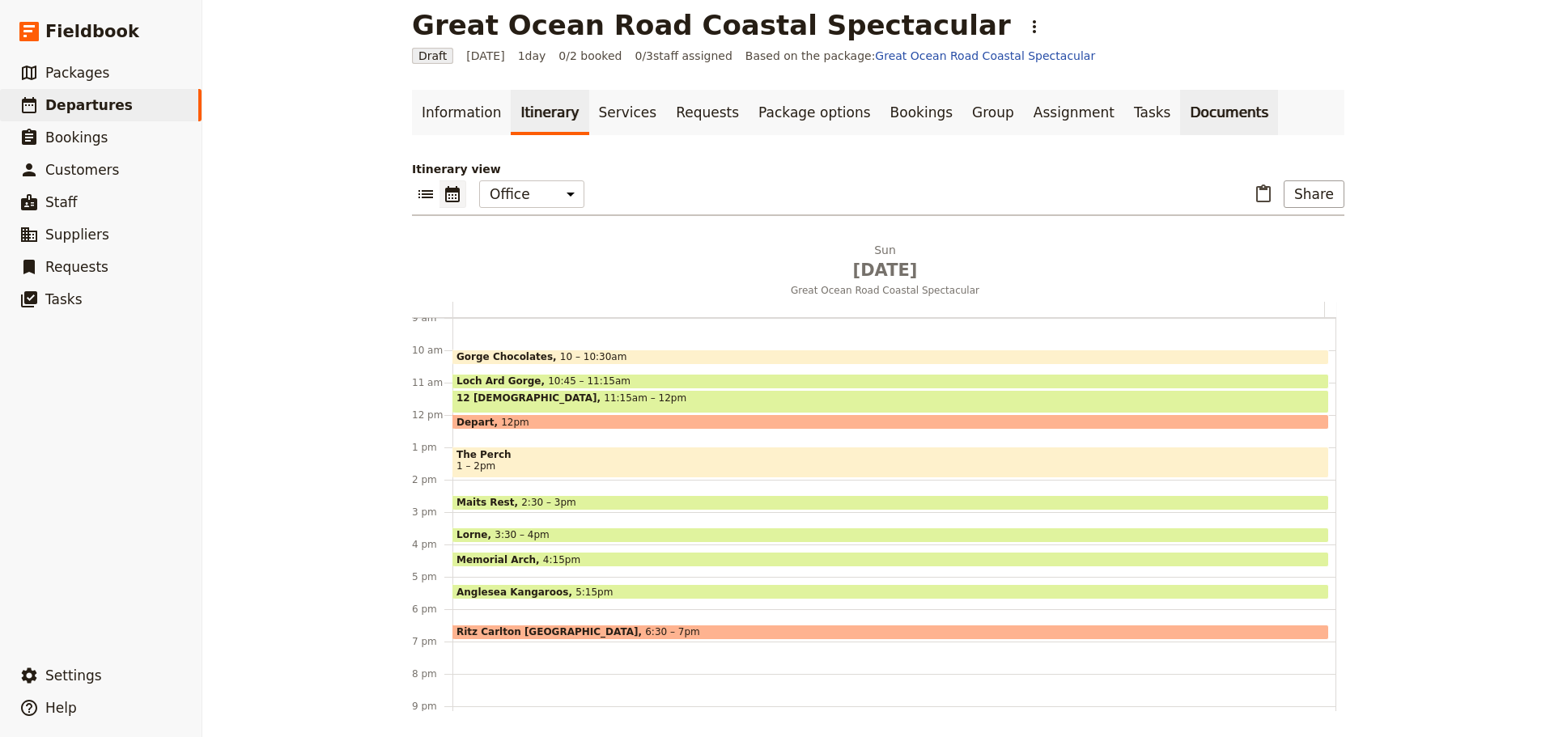
click at [1180, 108] on link "Documents" at bounding box center [1229, 112] width 98 height 45
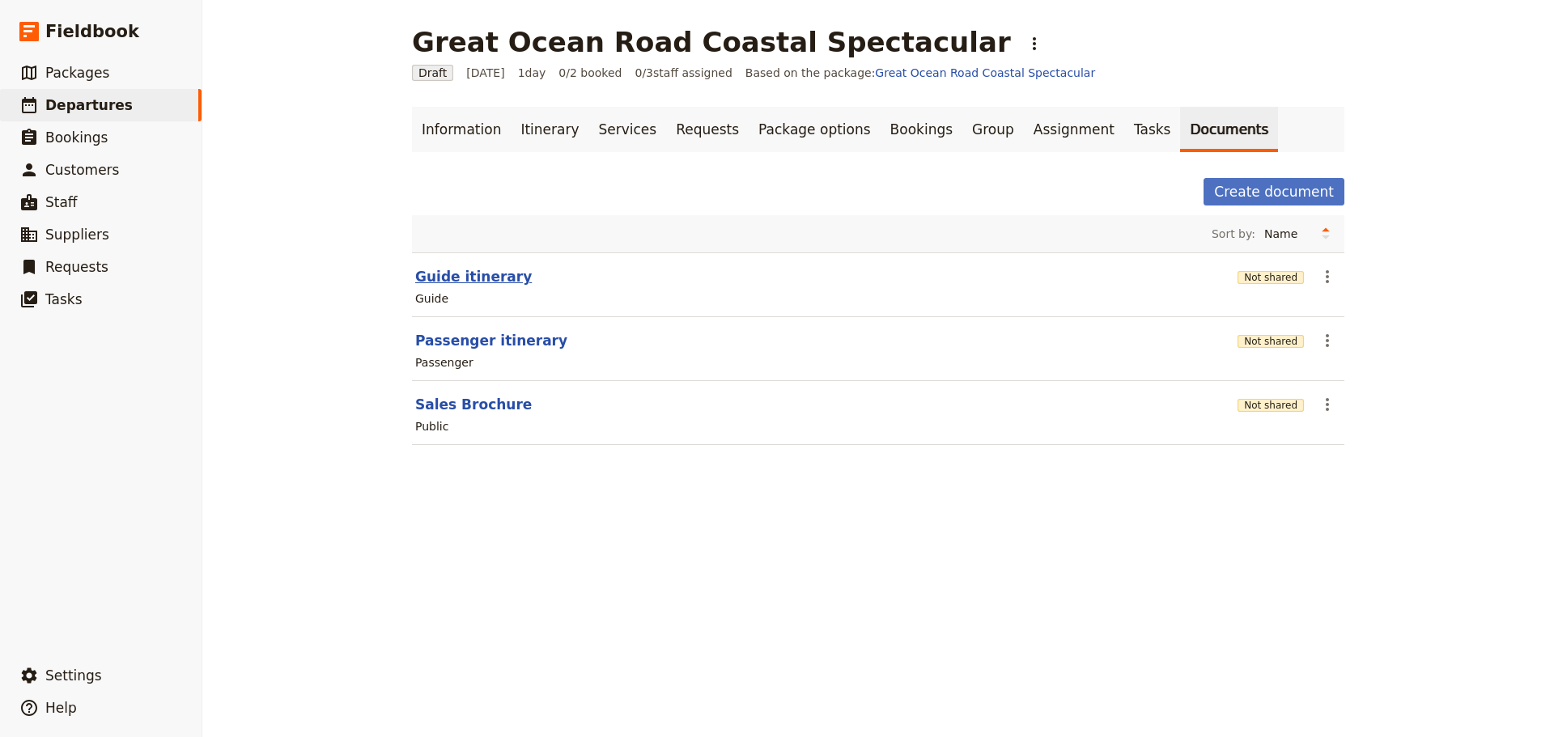
click at [454, 272] on button "Guide itinerary" at bounding box center [473, 276] width 117 height 19
select select "STAFF"
select select "RUN_SHEET"
select select "DEFAULT"
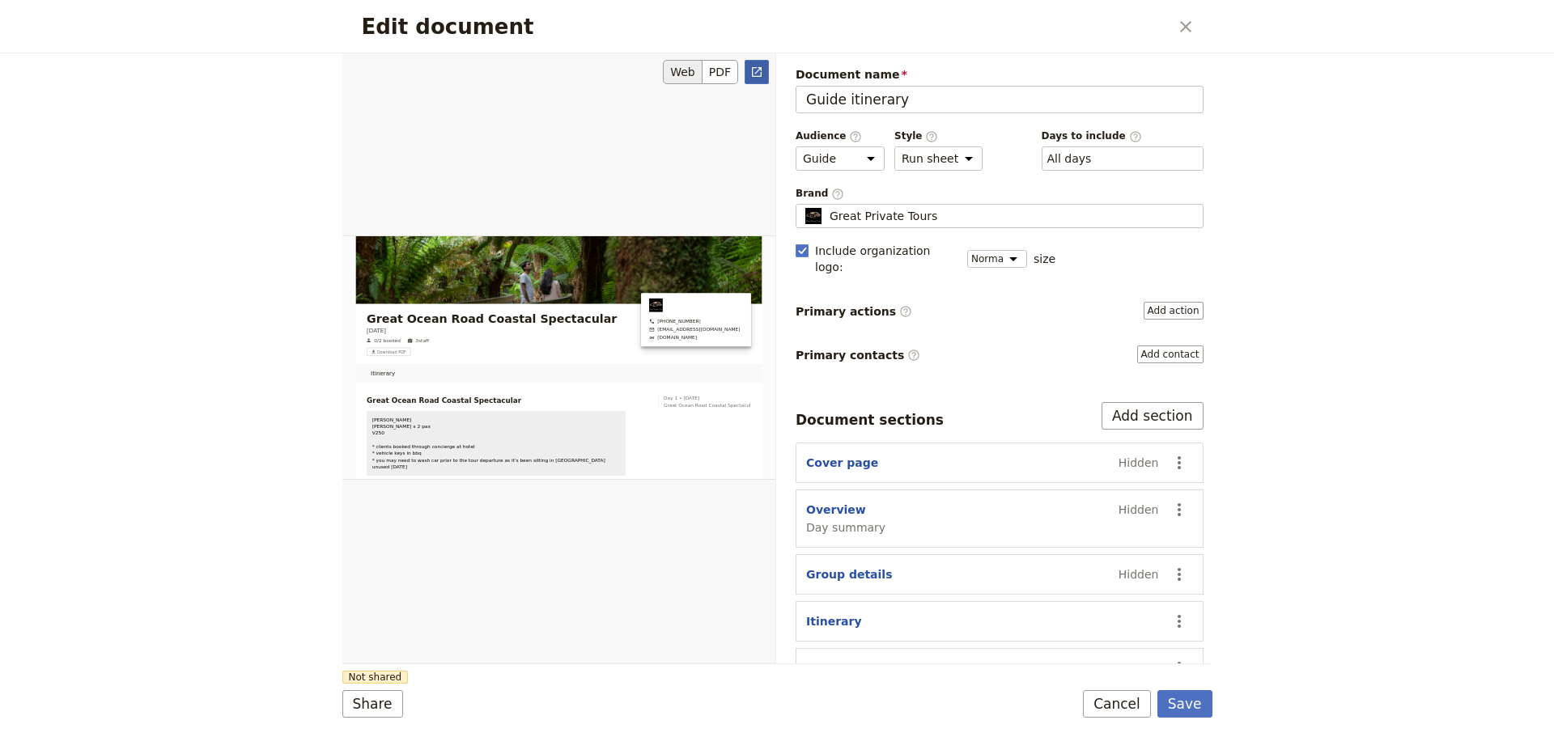
click at [748, 69] on link "​" at bounding box center [756, 72] width 24 height 24
click at [1120, 686] on form "Web PDF ​ Document name Guide itinerary Preview Audience ​ Public Passenger Gui…" at bounding box center [777, 395] width 870 height 684
click at [1110, 693] on button "Cancel" at bounding box center [1117, 704] width 68 height 28
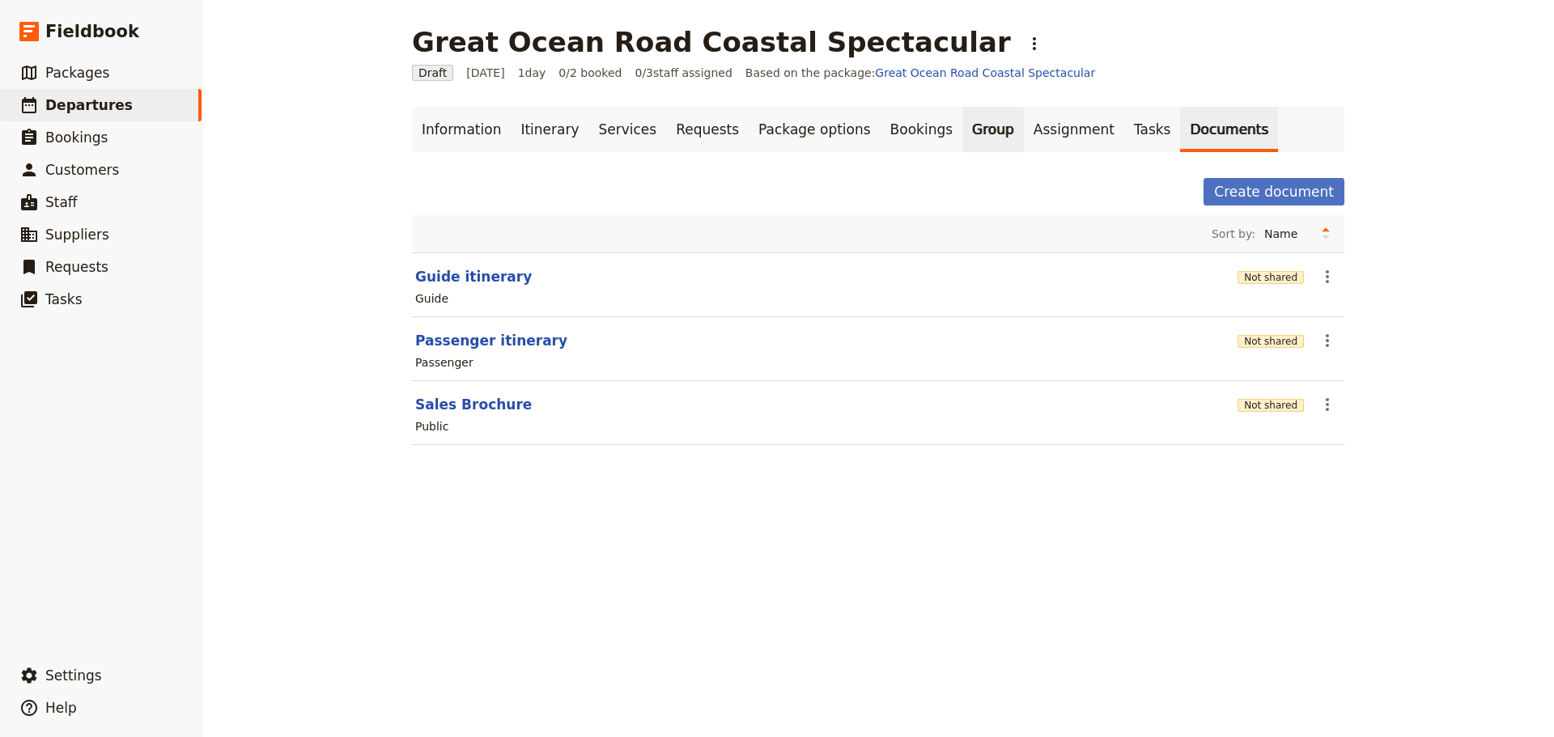
click at [962, 126] on link "Group" at bounding box center [992, 129] width 61 height 45
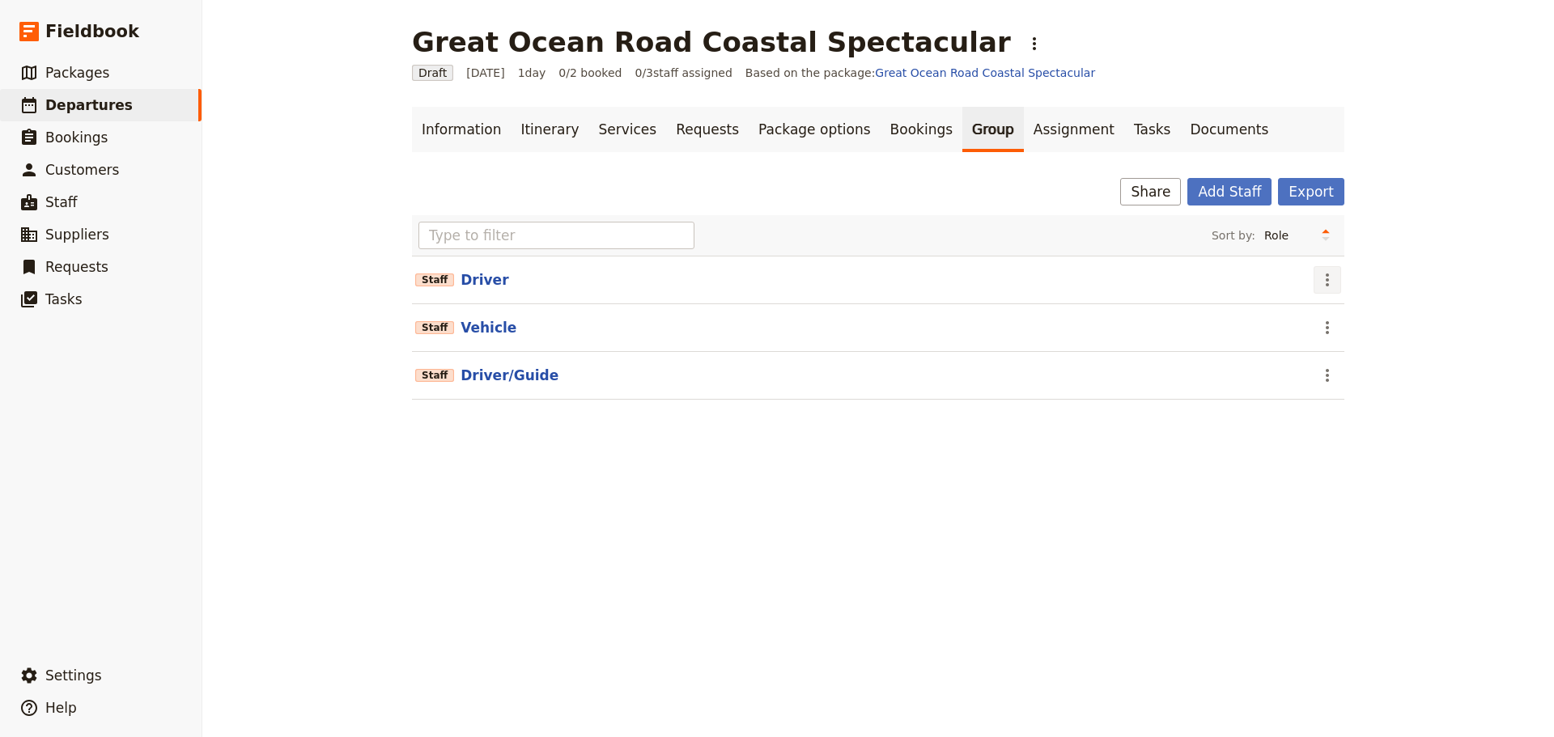
click at [1319, 278] on icon "Actions" at bounding box center [1326, 279] width 19 height 19
click at [1321, 335] on span "Remove staff" at bounding box center [1355, 338] width 74 height 16
click at [1317, 282] on icon "Actions" at bounding box center [1326, 279] width 19 height 19
click at [1320, 346] on span "Remove staff" at bounding box center [1355, 338] width 74 height 16
click at [460, 281] on button "Driver/Guide" at bounding box center [509, 279] width 98 height 19
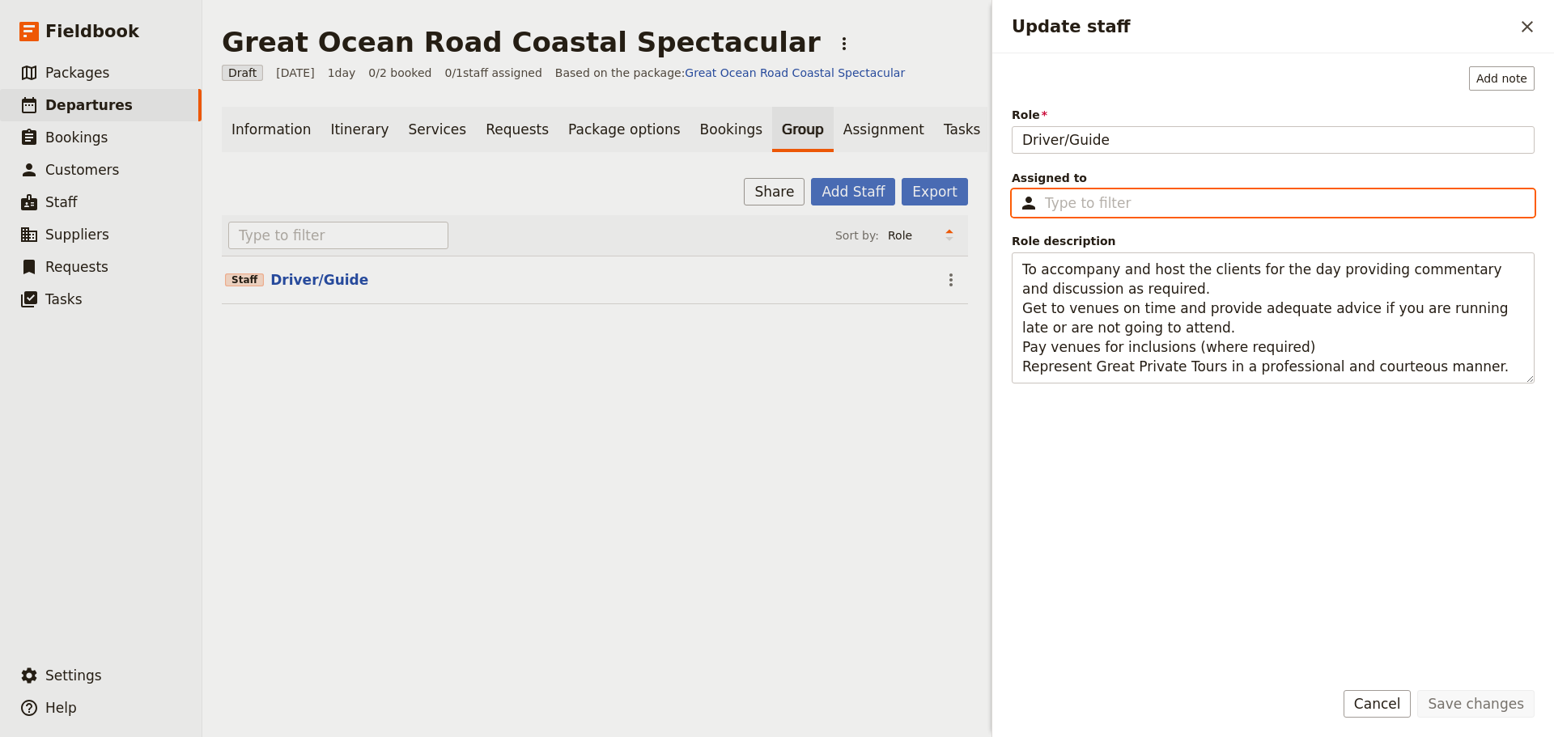
click at [1162, 199] on input "Assigned to ​" at bounding box center [1284, 202] width 479 height 19
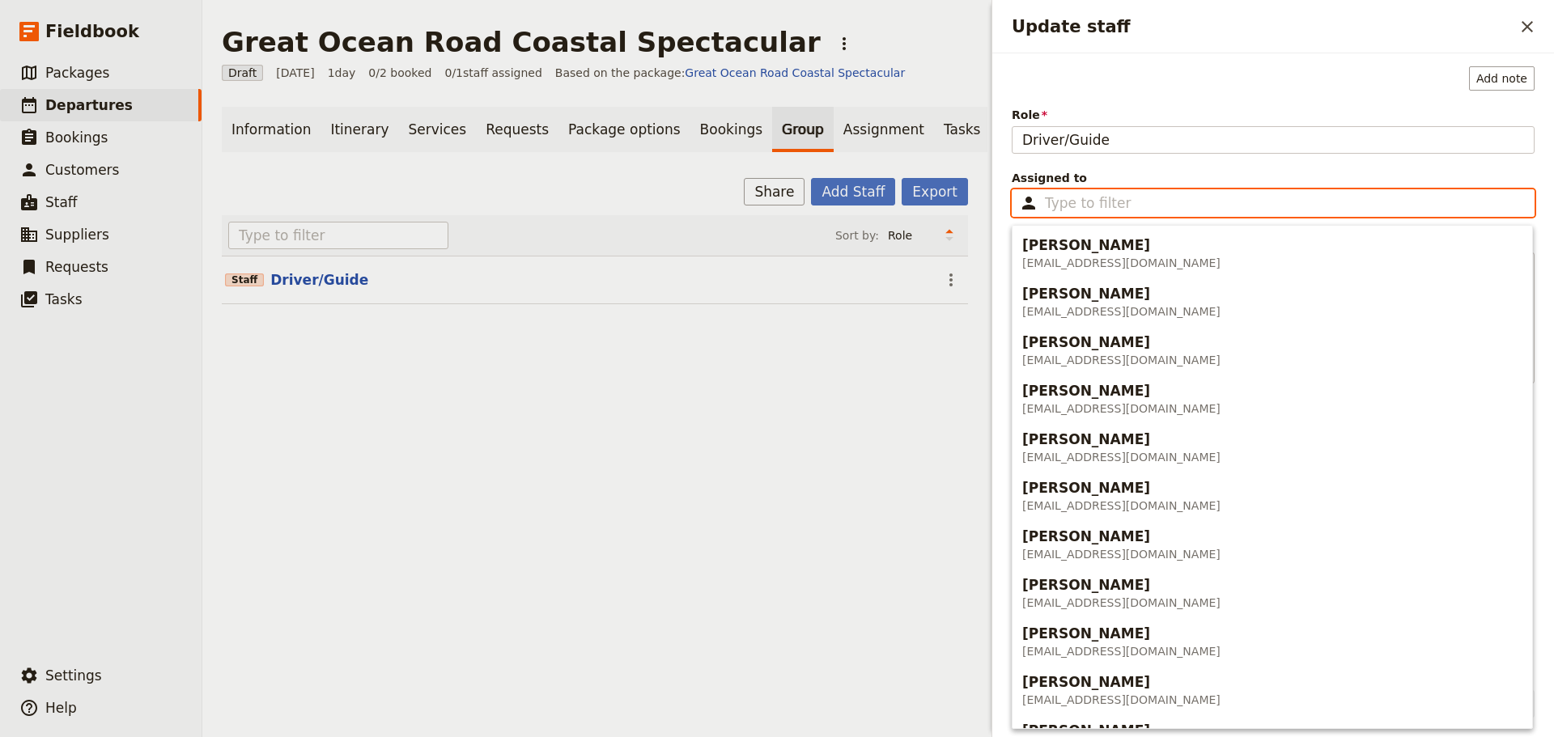
type input "g"
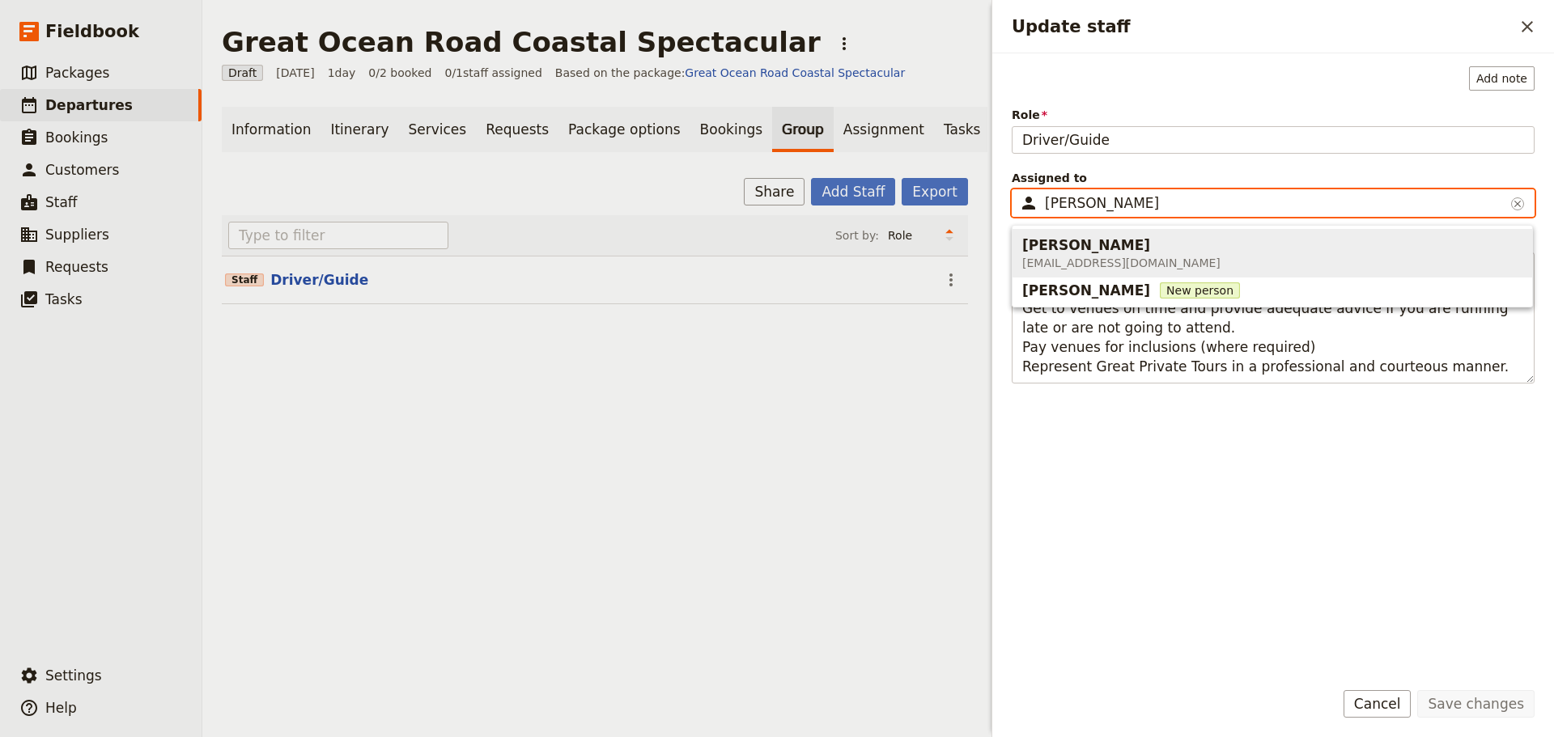
click at [1115, 253] on span "Fiona Hennessey" at bounding box center [1086, 244] width 128 height 19
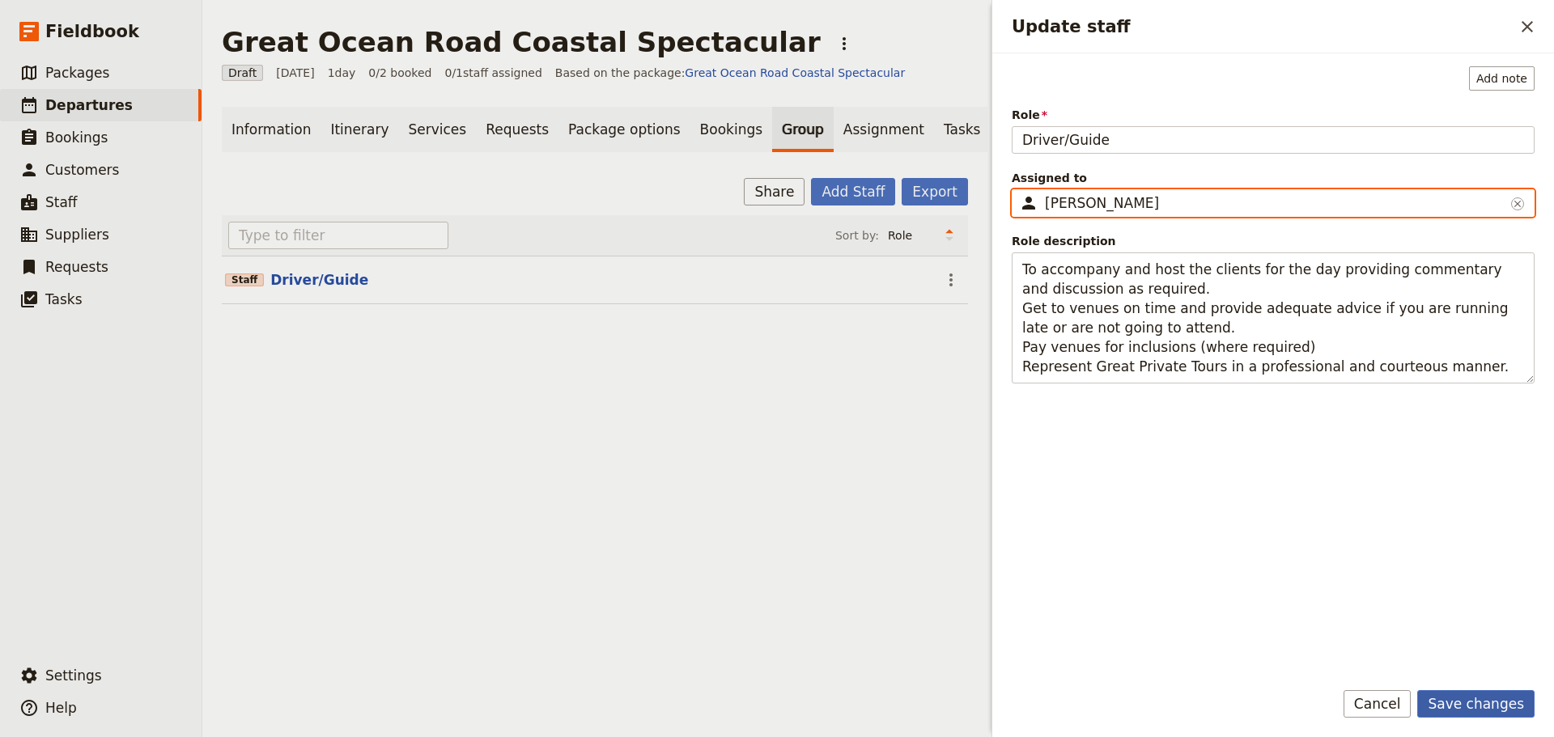
type input "Fiona Hennessey"
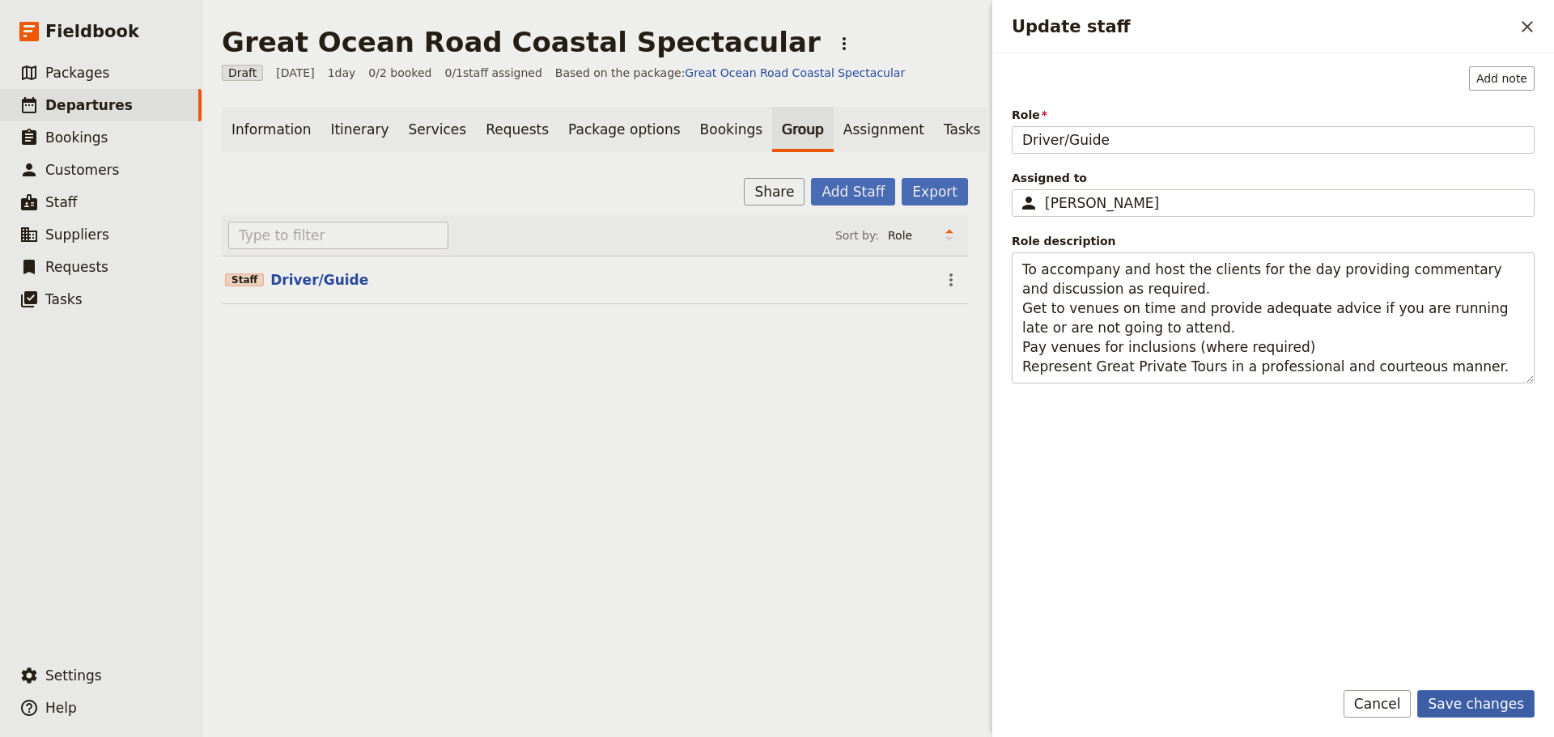
click at [1483, 695] on button "Save changes" at bounding box center [1475, 704] width 117 height 28
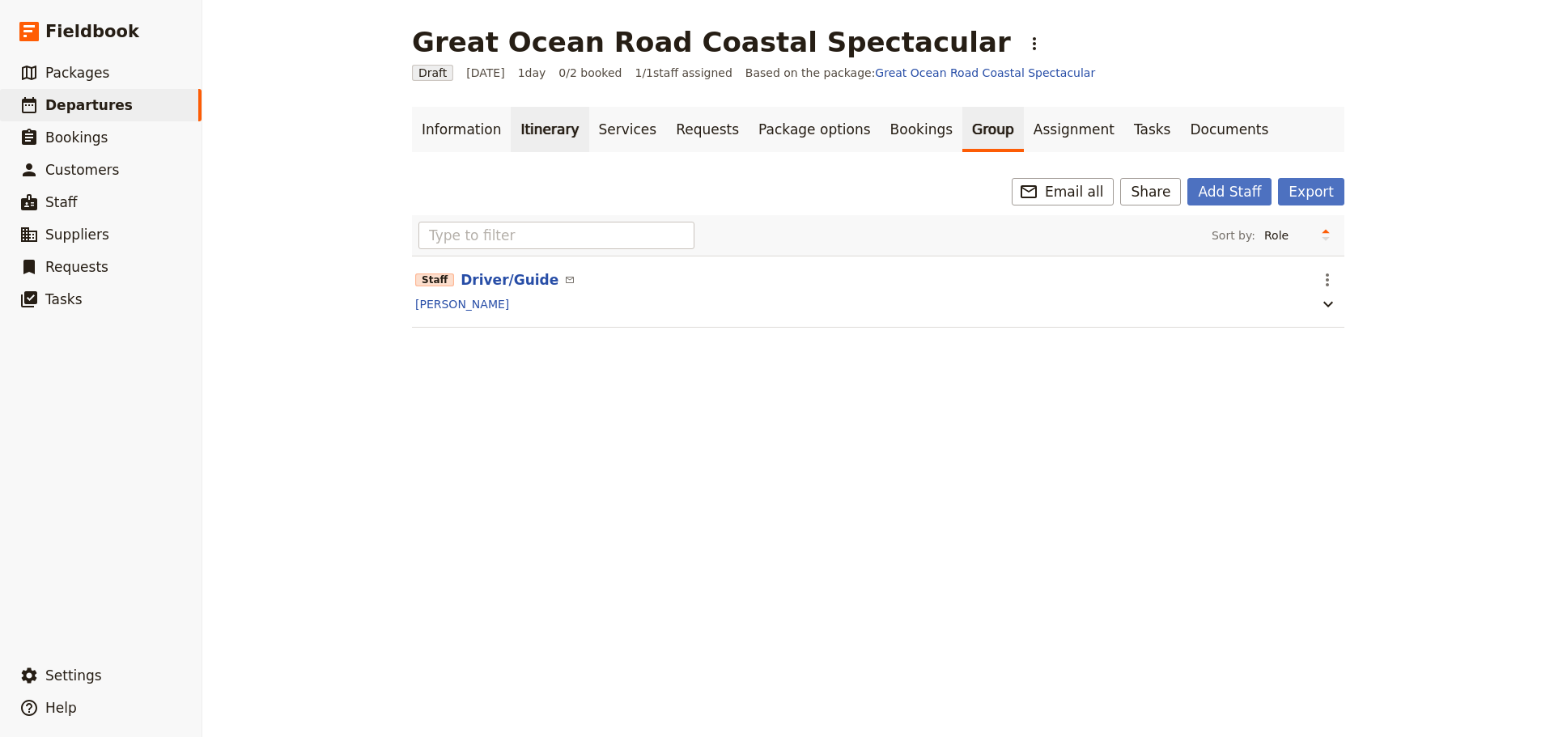
click at [527, 124] on link "Itinerary" at bounding box center [550, 129] width 78 height 45
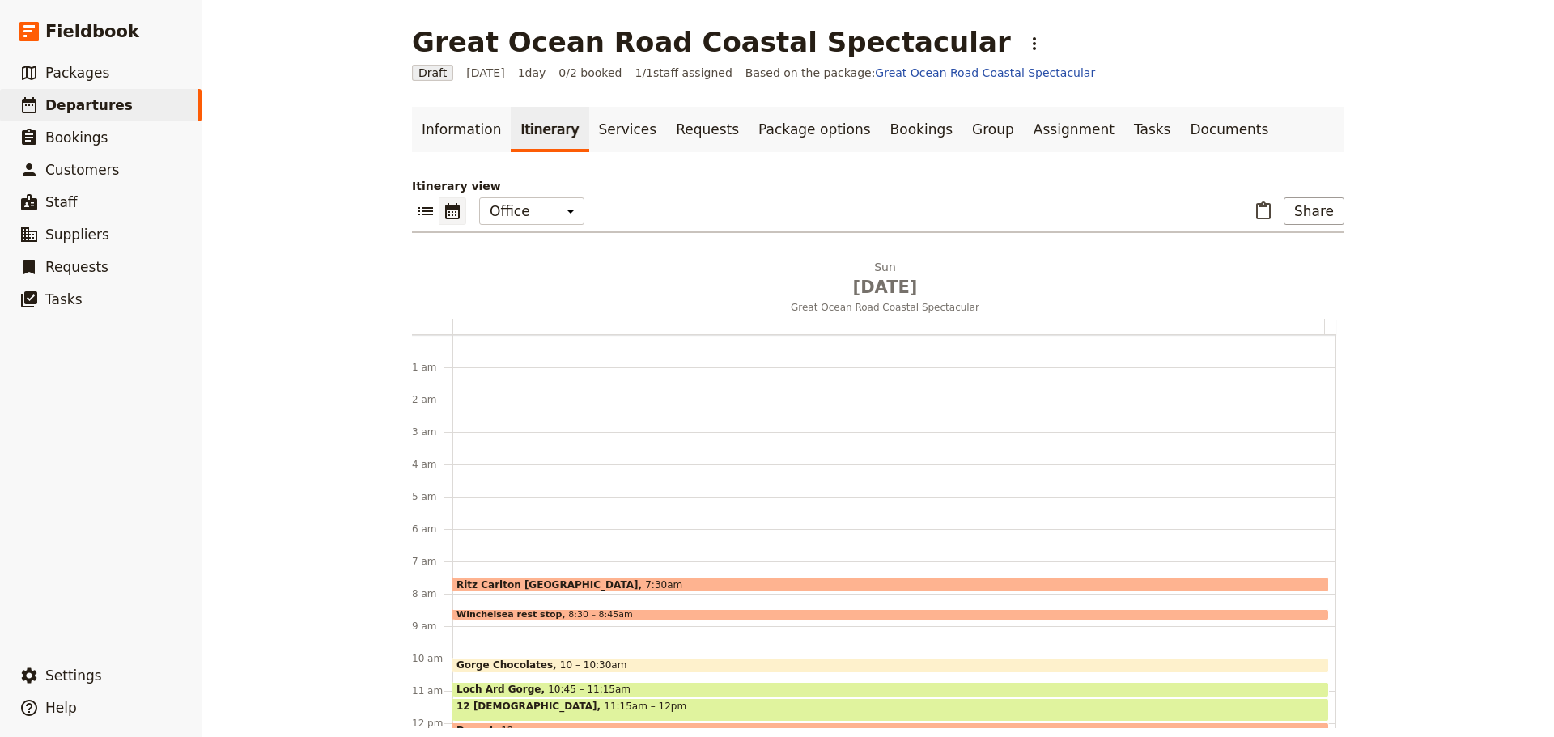
scroll to position [210, 0]
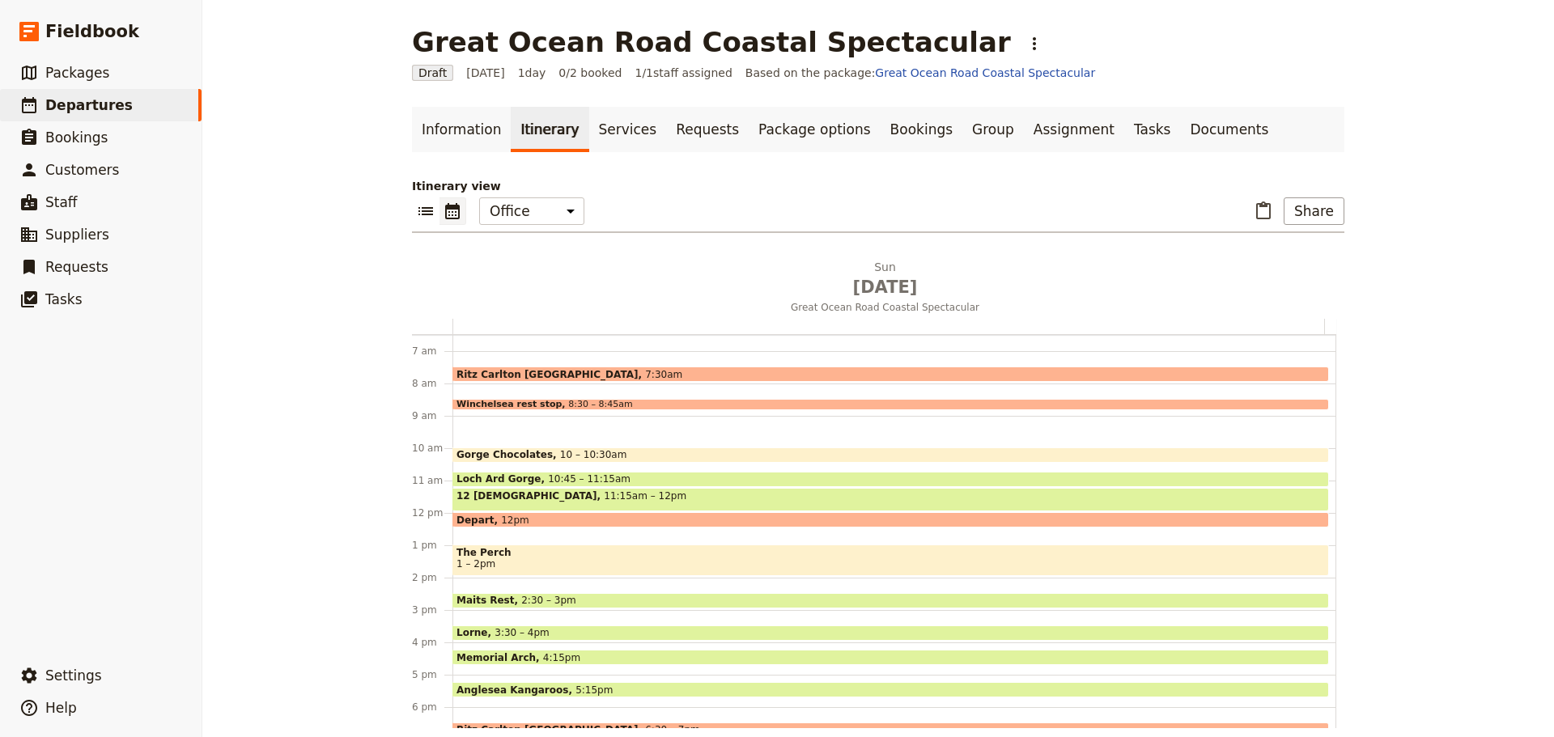
click at [524, 452] on span "Gorge Chocolates" at bounding box center [508, 454] width 104 height 11
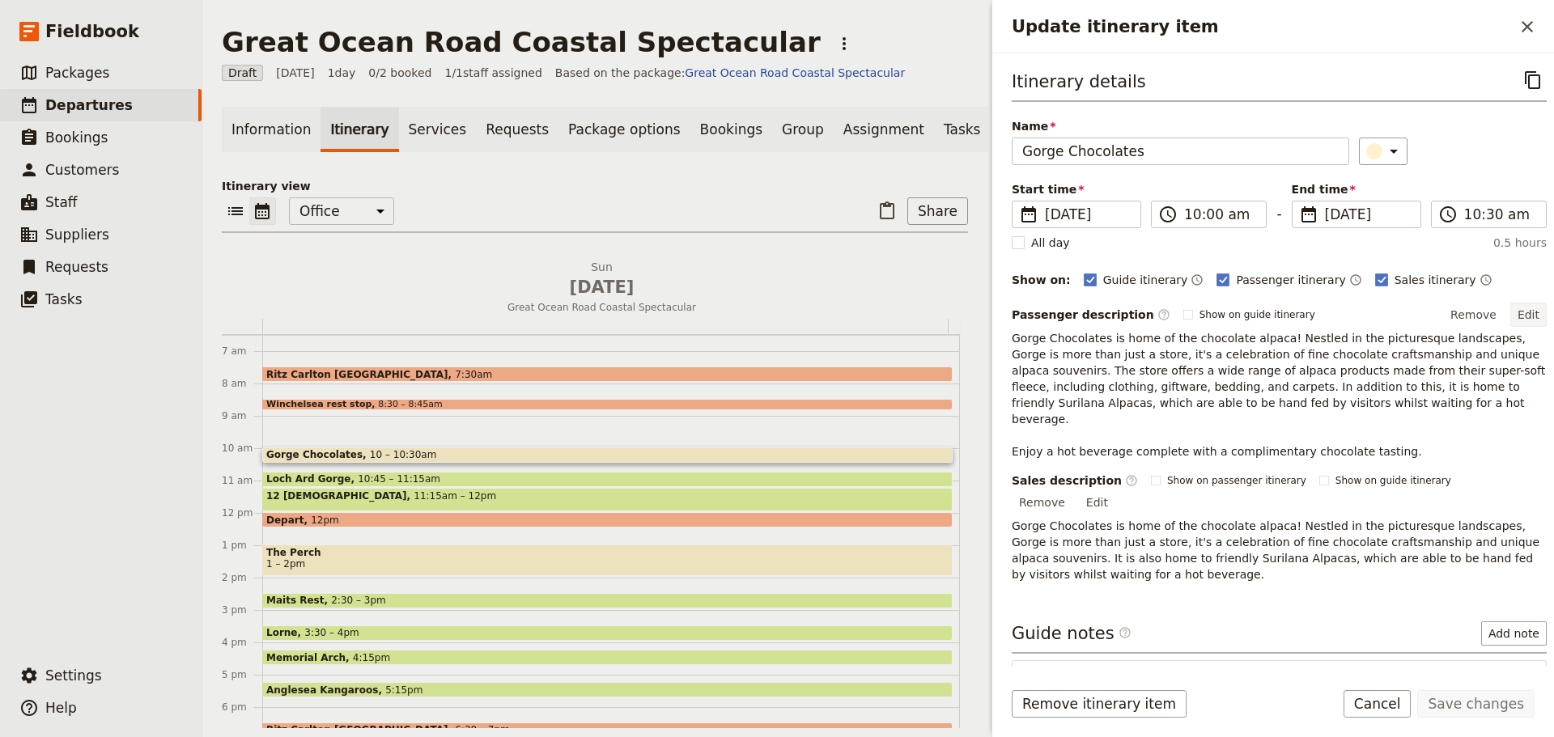
click at [1510, 310] on button "Edit" at bounding box center [1528, 315] width 36 height 24
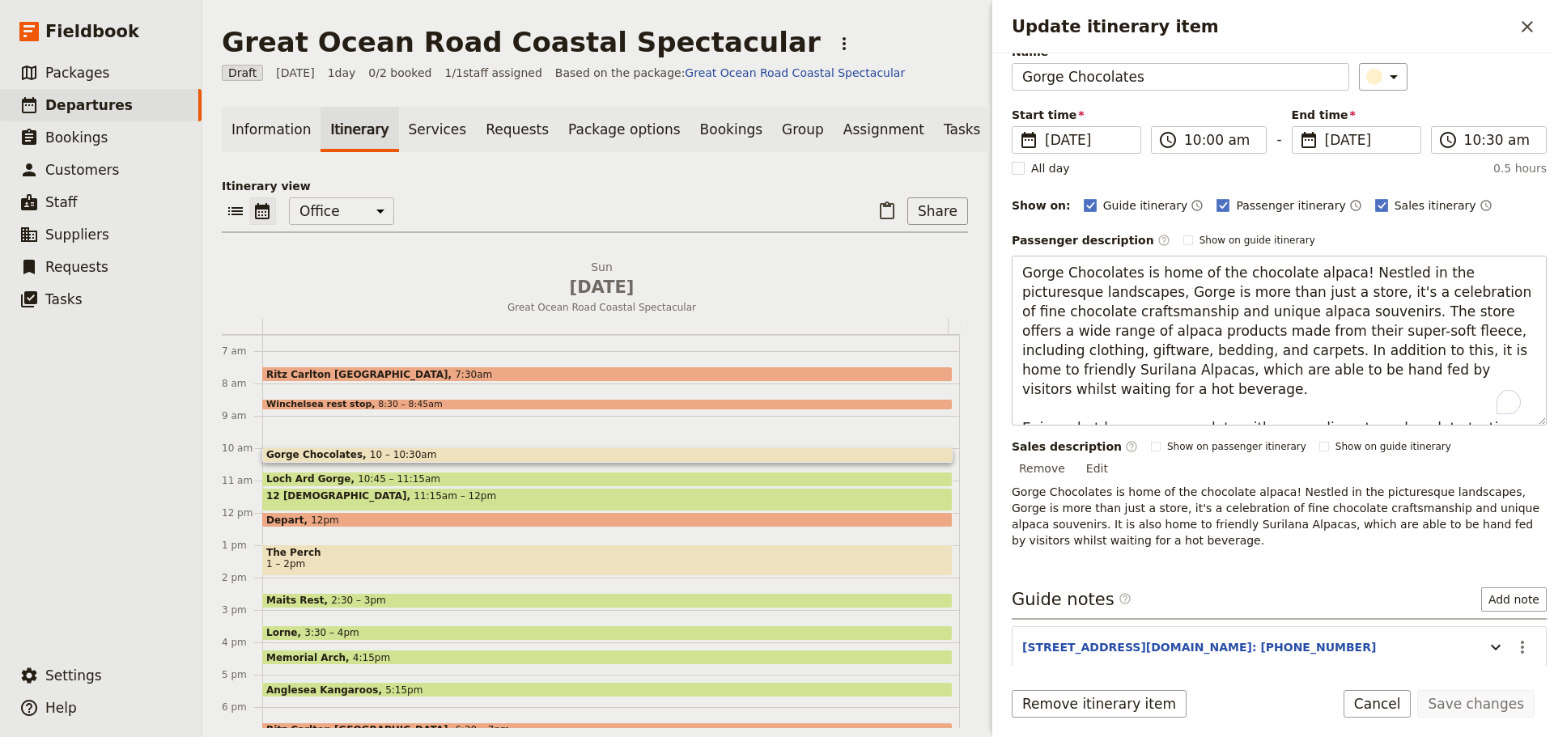
scroll to position [130, 0]
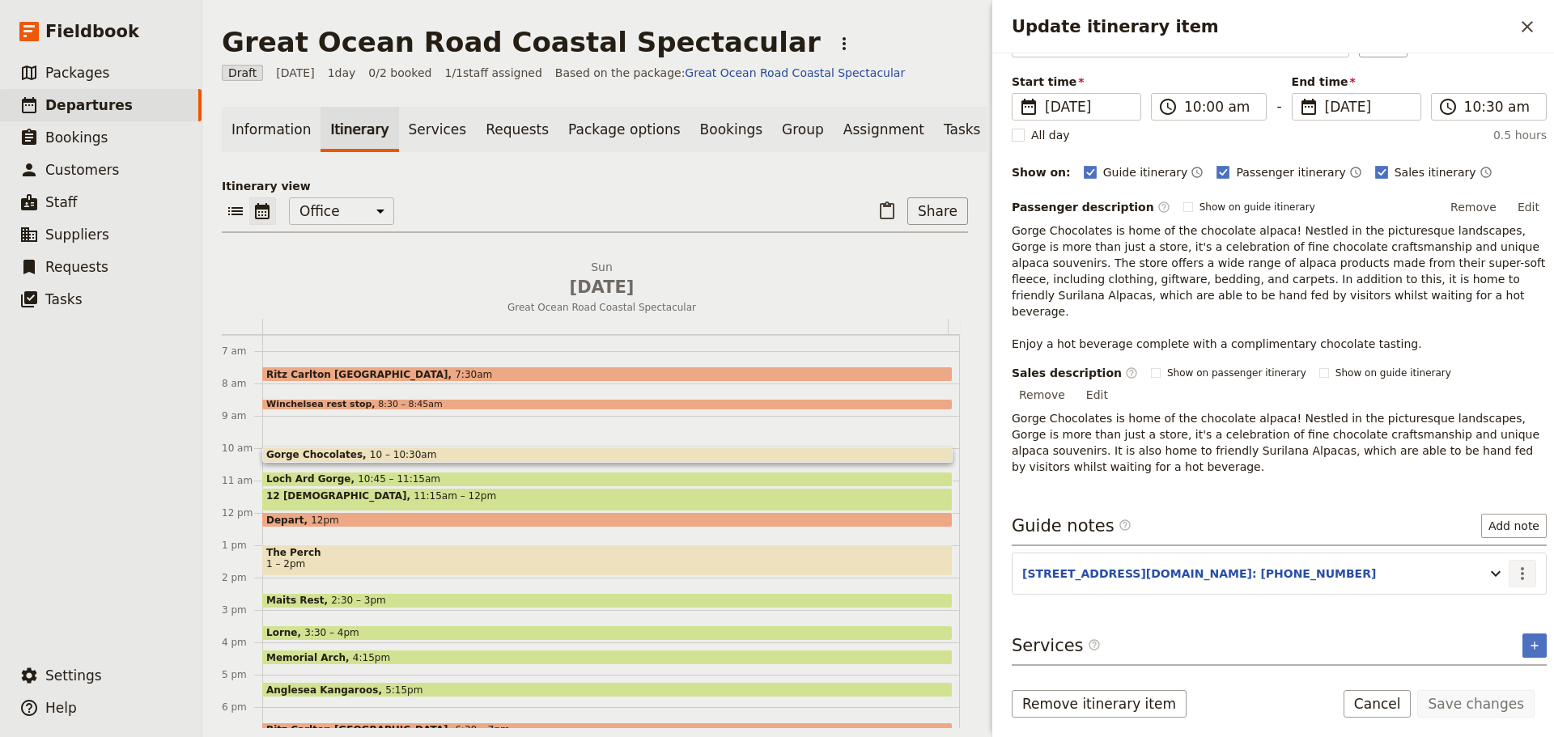
click at [1516, 574] on icon "Actions" at bounding box center [1521, 573] width 19 height 19
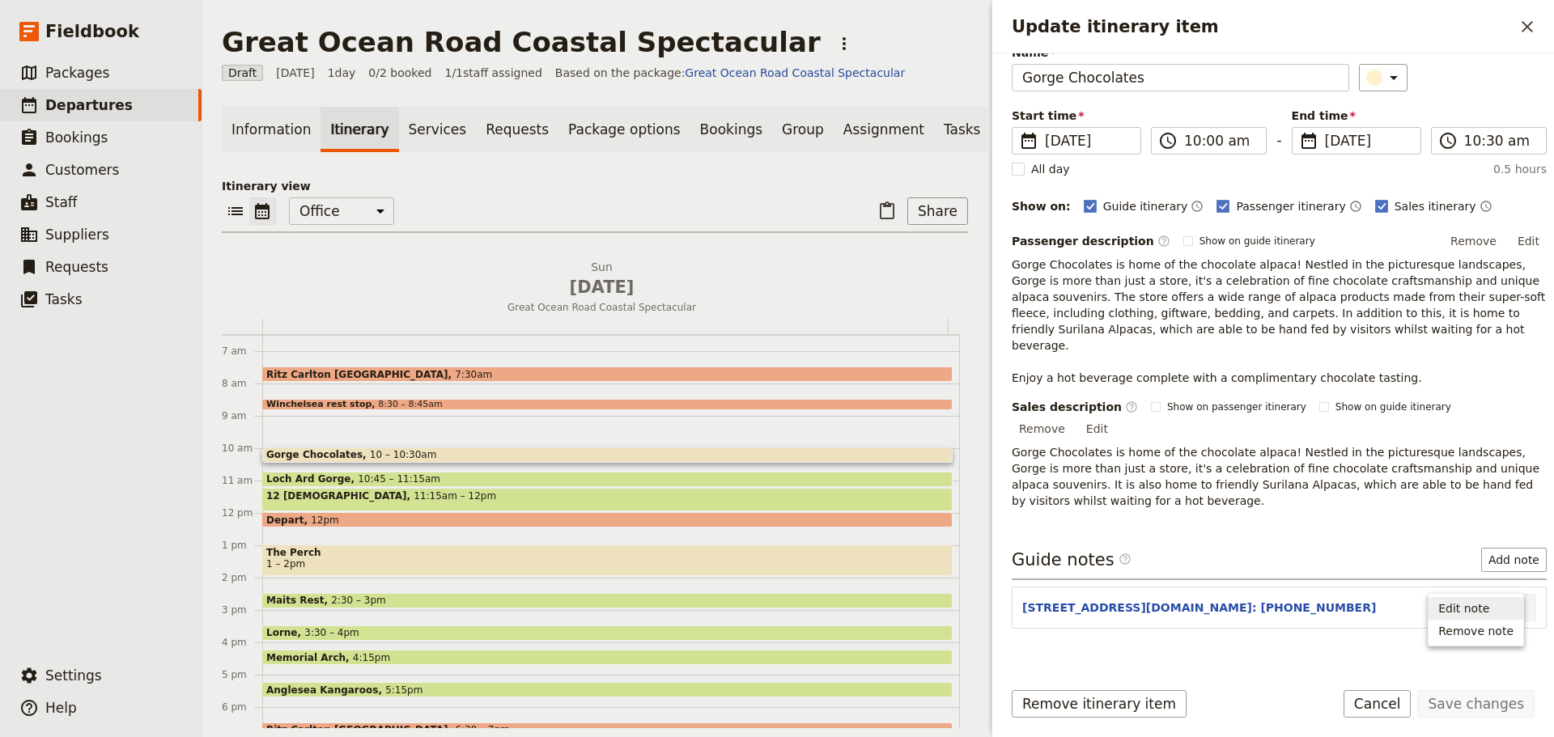
click at [1492, 606] on span "Edit note" at bounding box center [1475, 608] width 75 height 16
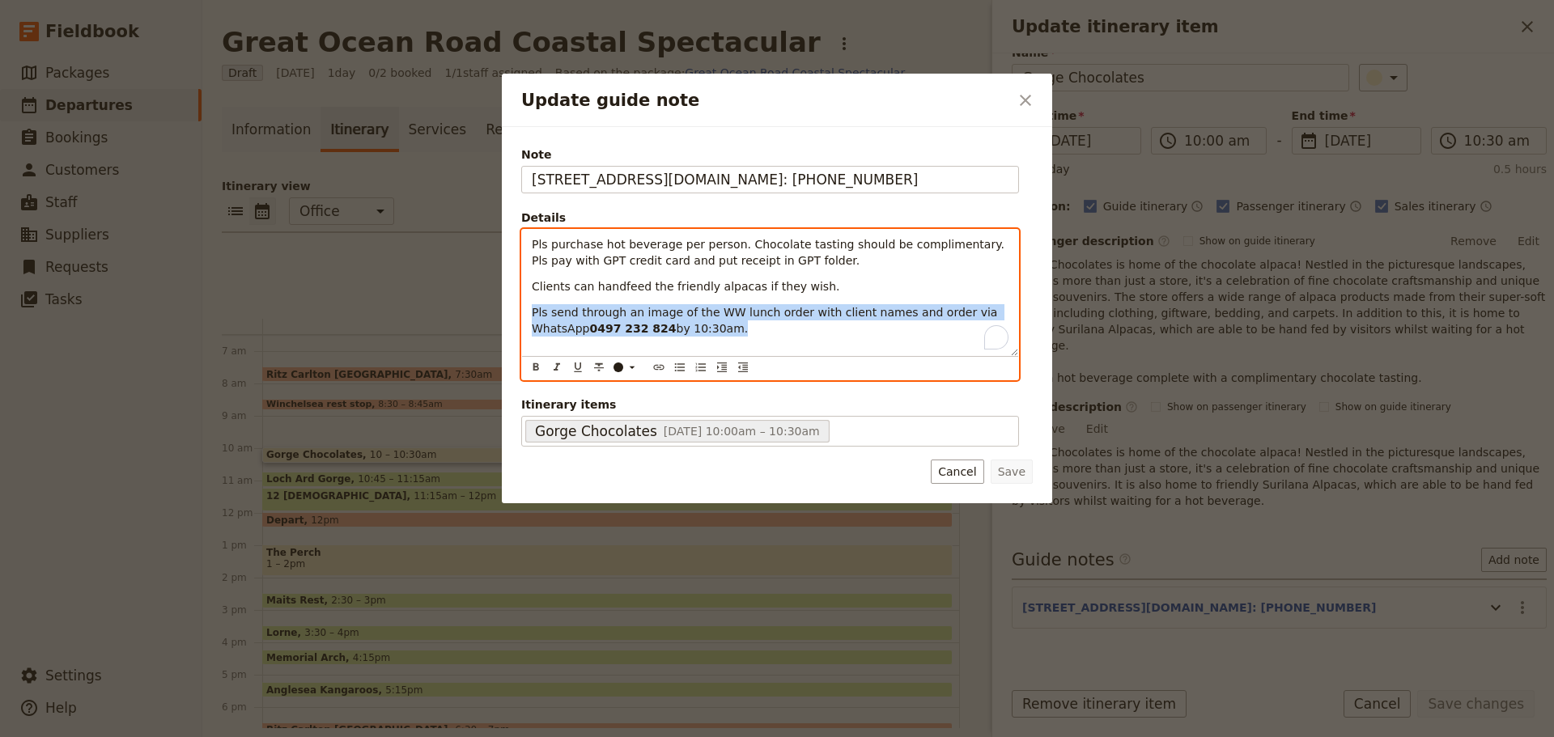
drag, startPoint x: 685, startPoint y: 329, endPoint x: 417, endPoint y: 304, distance: 269.8
click at [417, 736] on div "Update guide note ​ Note 1432 Princetown Road, Cooriemungle.Tel: 0438 705 277 D…" at bounding box center [777, 737] width 1554 height 0
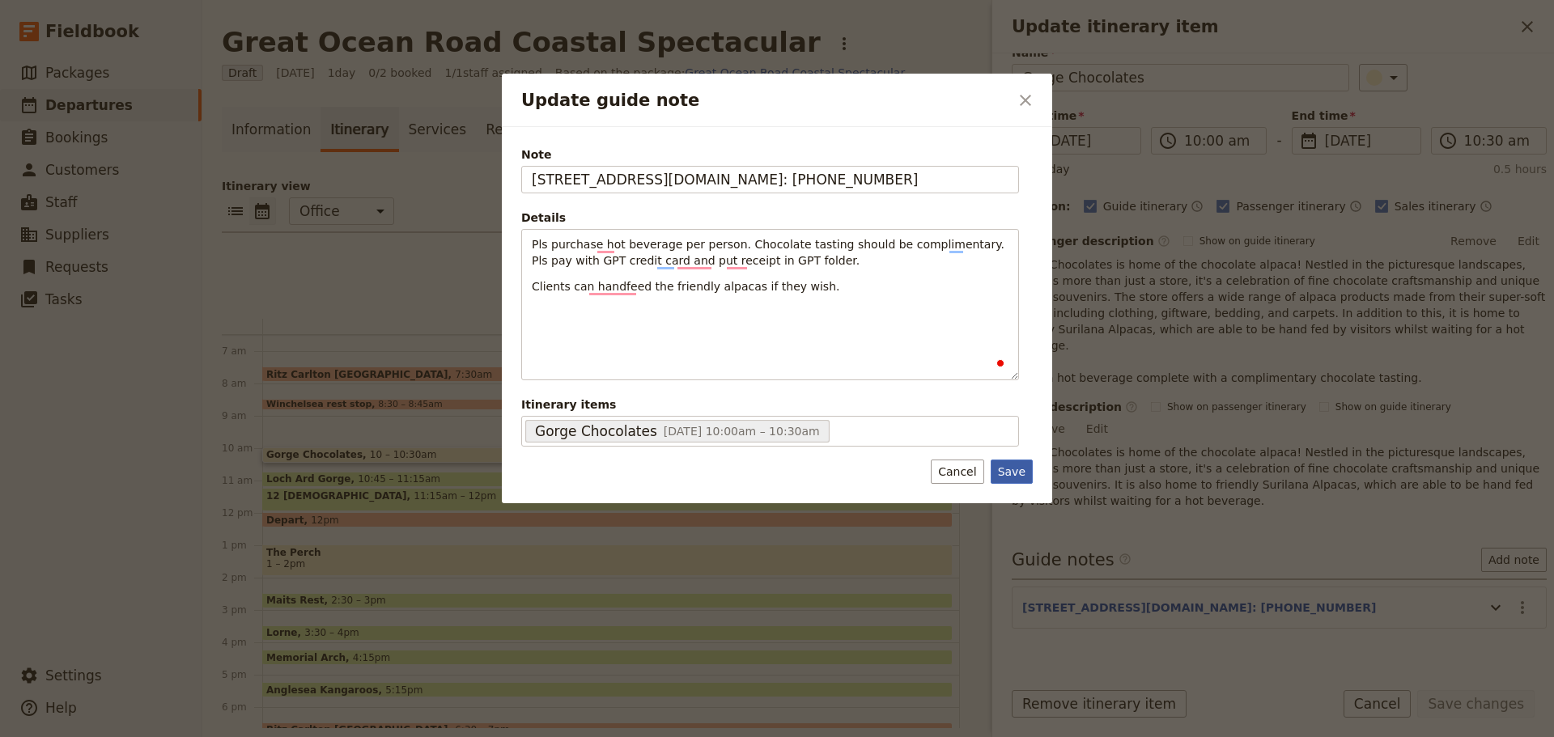
click at [1018, 470] on button "Save" at bounding box center [1011, 472] width 42 height 24
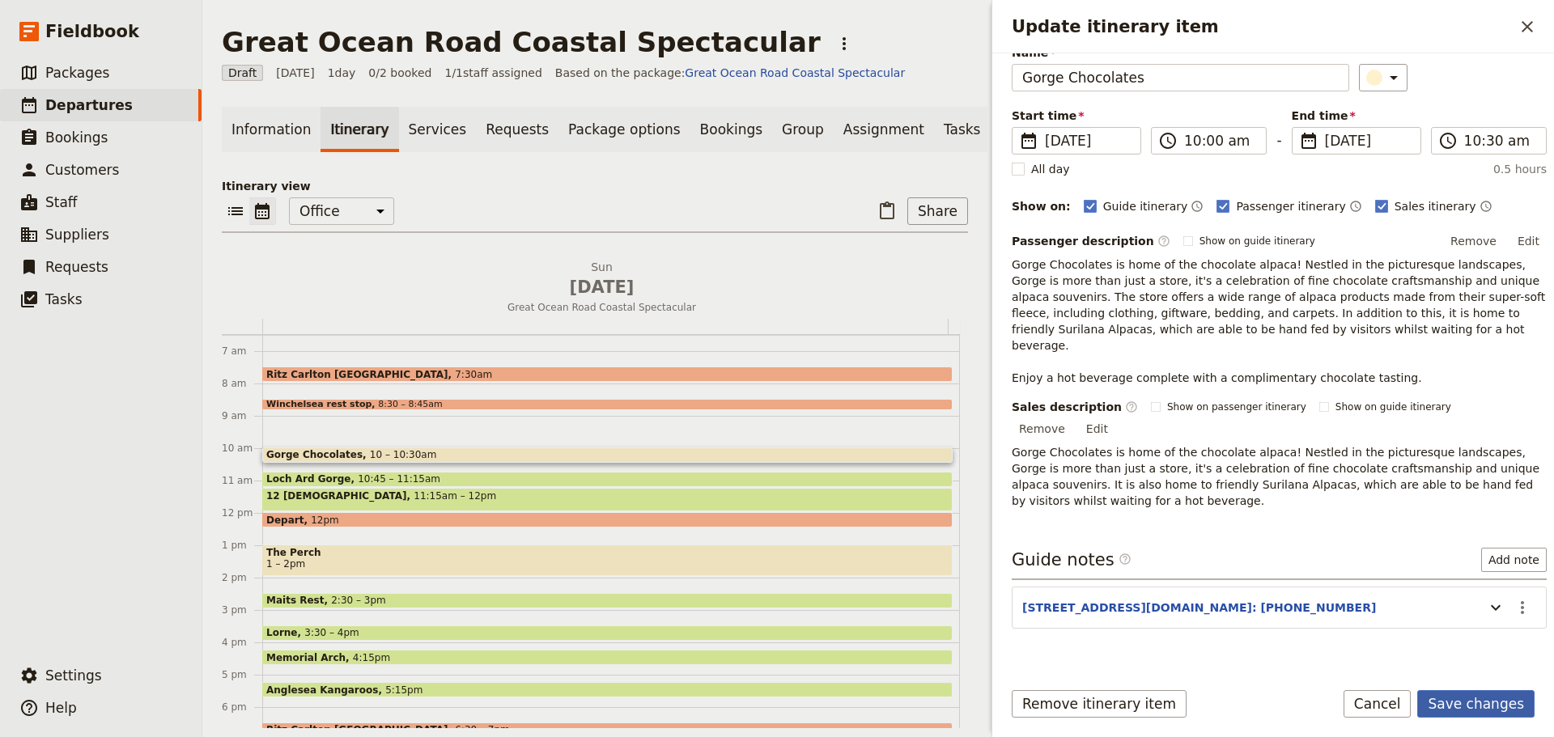
click at [1516, 705] on button "Save changes" at bounding box center [1475, 704] width 117 height 28
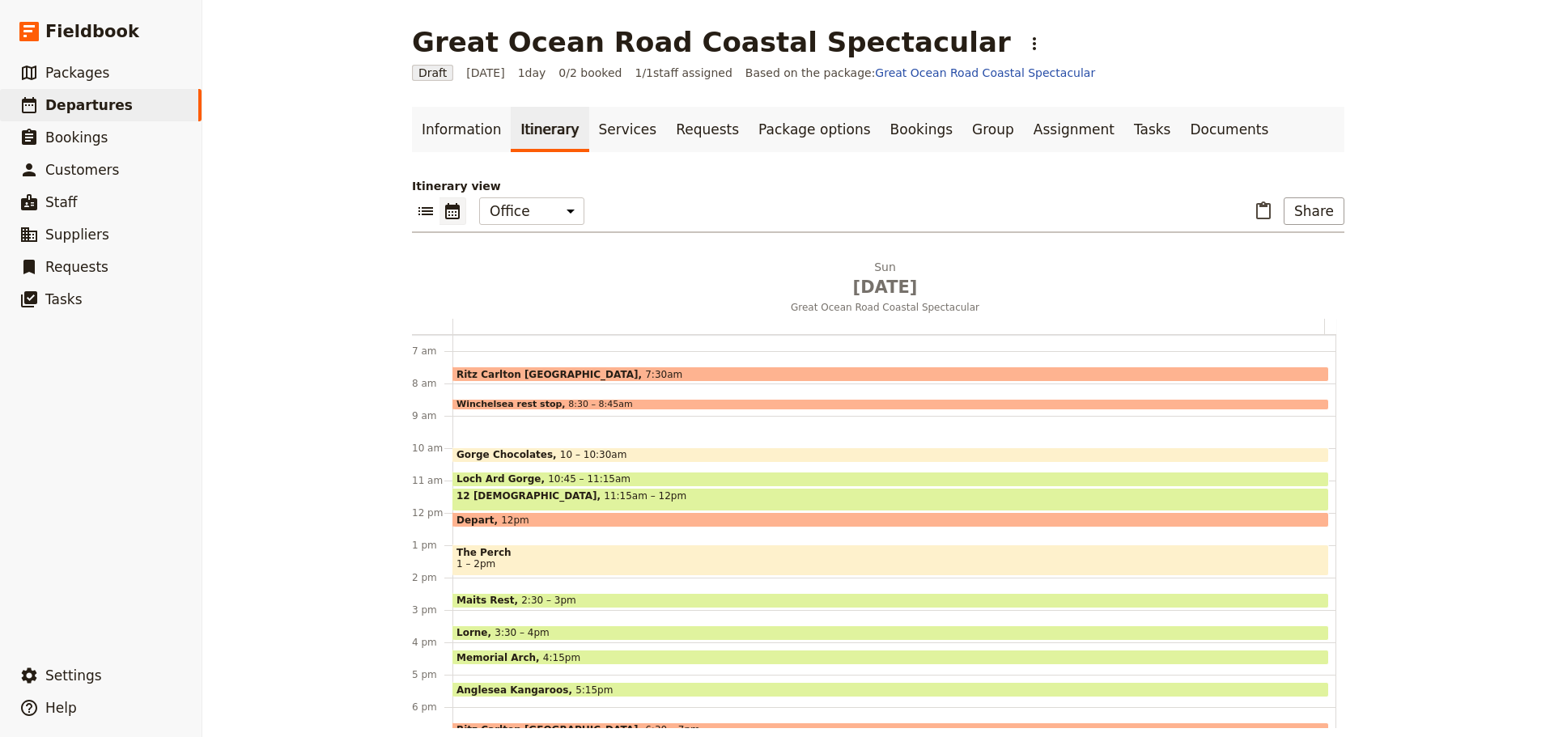
click at [517, 473] on span "Loch Ard Gorge" at bounding box center [501, 478] width 91 height 11
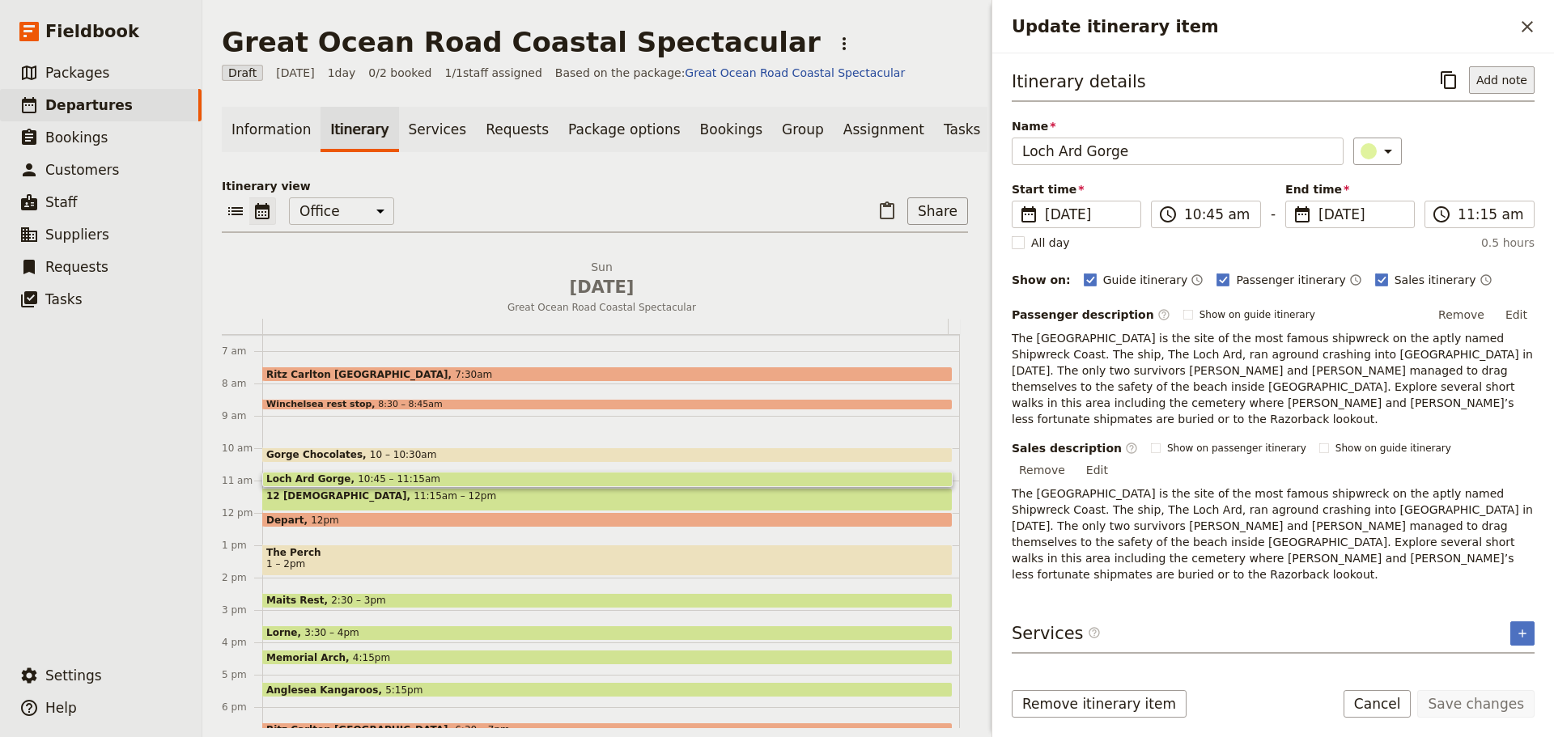
click at [1517, 73] on button "Add note" at bounding box center [1502, 80] width 66 height 28
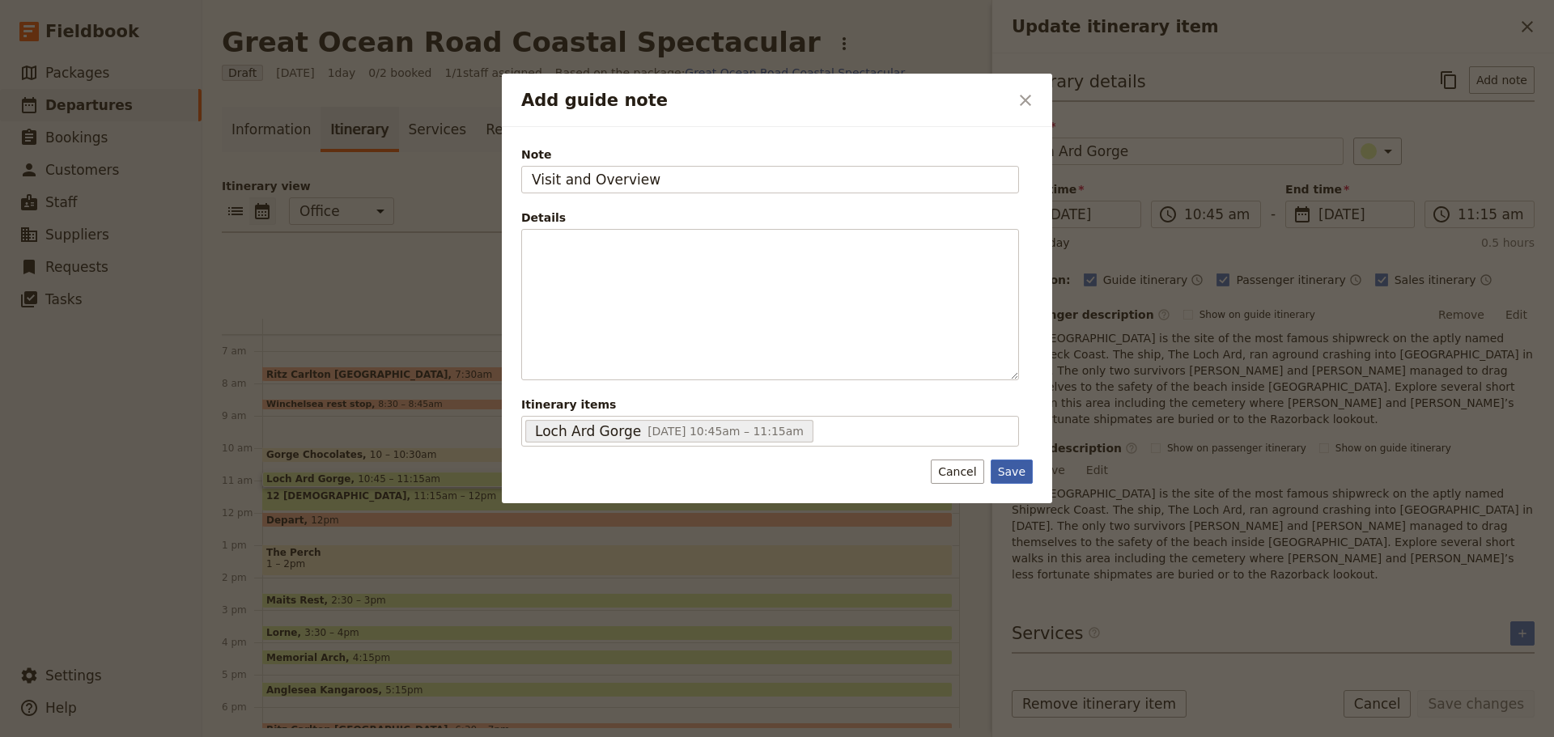
type input "Visit and Overview"
click at [1022, 472] on button "Save" at bounding box center [1011, 472] width 42 height 24
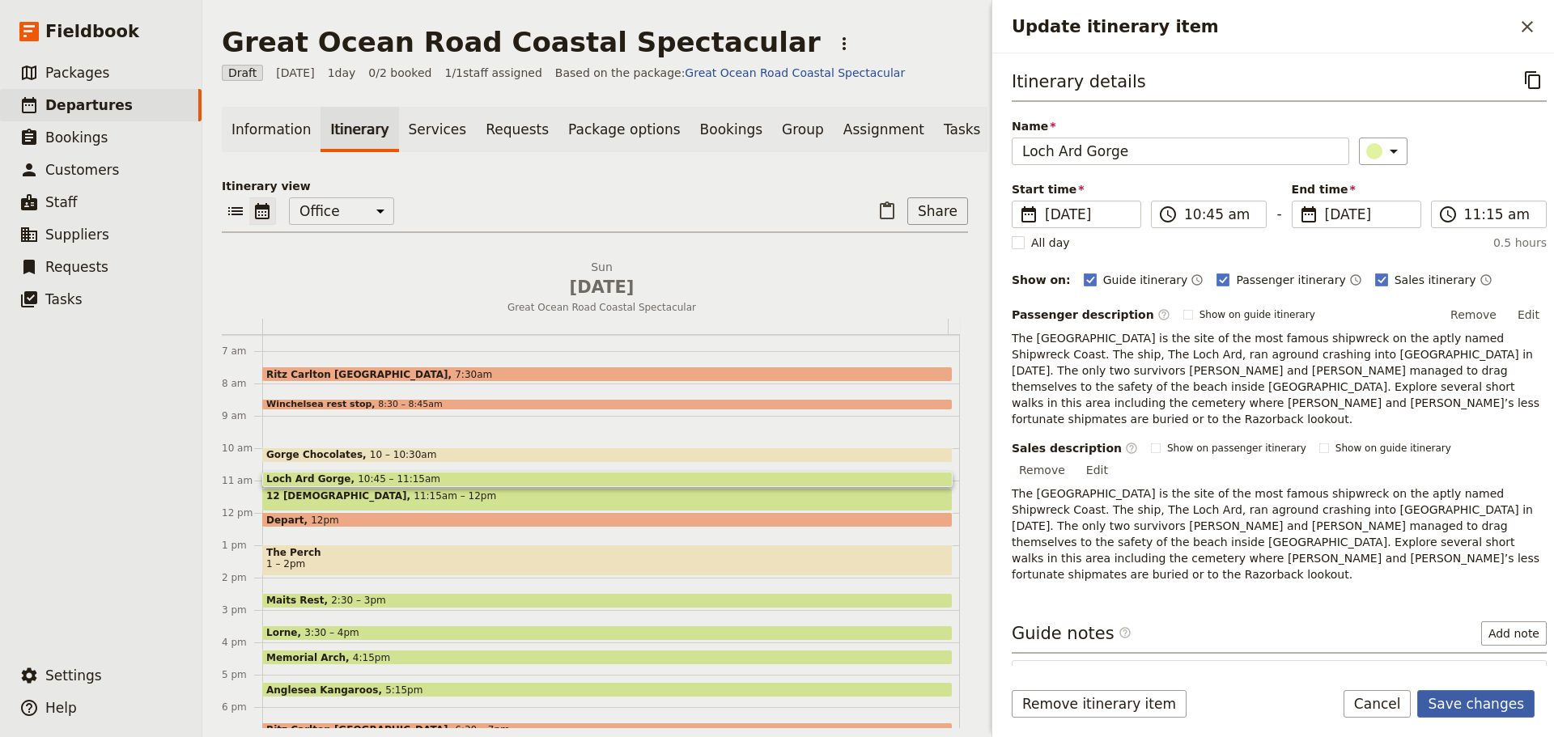
click at [1499, 695] on button "Save changes" at bounding box center [1475, 704] width 117 height 28
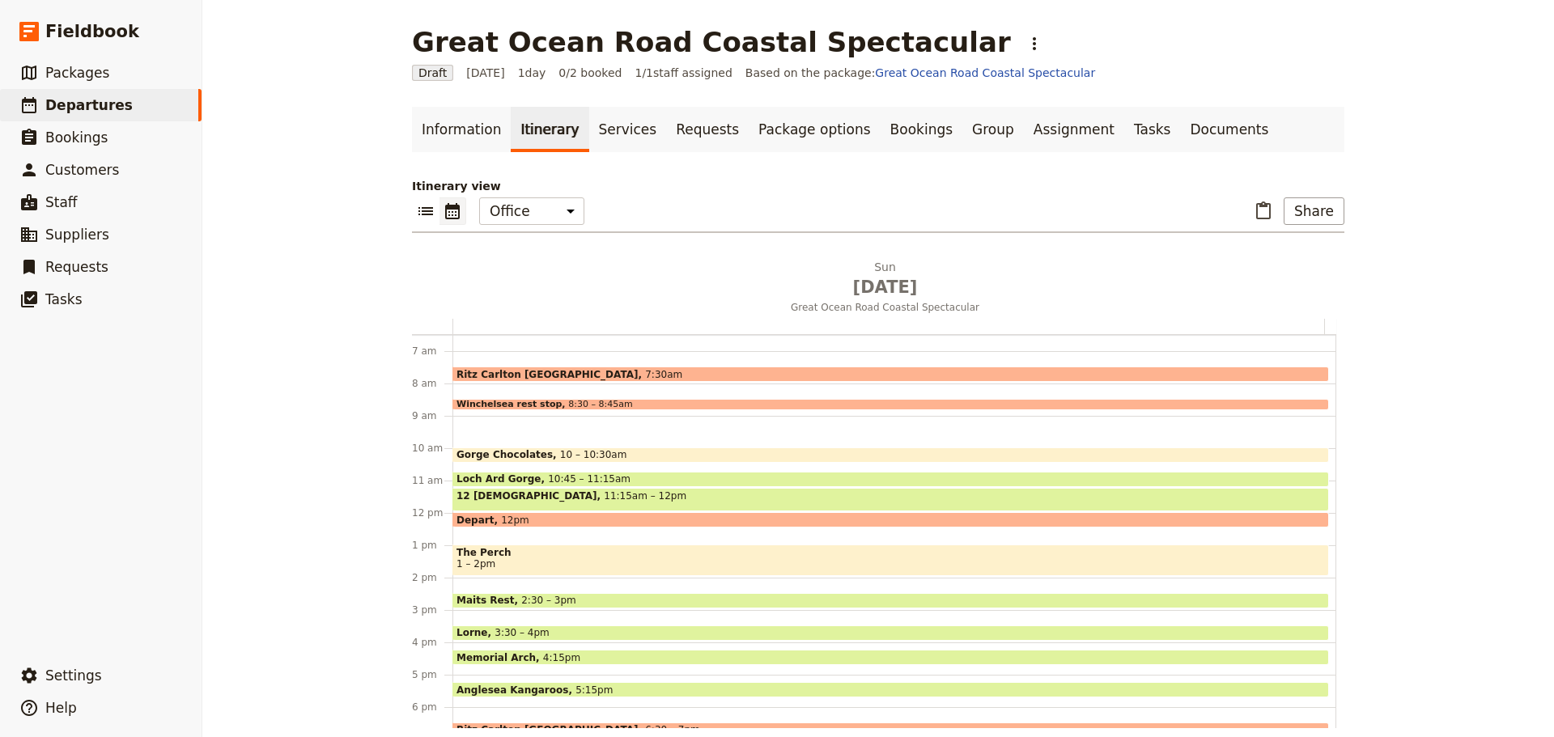
click at [547, 515] on div "Depart 12pm" at bounding box center [890, 519] width 876 height 15
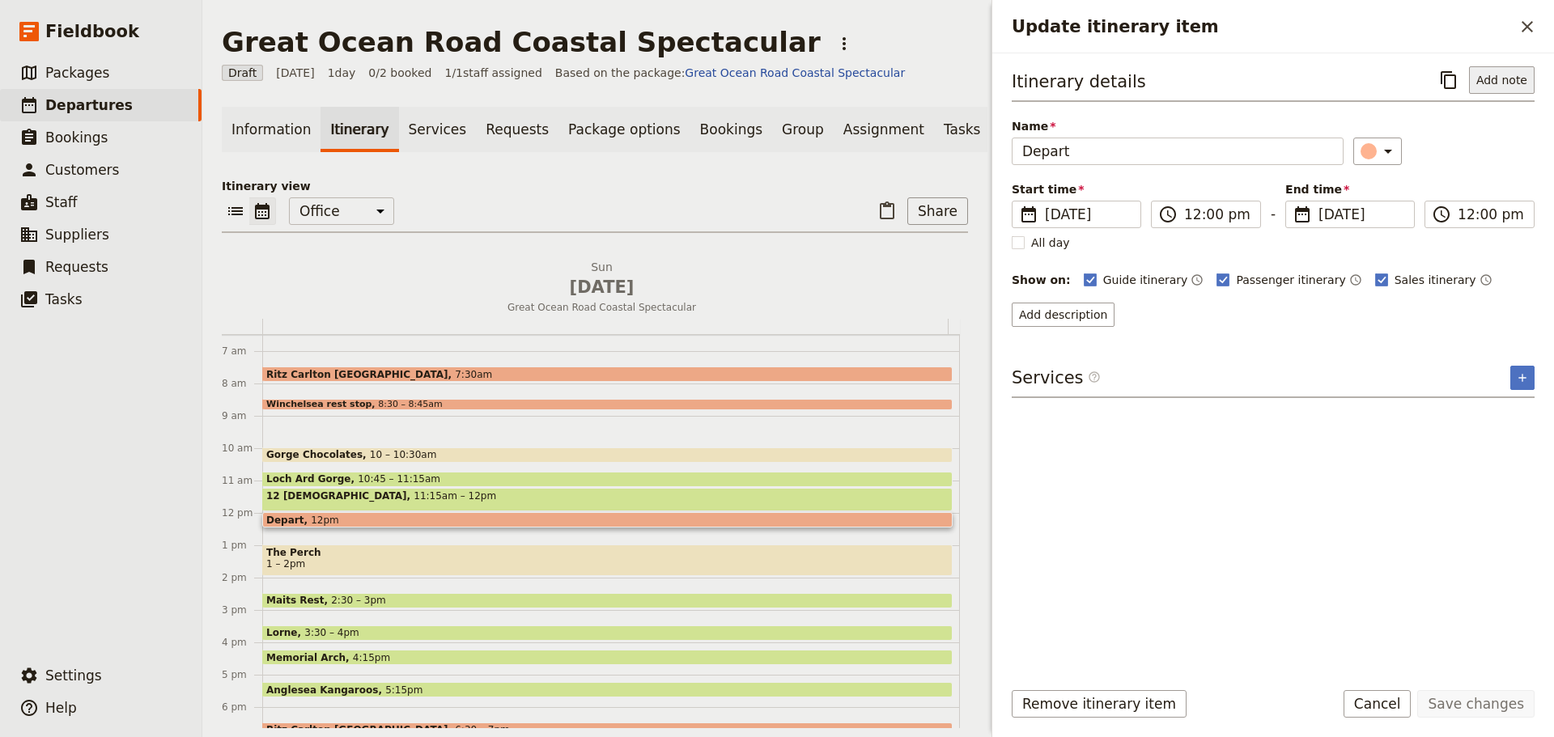
click at [1498, 78] on button "Add note" at bounding box center [1502, 80] width 66 height 28
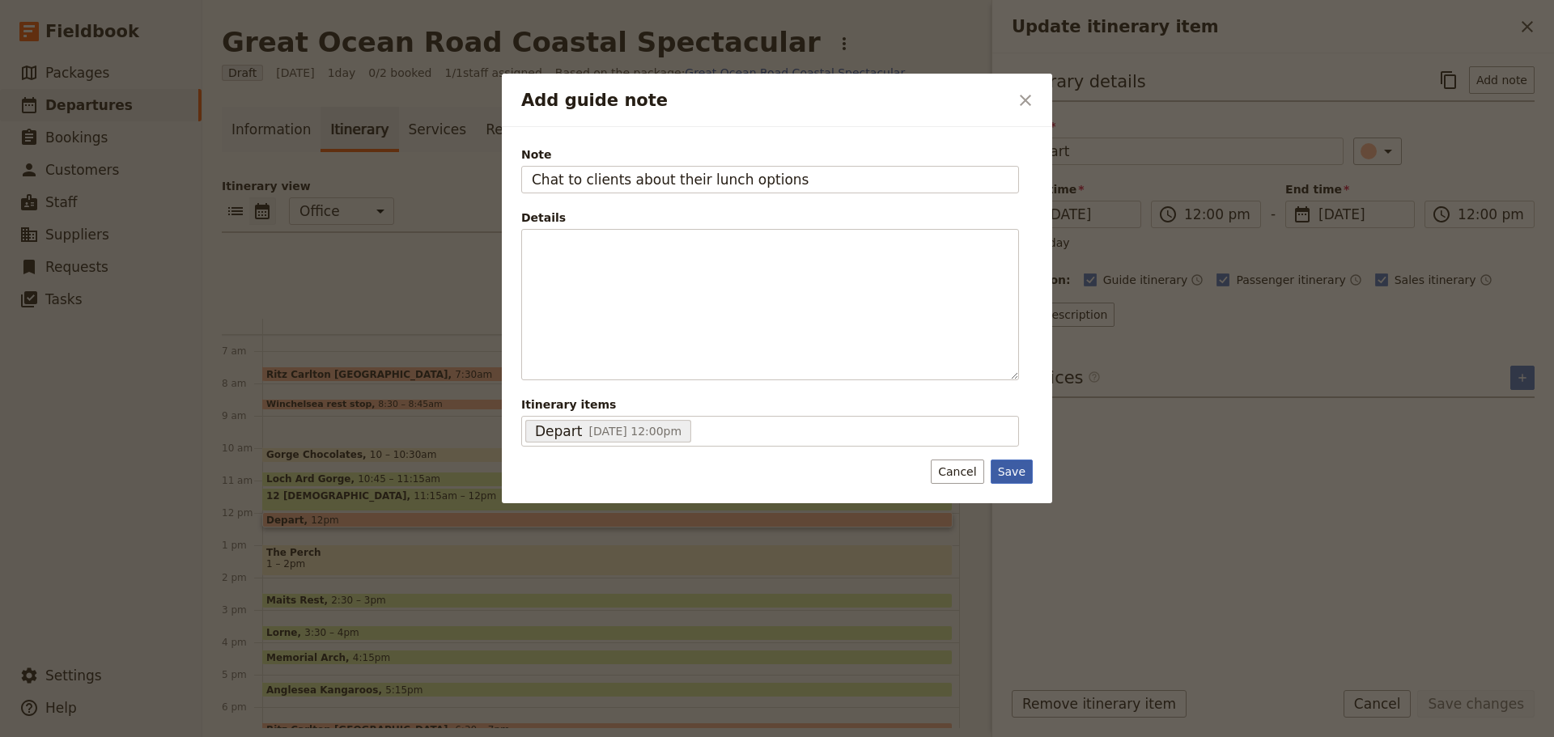
type input "Chat to clients about their lunch options"
click at [1002, 466] on button "Save" at bounding box center [1011, 472] width 42 height 24
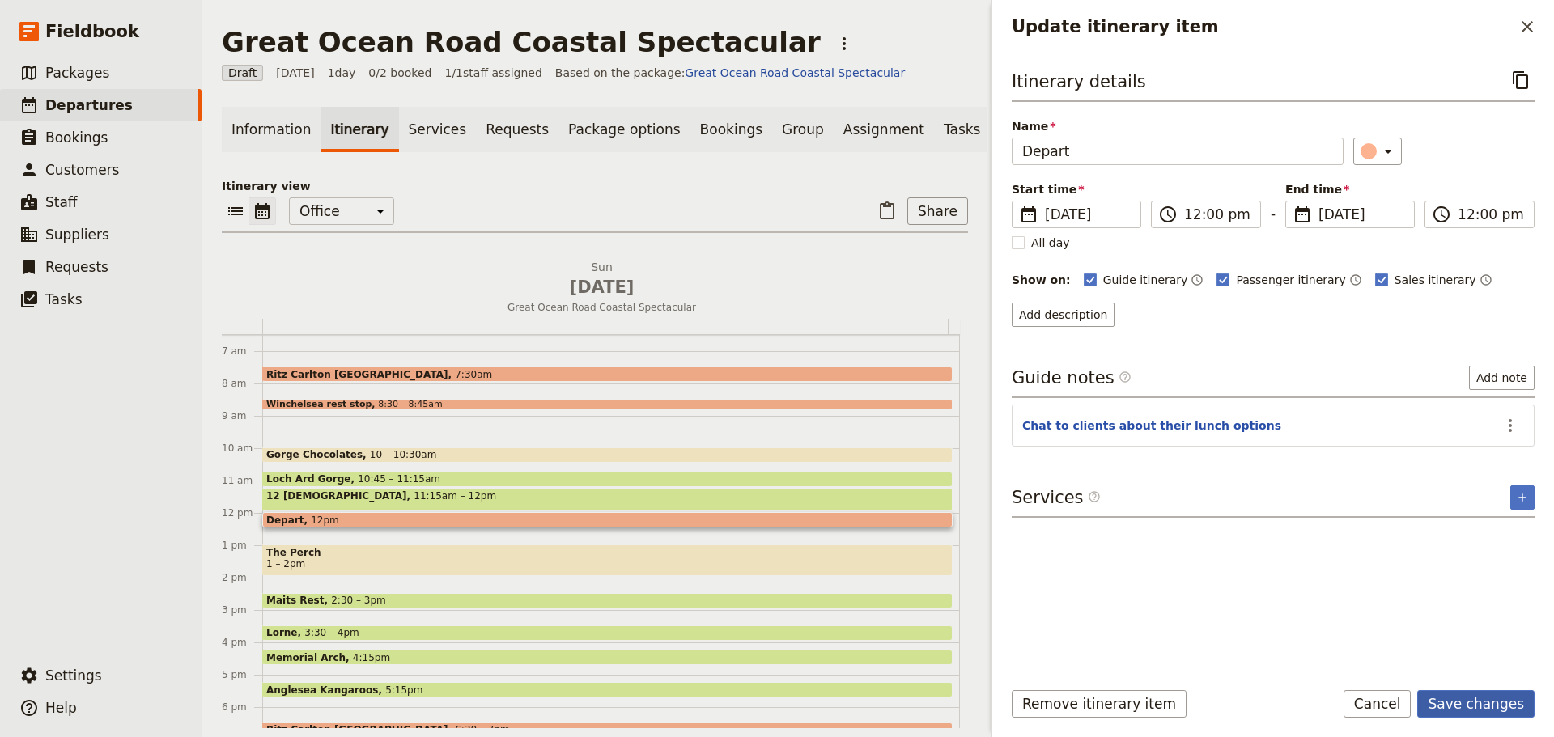
click at [1456, 697] on button "Save changes" at bounding box center [1475, 704] width 117 height 28
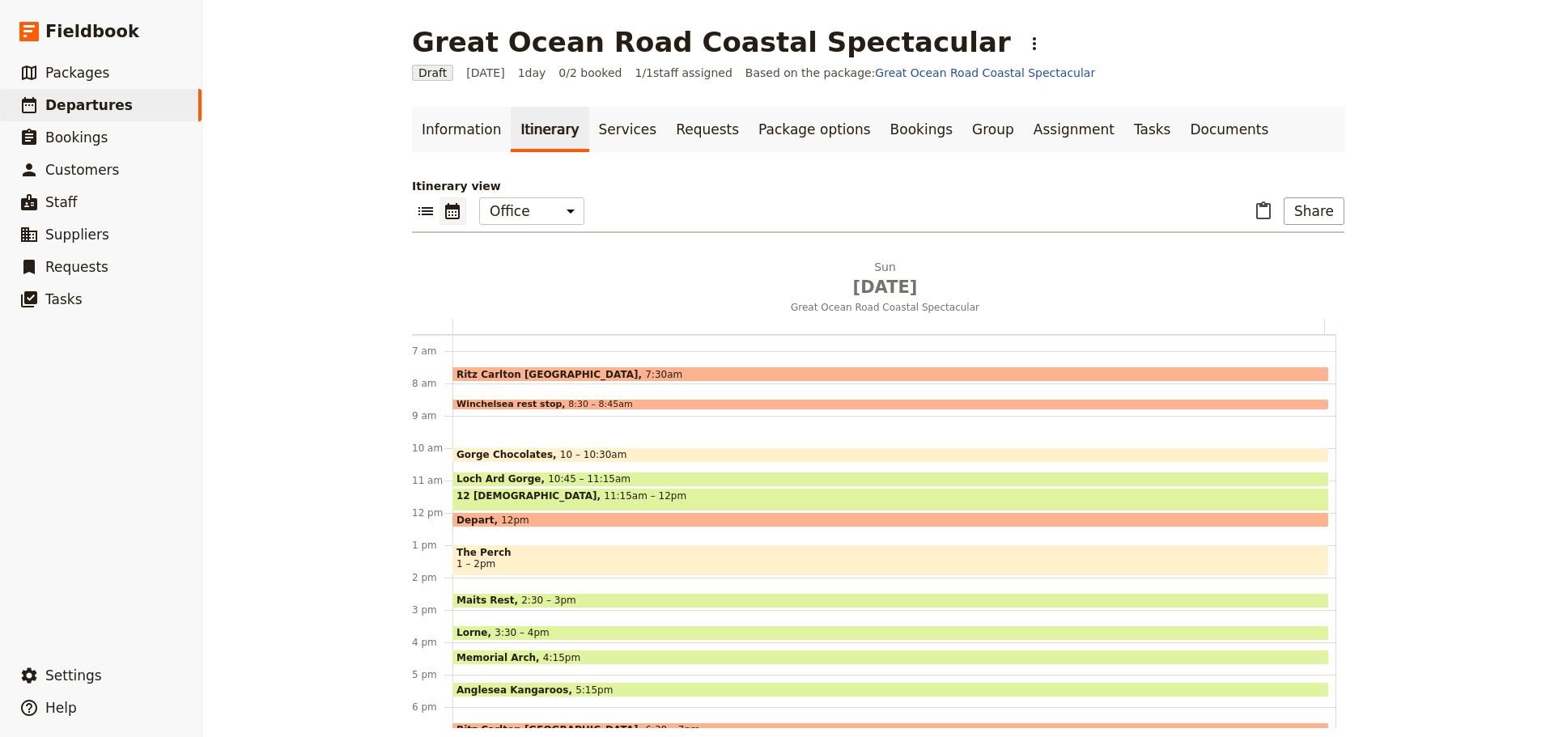
scroll to position [372, 0]
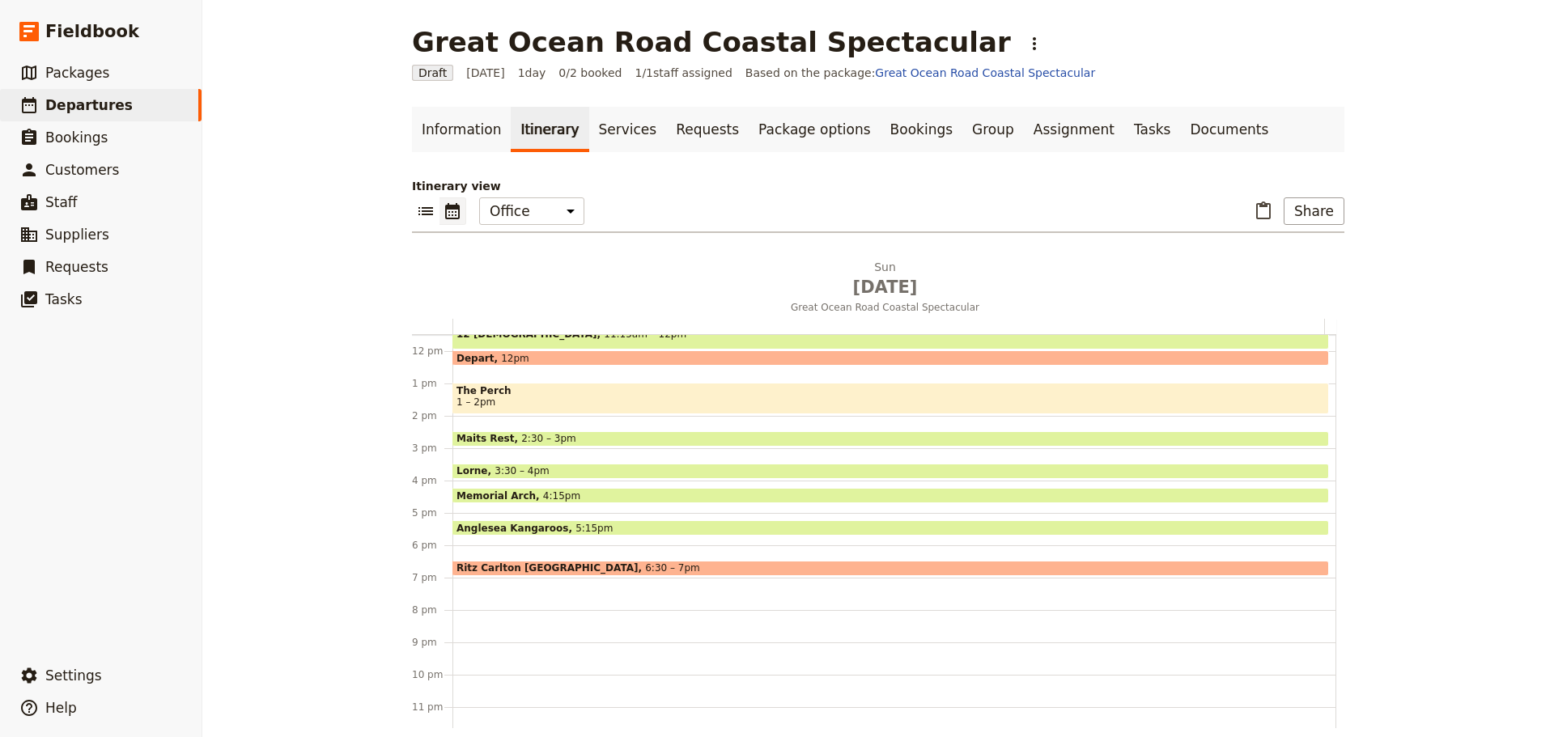
click at [490, 566] on span "Ritz Carlton [GEOGRAPHIC_DATA]" at bounding box center [550, 567] width 189 height 11
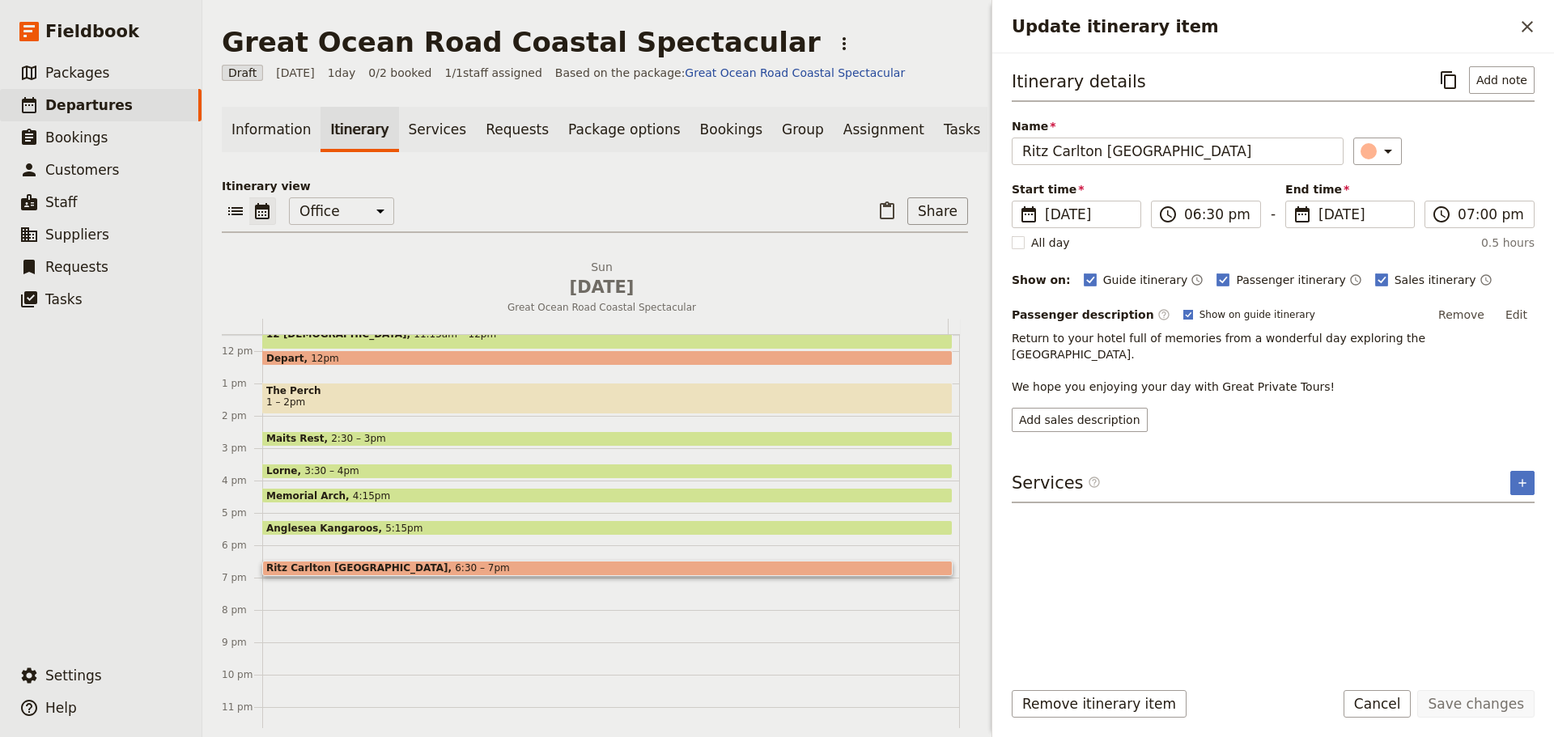
click at [1185, 316] on polygon "Update itinerary item" at bounding box center [1188, 314] width 6 height 6
click at [1182, 308] on input "Show on guide itinerary" at bounding box center [1182, 307] width 1 height 1
checkbox input "false"
click at [1485, 708] on button "Save changes" at bounding box center [1475, 704] width 117 height 28
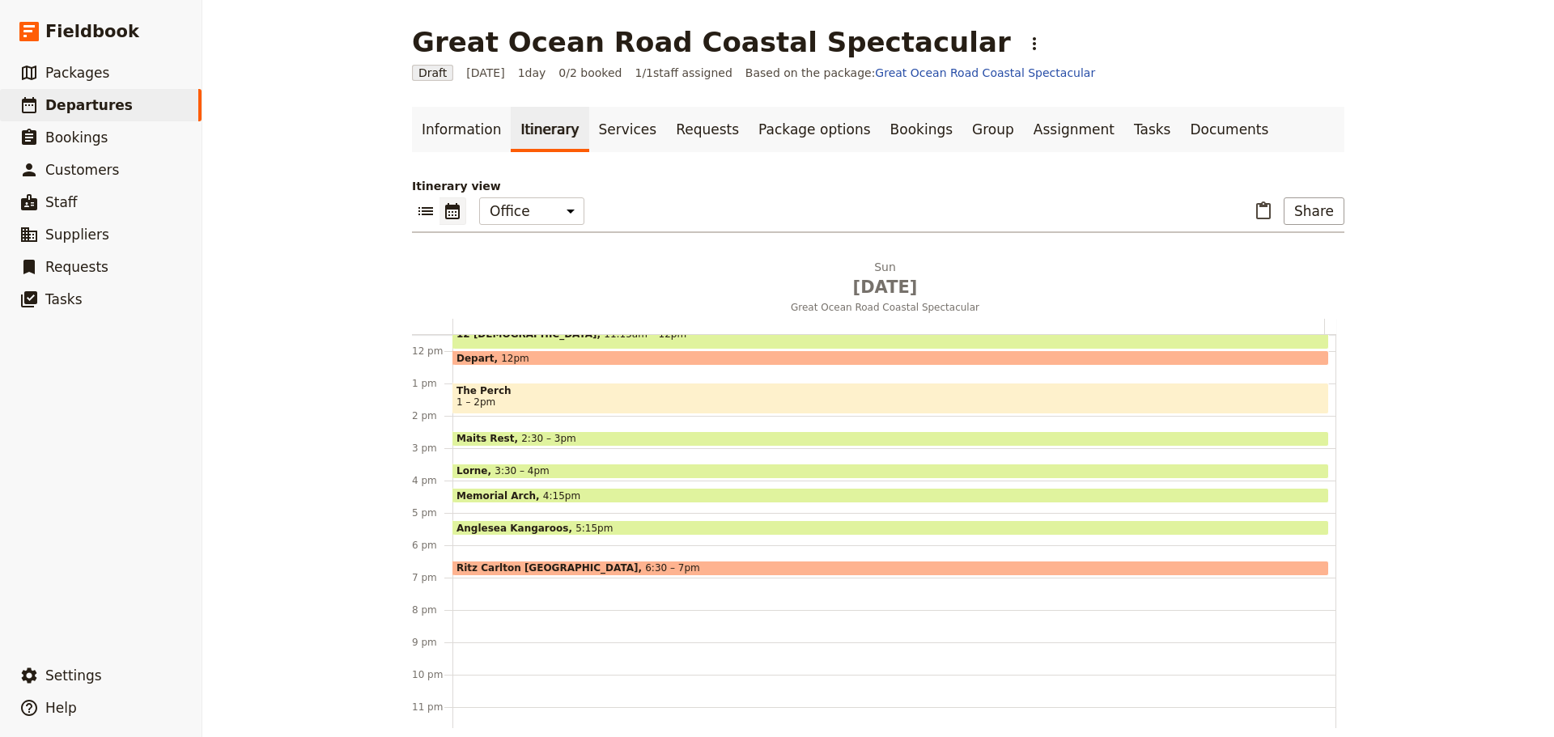
click at [700, 563] on div "Ritz Carlton Melbourne 6:30 – 7pm" at bounding box center [890, 568] width 876 height 15
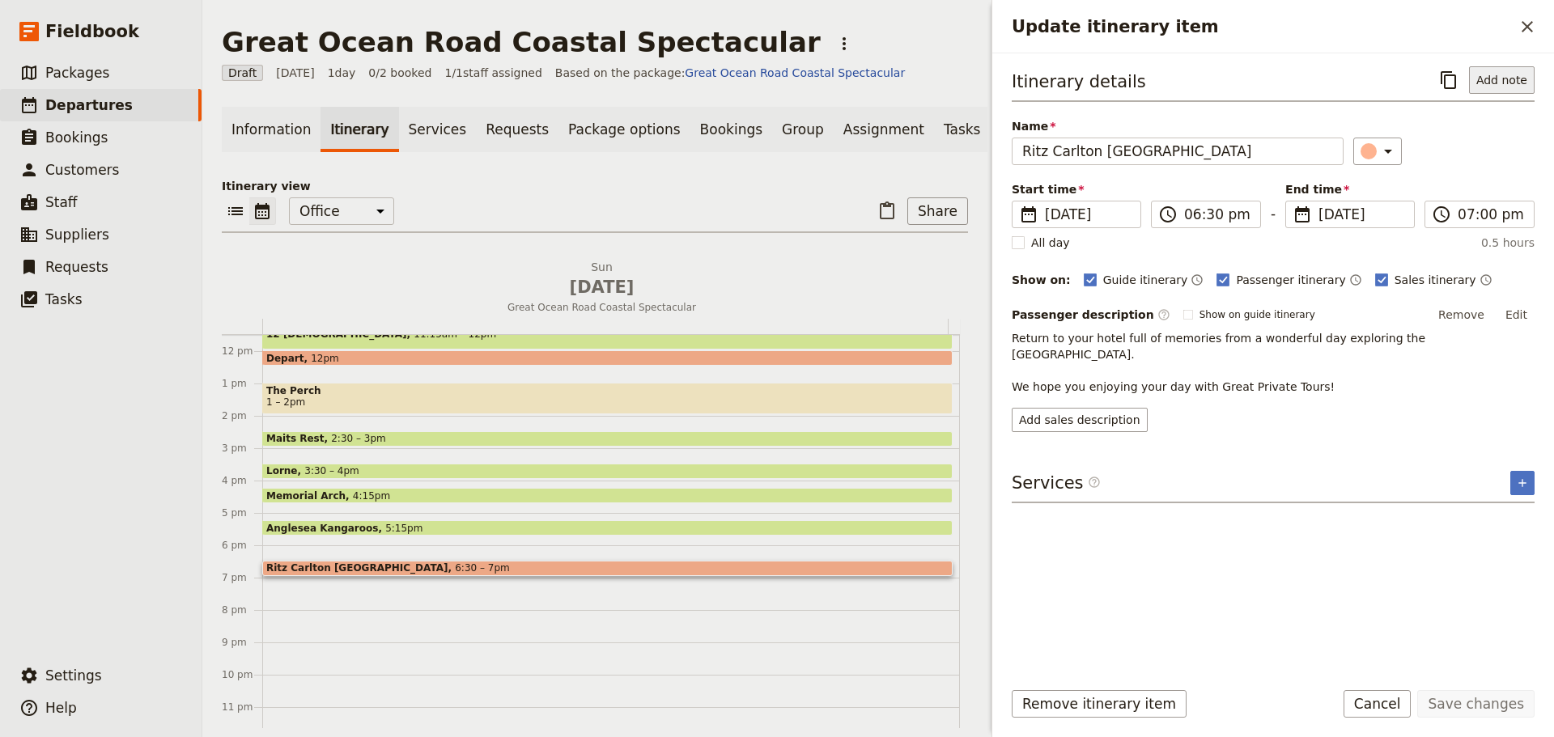
click at [1517, 77] on button "Add note" at bounding box center [1502, 80] width 66 height 28
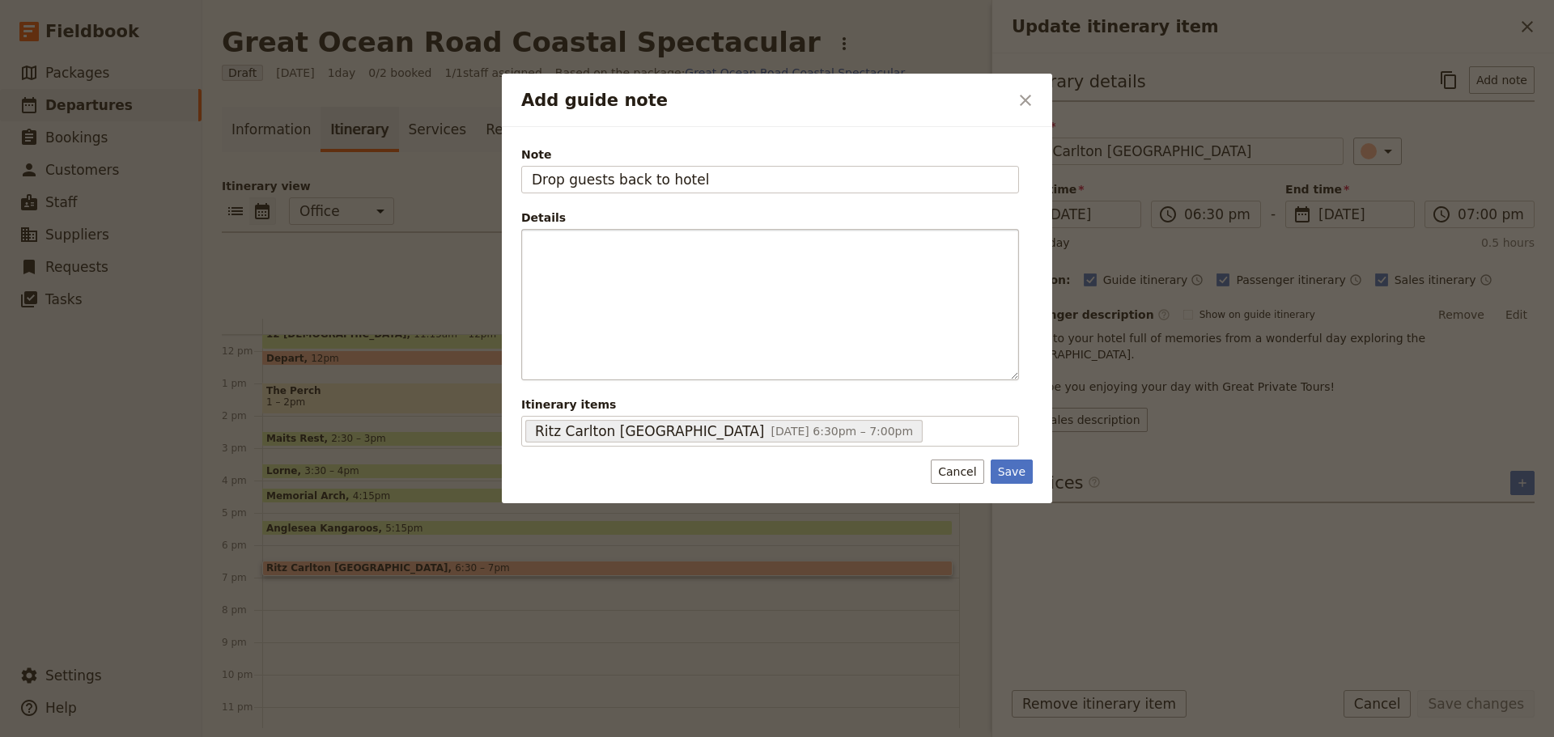
type input "Drop guests back to hotel"
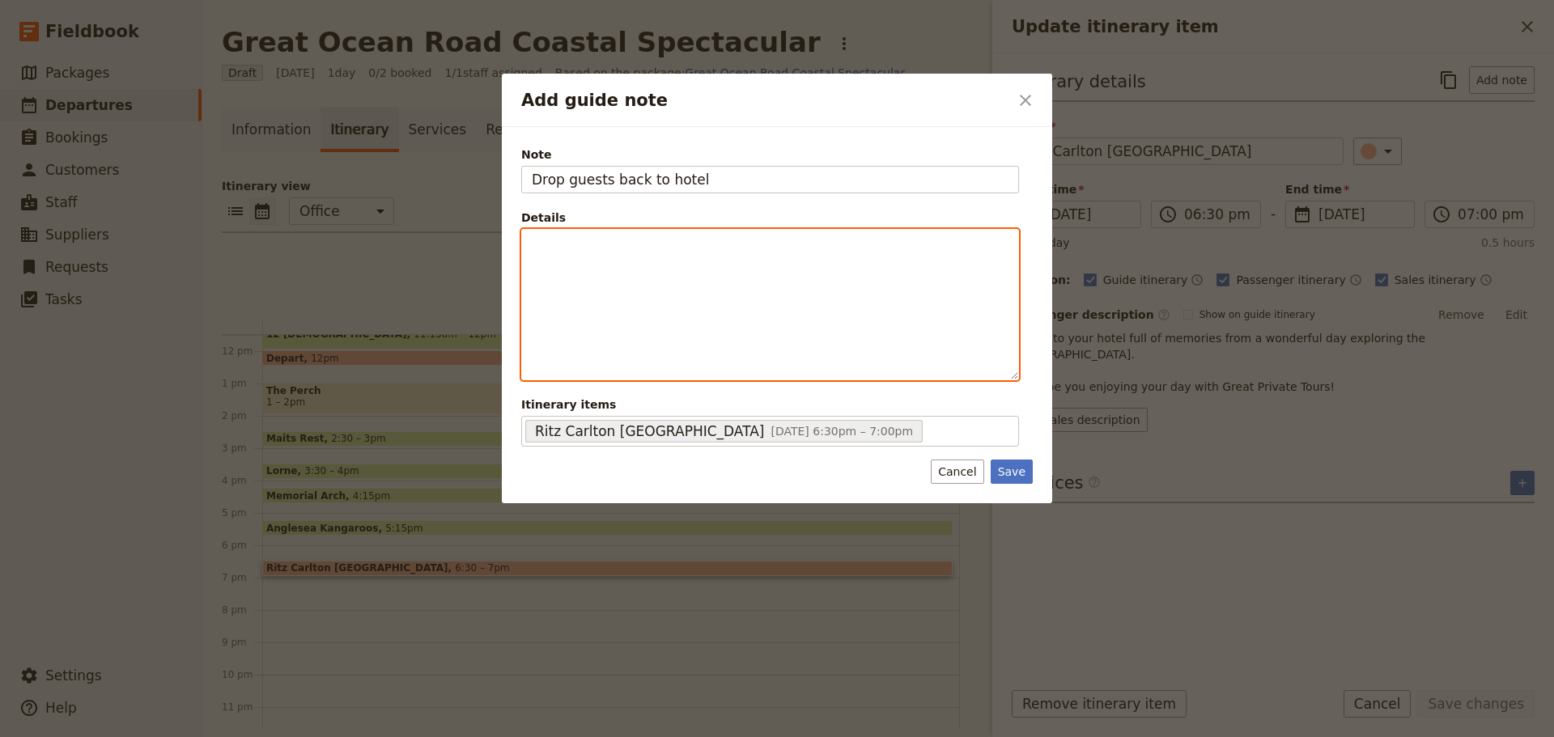
click at [684, 298] on div "Add guide note" at bounding box center [770, 305] width 496 height 150
click at [677, 372] on icon "Bulleted list" at bounding box center [679, 367] width 13 height 13
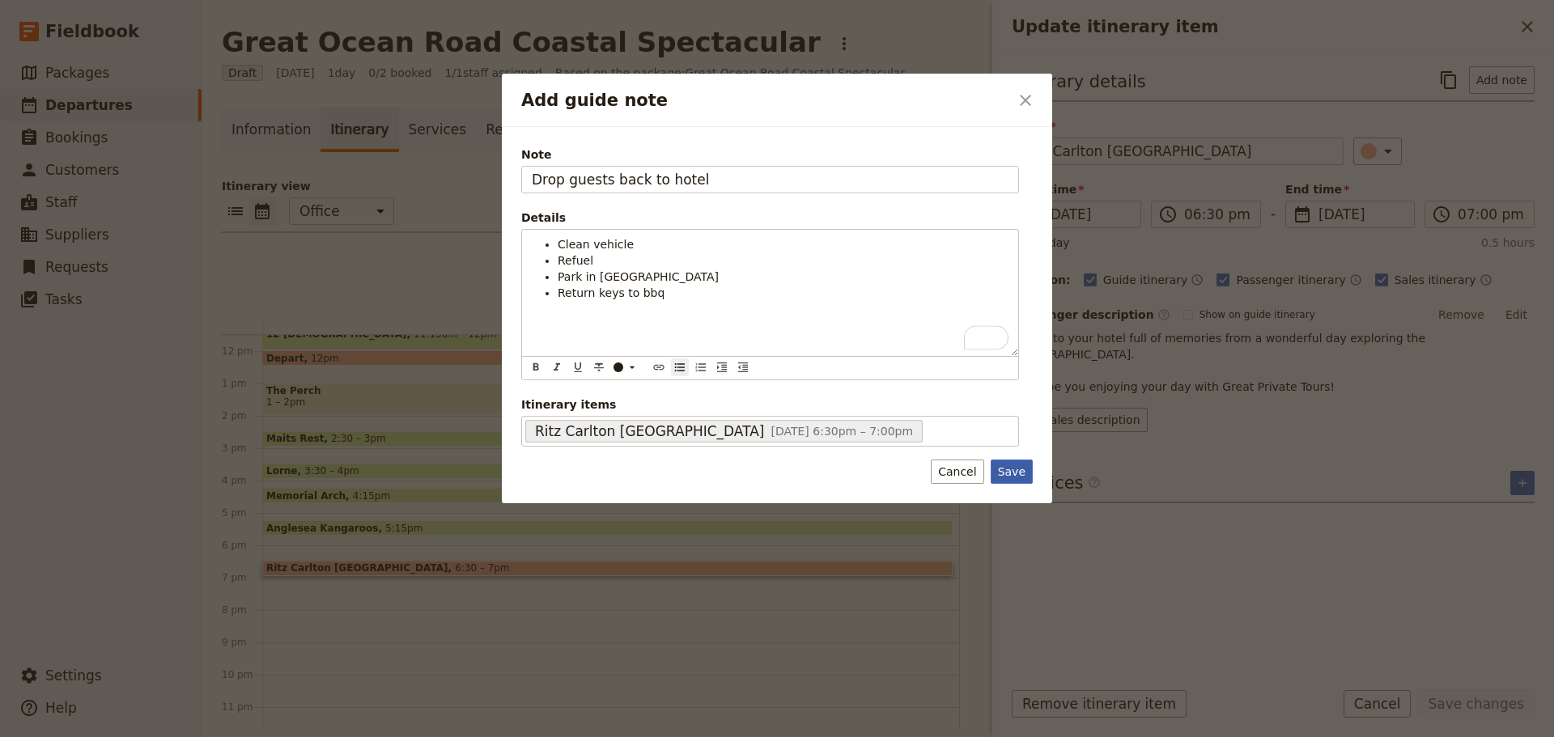
click at [1017, 461] on button "Save" at bounding box center [1011, 472] width 42 height 24
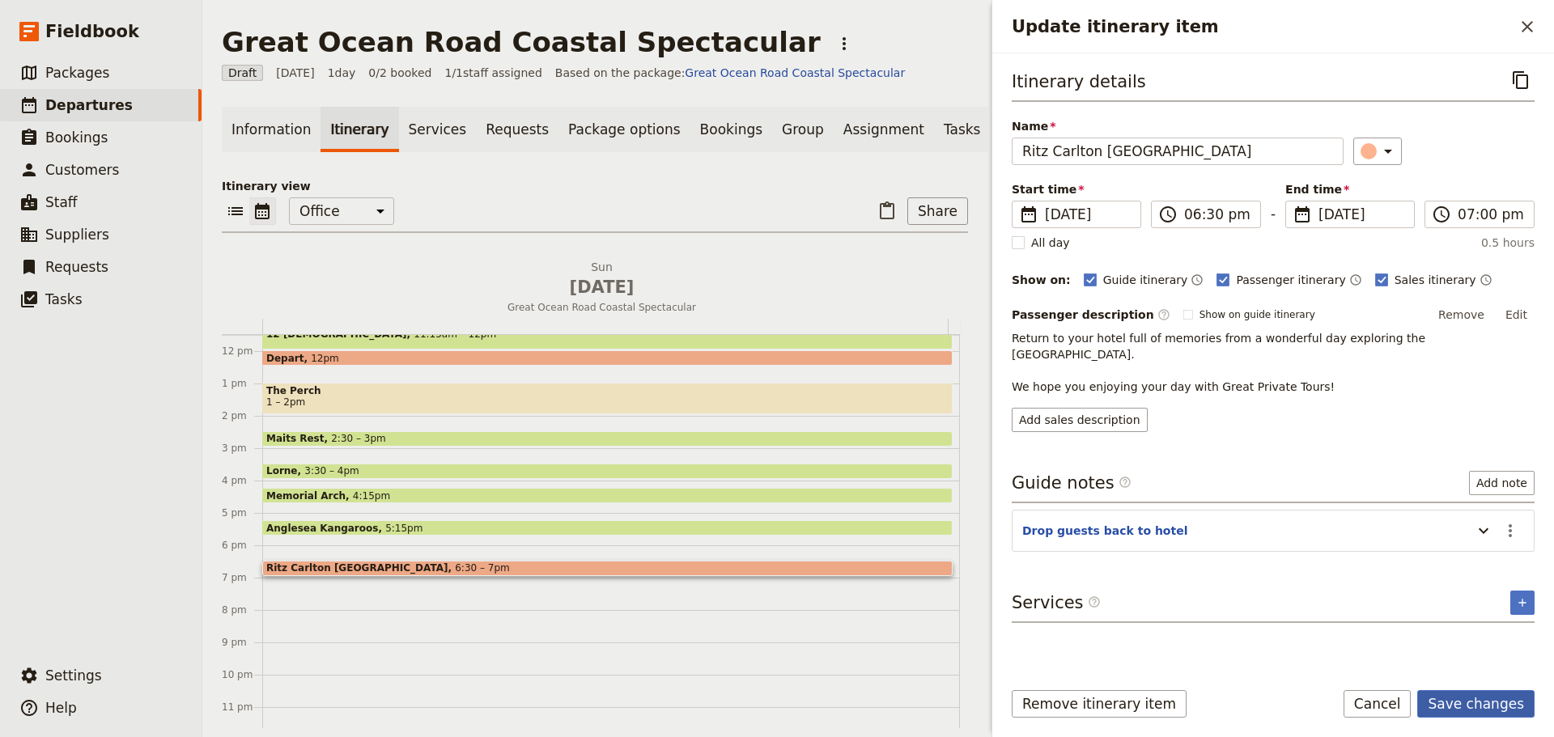
click at [1509, 701] on button "Save changes" at bounding box center [1475, 704] width 117 height 28
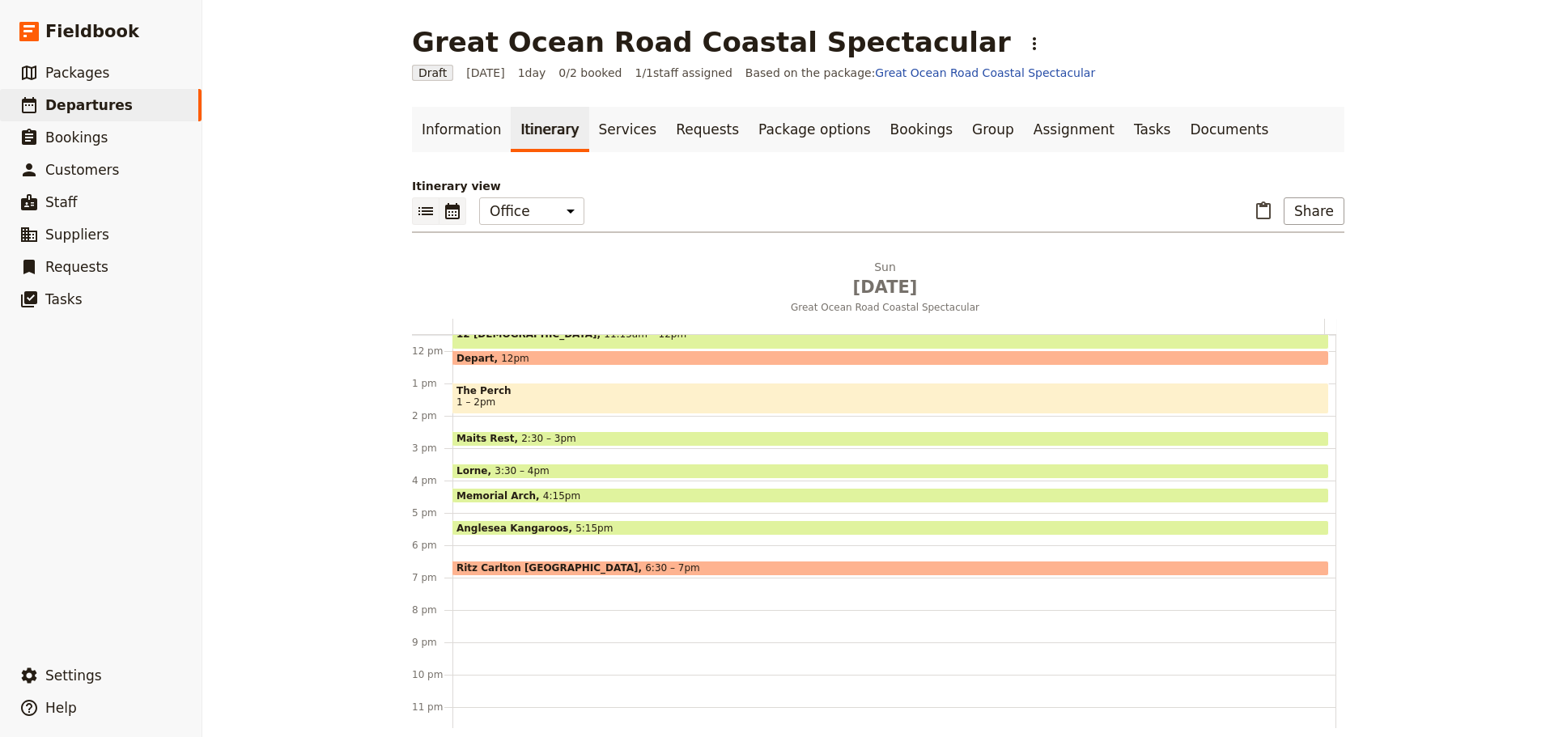
click at [422, 206] on icon "List view" at bounding box center [425, 210] width 19 height 19
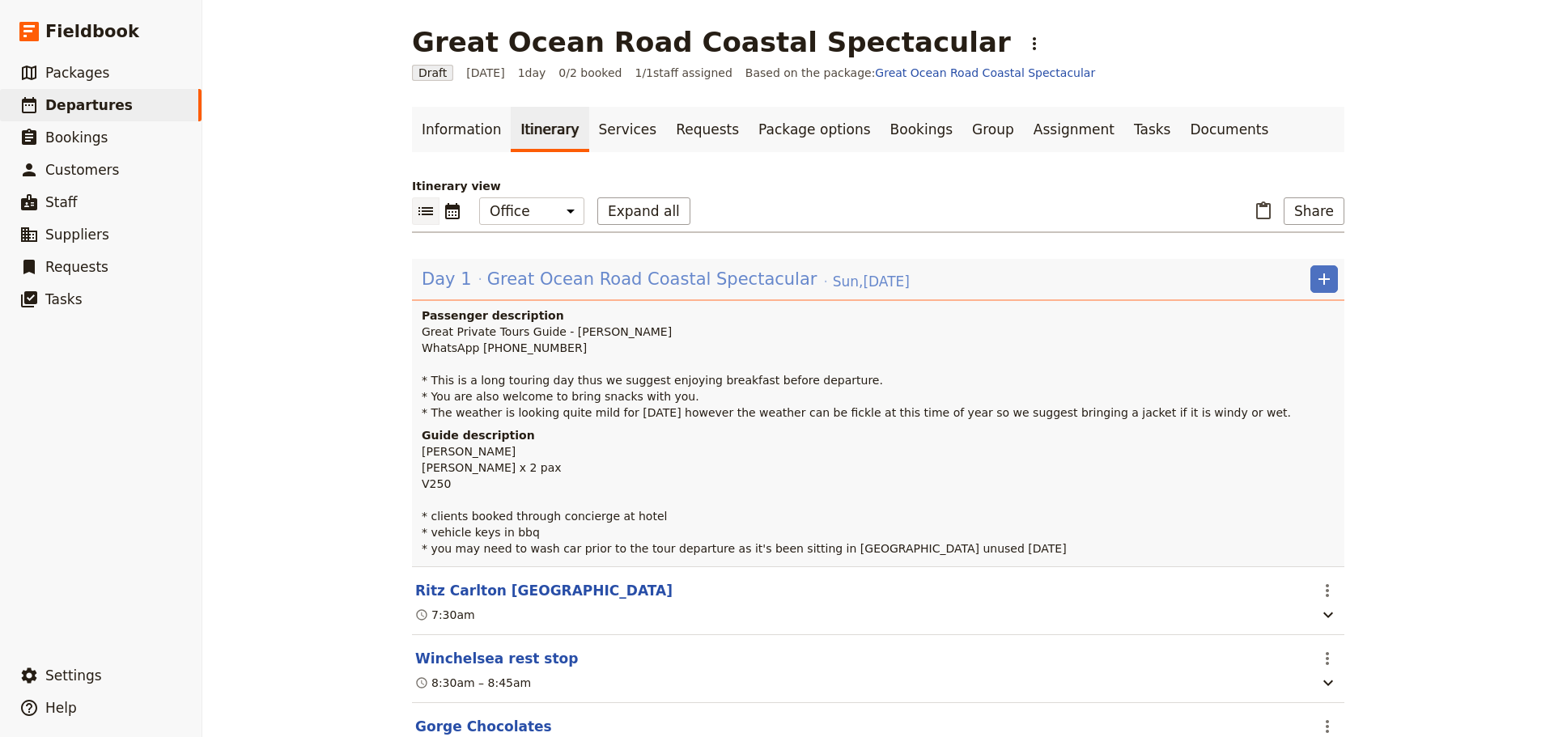
click at [548, 278] on span "Great Ocean Road Coastal Spectacular" at bounding box center [652, 279] width 330 height 24
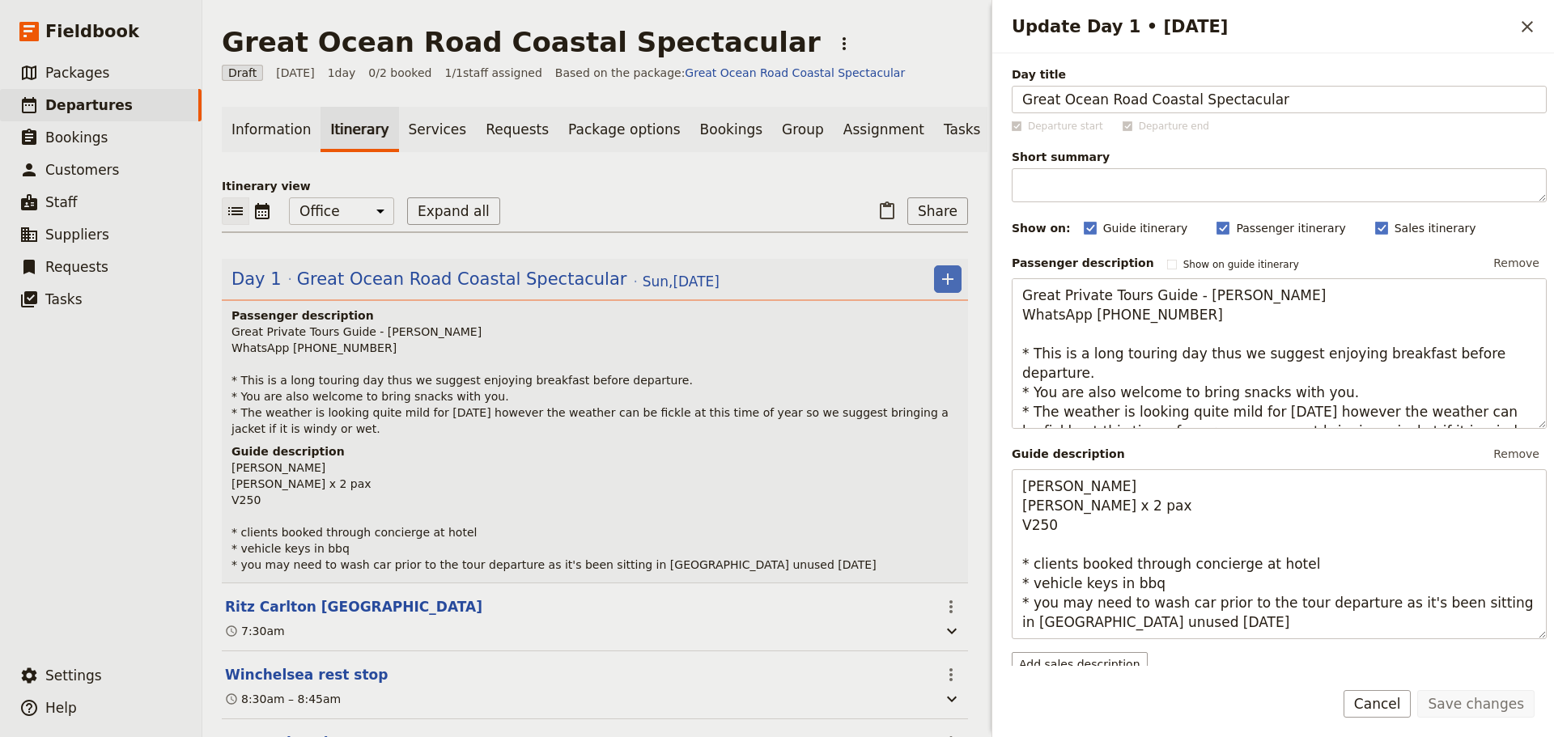
drag, startPoint x: 1312, startPoint y: 102, endPoint x: 935, endPoint y: 88, distance: 377.3
click at [935, 88] on div "Great Ocean Road Coastal Spectacular ​ Draft 14 Sep 2025 1 day 0/2 booked 1 / 1…" at bounding box center [877, 368] width 1351 height 737
drag, startPoint x: 1195, startPoint y: 105, endPoint x: 1147, endPoint y: 102, distance: 48.7
click at [1147, 102] on input "Ms Claudia Rustad & Friend" at bounding box center [1278, 100] width 535 height 28
type input "Ms Claudia Rustad & Friend"
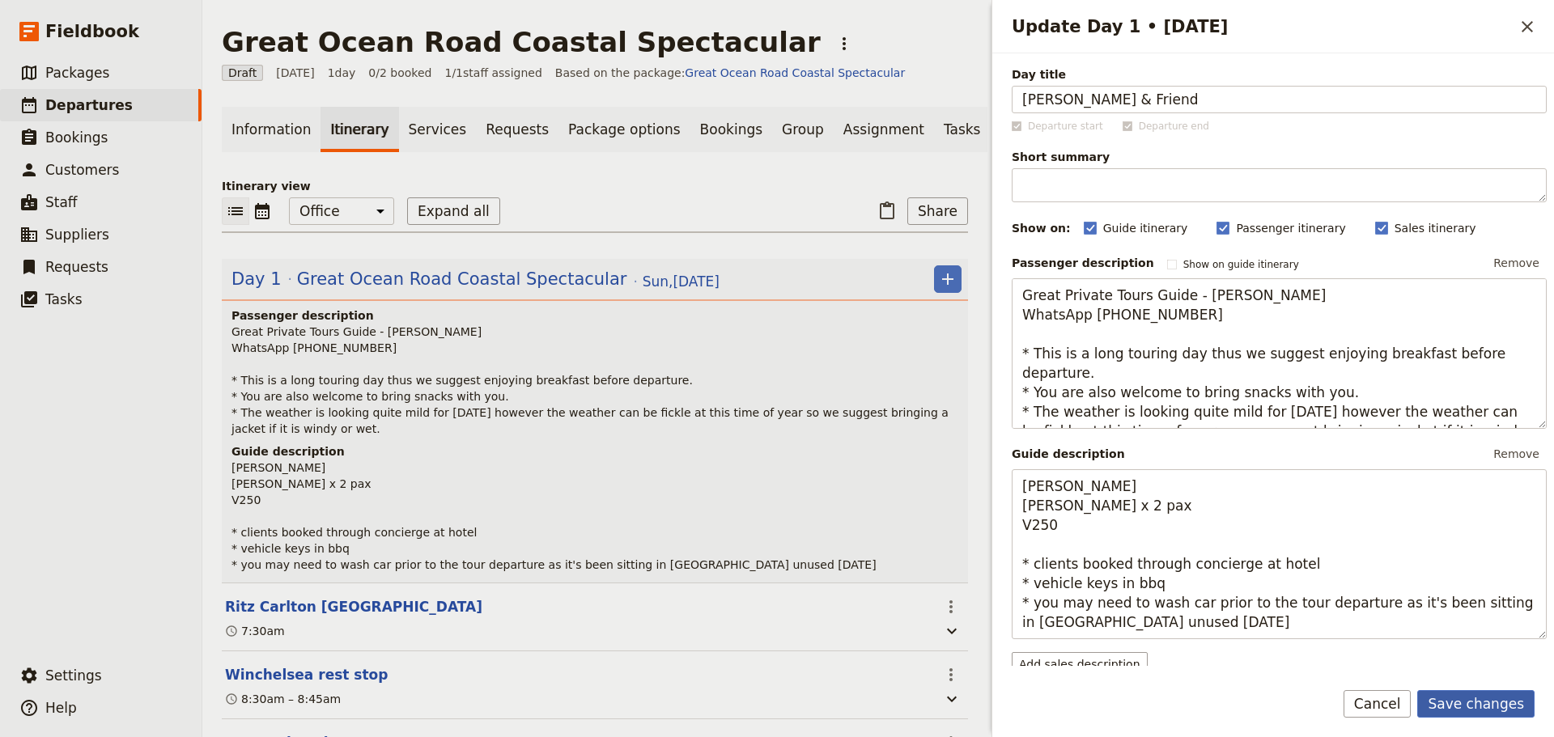
click at [1482, 710] on button "Save changes" at bounding box center [1475, 704] width 117 height 28
